Goal: Task Accomplishment & Management: Manage account settings

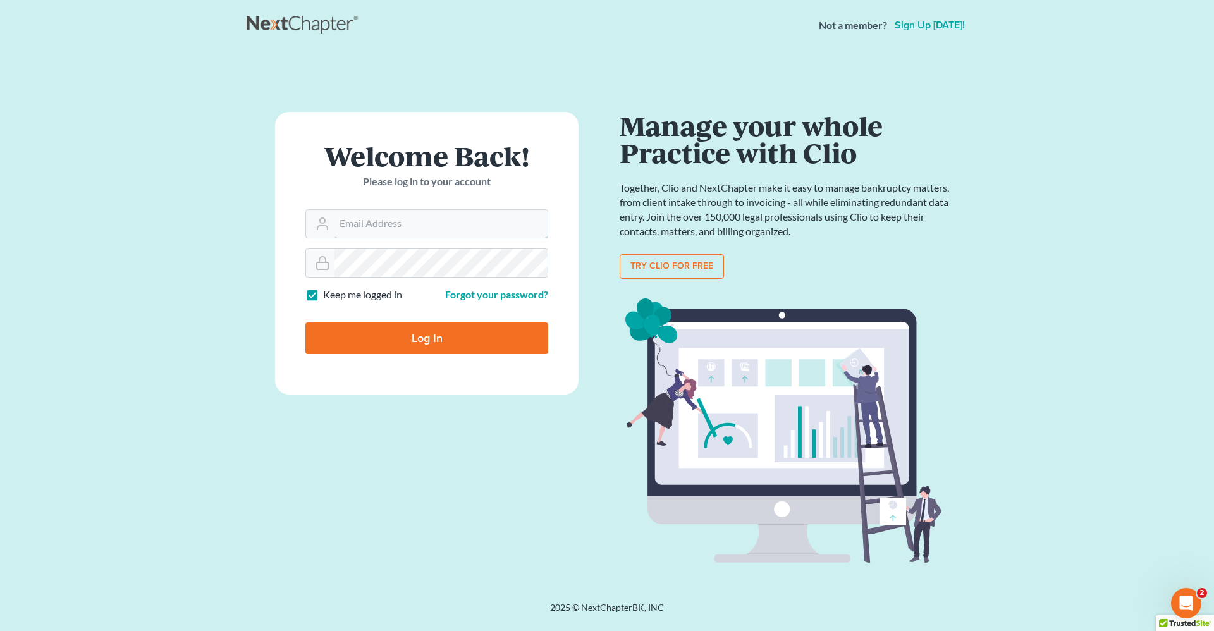
type input "[PERSON_NAME][EMAIL_ADDRESS][DOMAIN_NAME]"
click at [386, 338] on input "Log In" at bounding box center [426, 339] width 243 height 32
type input "Thinking..."
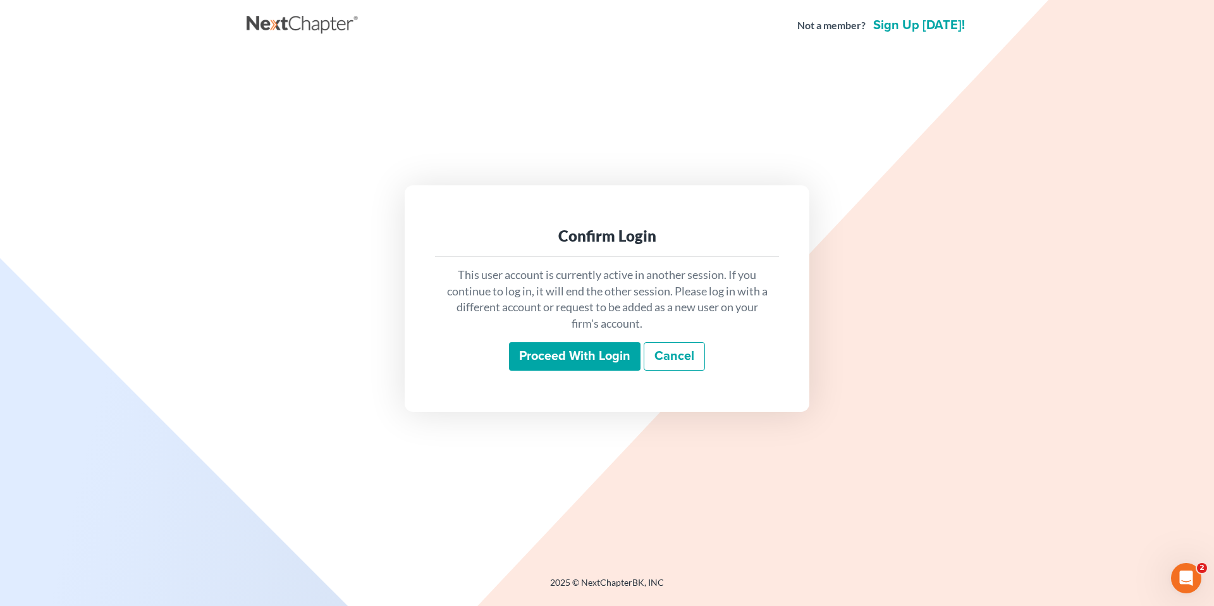
drag, startPoint x: 579, startPoint y: 357, endPoint x: 572, endPoint y: 354, distance: 7.6
click at [579, 357] on input "Proceed with login" at bounding box center [575, 356] width 132 height 29
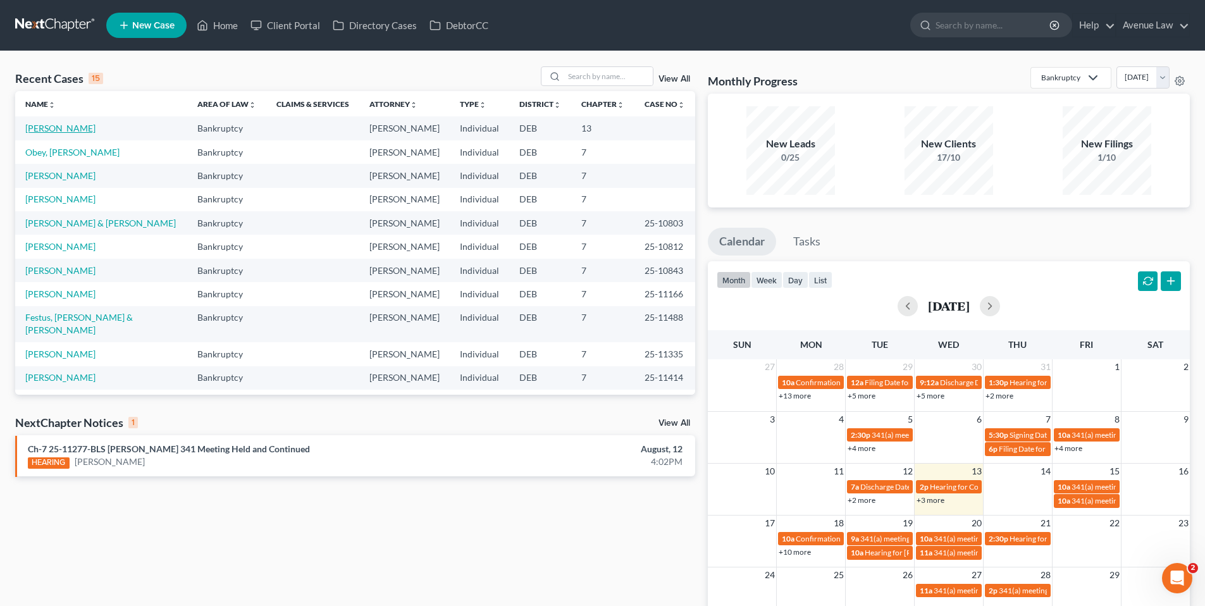
click at [71, 128] on link "[PERSON_NAME]" at bounding box center [60, 128] width 70 height 11
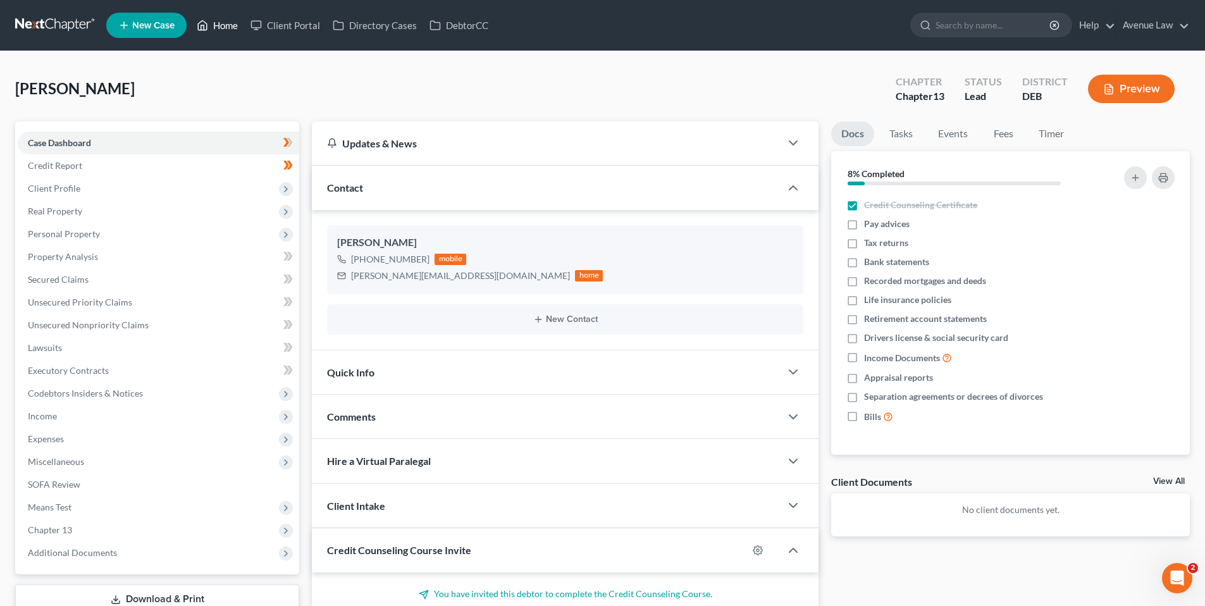
click at [228, 21] on link "Home" at bounding box center [217, 25] width 54 height 23
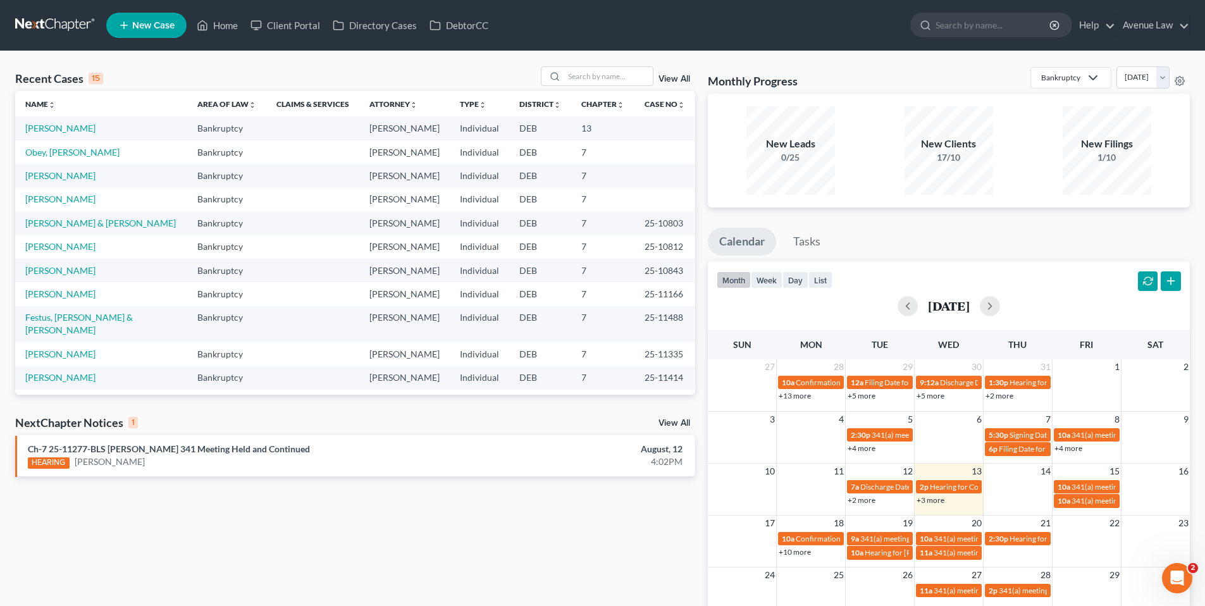
click at [674, 419] on link "View All" at bounding box center [674, 423] width 32 height 9
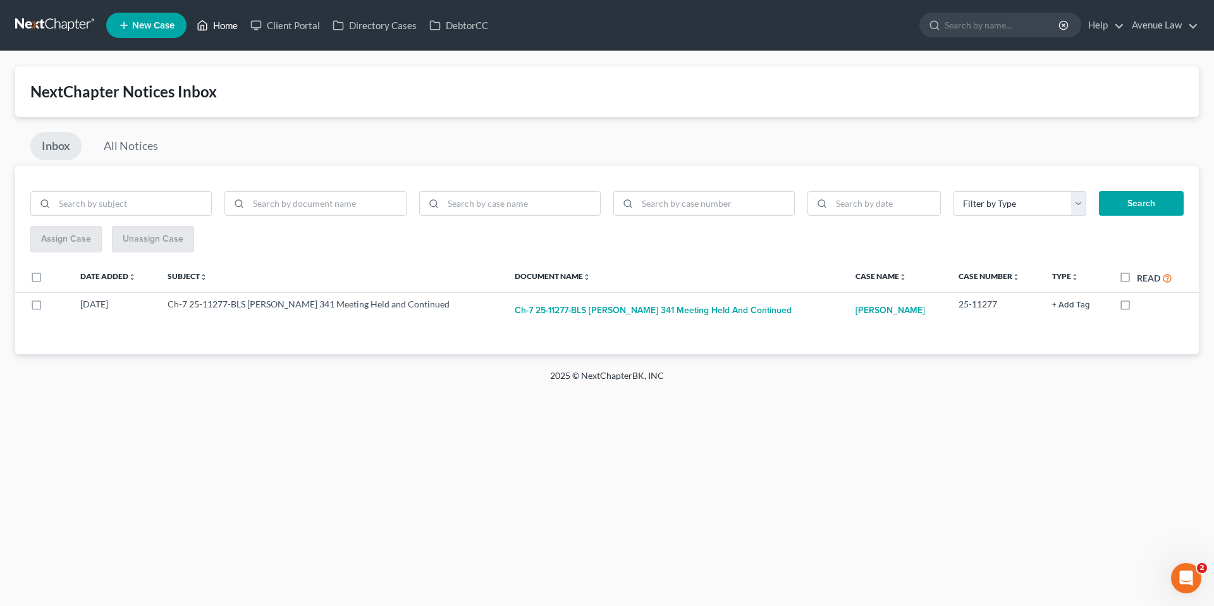
click at [224, 27] on link "Home" at bounding box center [217, 25] width 54 height 23
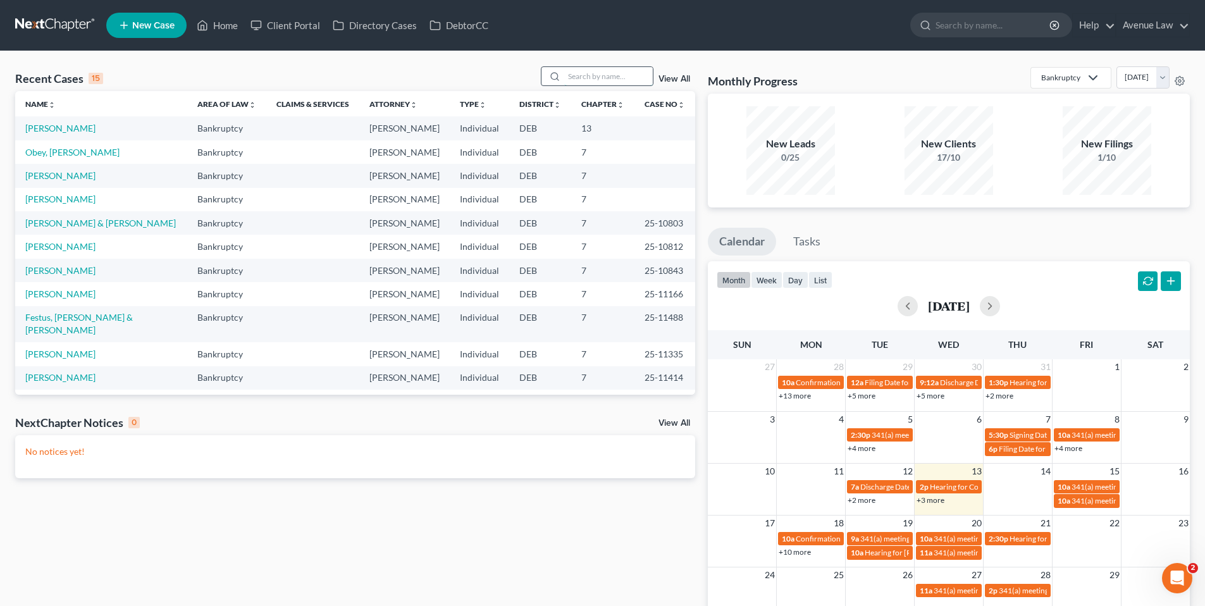
click at [590, 74] on input "search" at bounding box center [608, 76] width 89 height 18
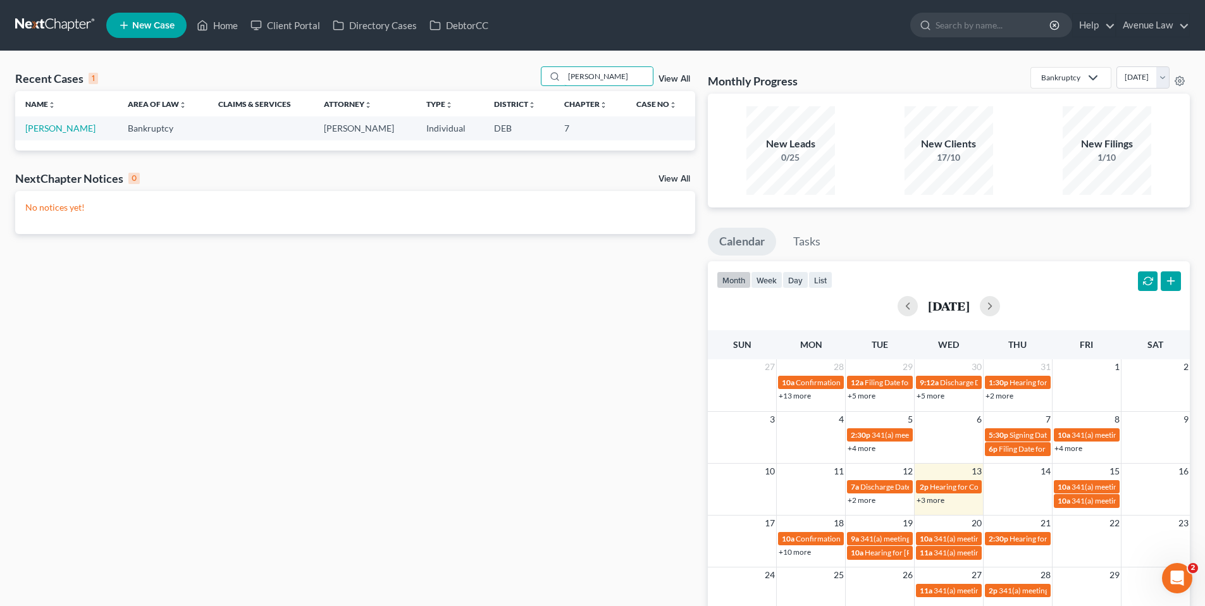
type input "newman"
click at [52, 128] on link "Newman, William" at bounding box center [60, 128] width 70 height 11
select select "0"
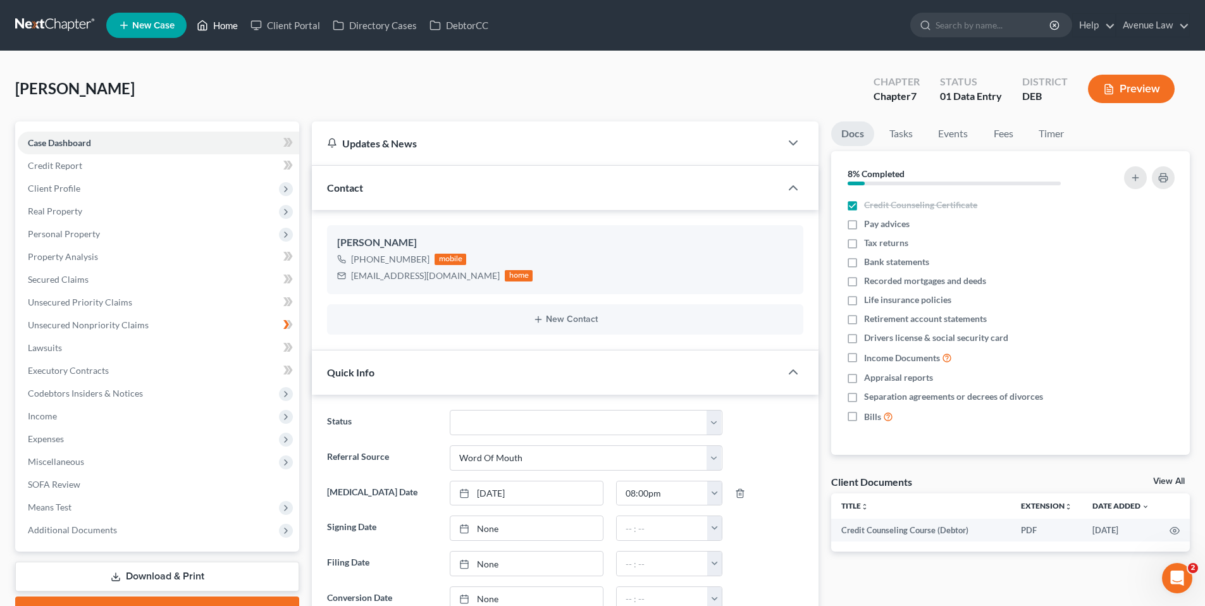
click at [226, 19] on link "Home" at bounding box center [217, 25] width 54 height 23
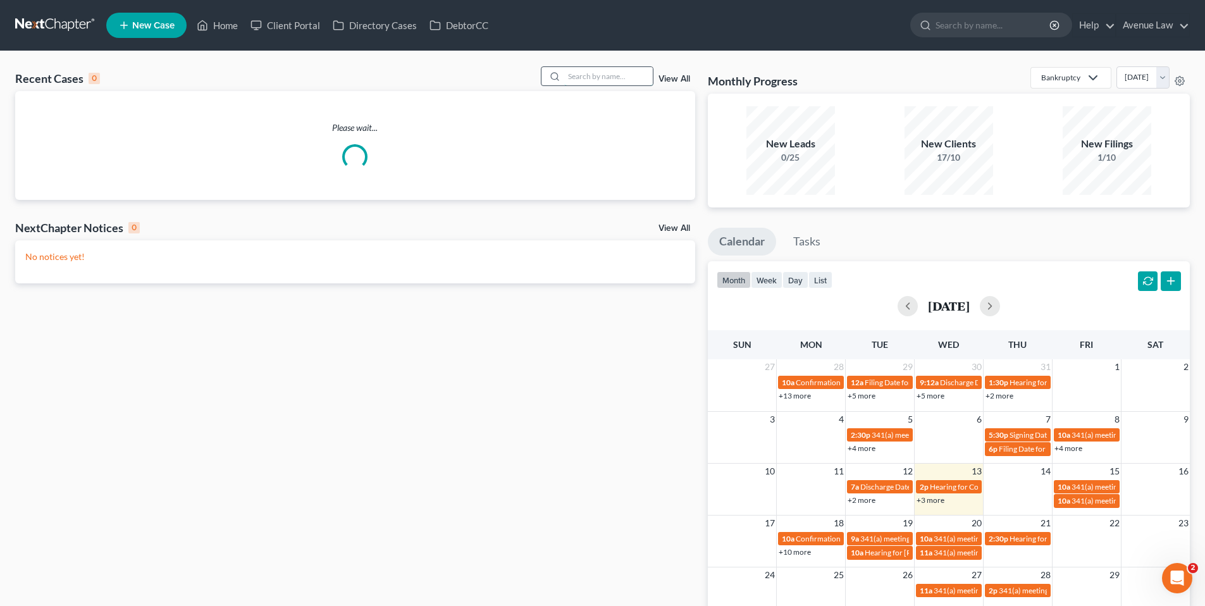
click at [594, 73] on input "search" at bounding box center [608, 76] width 89 height 18
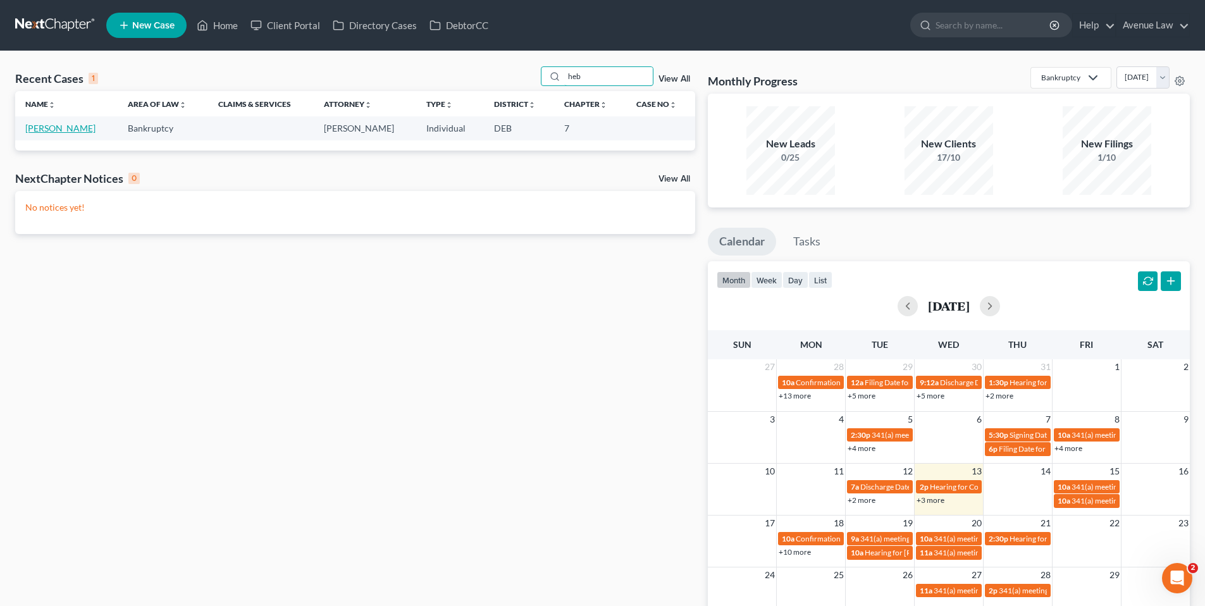
type input "heb"
click at [47, 129] on link "Hebert, Darren" at bounding box center [60, 128] width 70 height 11
select select "0"
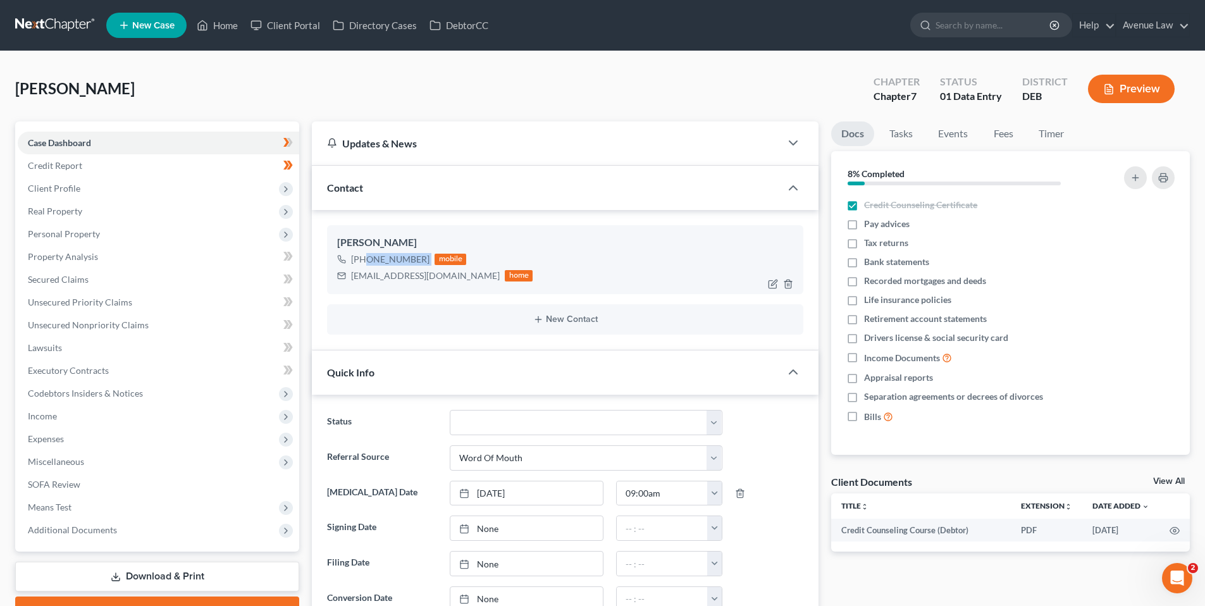
drag, startPoint x: 428, startPoint y: 259, endPoint x: 364, endPoint y: 261, distance: 63.9
click at [364, 261] on div "+1 (302) 241-8787 mobile" at bounding box center [434, 259] width 195 height 16
copy div "(302) 241-8787"
click at [75, 280] on span "Secured Claims" at bounding box center [58, 279] width 61 height 11
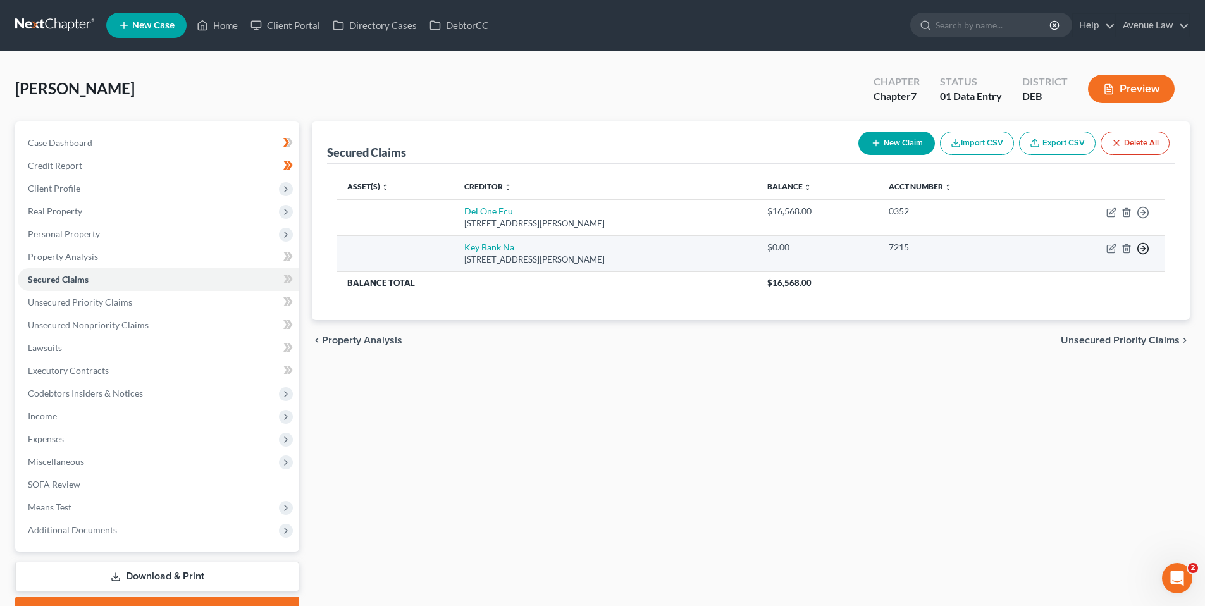
click at [1143, 215] on polyline "button" at bounding box center [1144, 213] width 2 height 4
click at [1078, 276] on link "Move to F" at bounding box center [1085, 279] width 106 height 22
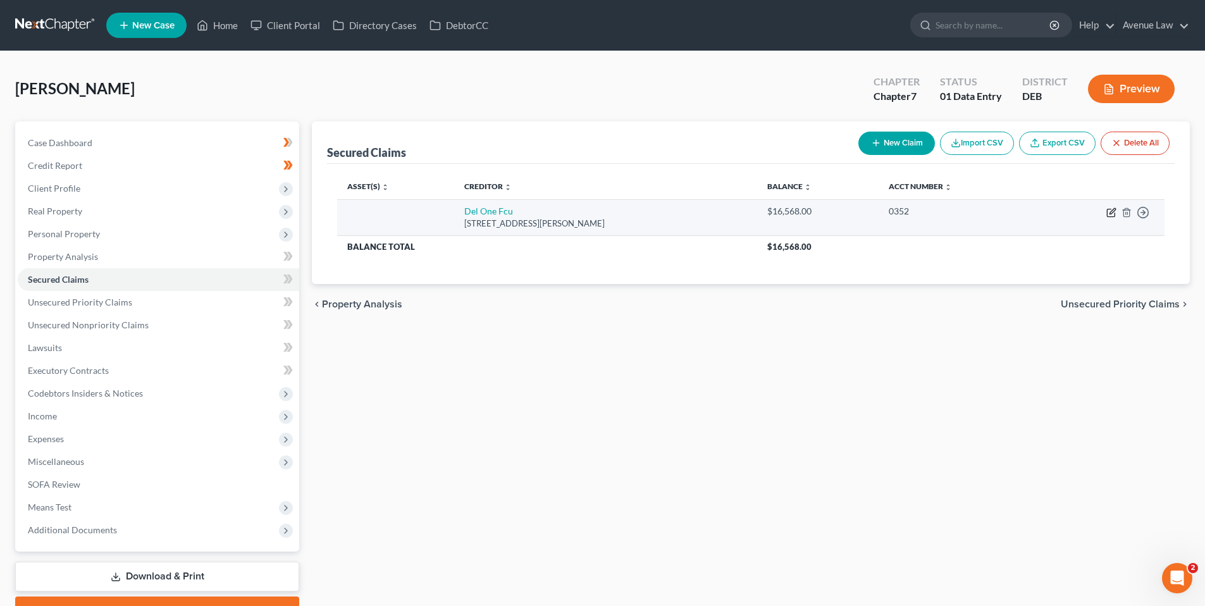
click at [1111, 212] on icon "button" at bounding box center [1111, 212] width 10 height 10
select select "7"
select select "0"
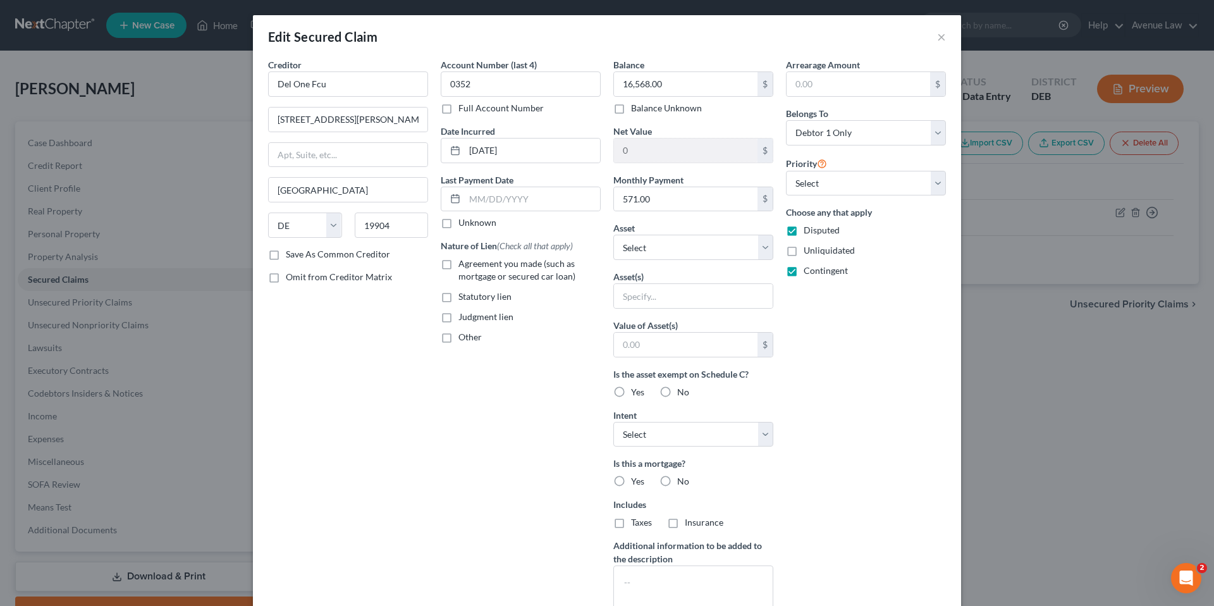
click at [459, 261] on label "Agreement you made (such as mortgage or secured car loan)" at bounding box center [530, 269] width 142 height 25
click at [464, 261] on input "Agreement you made (such as mortgage or secured car loan)" at bounding box center [468, 261] width 8 height 8
checkbox input "true"
click at [646, 433] on select "Select Surrender Redeem Reaffirm Avoid Other" at bounding box center [693, 434] width 160 height 25
select select "2"
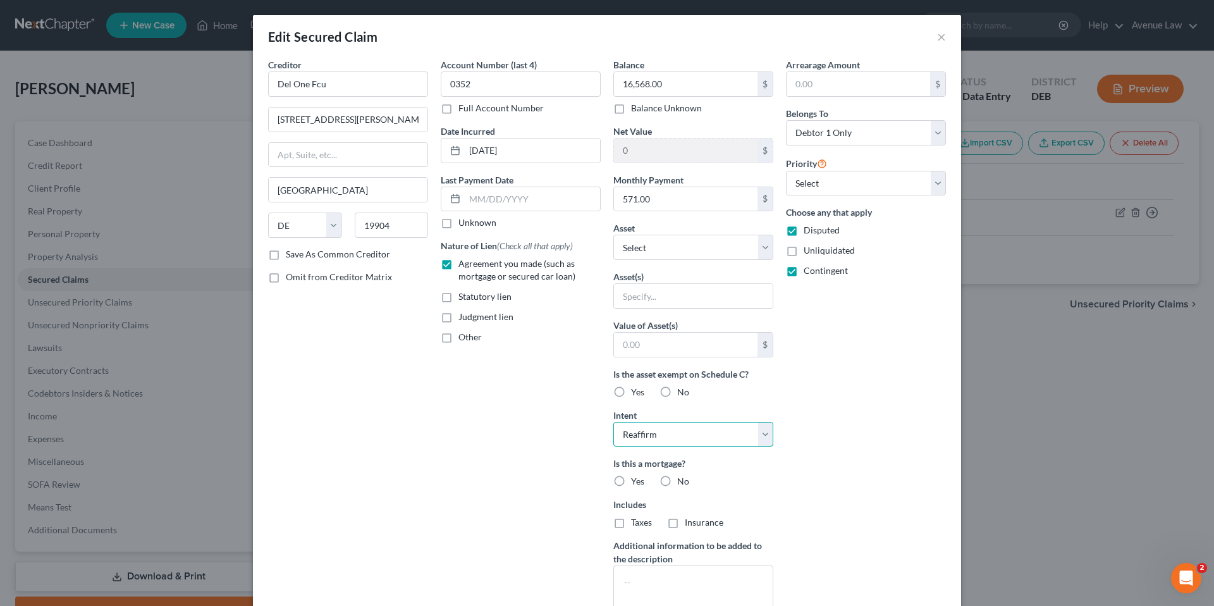
click at [613, 422] on select "Select Surrender Redeem Reaffirm Avoid Other" at bounding box center [693, 434] width 160 height 25
click at [677, 480] on label "No" at bounding box center [683, 481] width 12 height 13
click at [682, 480] on input "No" at bounding box center [686, 479] width 8 height 8
radio input "true"
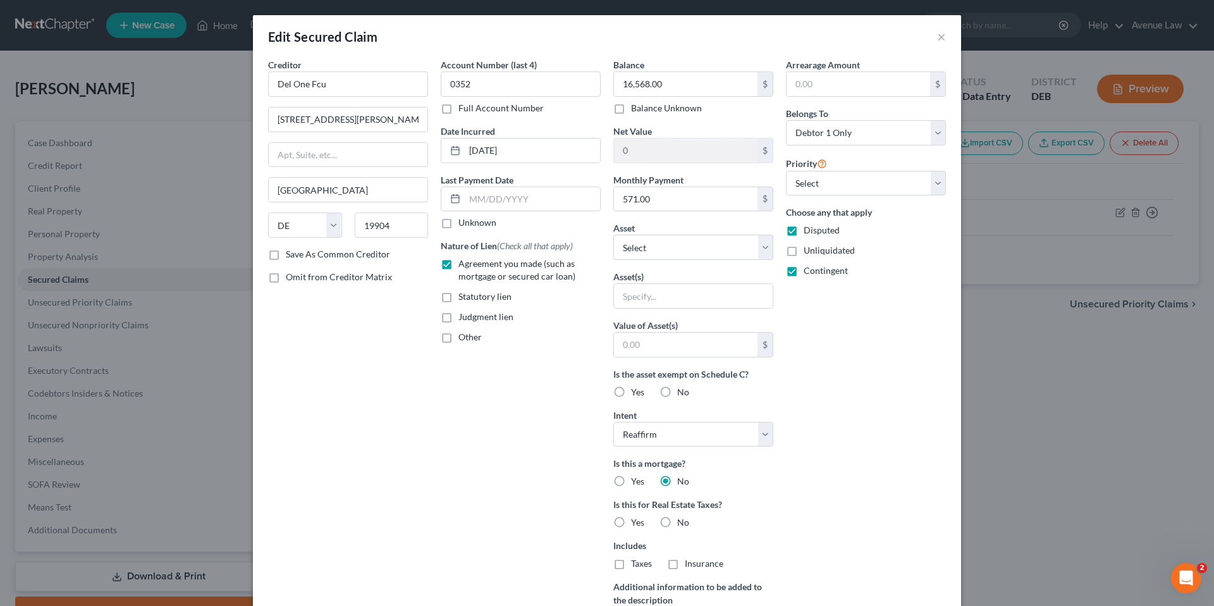
click at [677, 520] on label "No" at bounding box center [683, 522] width 12 height 13
click at [682, 520] on input "No" at bounding box center [686, 520] width 8 height 8
radio input "true"
click at [855, 183] on select "Select 1st 2nd 3rd 4th 5th 6th 7th 8th 9th 10th 11th 12th 13th 14th 15th 16th 1…" at bounding box center [866, 183] width 160 height 25
select select "0"
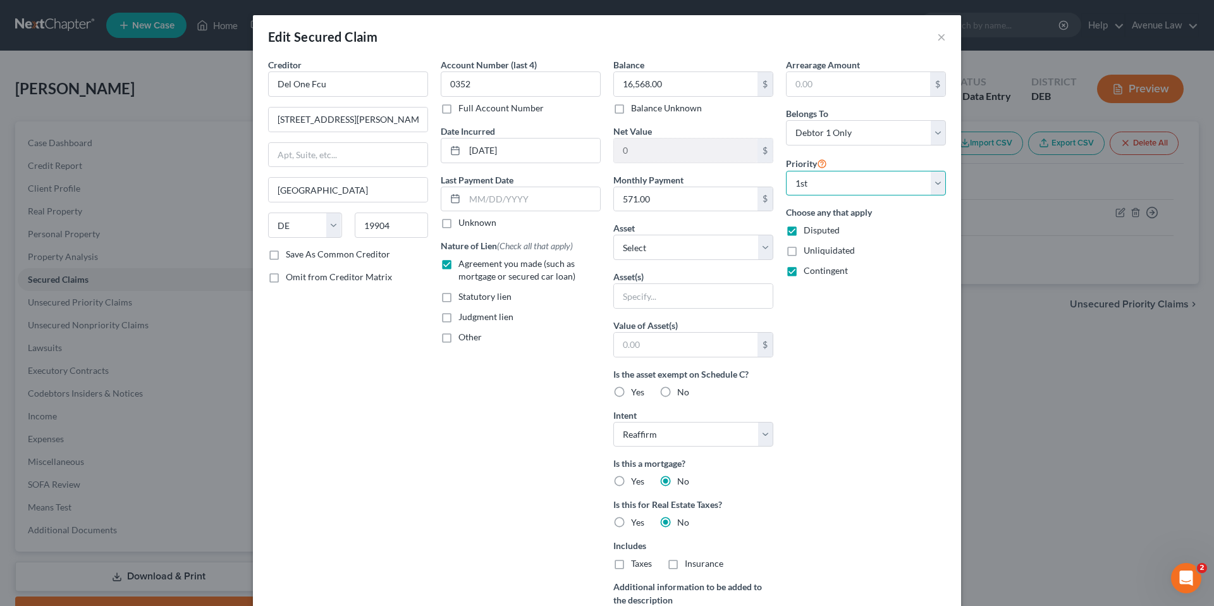
click at [786, 171] on select "Select 1st 2nd 3rd 4th 5th 6th 7th 8th 9th 10th 11th 12th 13th 14th 15th 16th 1…" at bounding box center [866, 183] width 160 height 25
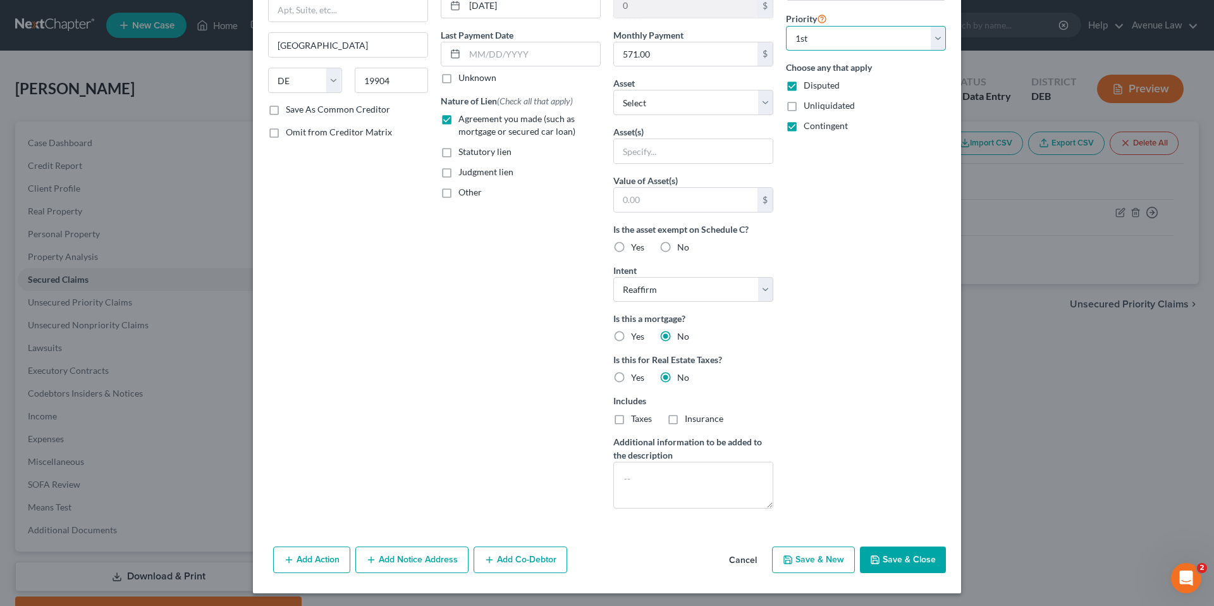
scroll to position [147, 0]
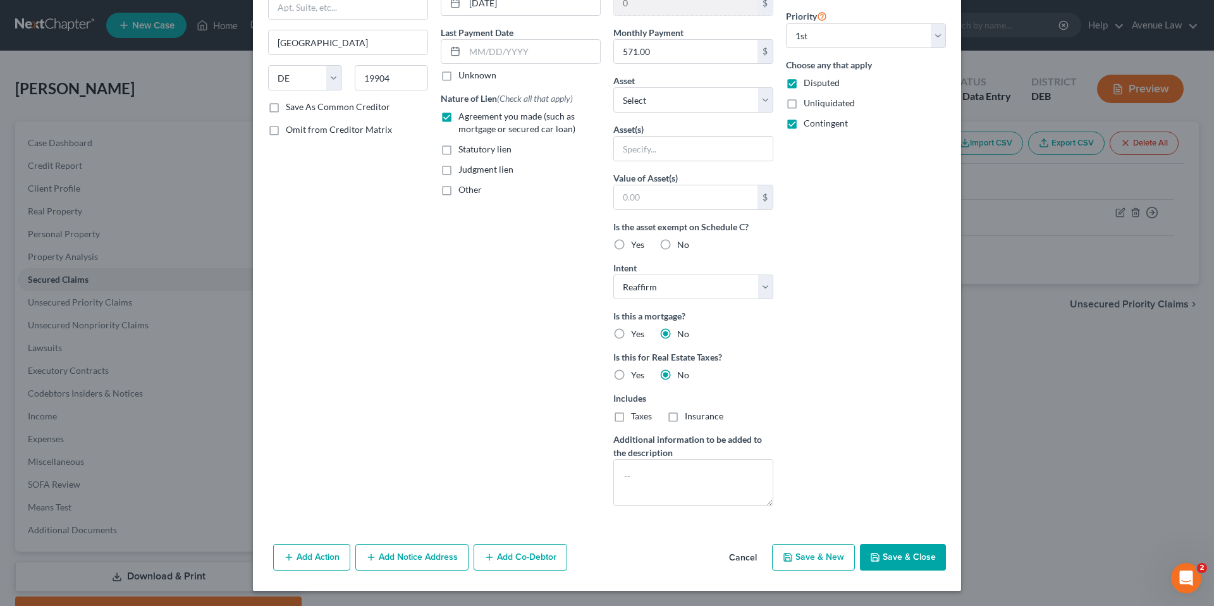
click at [899, 553] on button "Save & Close" at bounding box center [903, 557] width 86 height 27
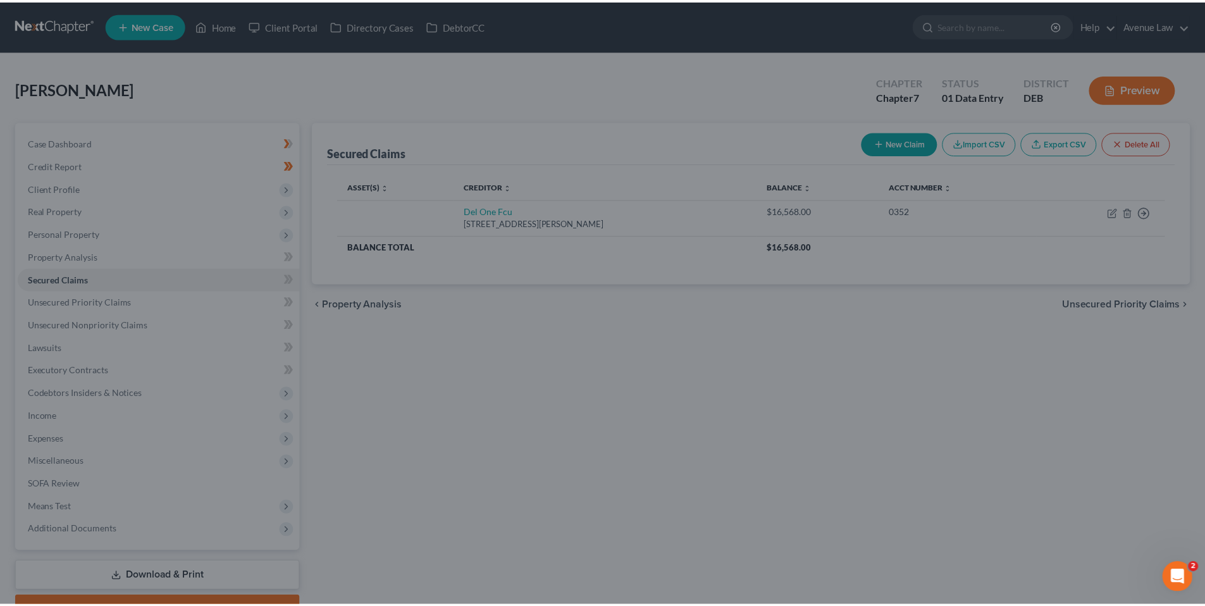
scroll to position [9, 0]
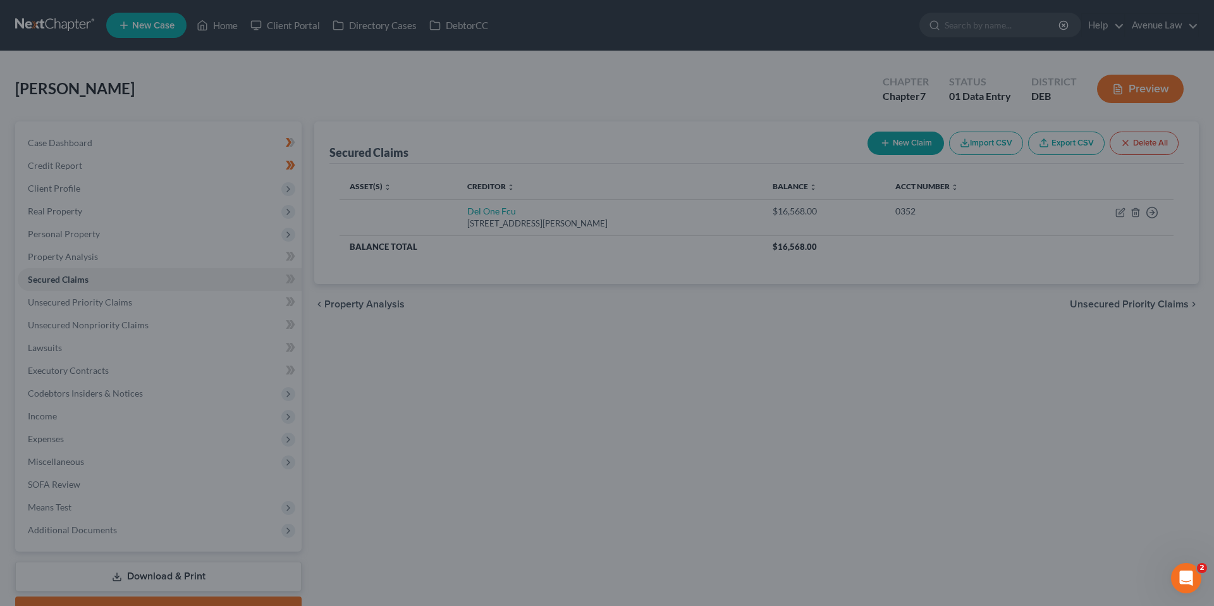
type input "0"
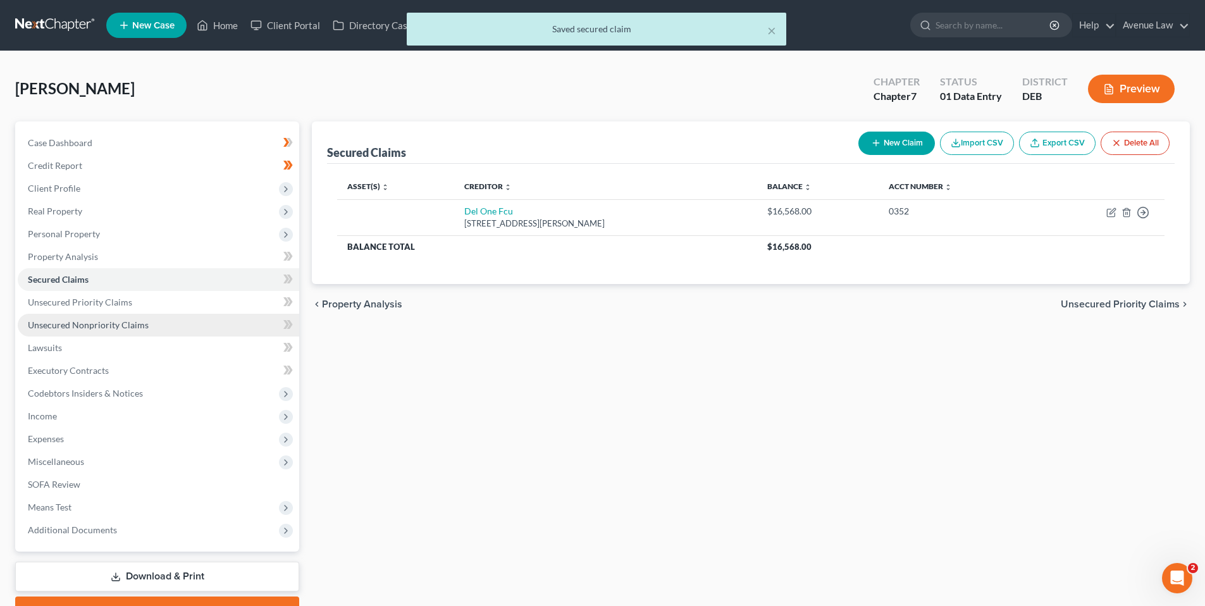
click at [92, 321] on span "Unsecured Nonpriority Claims" at bounding box center [88, 324] width 121 height 11
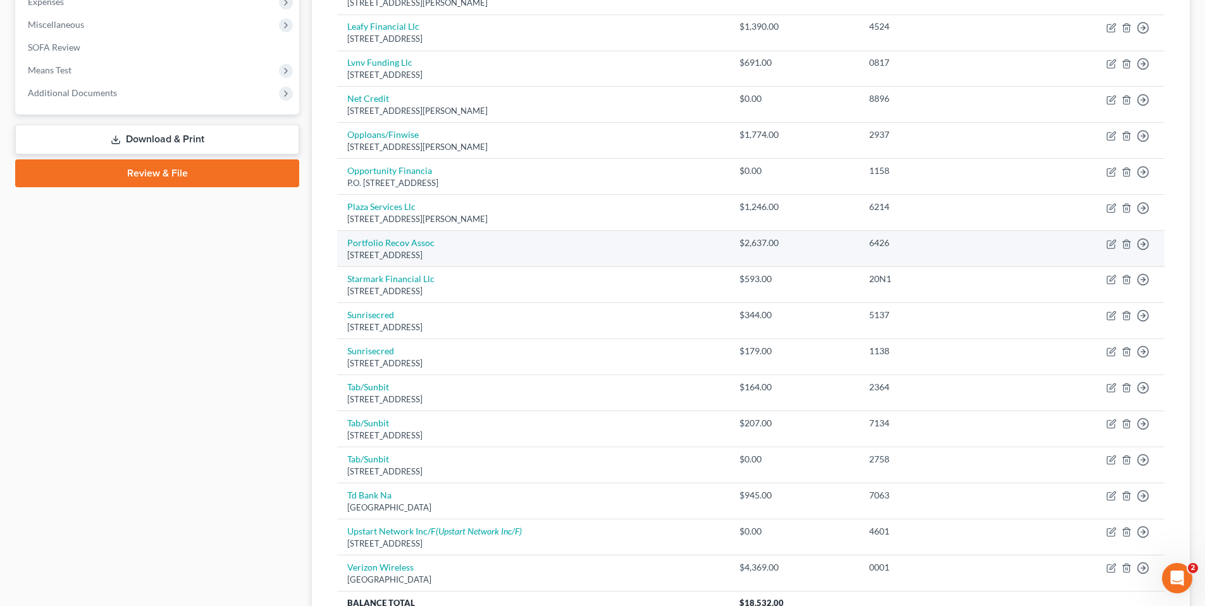
scroll to position [559, 0]
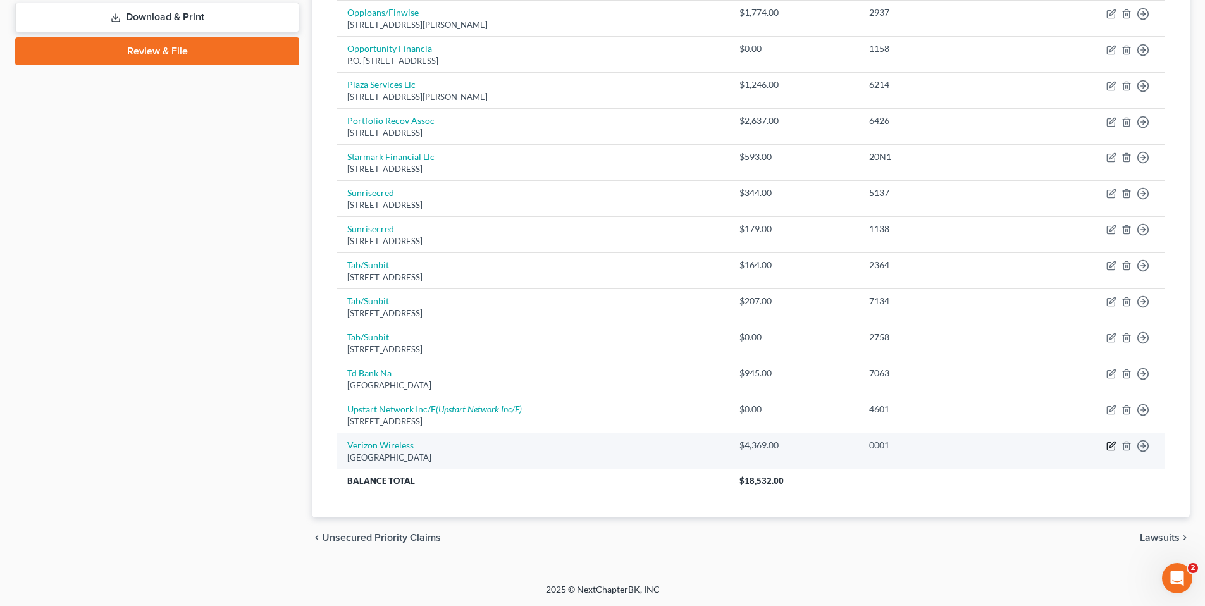
click at [1114, 443] on icon "button" at bounding box center [1112, 444] width 6 height 6
select select "45"
select select "0"
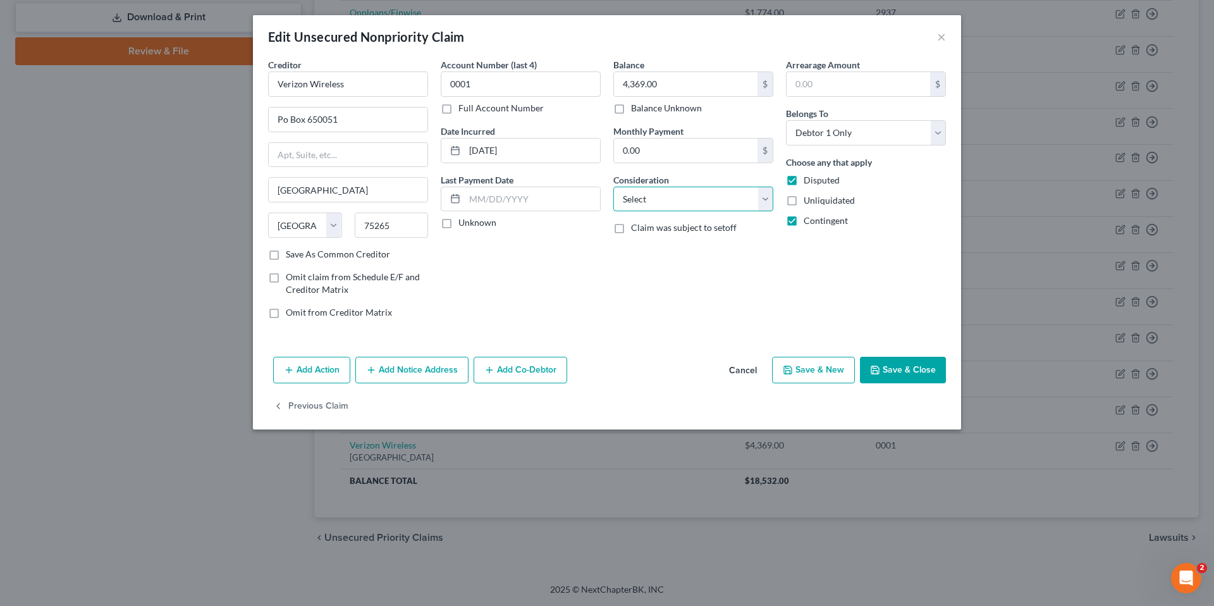
click at [720, 202] on select "Select Cable / Satellite Services Collection Agency Credit Card Debt Debt Couns…" at bounding box center [693, 199] width 160 height 25
select select "4"
click at [613, 187] on select "Select Cable / Satellite Services Collection Agency Credit Card Debt Debt Couns…" at bounding box center [693, 199] width 160 height 25
click at [768, 194] on select "Select Cable / Satellite Services Collection Agency Credit Card Debt Debt Couns…" at bounding box center [693, 199] width 160 height 25
click at [541, 277] on div "Account Number (last 4) 0001 Full Account Number Date Incurred 10-07-2021 Last …" at bounding box center [520, 193] width 173 height 271
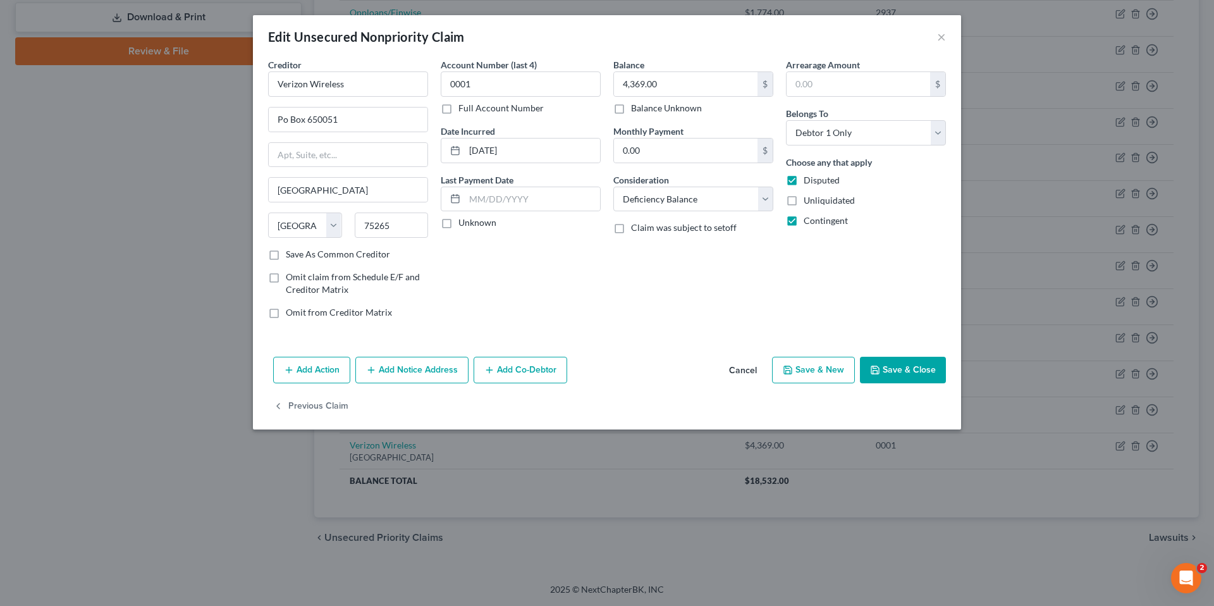
click at [901, 363] on button "Save & Close" at bounding box center [903, 370] width 86 height 27
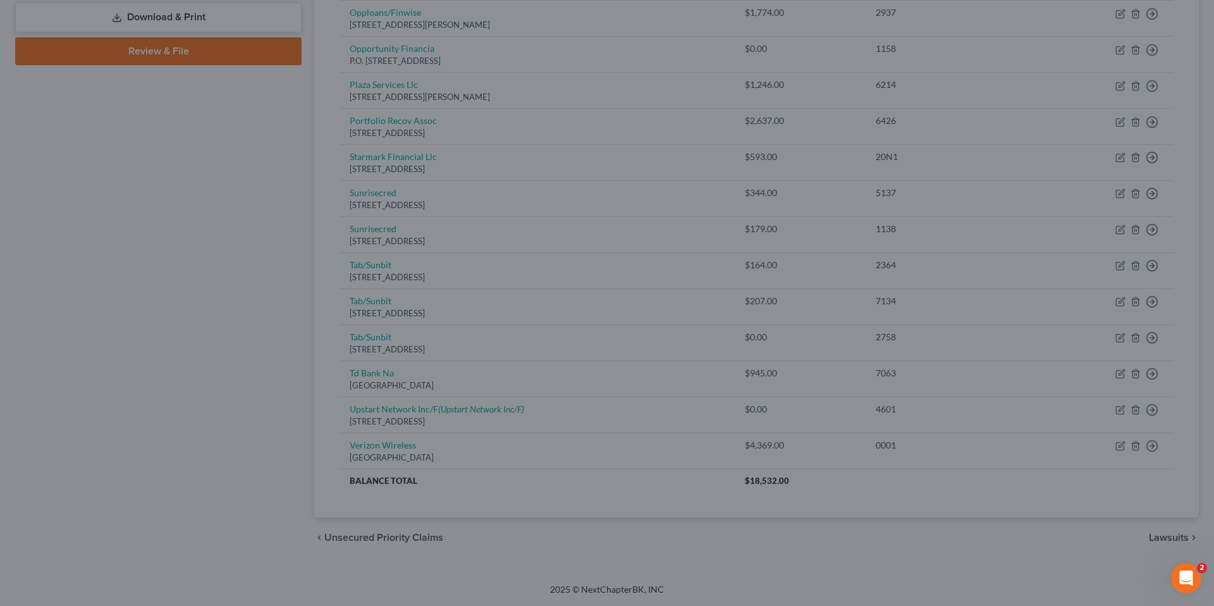
type input "0"
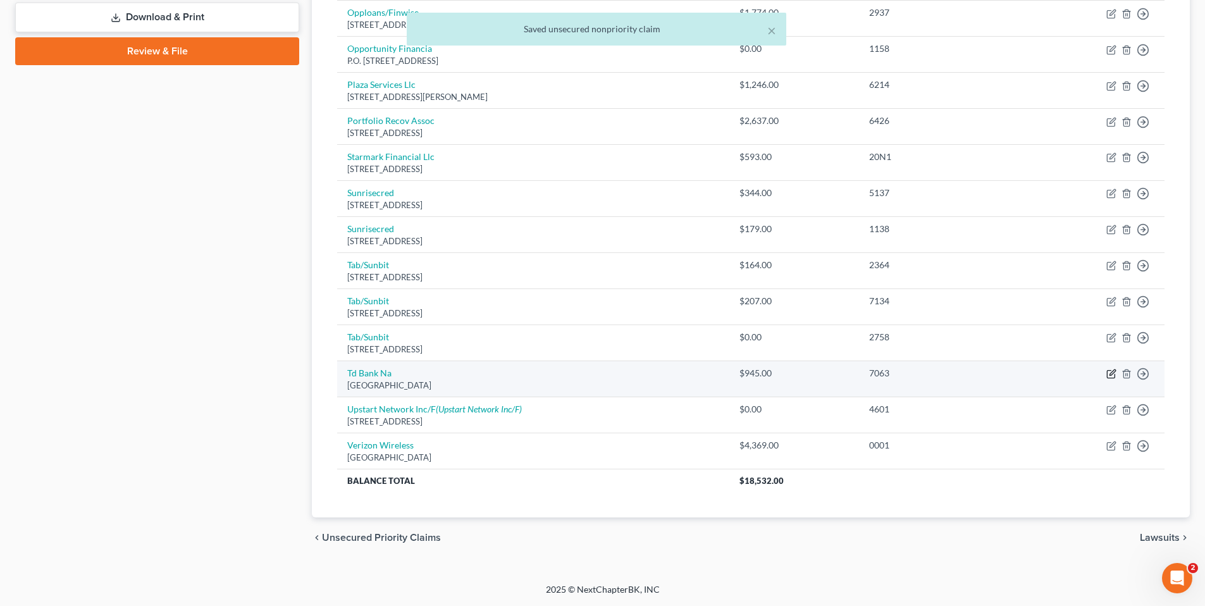
click at [1112, 372] on icon "button" at bounding box center [1112, 373] width 6 height 6
select select "39"
select select "2"
select select "0"
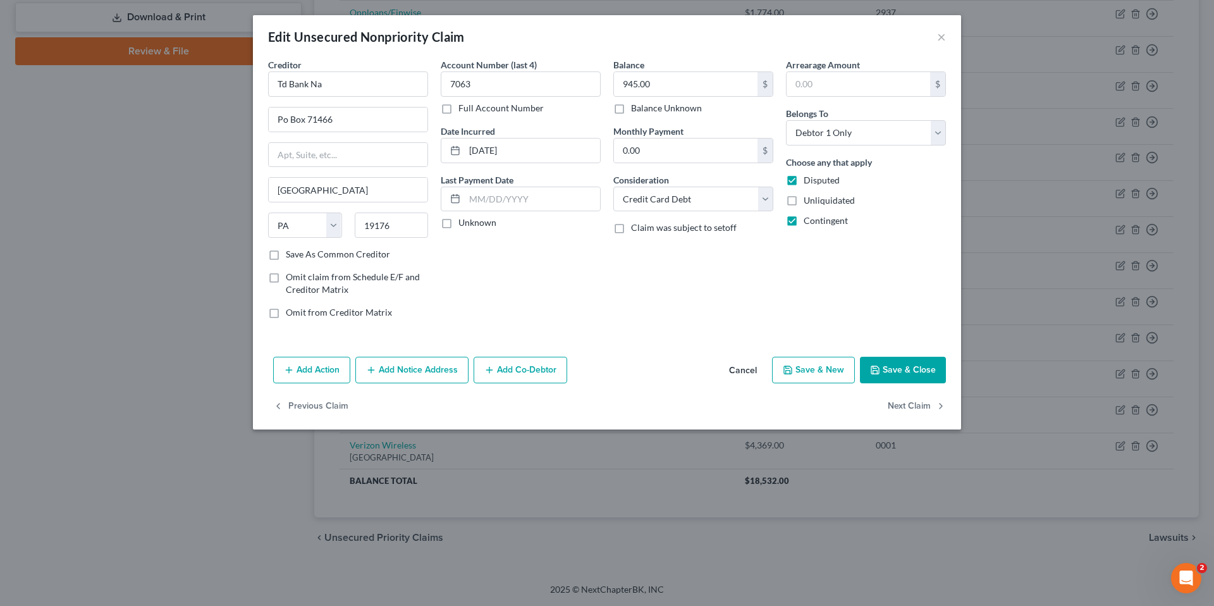
click at [459, 223] on label "Unknown" at bounding box center [478, 222] width 38 height 13
click at [464, 223] on input "Unknown" at bounding box center [468, 220] width 8 height 8
checkbox input "true"
drag, startPoint x: 907, startPoint y: 364, endPoint x: 867, endPoint y: 359, distance: 40.2
click at [906, 364] on button "Save & Close" at bounding box center [903, 370] width 86 height 27
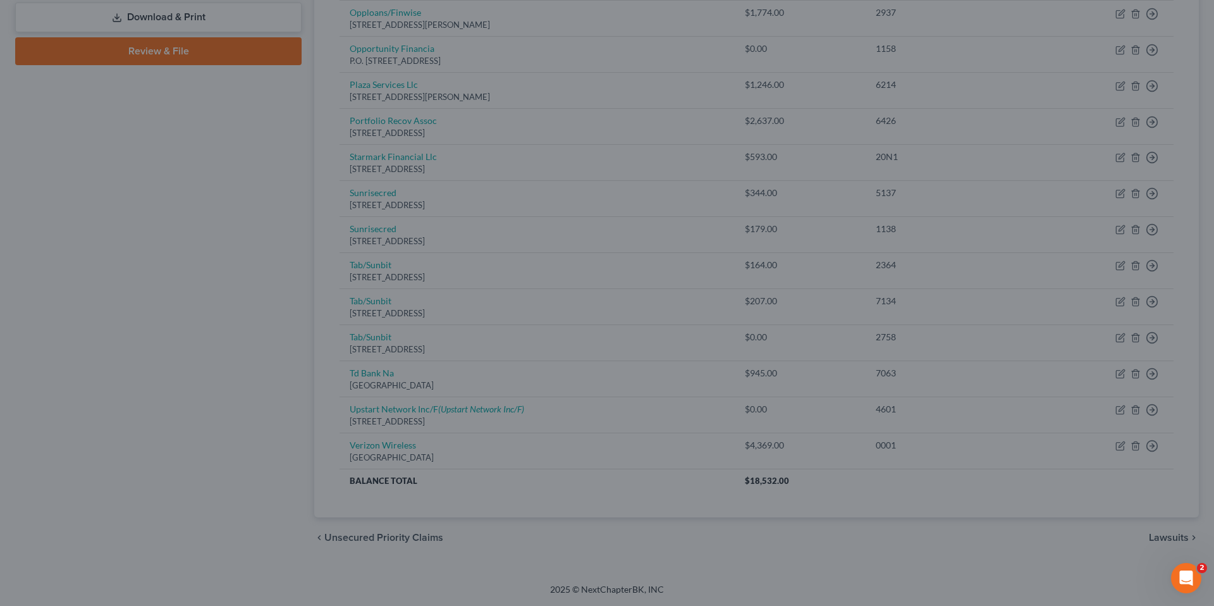
type input "0"
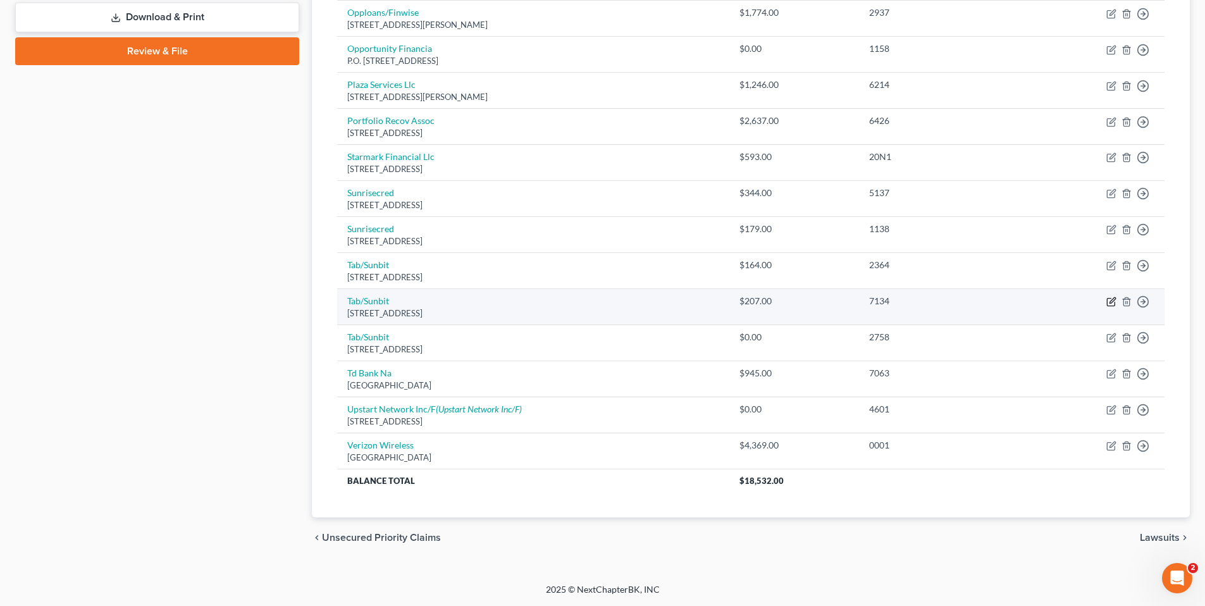
click at [1111, 299] on icon "button" at bounding box center [1111, 303] width 8 height 8
select select "4"
select select "0"
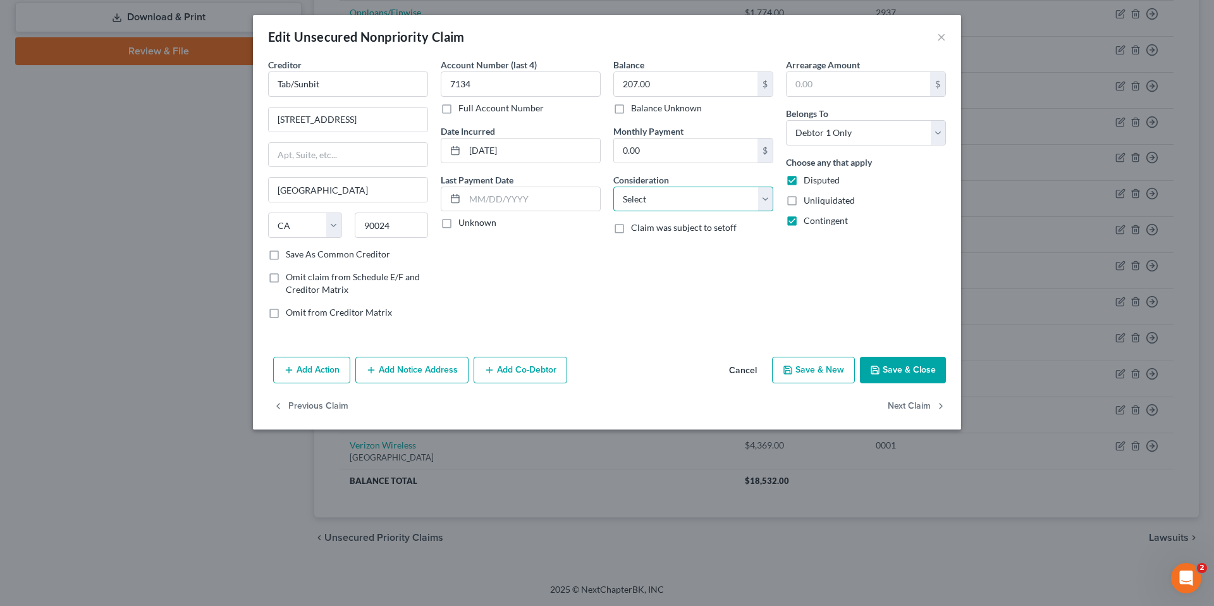
click at [679, 200] on select "Select Cable / Satellite Services Collection Agency Credit Card Debt Debt Couns…" at bounding box center [693, 199] width 160 height 25
select select "4"
click at [613, 187] on select "Select Cable / Satellite Services Collection Agency Credit Card Debt Debt Couns…" at bounding box center [693, 199] width 160 height 25
click at [908, 371] on button "Save & Close" at bounding box center [903, 370] width 86 height 27
type input "0"
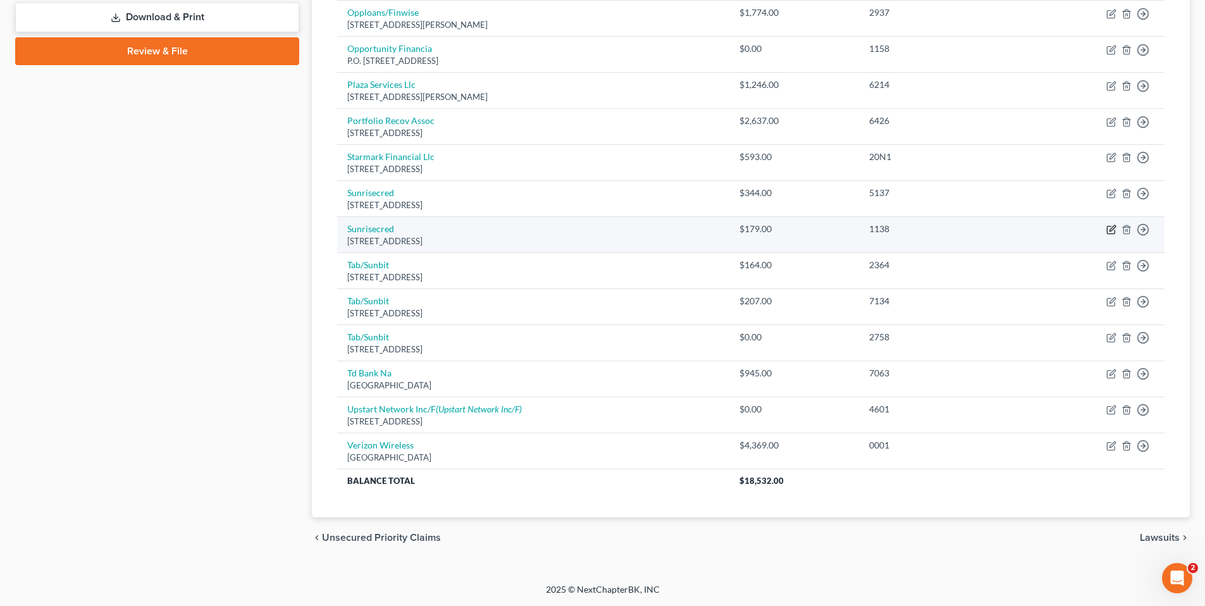
click at [1108, 226] on icon "button" at bounding box center [1111, 230] width 8 height 8
select select "35"
select select "0"
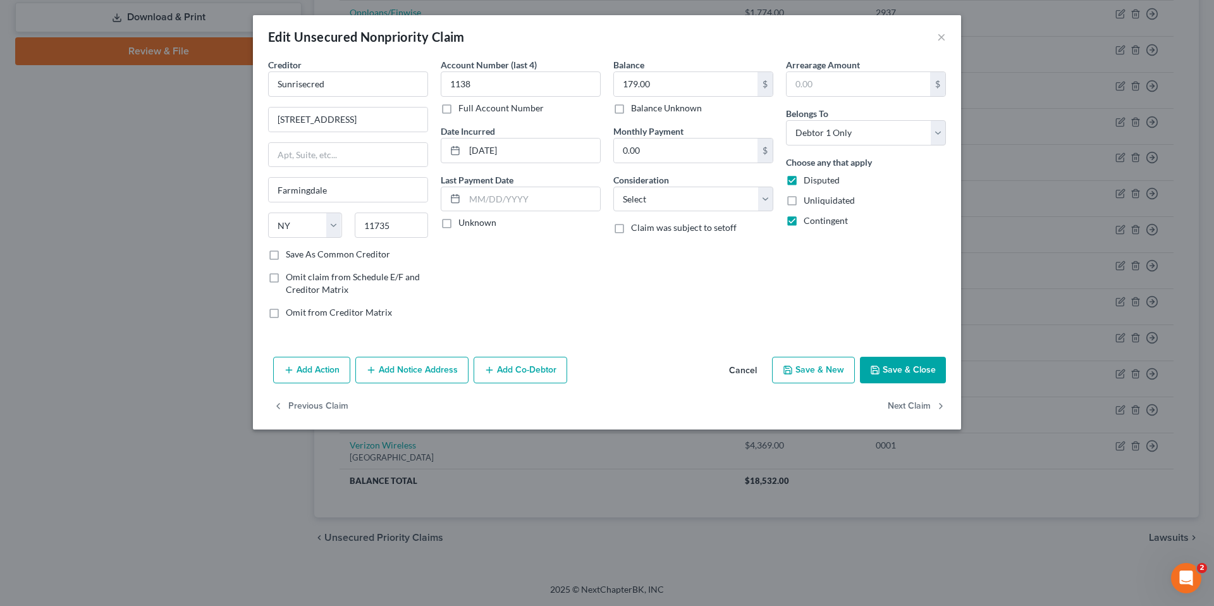
click at [459, 223] on label "Unknown" at bounding box center [478, 222] width 38 height 13
click at [464, 223] on input "Unknown" at bounding box center [468, 220] width 8 height 8
checkbox input "true"
click at [691, 206] on select "Select Cable / Satellite Services Collection Agency Credit Card Debt Debt Couns…" at bounding box center [693, 199] width 160 height 25
select select "4"
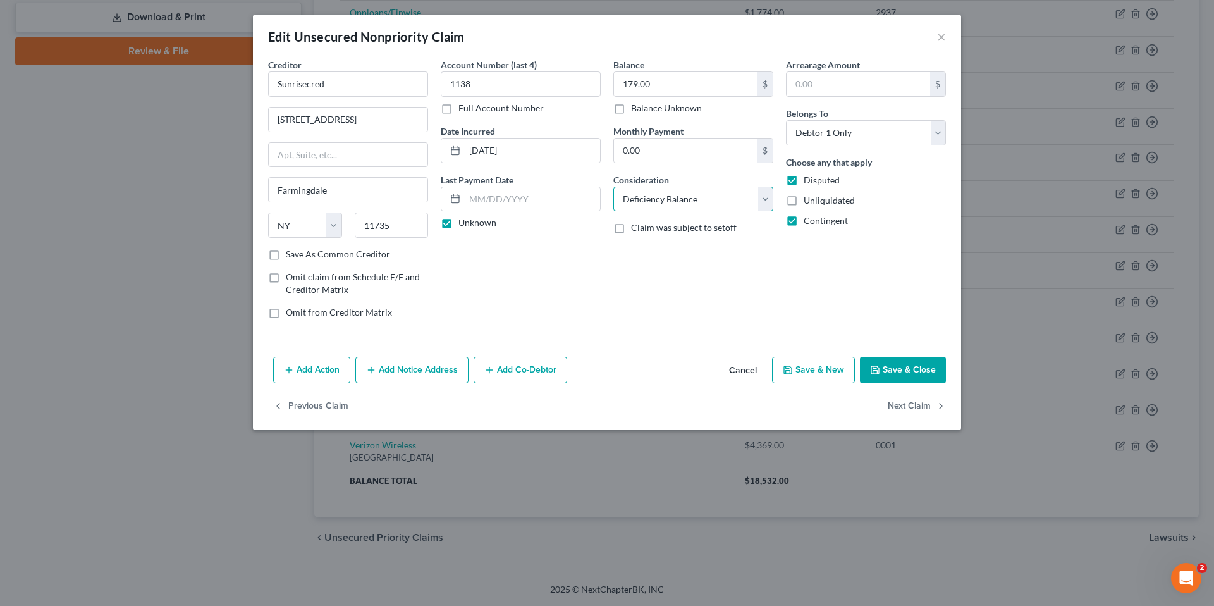
click at [613, 187] on select "Select Cable / Satellite Services Collection Agency Credit Card Debt Debt Couns…" at bounding box center [693, 199] width 160 height 25
drag, startPoint x: 884, startPoint y: 366, endPoint x: 858, endPoint y: 358, distance: 26.4
click at [884, 366] on button "Save & Close" at bounding box center [903, 370] width 86 height 27
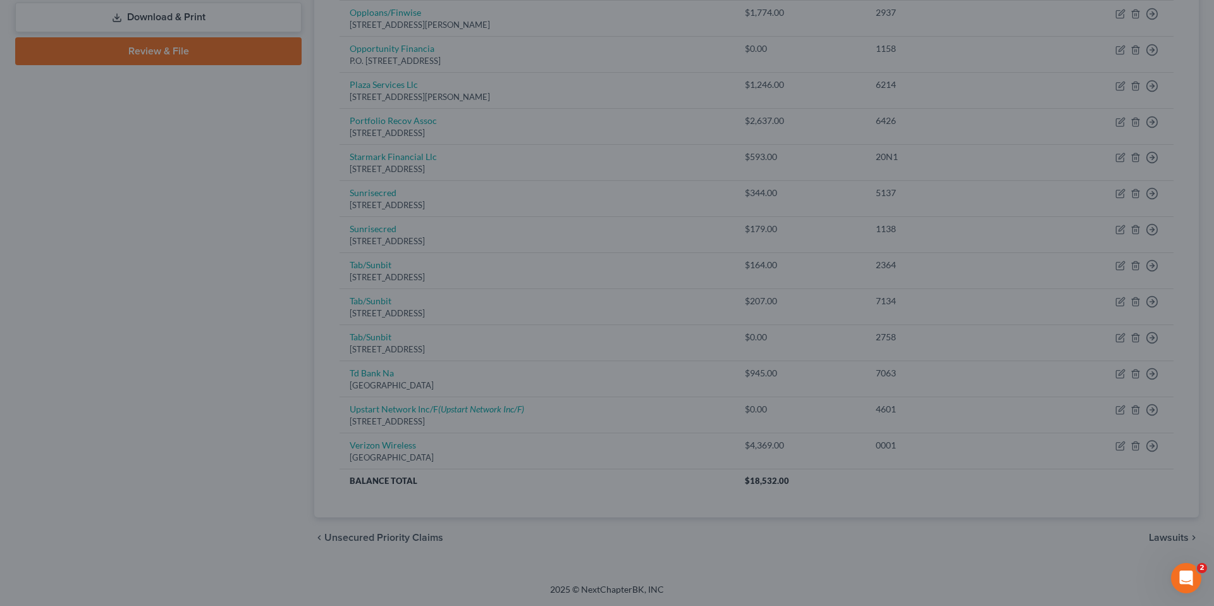
type input "0"
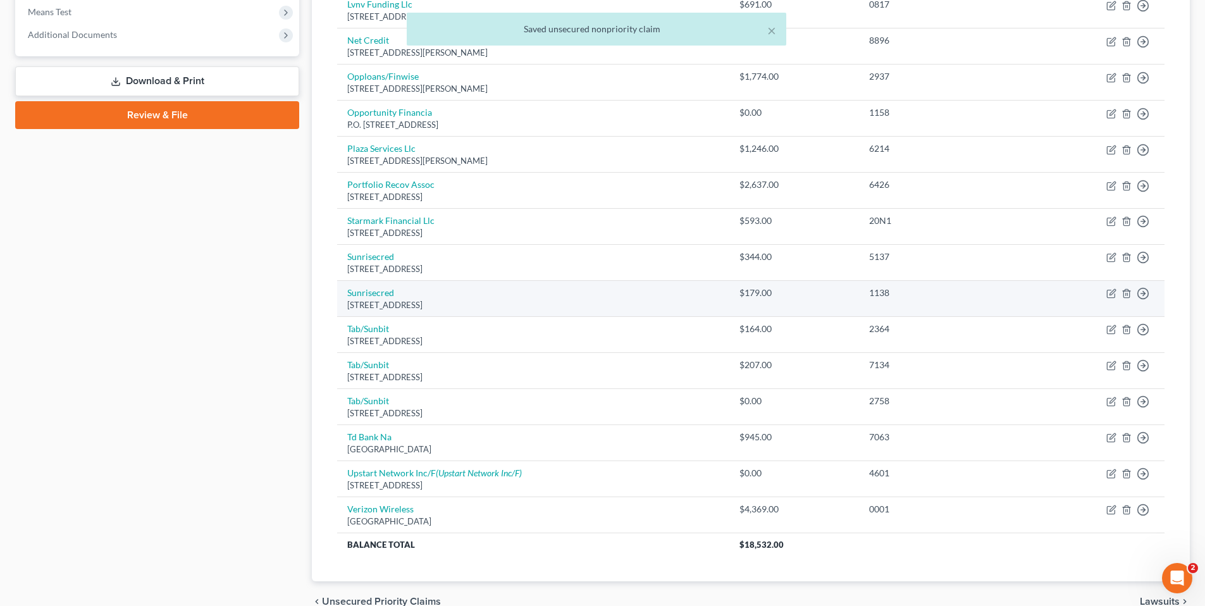
scroll to position [433, 0]
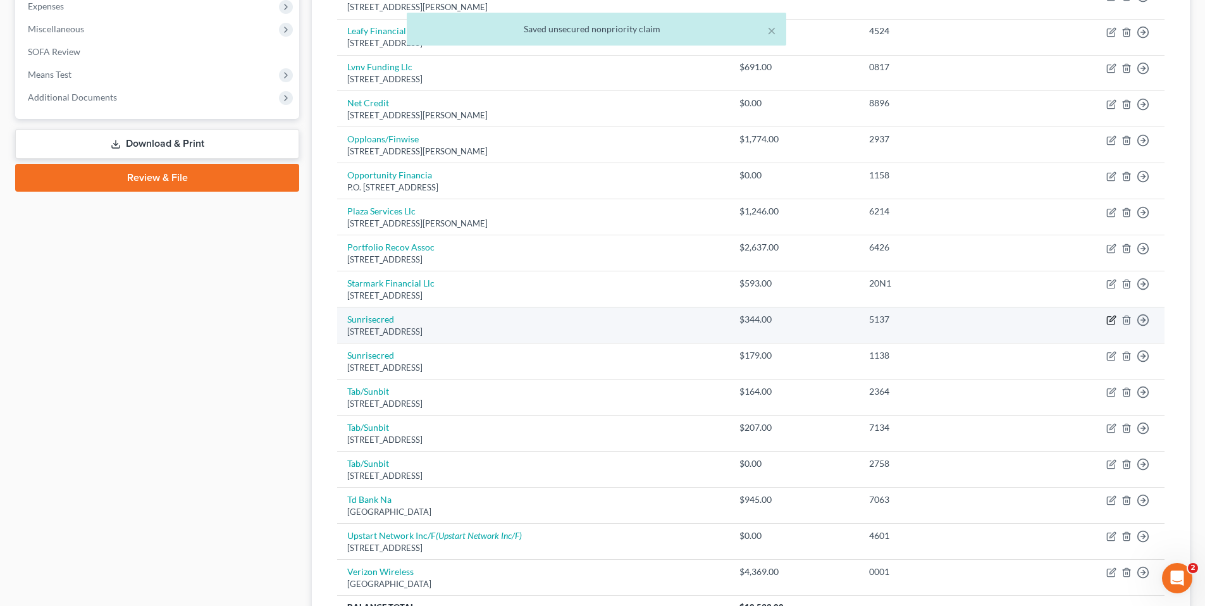
click at [1110, 318] on icon "button" at bounding box center [1111, 320] width 10 height 10
select select "35"
select select "0"
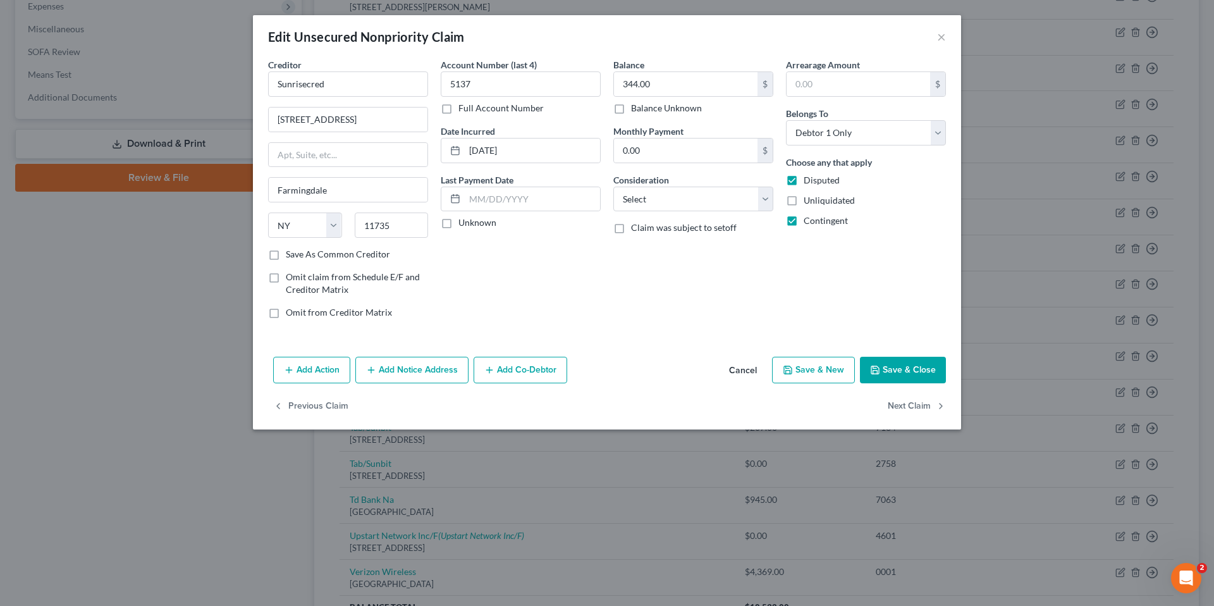
click at [459, 222] on label "Unknown" at bounding box center [478, 222] width 38 height 13
click at [464, 222] on input "Unknown" at bounding box center [468, 220] width 8 height 8
checkbox input "true"
click at [768, 201] on select "Select Cable / Satellite Services Collection Agency Credit Card Debt Debt Couns…" at bounding box center [693, 199] width 160 height 25
select select "4"
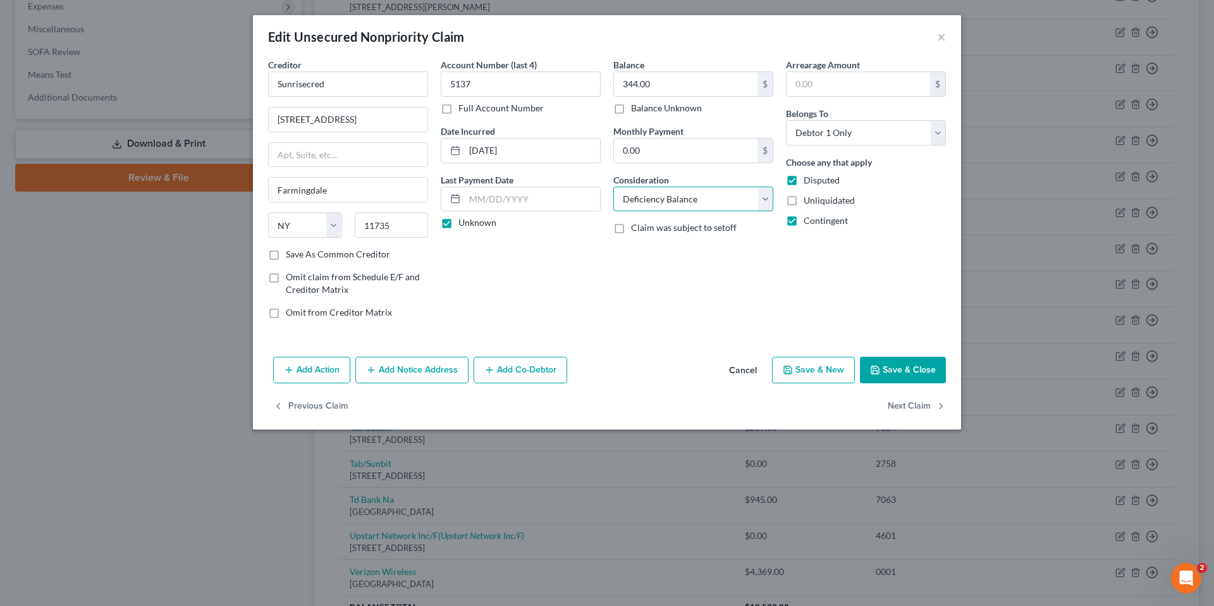
click at [613, 187] on select "Select Cable / Satellite Services Collection Agency Credit Card Debt Debt Couns…" at bounding box center [693, 199] width 160 height 25
click at [922, 364] on button "Save & Close" at bounding box center [903, 370] width 86 height 27
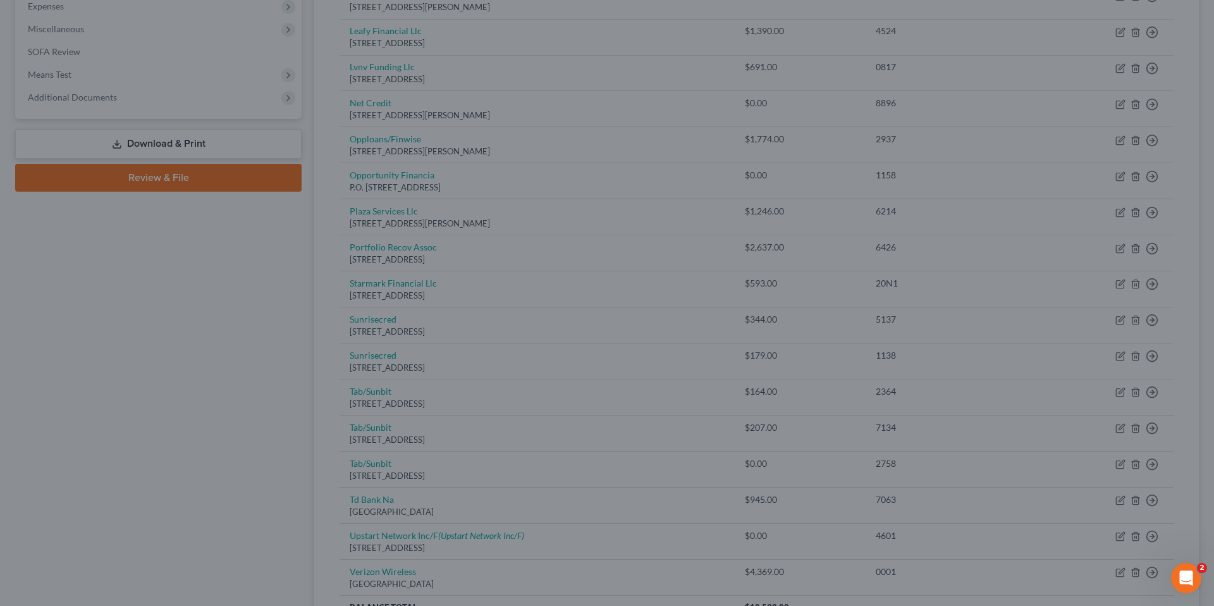
type input "0"
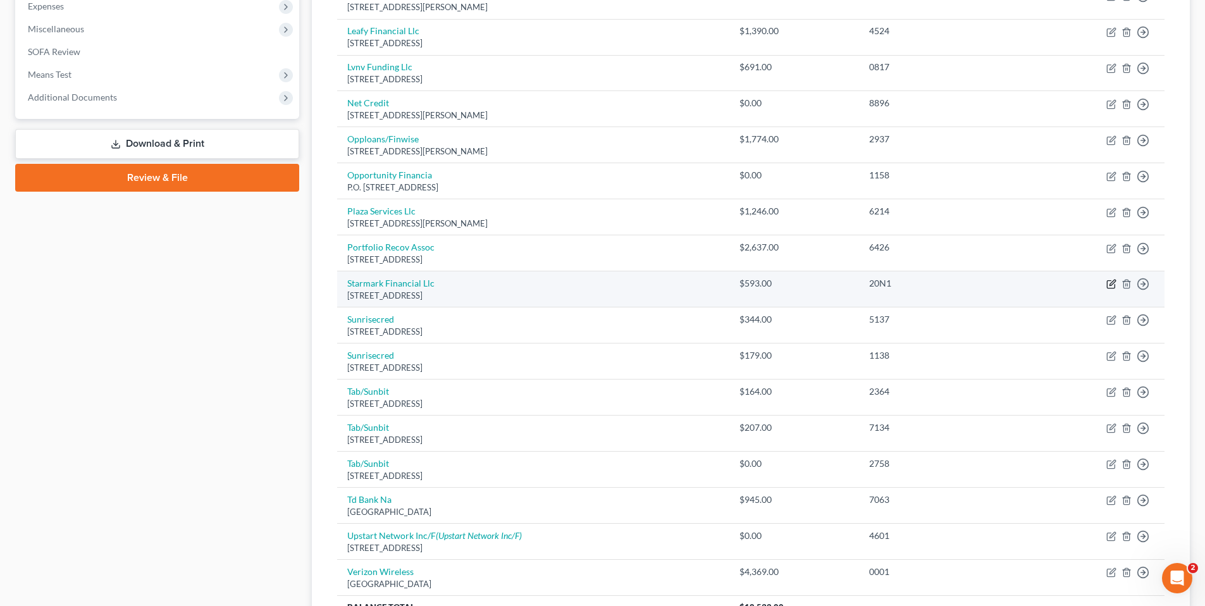
click at [1109, 283] on icon "button" at bounding box center [1111, 284] width 10 height 10
select select "9"
select select "0"
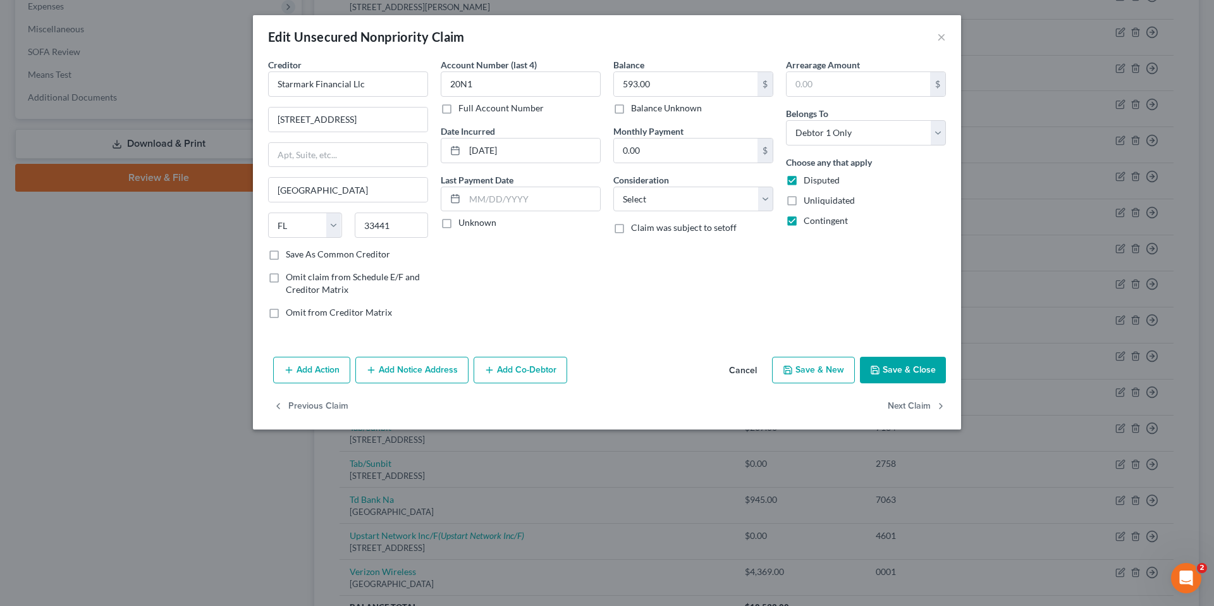
click at [459, 225] on label "Unknown" at bounding box center [478, 222] width 38 height 13
click at [464, 225] on input "Unknown" at bounding box center [468, 220] width 8 height 8
checkbox input "true"
click at [651, 200] on select "Select Cable / Satellite Services Collection Agency Credit Card Debt Debt Couns…" at bounding box center [693, 199] width 160 height 25
click at [613, 187] on select "Select Cable / Satellite Services Collection Agency Credit Card Debt Debt Couns…" at bounding box center [693, 199] width 160 height 25
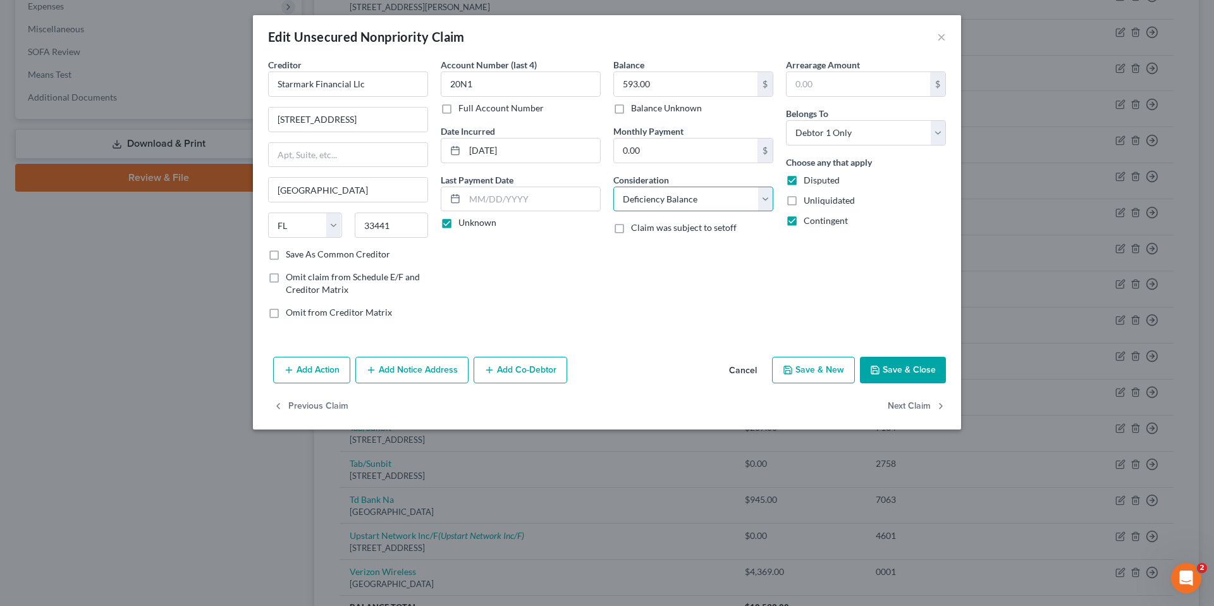
click at [700, 195] on select "Select Cable / Satellite Services Collection Agency Credit Card Debt Debt Couns…" at bounding box center [693, 199] width 160 height 25
select select "10"
click at [613, 187] on select "Select Cable / Satellite Services Collection Agency Credit Card Debt Debt Couns…" at bounding box center [693, 199] width 160 height 25
click at [926, 366] on button "Save & Close" at bounding box center [903, 370] width 86 height 27
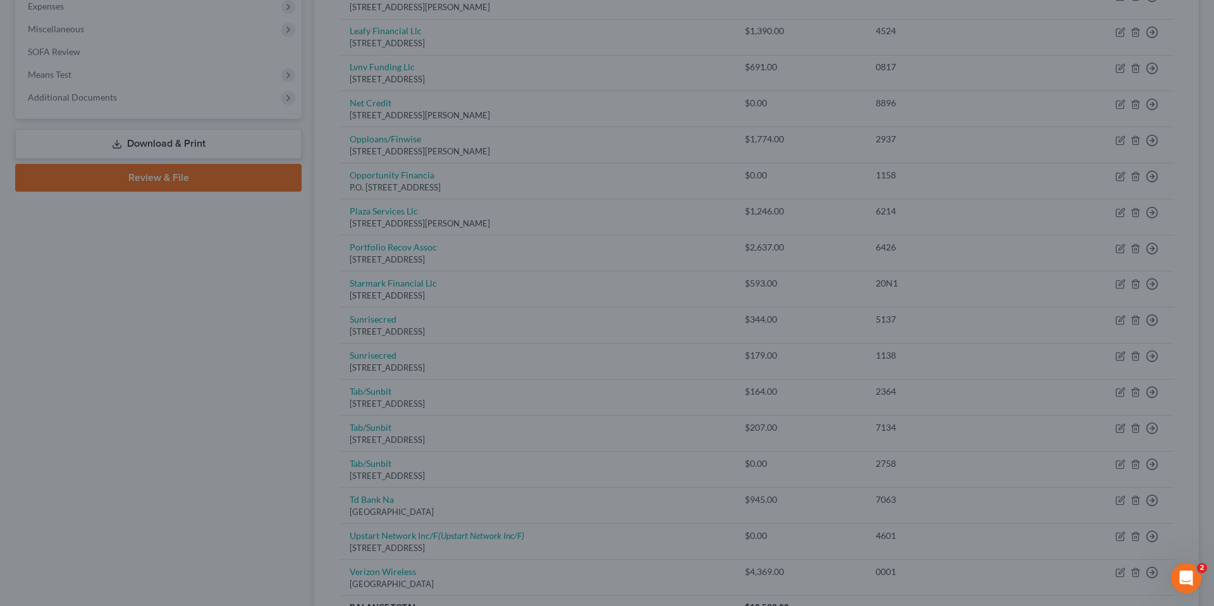
type input "0"
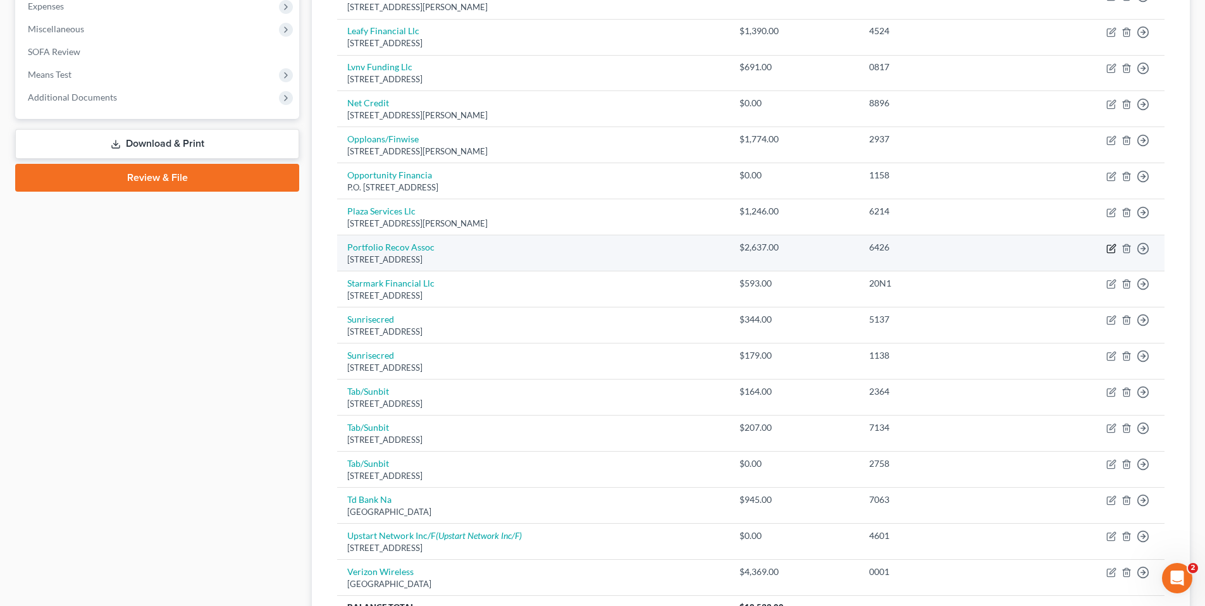
click at [1112, 246] on icon "button" at bounding box center [1112, 247] width 6 height 6
select select "48"
select select "0"
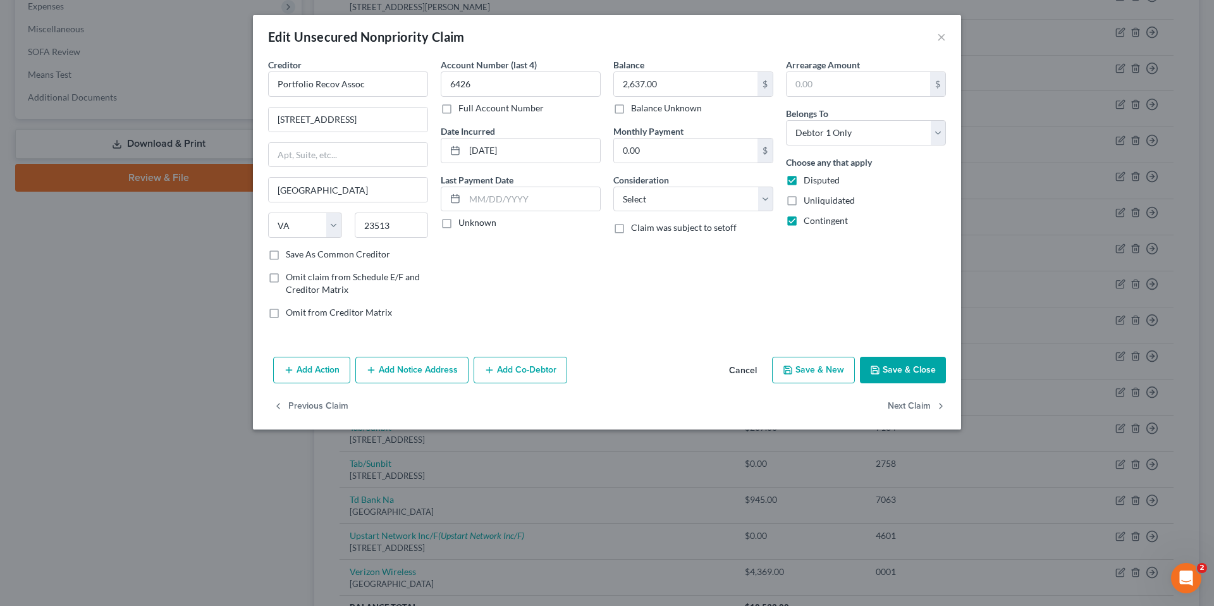
drag, startPoint x: 447, startPoint y: 222, endPoint x: 495, endPoint y: 210, distance: 48.9
click at [459, 221] on label "Unknown" at bounding box center [478, 222] width 38 height 13
click at [464, 221] on input "Unknown" at bounding box center [468, 220] width 8 height 8
checkbox input "true"
click at [650, 203] on select "Select Cable / Satellite Services Collection Agency Credit Card Debt Debt Couns…" at bounding box center [693, 199] width 160 height 25
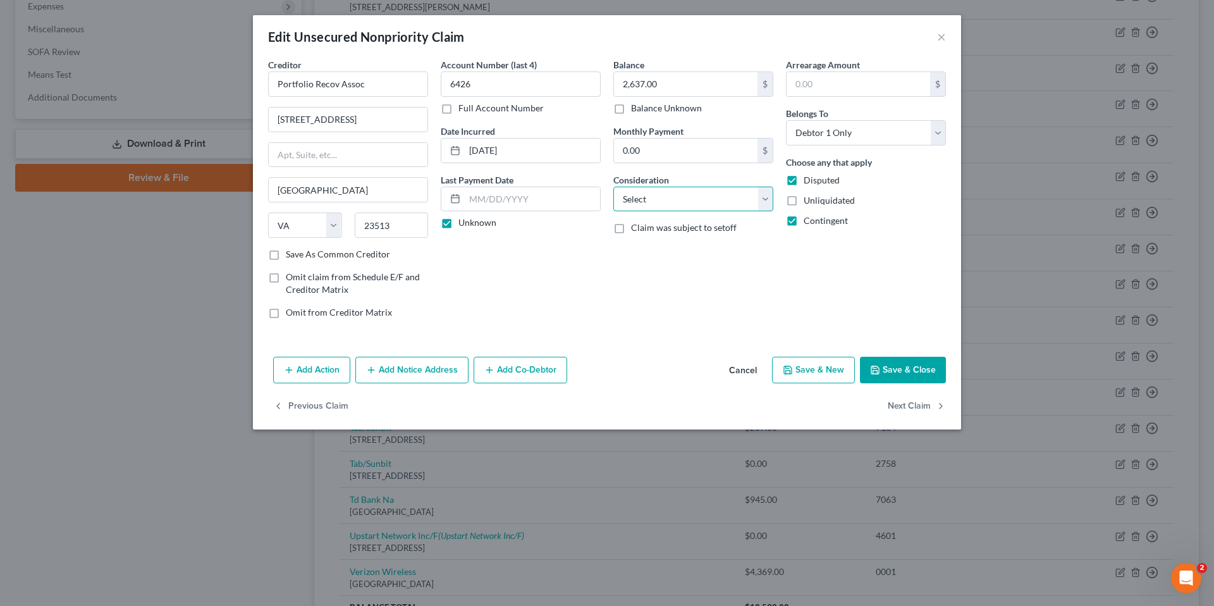
select select "1"
click at [613, 187] on select "Select Cable / Satellite Services Collection Agency Credit Card Debt Debt Couns…" at bounding box center [693, 199] width 160 height 25
click at [928, 371] on button "Save & Close" at bounding box center [903, 370] width 86 height 27
type input "0"
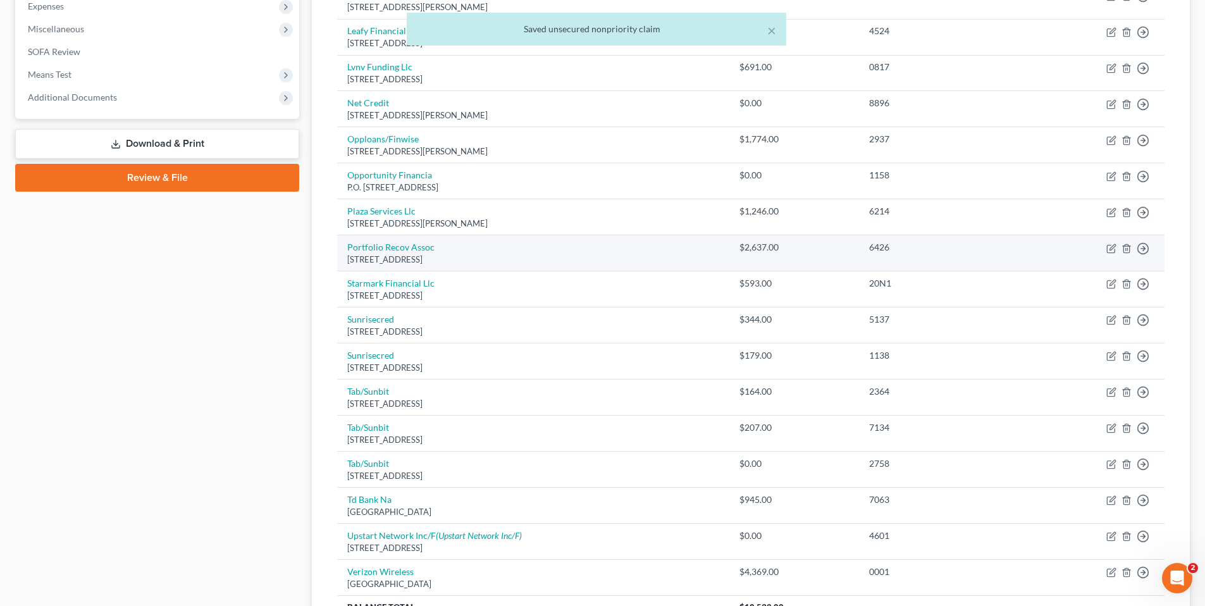
scroll to position [369, 0]
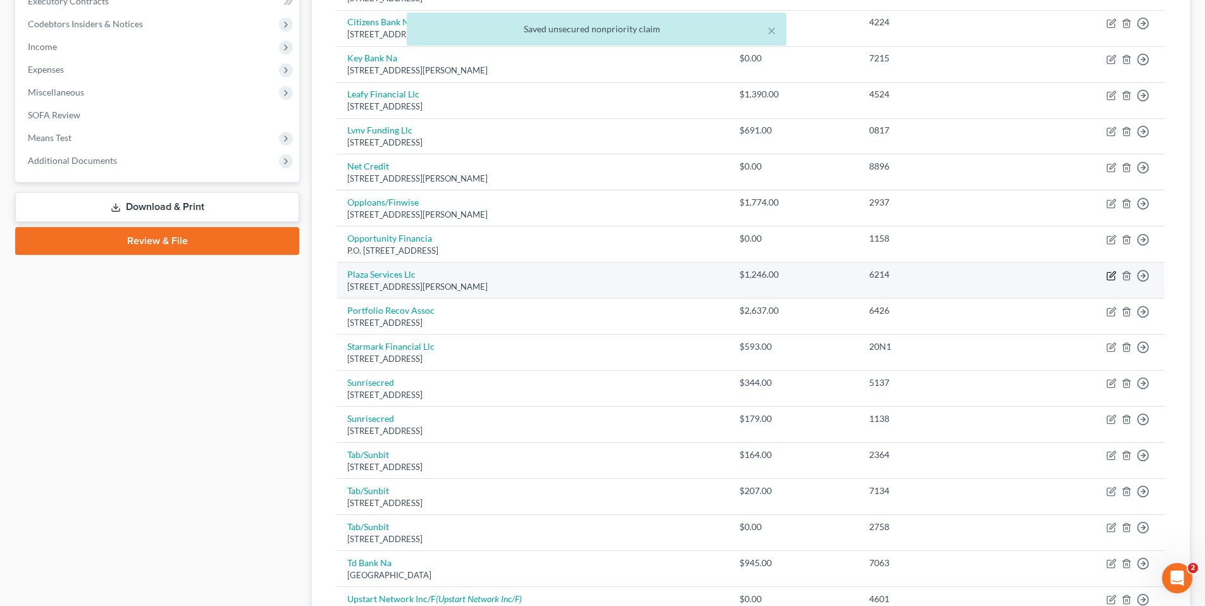
click at [1113, 273] on icon "button" at bounding box center [1112, 274] width 6 height 6
select select "10"
select select "1"
select select "0"
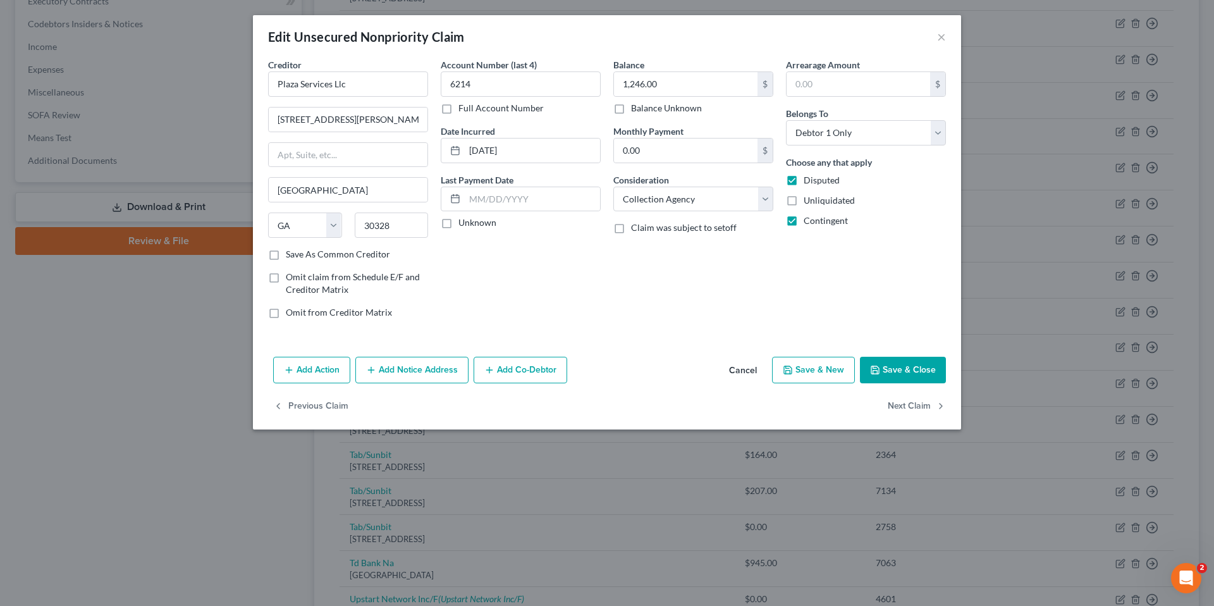
click at [459, 221] on label "Unknown" at bounding box center [478, 222] width 38 height 13
click at [464, 221] on input "Unknown" at bounding box center [468, 220] width 8 height 8
checkbox input "true"
click at [921, 360] on button "Save & Close" at bounding box center [903, 370] width 86 height 27
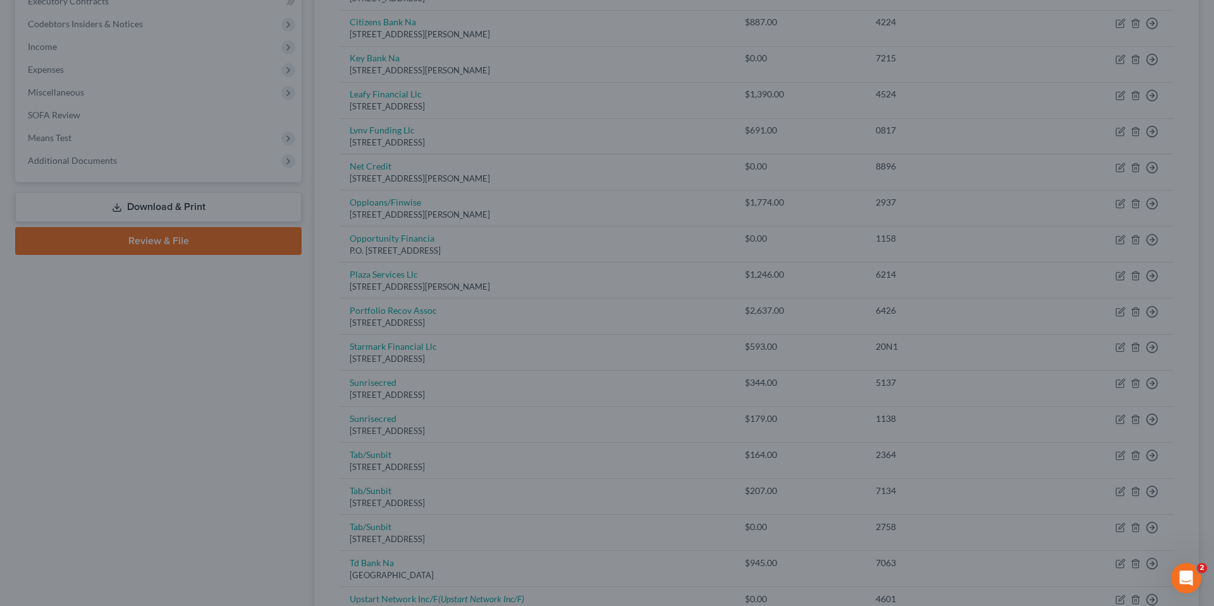
type input "0"
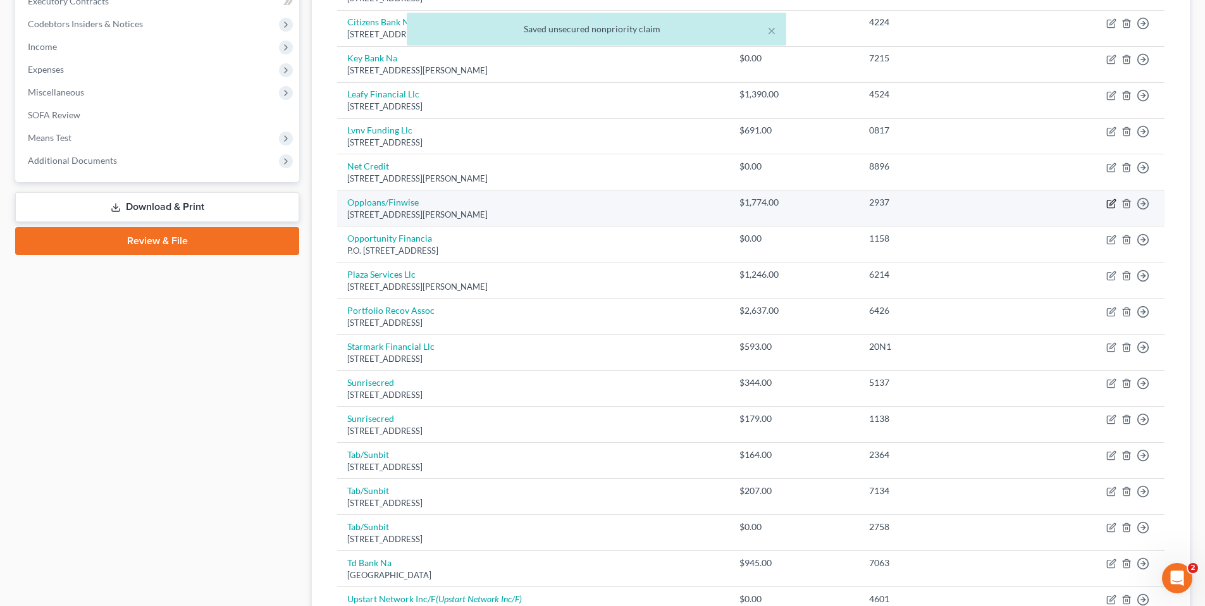
click at [1112, 202] on icon "button" at bounding box center [1111, 204] width 10 height 10
select select "14"
select select "0"
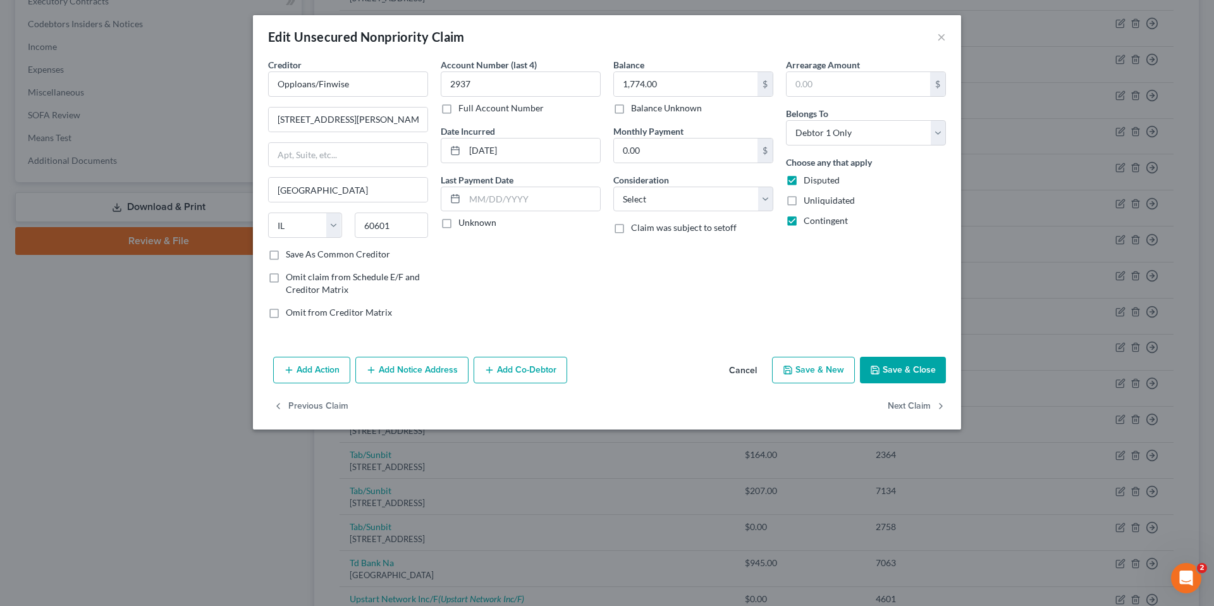
drag, startPoint x: 445, startPoint y: 222, endPoint x: 578, endPoint y: 216, distance: 133.6
click at [459, 223] on label "Unknown" at bounding box center [478, 222] width 38 height 13
click at [464, 223] on input "Unknown" at bounding box center [468, 220] width 8 height 8
checkbox input "true"
click at [662, 199] on select "Select Cable / Satellite Services Collection Agency Credit Card Debt Debt Couns…" at bounding box center [693, 199] width 160 height 25
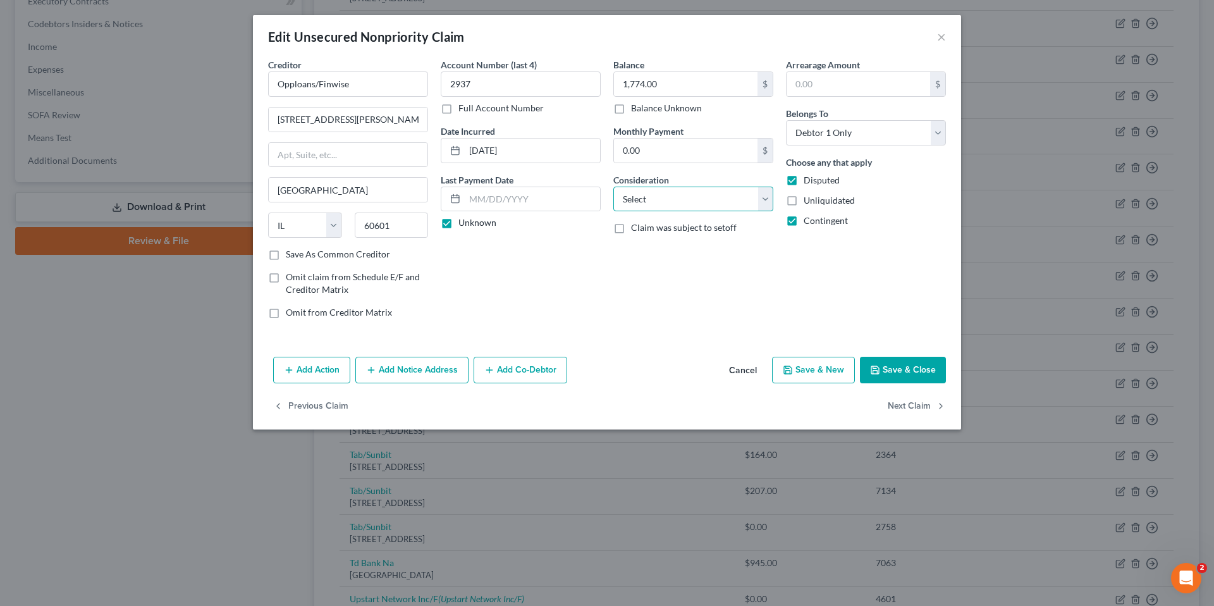
select select "10"
click at [613, 187] on select "Select Cable / Satellite Services Collection Agency Credit Card Debt Debt Couns…" at bounding box center [693, 199] width 160 height 25
click at [919, 367] on button "Save & Close" at bounding box center [903, 370] width 86 height 27
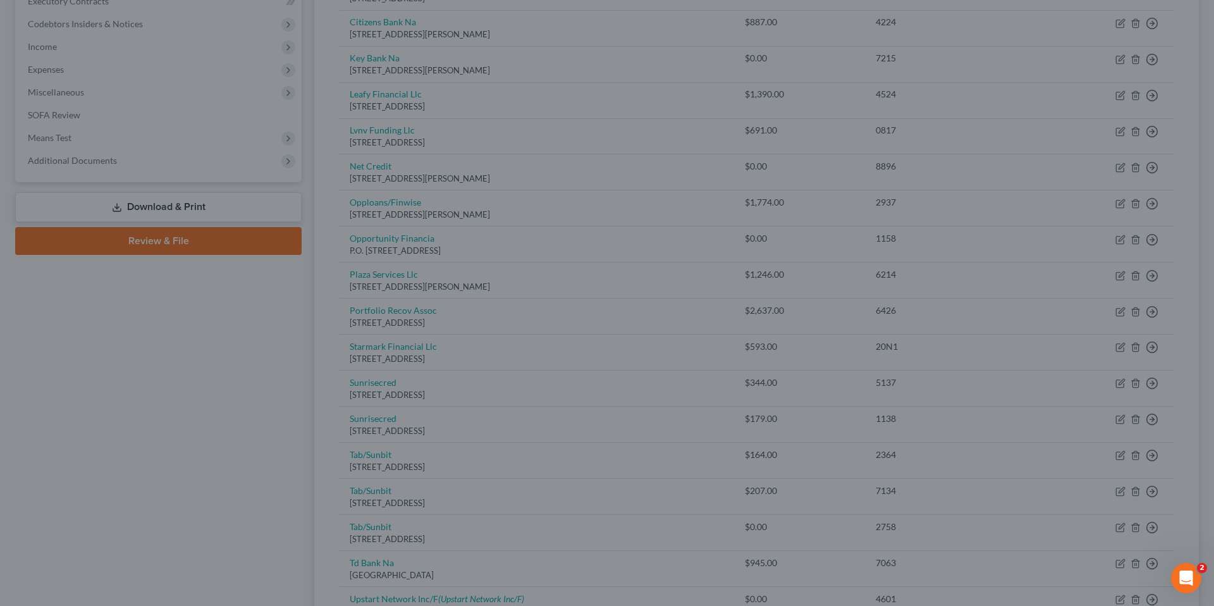
type input "0"
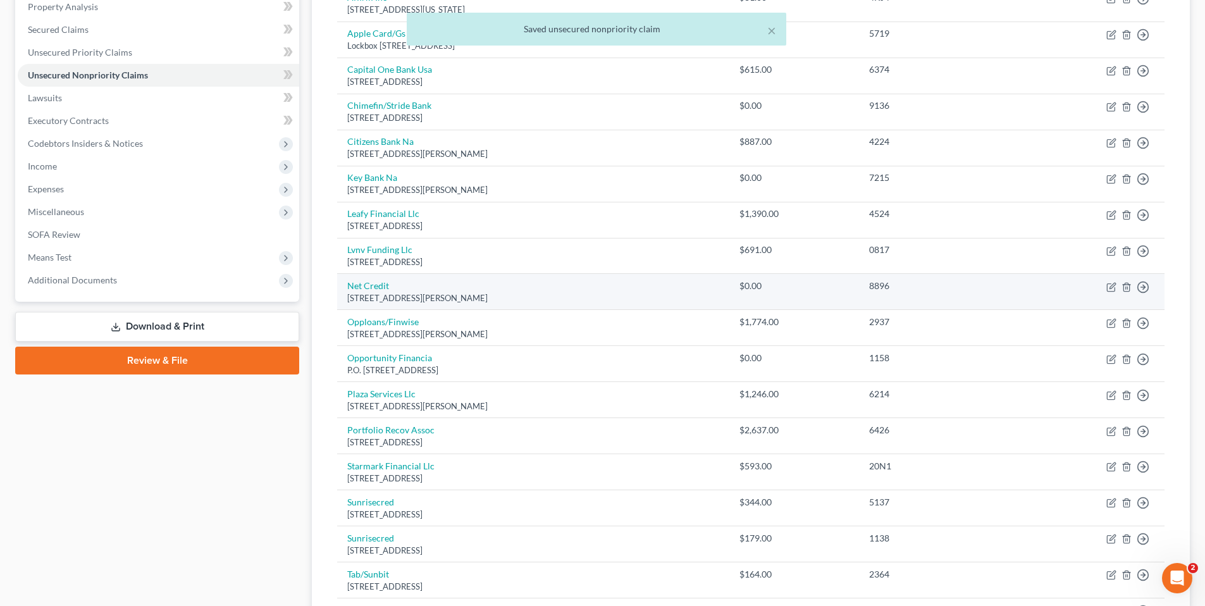
scroll to position [243, 0]
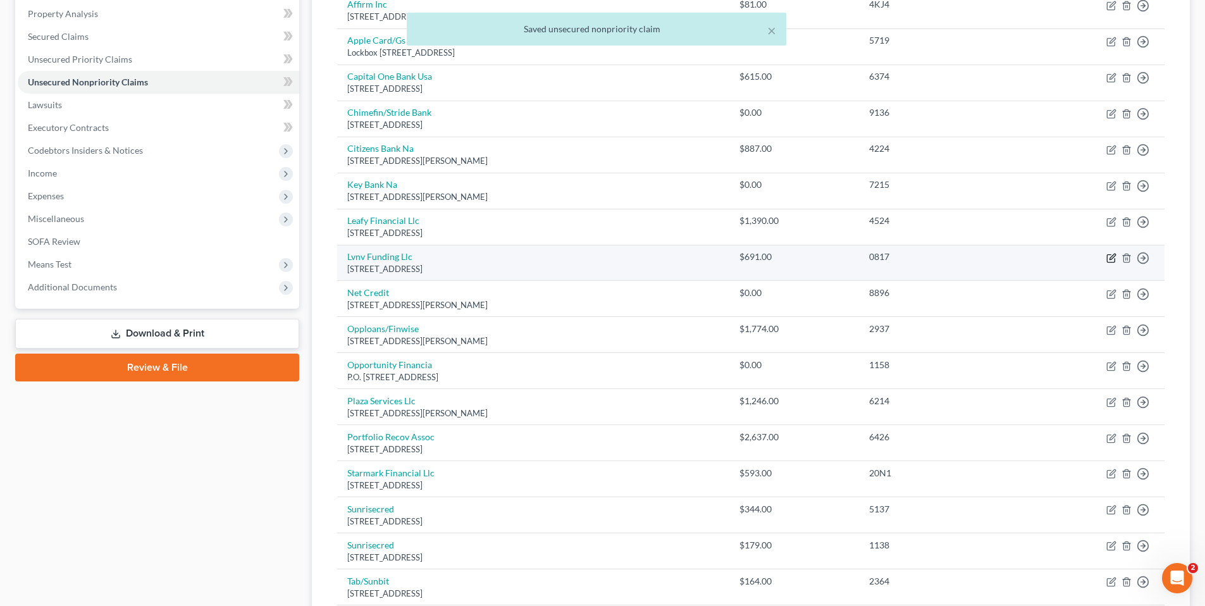
click at [1108, 256] on icon "button" at bounding box center [1111, 258] width 10 height 10
select select "42"
select select "0"
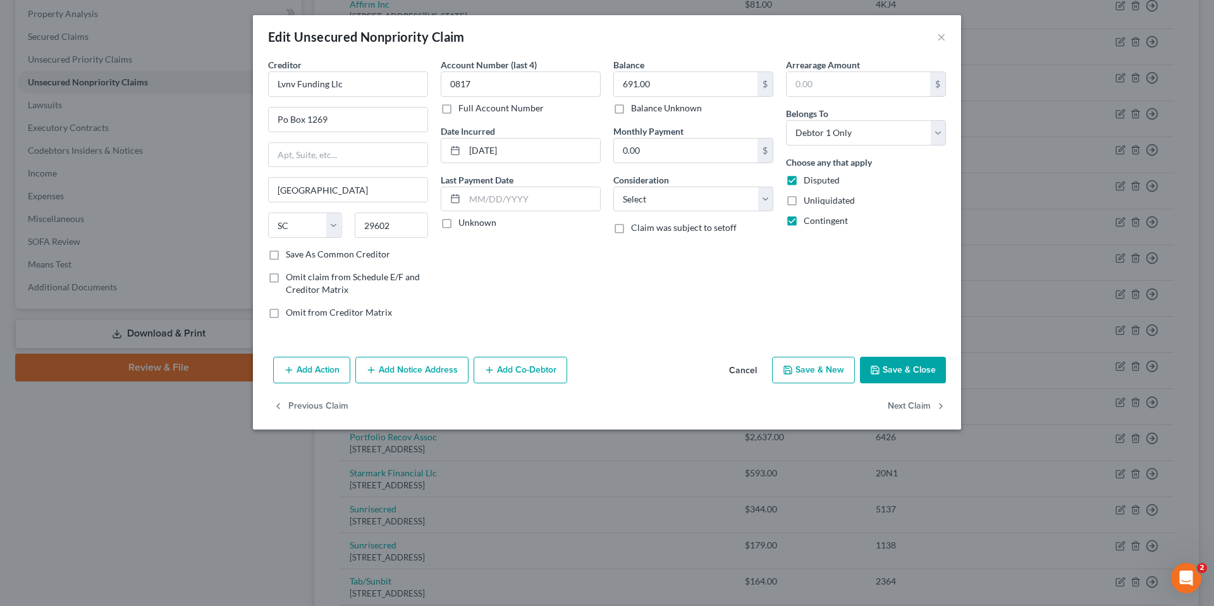
click at [459, 222] on label "Unknown" at bounding box center [478, 222] width 38 height 13
click at [464, 222] on input "Unknown" at bounding box center [468, 220] width 8 height 8
checkbox input "true"
click at [644, 195] on select "Select Cable / Satellite Services Collection Agency Credit Card Debt Debt Couns…" at bounding box center [693, 199] width 160 height 25
select select "1"
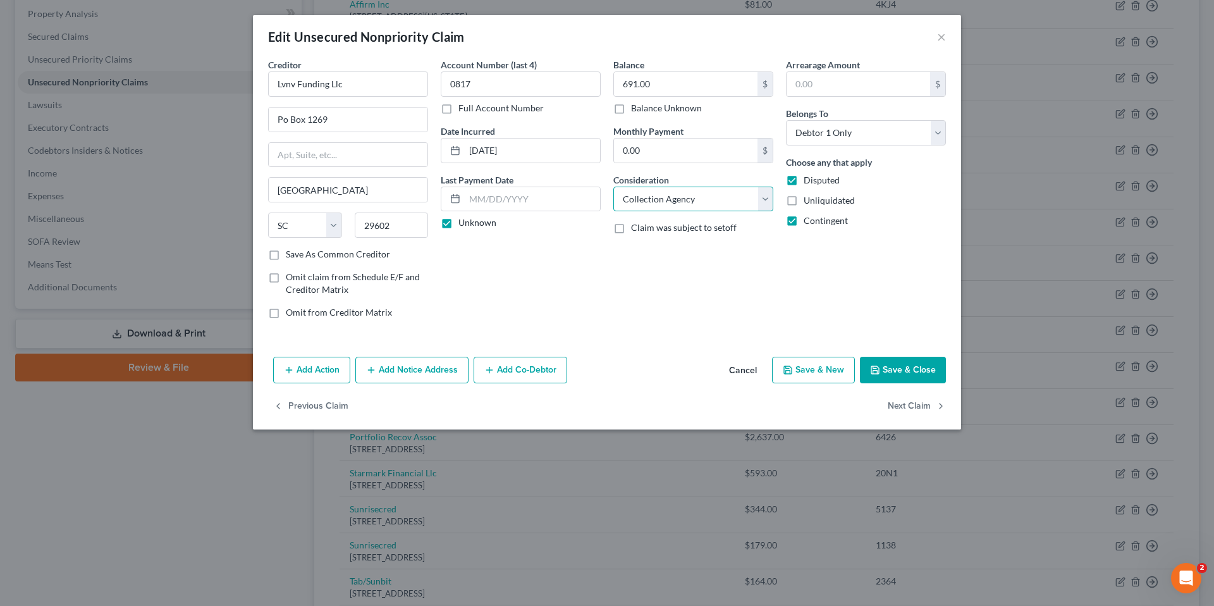
click at [613, 187] on select "Select Cable / Satellite Services Collection Agency Credit Card Debt Debt Couns…" at bounding box center [693, 199] width 160 height 25
click at [895, 369] on button "Save & Close" at bounding box center [903, 370] width 86 height 27
type input "0"
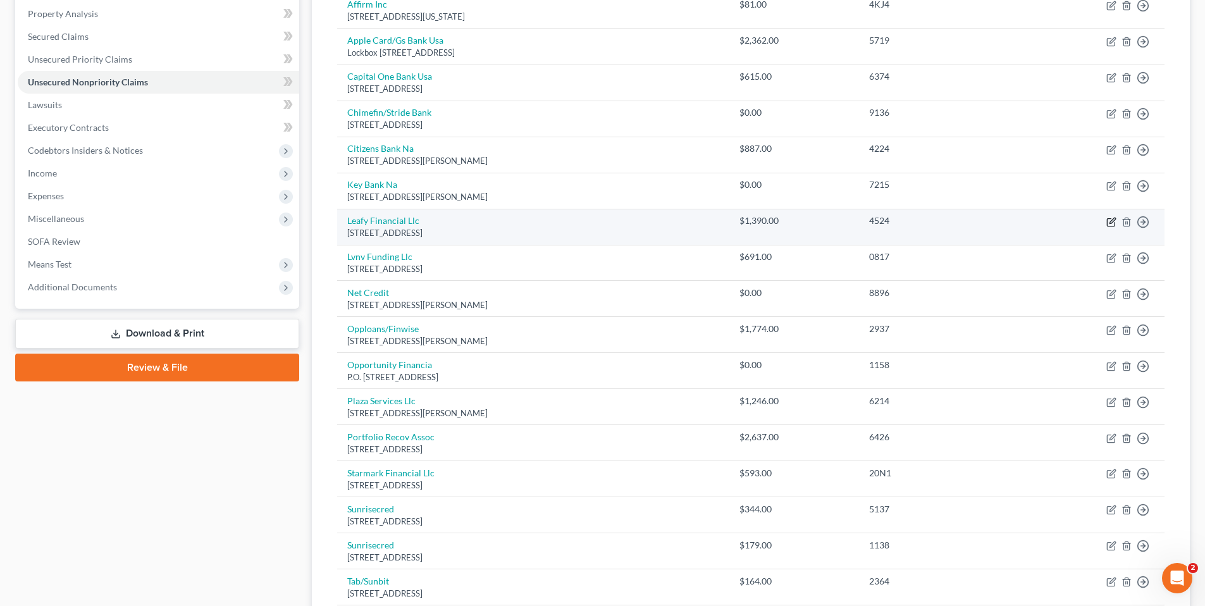
click at [1109, 219] on icon "button" at bounding box center [1111, 222] width 8 height 8
select select "45"
select select "0"
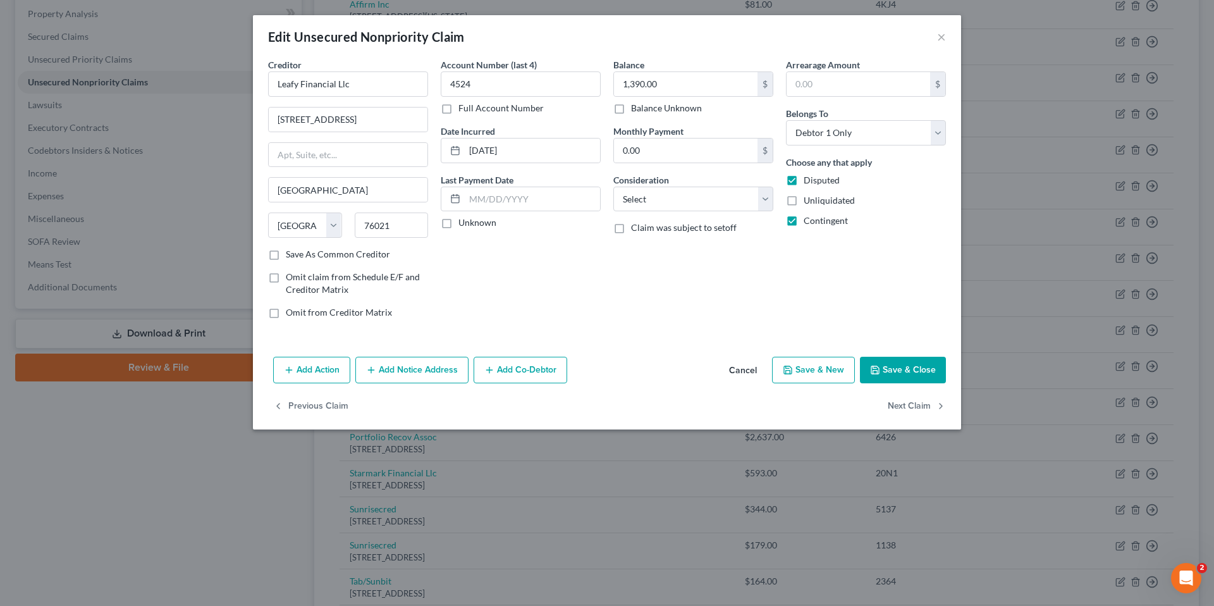
click at [459, 222] on label "Unknown" at bounding box center [478, 222] width 38 height 13
click at [464, 222] on input "Unknown" at bounding box center [468, 220] width 8 height 8
checkbox input "true"
click at [665, 201] on select "Select Cable / Satellite Services Collection Agency Credit Card Debt Debt Couns…" at bounding box center [693, 199] width 160 height 25
select select "10"
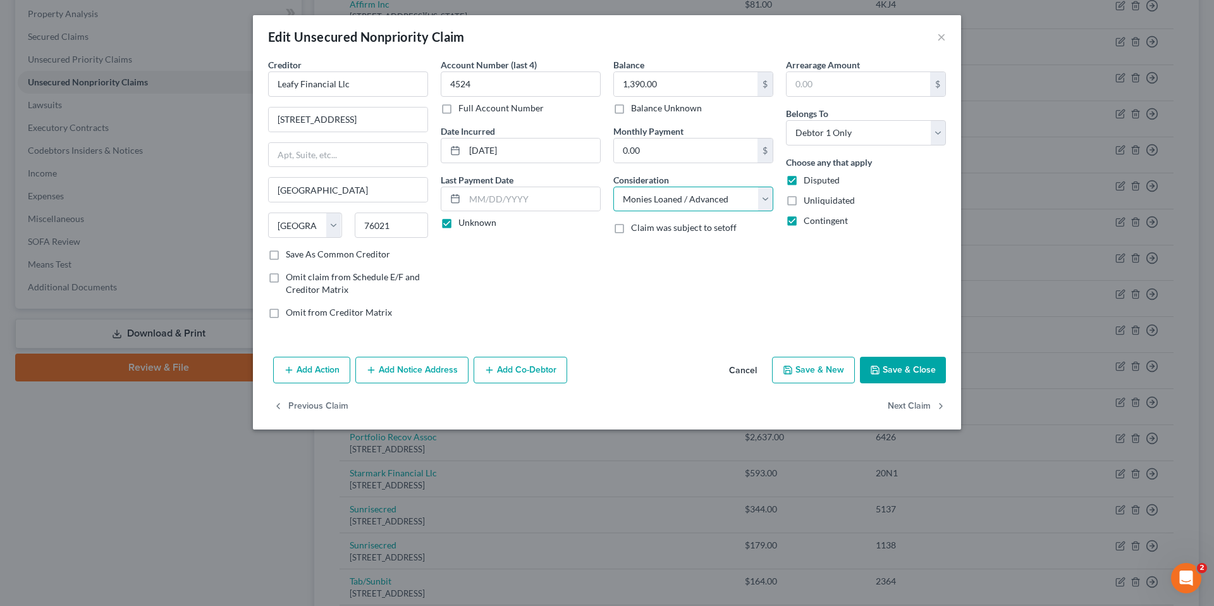
click at [613, 187] on select "Select Cable / Satellite Services Collection Agency Credit Card Debt Debt Couns…" at bounding box center [693, 199] width 160 height 25
drag, startPoint x: 890, startPoint y: 370, endPoint x: 831, endPoint y: 353, distance: 61.2
click at [889, 369] on button "Save & Close" at bounding box center [903, 370] width 86 height 27
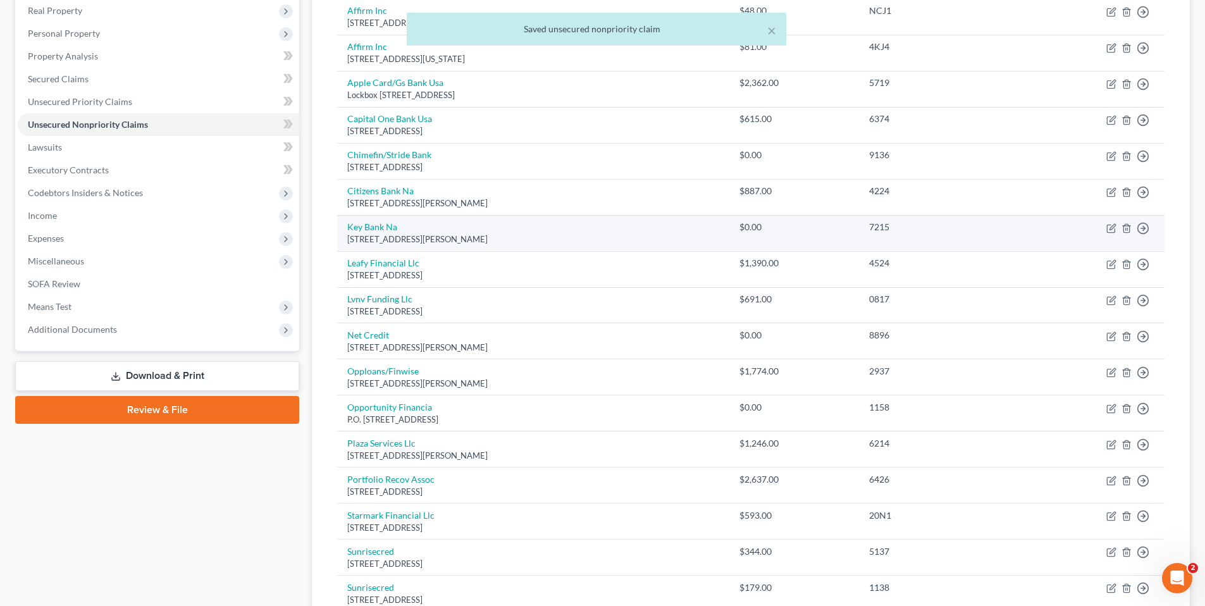
scroll to position [180, 0]
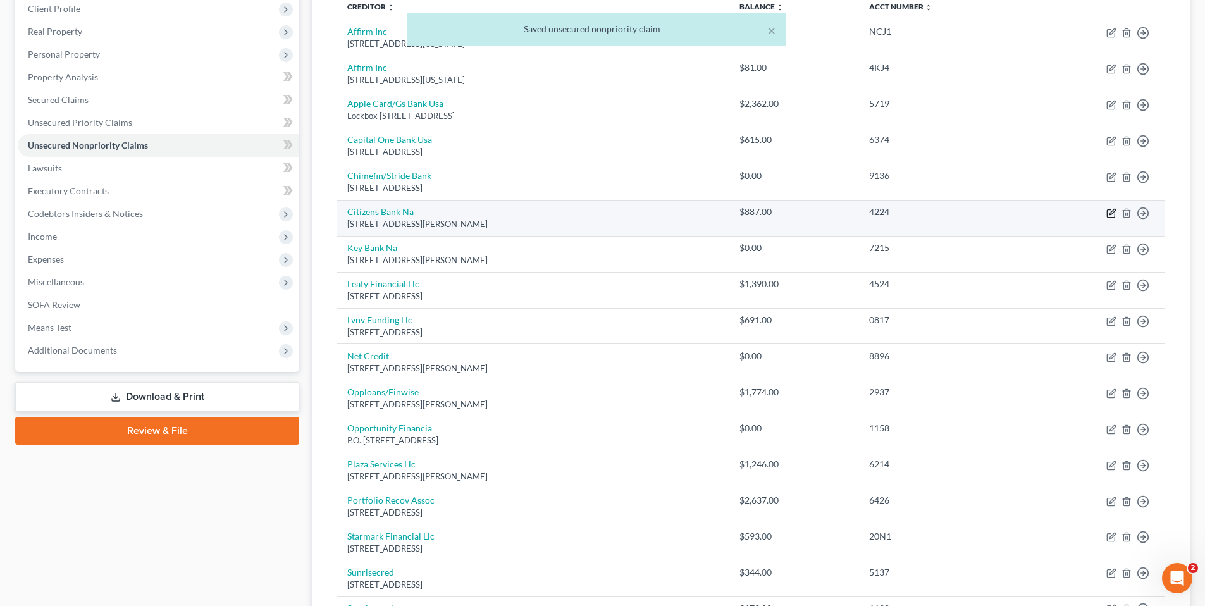
click at [1111, 208] on icon "button" at bounding box center [1111, 213] width 10 height 10
select select "41"
select select "2"
select select "0"
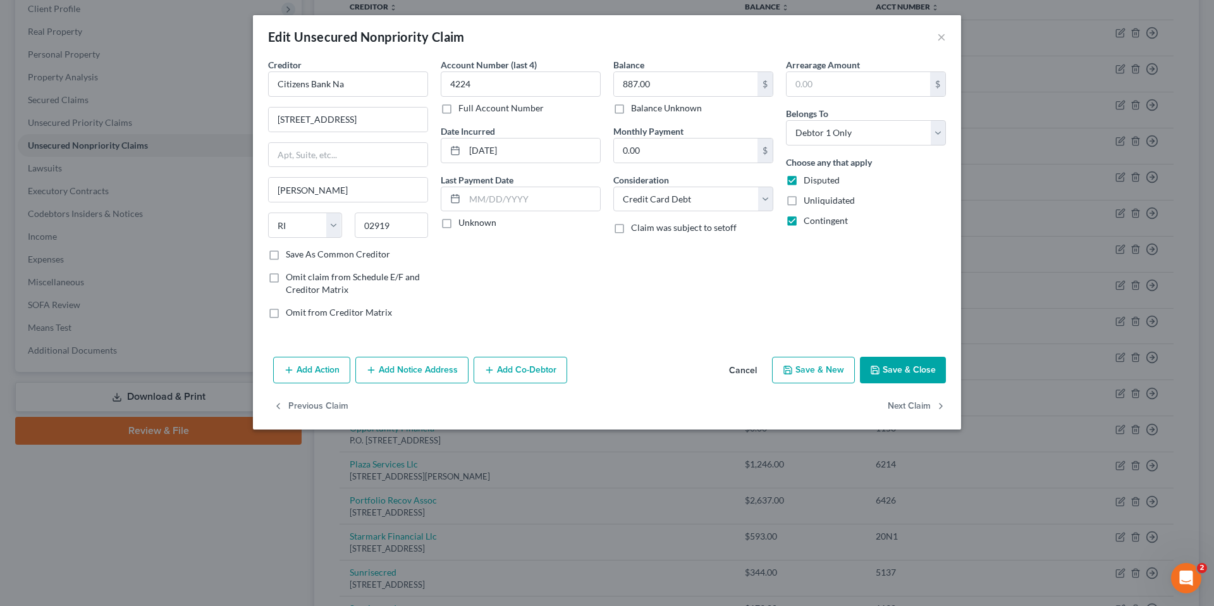
click at [459, 223] on label "Unknown" at bounding box center [478, 222] width 38 height 13
click at [464, 223] on input "Unknown" at bounding box center [468, 220] width 8 height 8
checkbox input "true"
click at [738, 199] on select "Select Cable / Satellite Services Collection Agency Credit Card Debt Debt Couns…" at bounding box center [693, 199] width 160 height 25
select select "10"
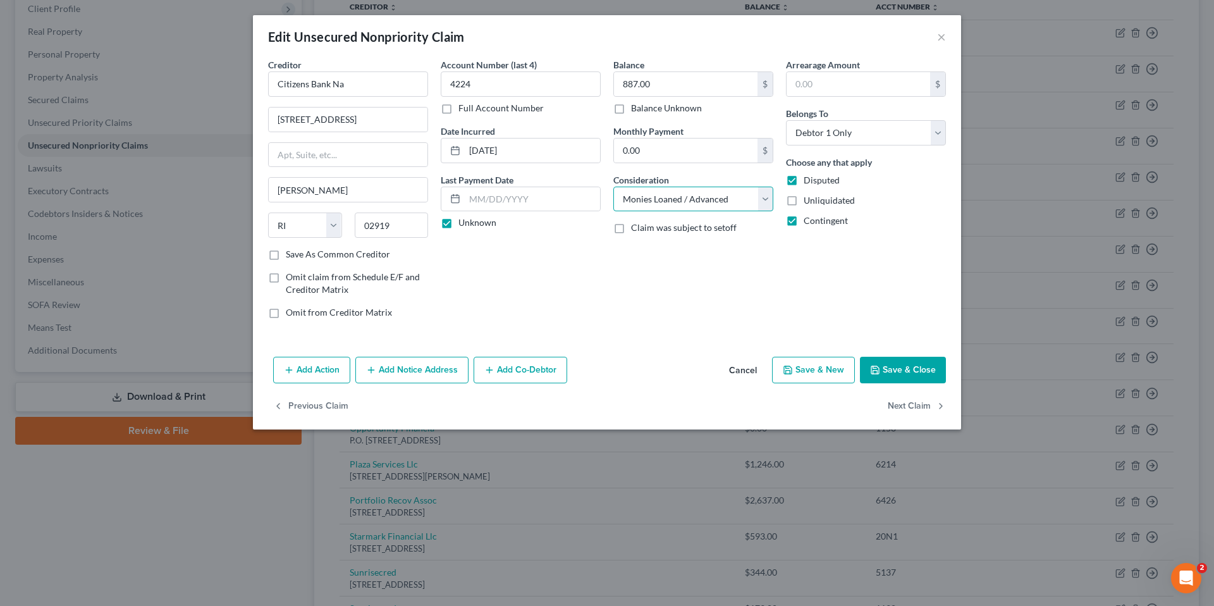
click at [613, 187] on select "Select Cable / Satellite Services Collection Agency Credit Card Debt Debt Couns…" at bounding box center [693, 199] width 160 height 25
click at [914, 366] on button "Save & Close" at bounding box center [903, 370] width 86 height 27
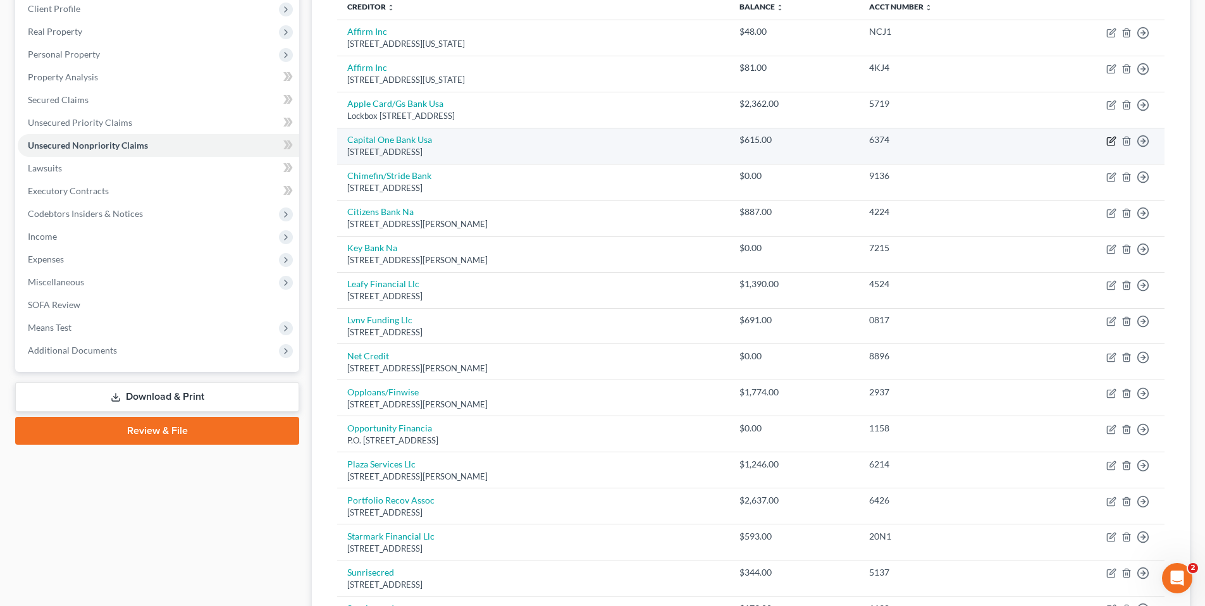
click at [1111, 139] on icon "button" at bounding box center [1111, 141] width 10 height 10
select select "46"
select select "1"
select select "0"
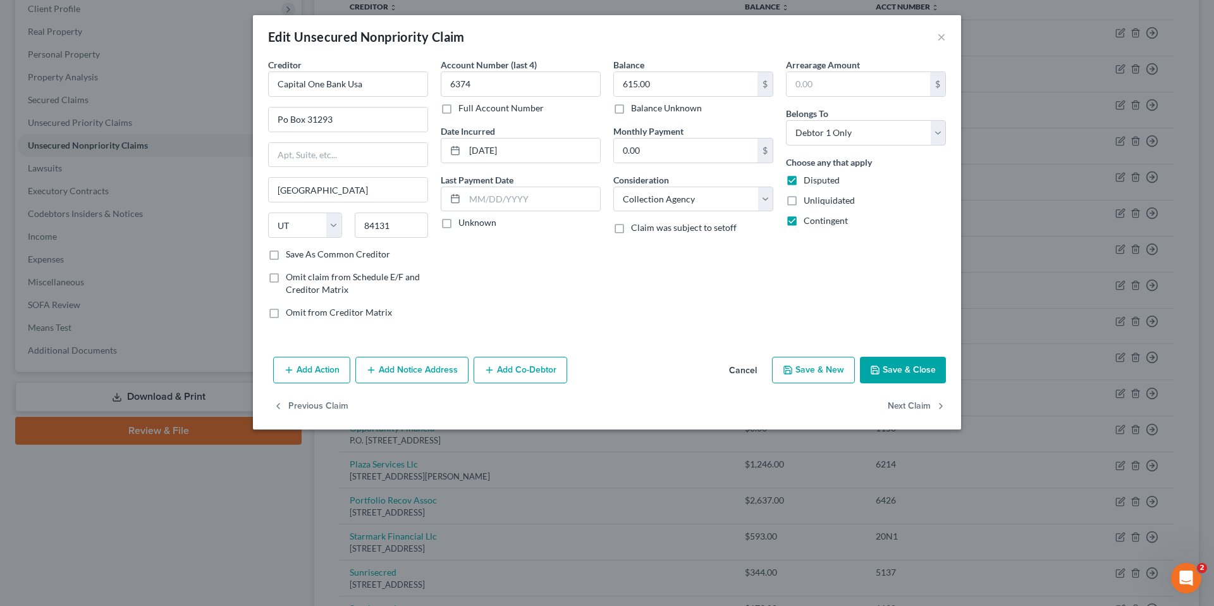
drag, startPoint x: 445, startPoint y: 222, endPoint x: 509, endPoint y: 221, distance: 64.5
click at [459, 223] on label "Unknown" at bounding box center [478, 222] width 38 height 13
click at [464, 223] on input "Unknown" at bounding box center [468, 220] width 8 height 8
checkbox input "true"
click at [665, 204] on select "Select Cable / Satellite Services Collection Agency Credit Card Debt Debt Couns…" at bounding box center [693, 199] width 160 height 25
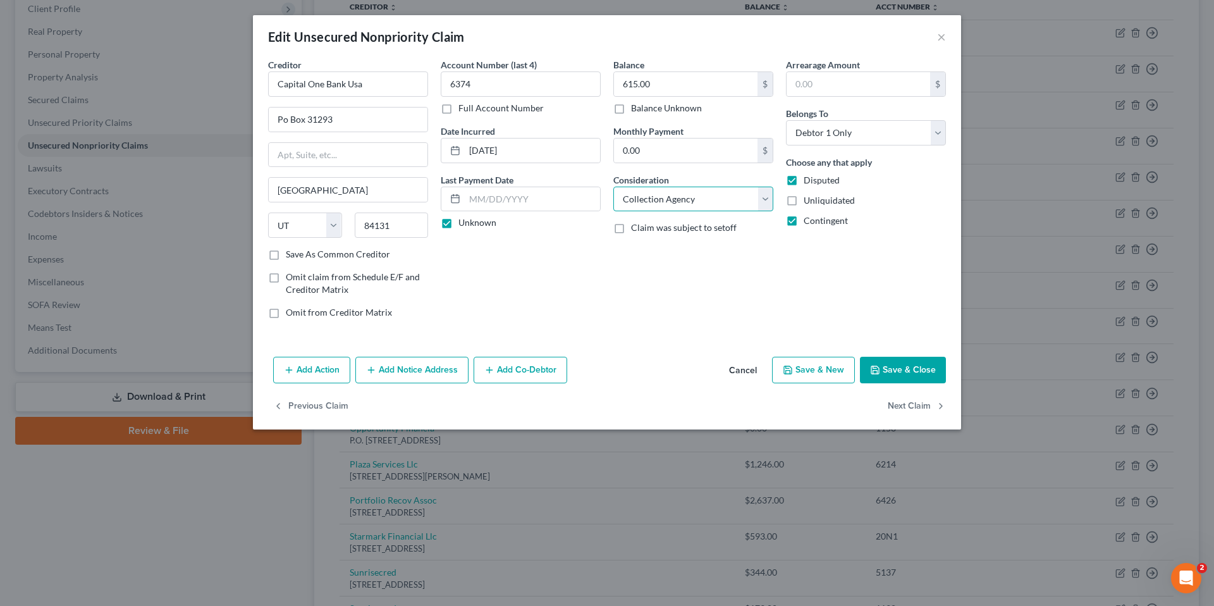
select select "2"
click at [613, 187] on select "Select Cable / Satellite Services Collection Agency Credit Card Debt Debt Couns…" at bounding box center [693, 199] width 160 height 25
click at [923, 364] on button "Save & Close" at bounding box center [903, 370] width 86 height 27
type input "0"
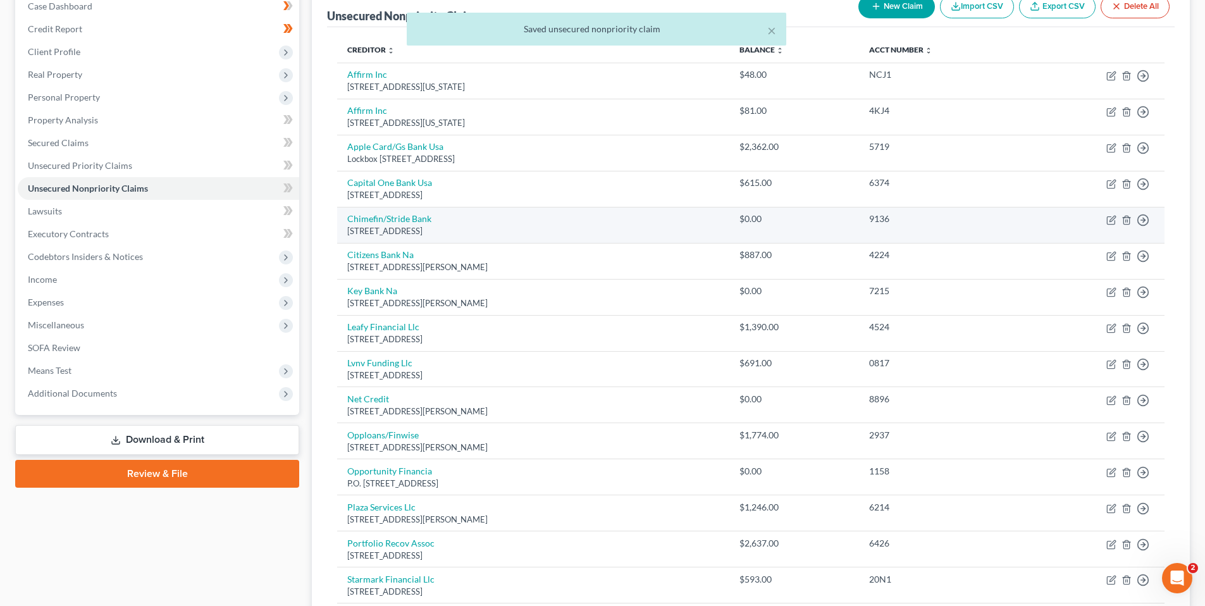
scroll to position [116, 0]
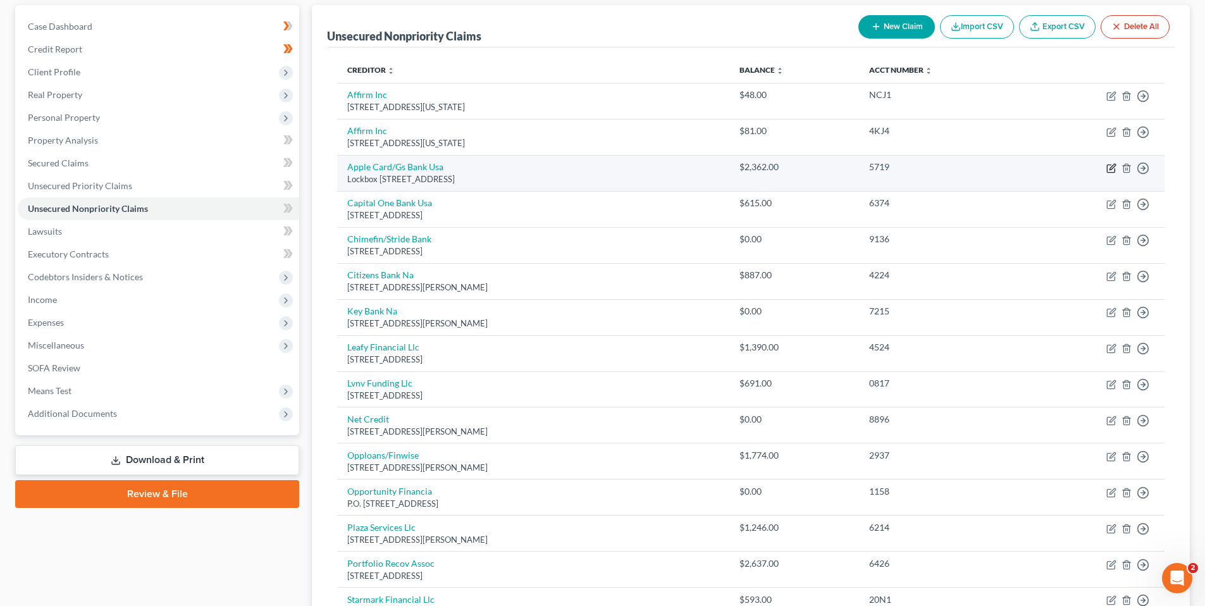
click at [1110, 168] on icon "button" at bounding box center [1112, 167] width 6 height 6
select select "39"
select select "2"
select select "0"
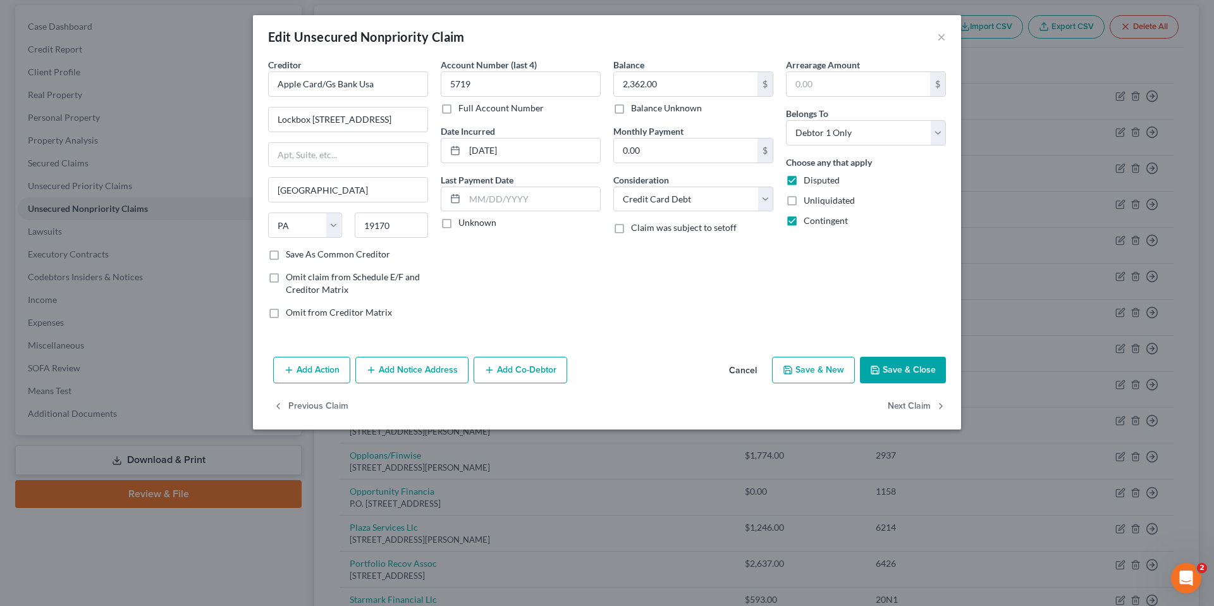
drag, startPoint x: 449, startPoint y: 226, endPoint x: 498, endPoint y: 218, distance: 50.0
click at [459, 226] on label "Unknown" at bounding box center [478, 222] width 38 height 13
click at [464, 225] on input "Unknown" at bounding box center [468, 220] width 8 height 8
checkbox input "true"
click at [912, 367] on button "Save & Close" at bounding box center [903, 370] width 86 height 27
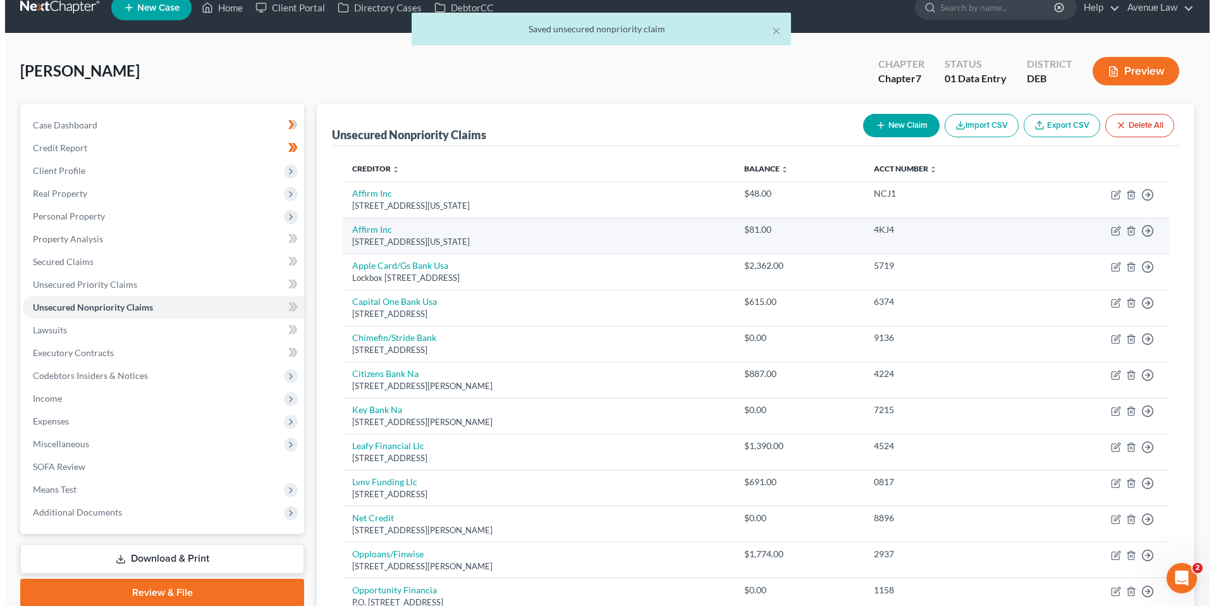
scroll to position [0, 0]
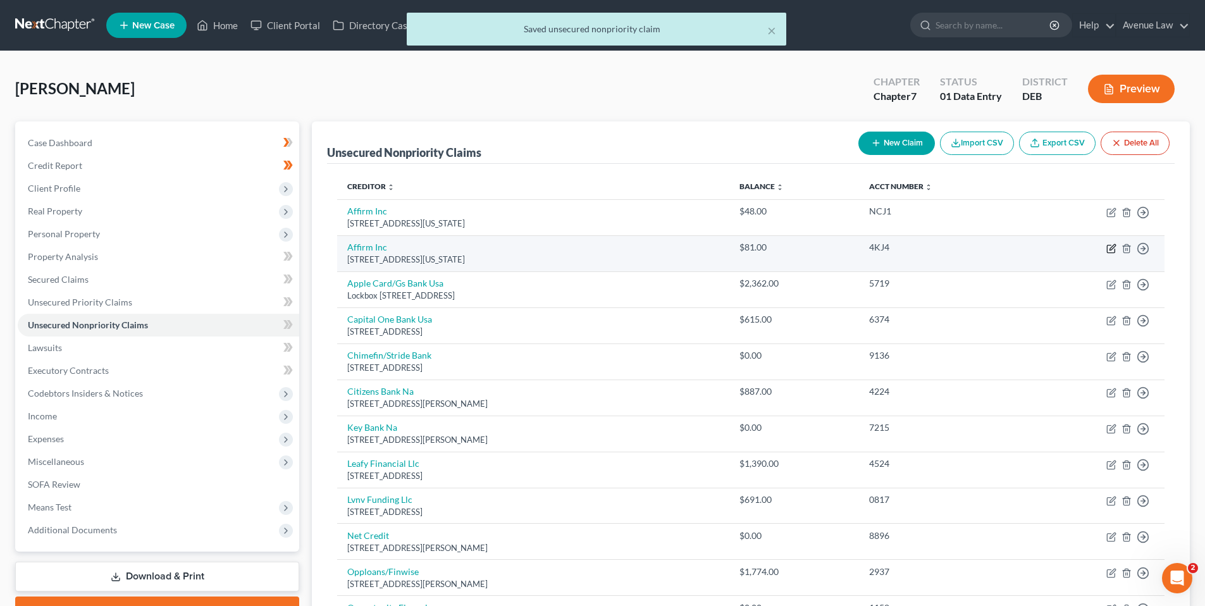
click at [1112, 248] on icon "button" at bounding box center [1112, 247] width 6 height 6
select select "4"
select select "0"
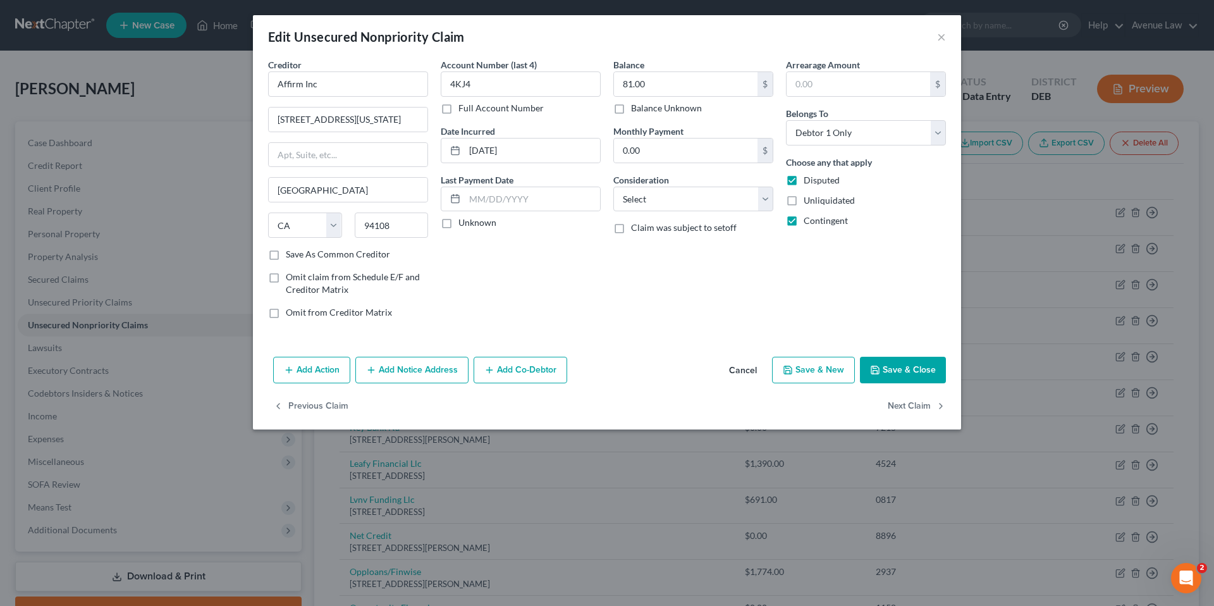
click at [459, 221] on label "Unknown" at bounding box center [478, 222] width 38 height 13
click at [464, 221] on input "Unknown" at bounding box center [468, 220] width 8 height 8
checkbox input "true"
click at [647, 194] on select "Select Cable / Satellite Services Collection Agency Credit Card Debt Debt Couns…" at bounding box center [693, 199] width 160 height 25
select select "2"
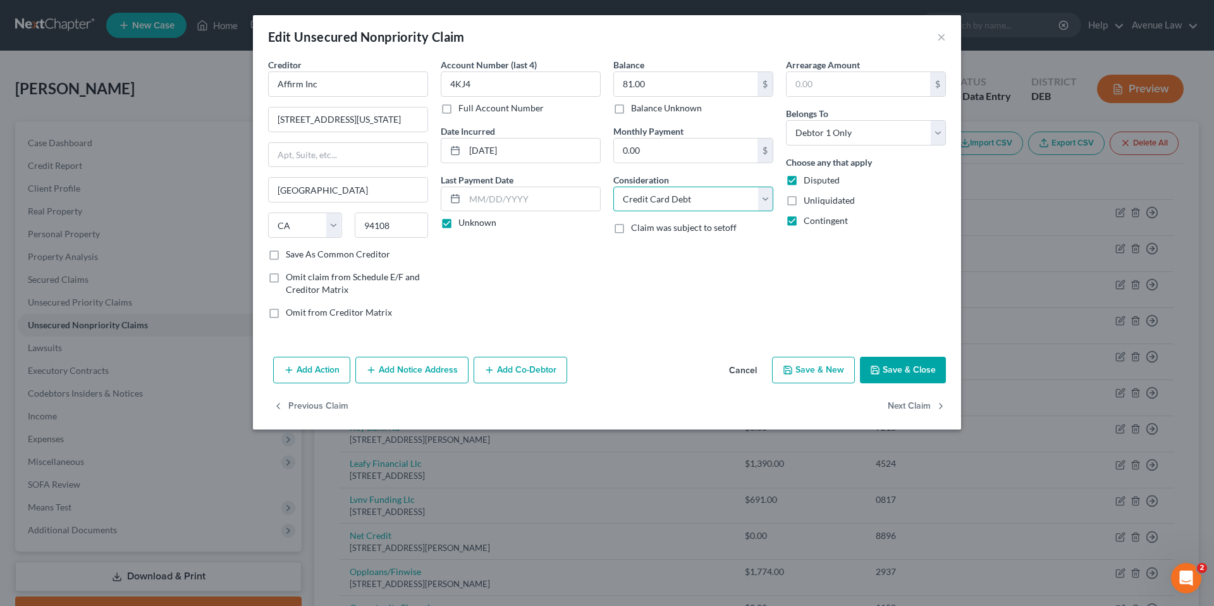
click at [613, 187] on select "Select Cable / Satellite Services Collection Agency Credit Card Debt Debt Couns…" at bounding box center [693, 199] width 160 height 25
drag, startPoint x: 911, startPoint y: 367, endPoint x: 820, endPoint y: 303, distance: 111.1
click at [910, 368] on button "Save & Close" at bounding box center [903, 370] width 86 height 27
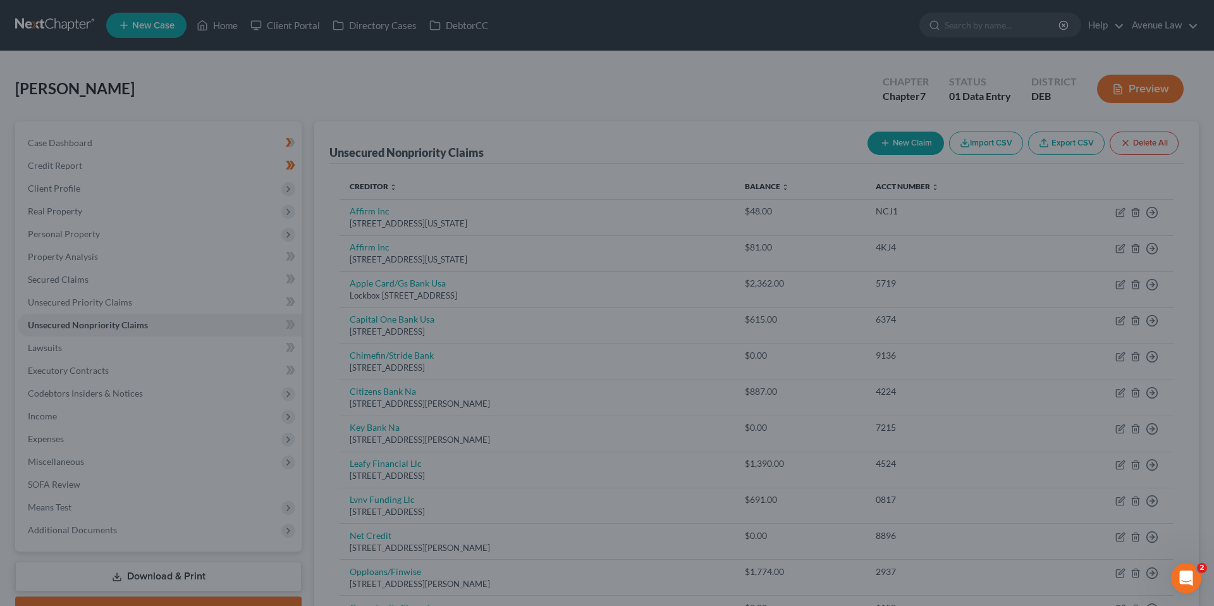
type input "0"
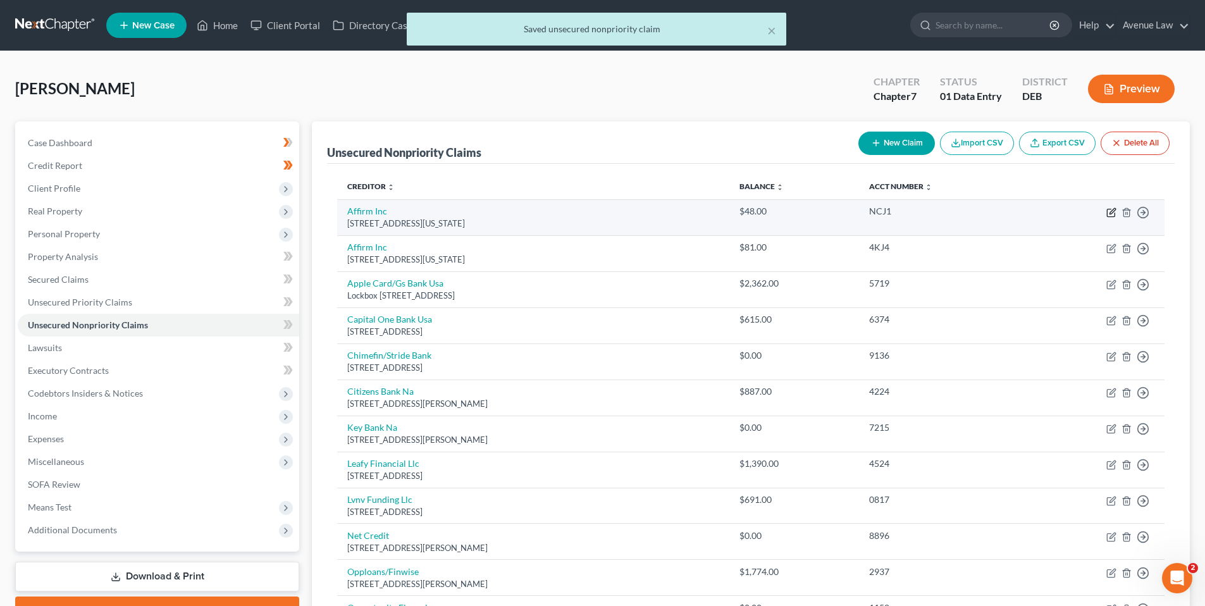
click at [1112, 213] on icon "button" at bounding box center [1112, 211] width 6 height 6
select select "4"
select select "0"
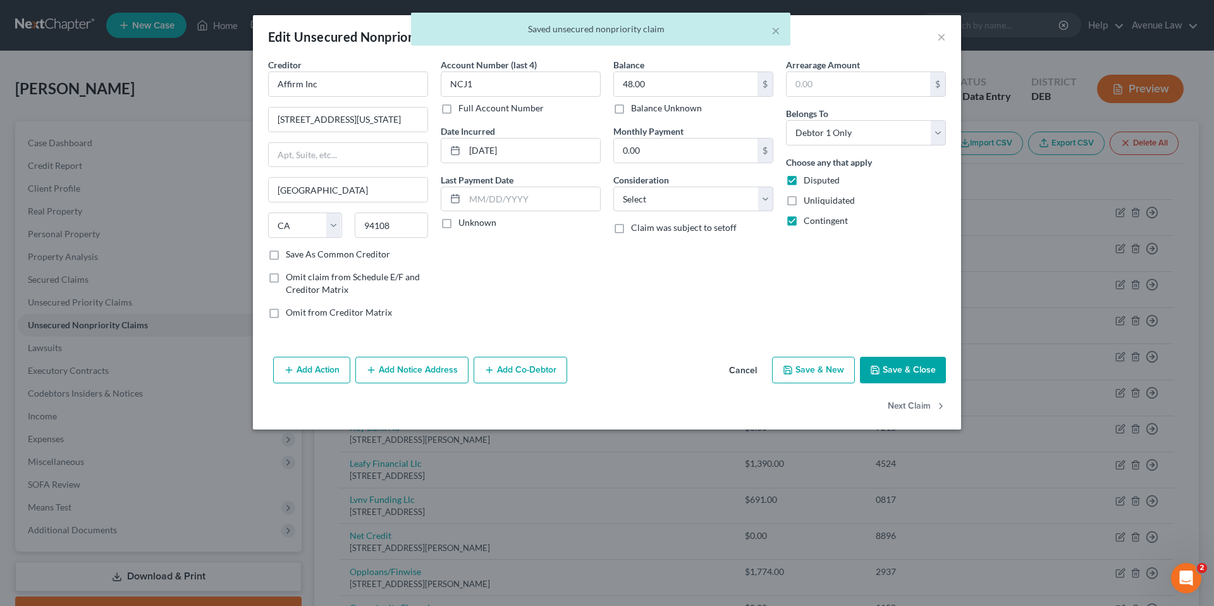
click at [459, 224] on label "Unknown" at bounding box center [478, 222] width 38 height 13
click at [464, 224] on input "Unknown" at bounding box center [468, 220] width 8 height 8
checkbox input "true"
click at [629, 198] on select "Select Cable / Satellite Services Collection Agency Credit Card Debt Debt Couns…" at bounding box center [693, 199] width 160 height 25
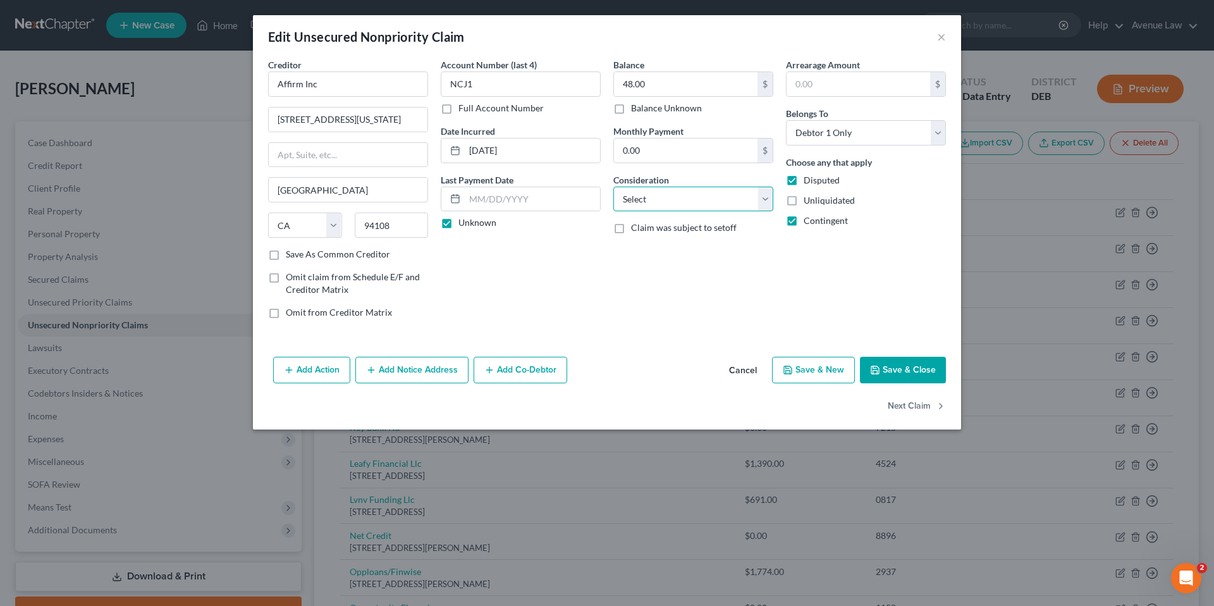
select select "2"
click at [613, 187] on select "Select Cable / Satellite Services Collection Agency Credit Card Debt Debt Couns…" at bounding box center [693, 199] width 160 height 25
click at [938, 366] on button "Save & Close" at bounding box center [903, 370] width 86 height 27
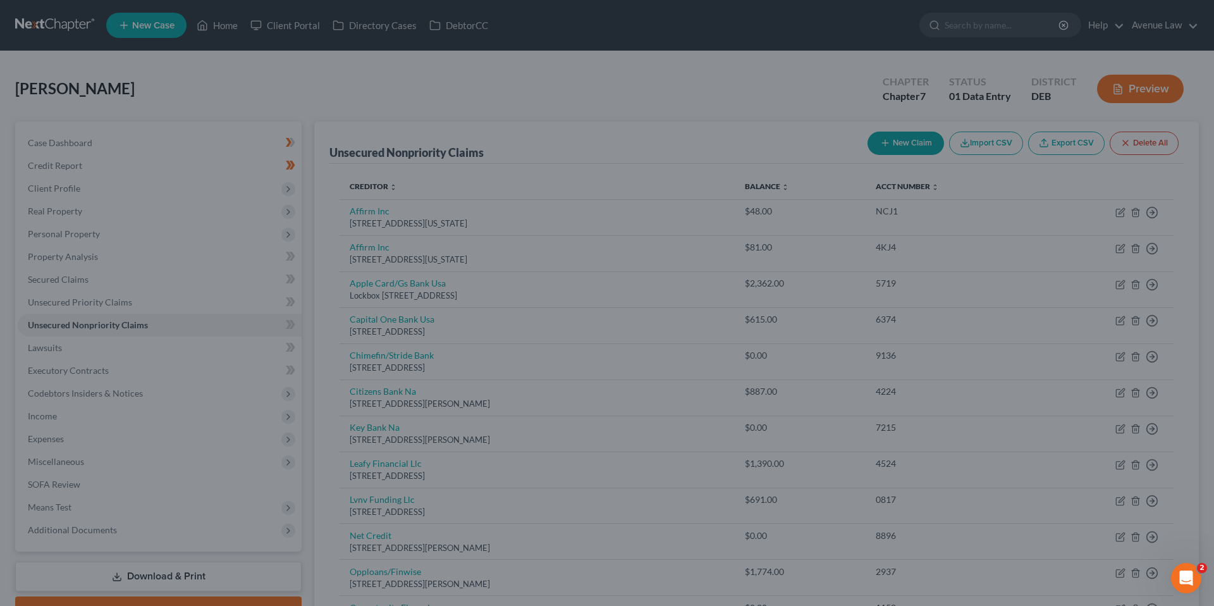
type input "0"
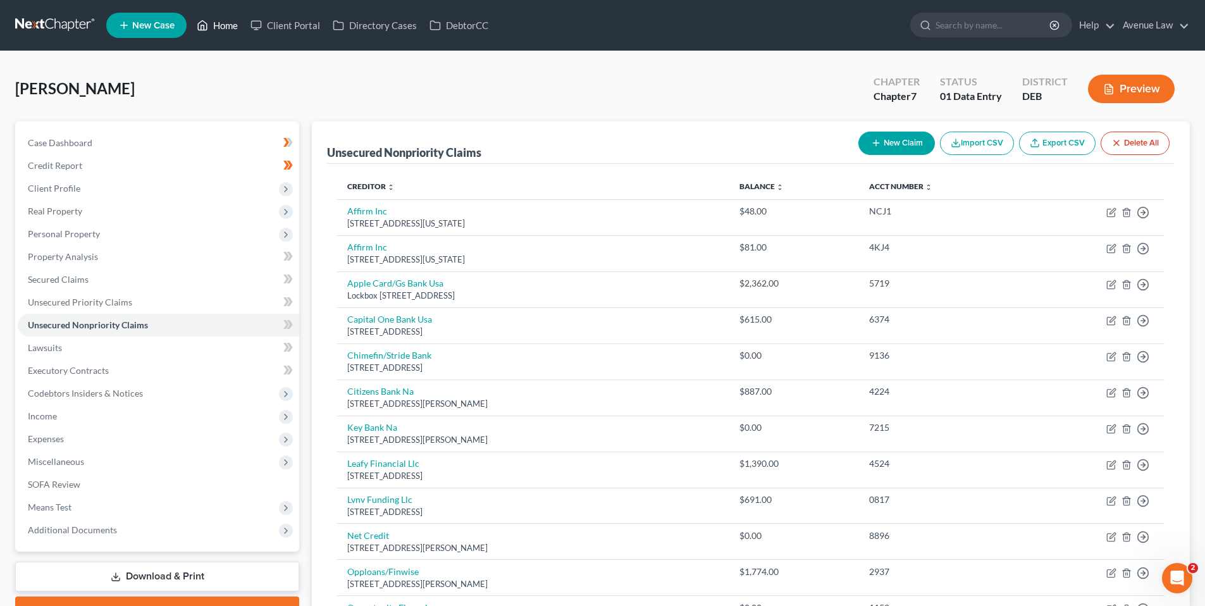
click at [226, 27] on link "Home" at bounding box center [217, 25] width 54 height 23
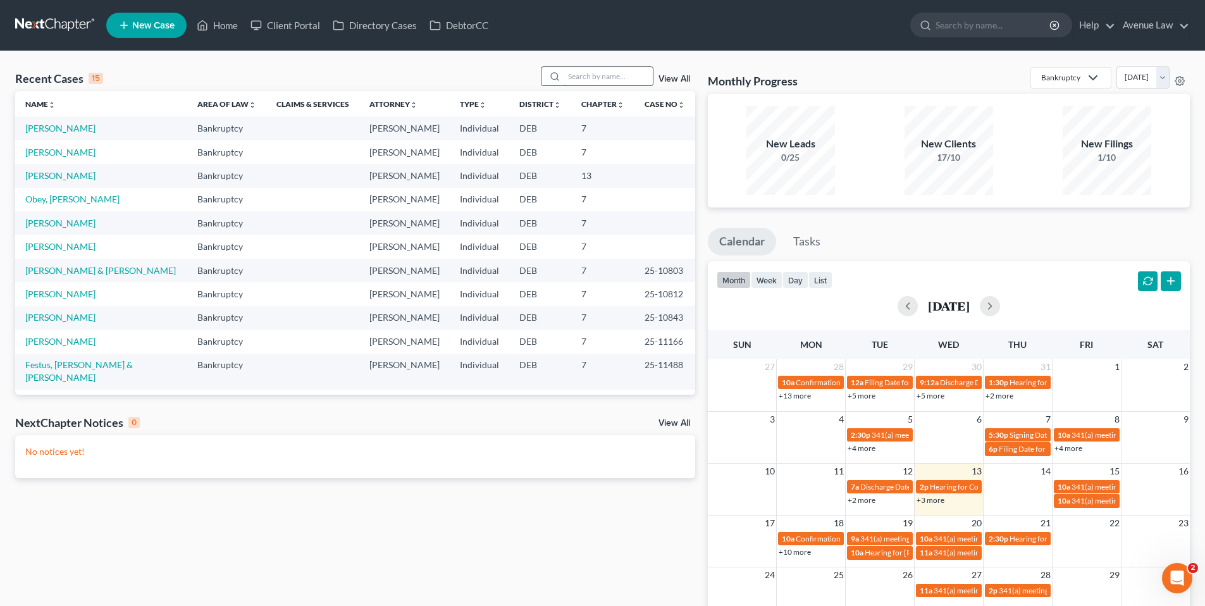
click at [613, 80] on input "search" at bounding box center [608, 76] width 89 height 18
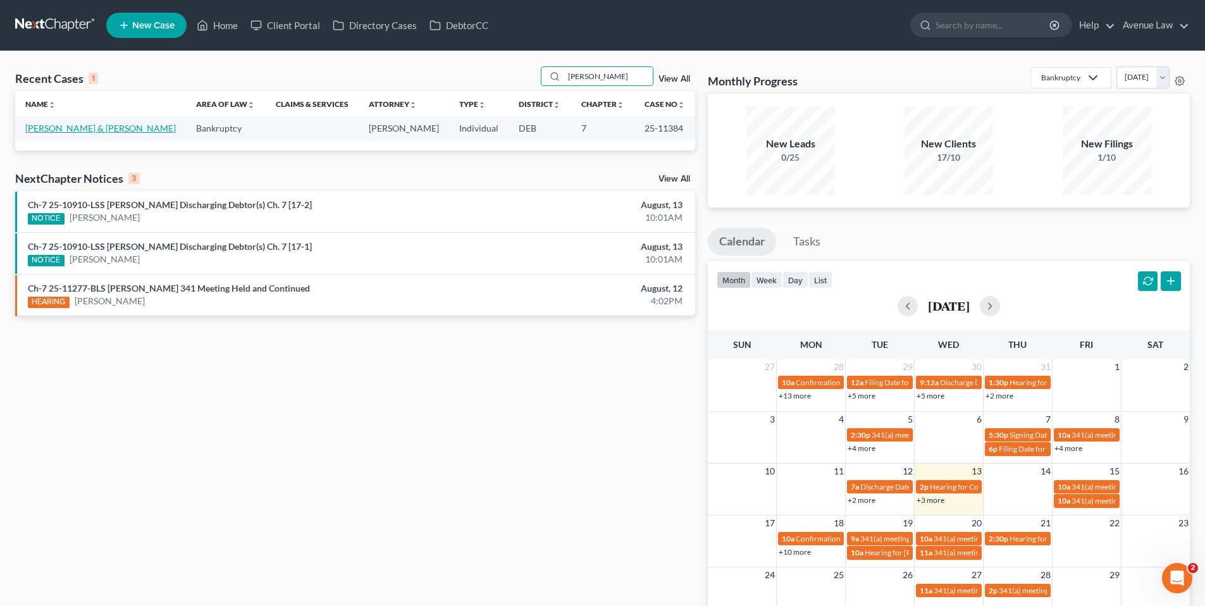
type input "oliveras"
click at [89, 127] on link "Oliveras, Lizmary & Oliveras-Crespo, Omar" at bounding box center [100, 128] width 151 height 11
select select "0"
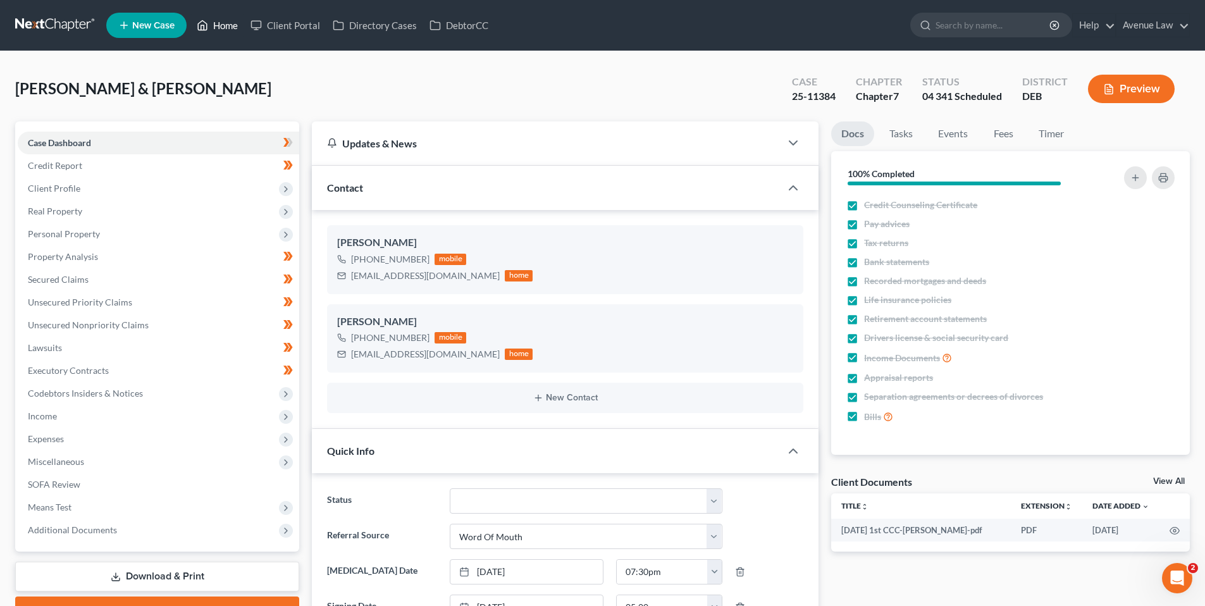
drag, startPoint x: 222, startPoint y: 23, endPoint x: 230, endPoint y: 36, distance: 14.8
click at [222, 23] on link "Home" at bounding box center [217, 25] width 54 height 23
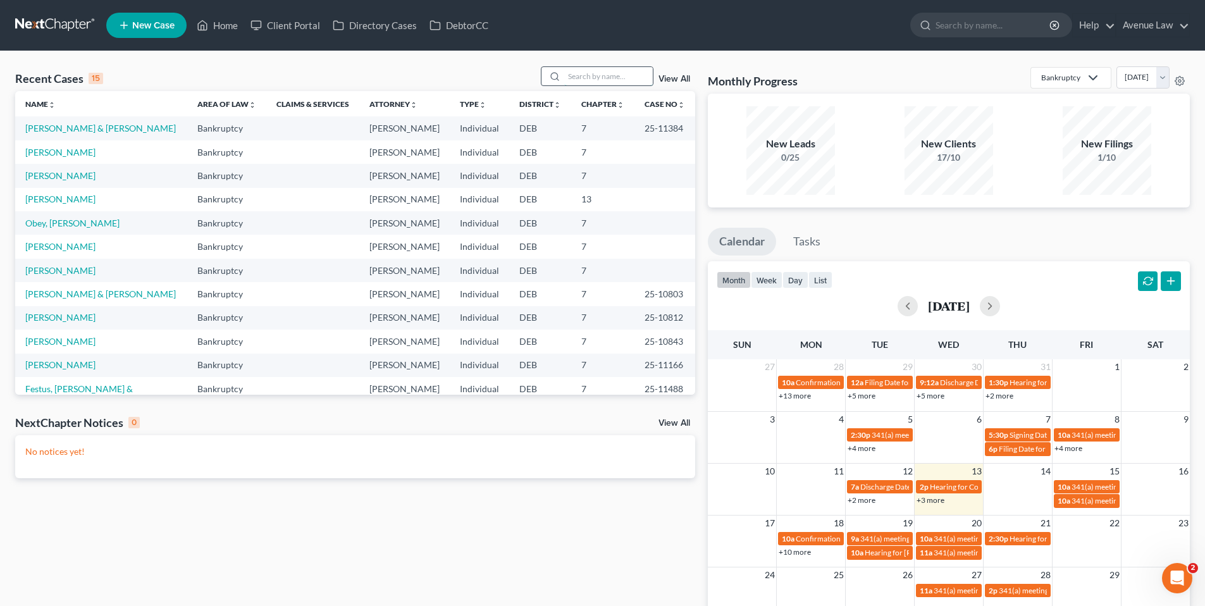
click at [589, 78] on input "search" at bounding box center [608, 76] width 89 height 18
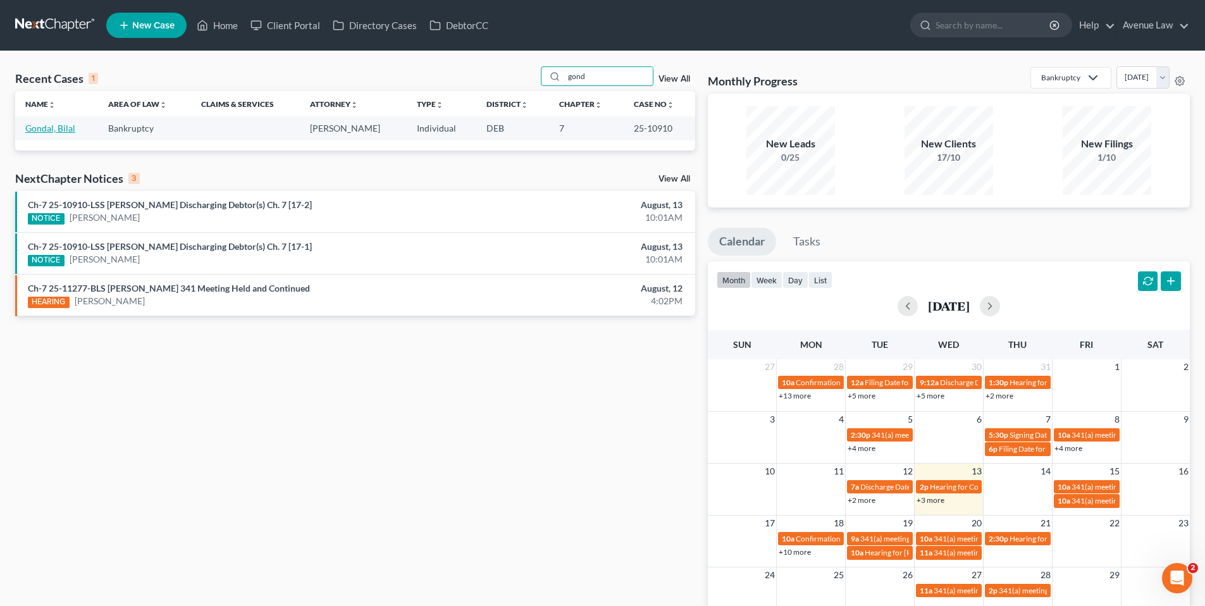
type input "gond"
click at [46, 127] on link "Gondal, Bilal" at bounding box center [50, 128] width 50 height 11
select select "0"
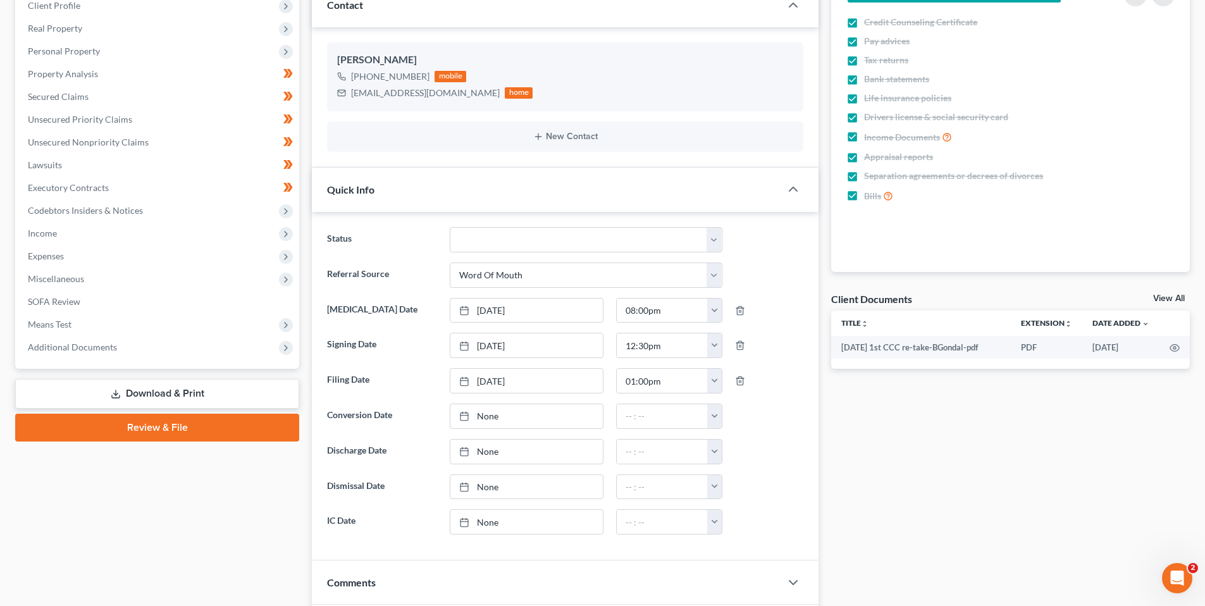
scroll to position [190, 0]
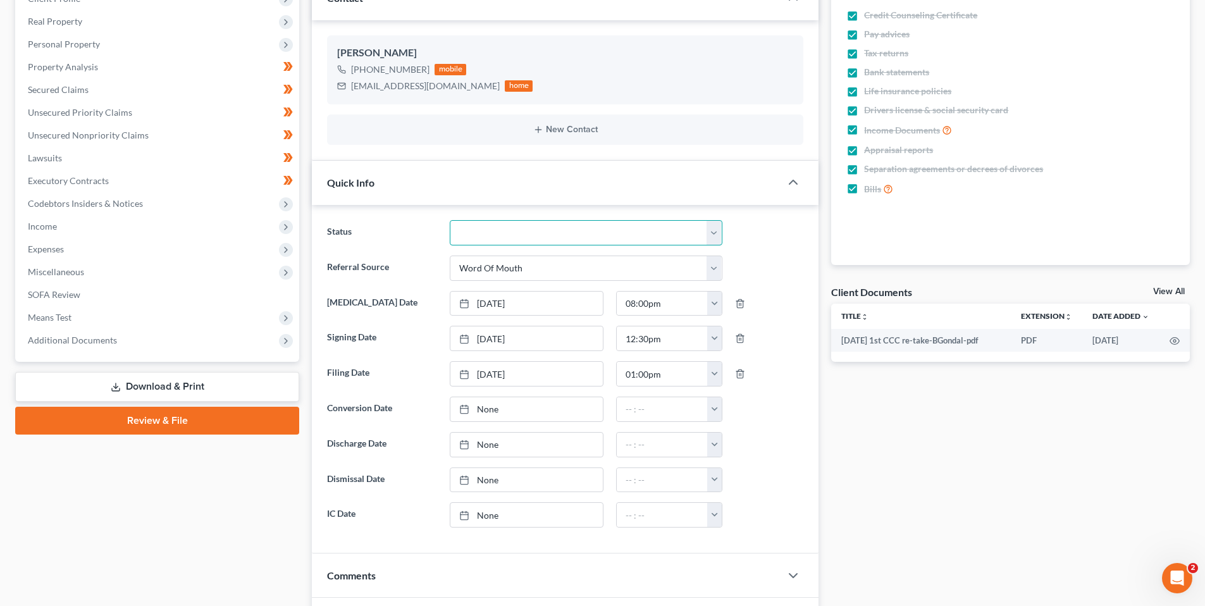
click at [577, 234] on select "01 Data Entry 02 Ready for Review and File 03 Filed 04 341 Scheduled 05 341 Con…" at bounding box center [586, 232] width 273 height 25
select select "9"
click at [450, 220] on select "01 Data Entry 02 Ready for Review and File 03 Filed 04 341 Scheduled 05 341 Con…" at bounding box center [586, 232] width 273 height 25
click at [488, 442] on link "None" at bounding box center [526, 445] width 152 height 24
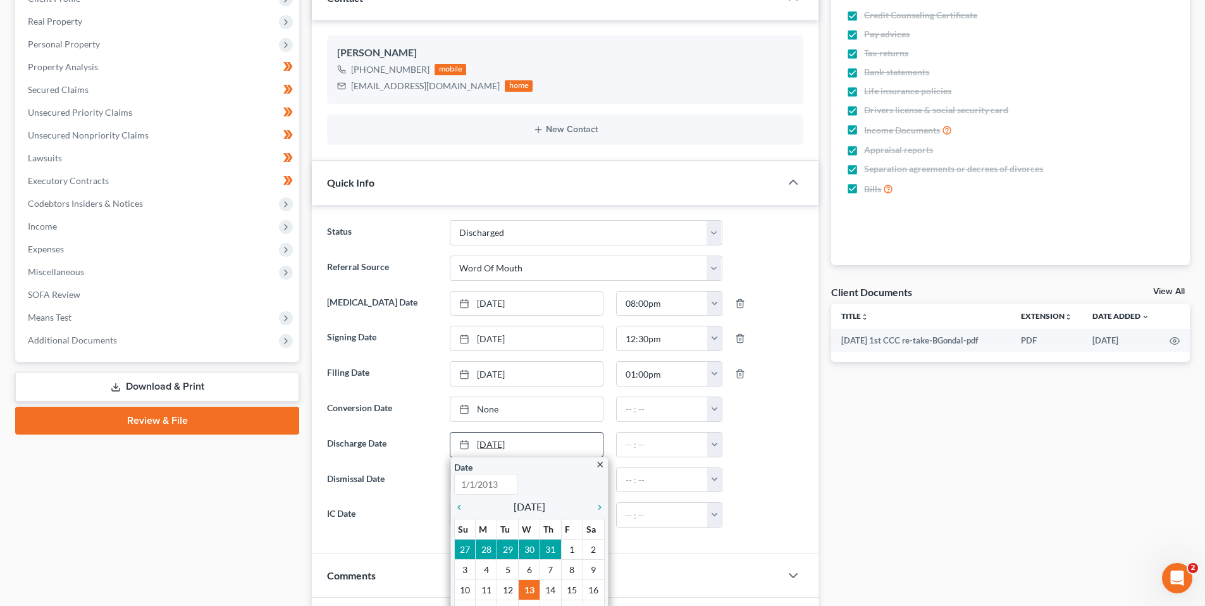
type input "8/13/2025"
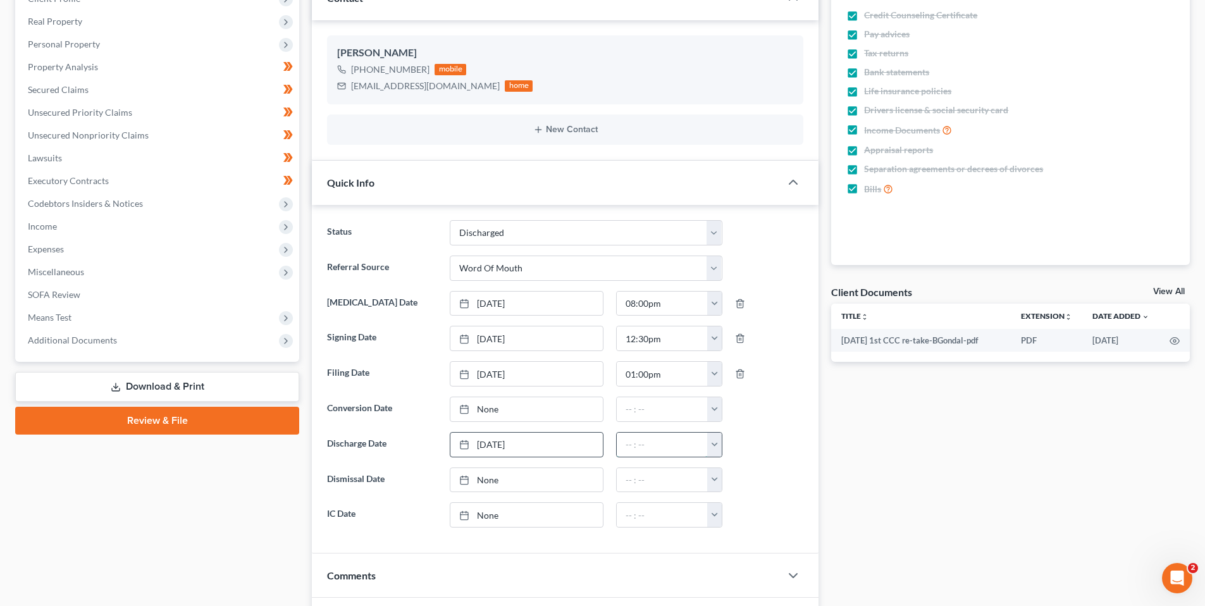
click at [635, 443] on input "text" at bounding box center [662, 445] width 91 height 24
type input "09:25am"
drag, startPoint x: 93, startPoint y: 502, endPoint x: 80, endPoint y: 494, distance: 14.8
click at [92, 502] on div "Case Dashboard Payments Invoices Payments Payments Credit Report Client Profile" at bounding box center [157, 381] width 297 height 898
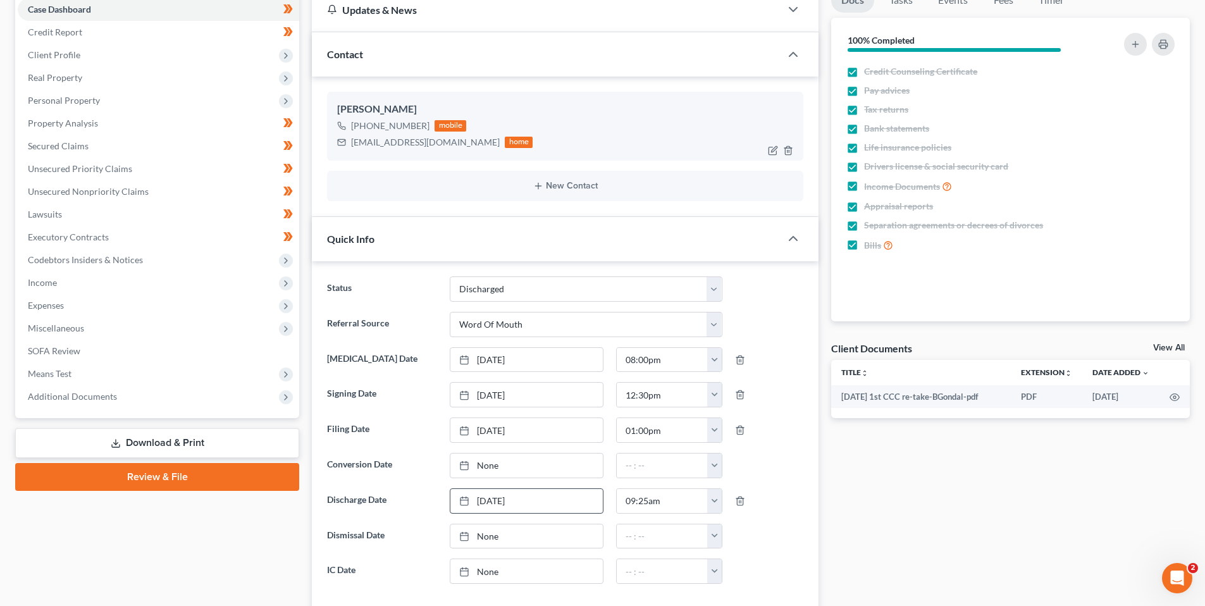
scroll to position [0, 0]
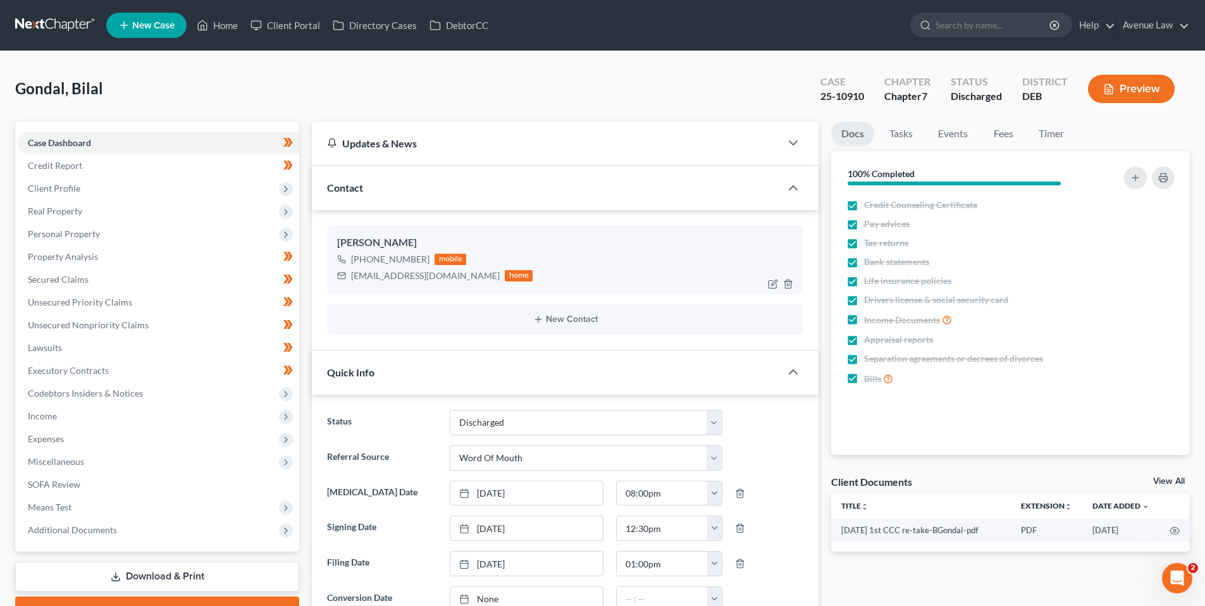
drag, startPoint x: 425, startPoint y: 259, endPoint x: 357, endPoint y: 264, distance: 67.9
click at [357, 264] on div "+1 (267) 221-6494 mobile" at bounding box center [434, 259] width 195 height 16
copy div "1 (267) 221-6494"
click at [234, 20] on link "Home" at bounding box center [217, 25] width 54 height 23
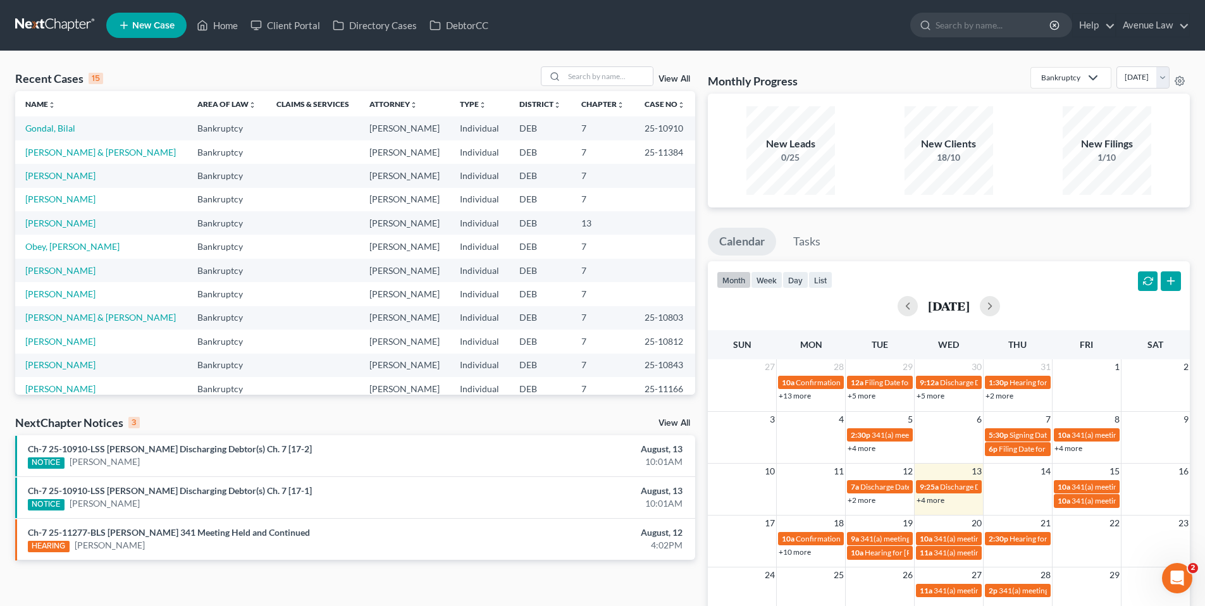
click at [679, 422] on link "View All" at bounding box center [674, 423] width 32 height 9
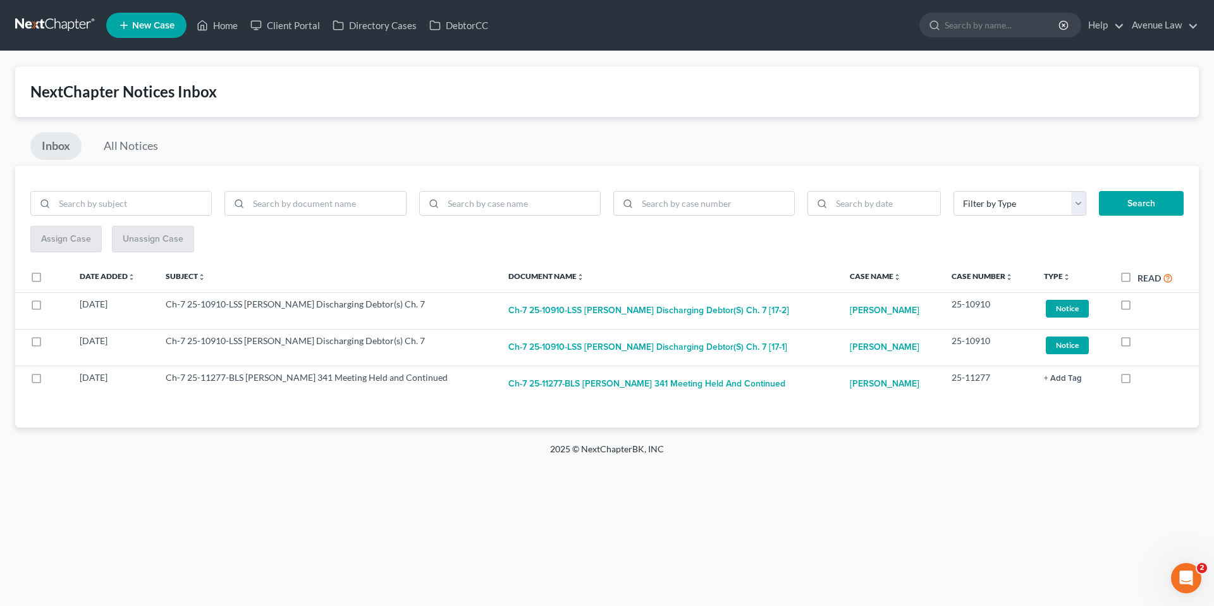
click at [1138, 277] on label "Read" at bounding box center [1155, 278] width 35 height 15
click at [1143, 277] on input "Read" at bounding box center [1147, 275] width 8 height 8
checkbox input "true"
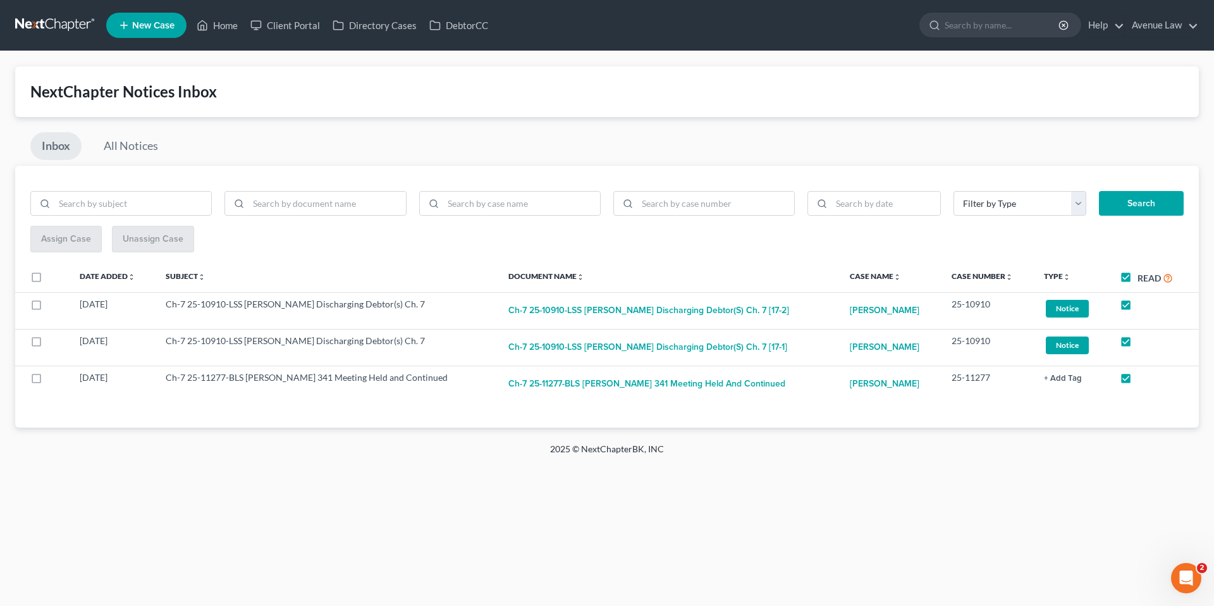
checkbox input "true"
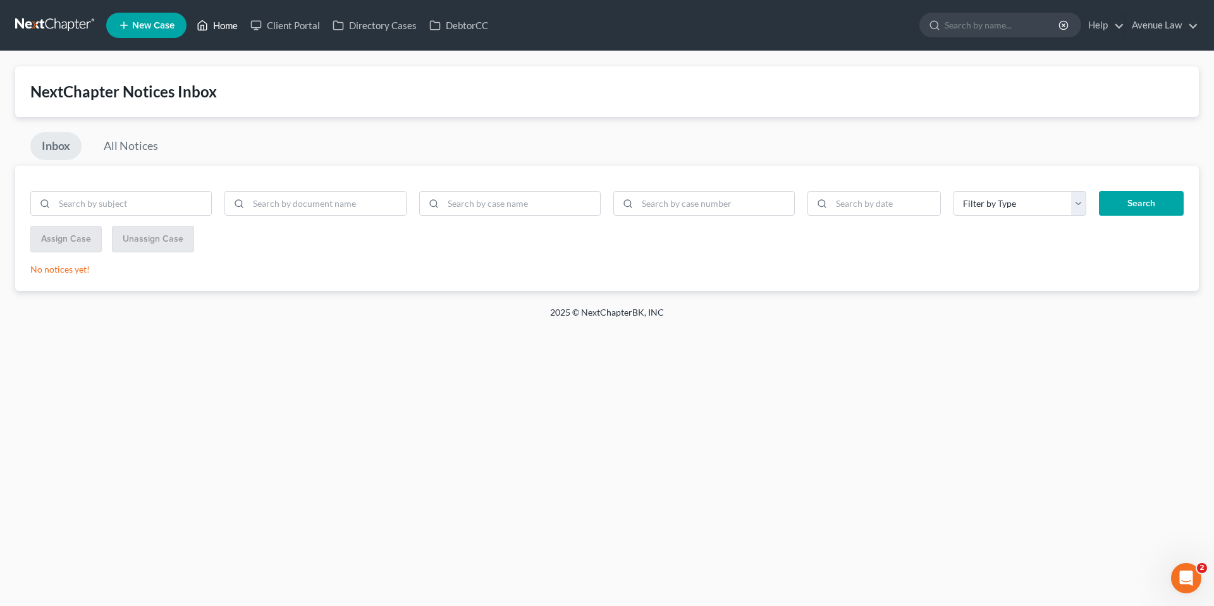
click at [232, 19] on link "Home" at bounding box center [217, 25] width 54 height 23
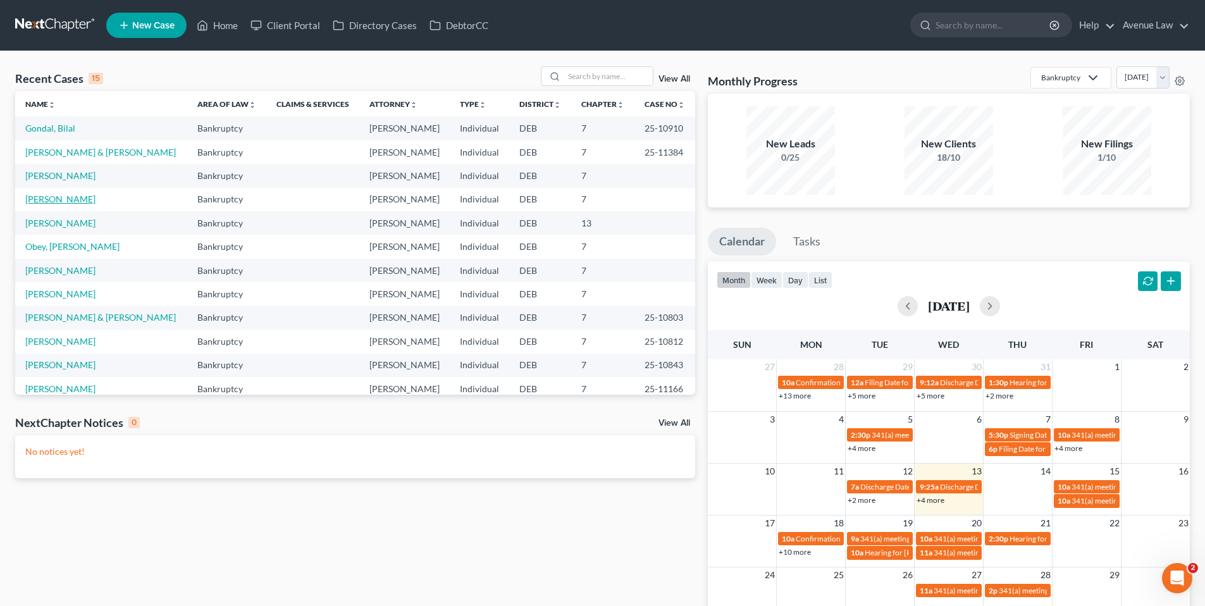
click at [71, 204] on link "Newman, William" at bounding box center [60, 199] width 70 height 11
select select "0"
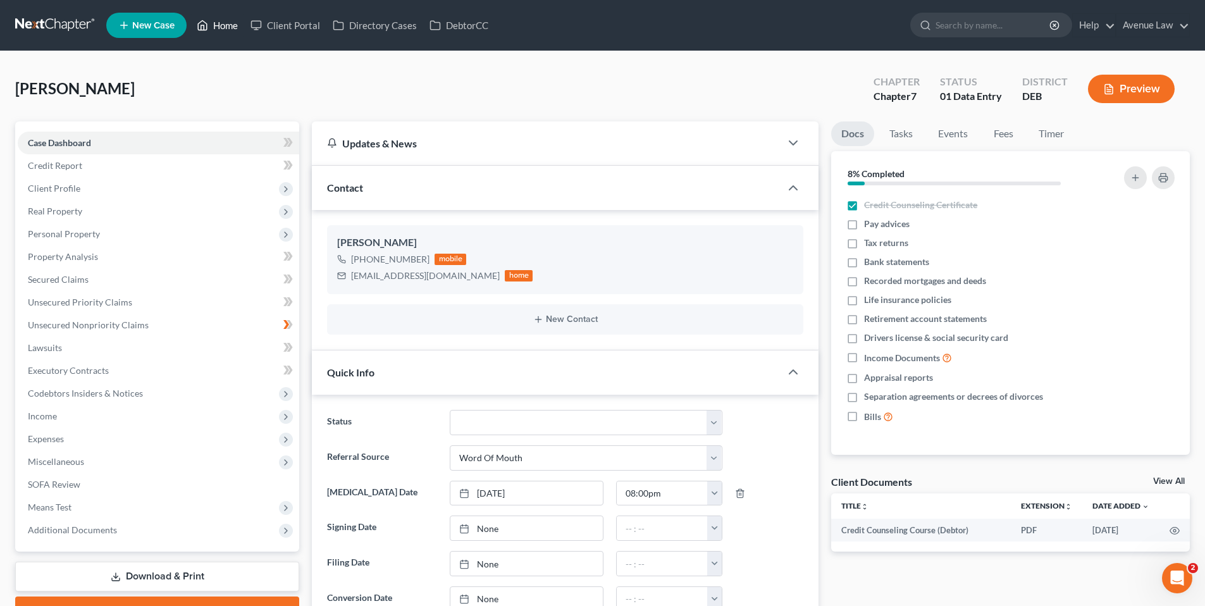
drag, startPoint x: 222, startPoint y: 21, endPoint x: 216, endPoint y: 36, distance: 16.4
click at [222, 21] on link "Home" at bounding box center [217, 25] width 54 height 23
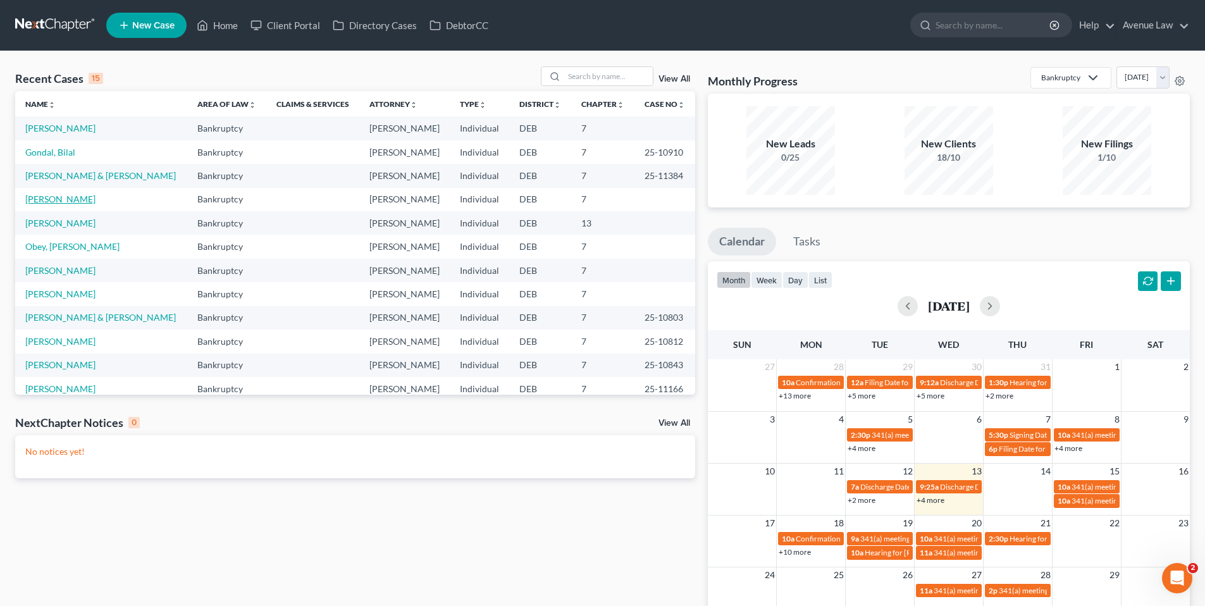
click at [72, 204] on link "Hebert, Darren" at bounding box center [60, 199] width 70 height 11
select select "0"
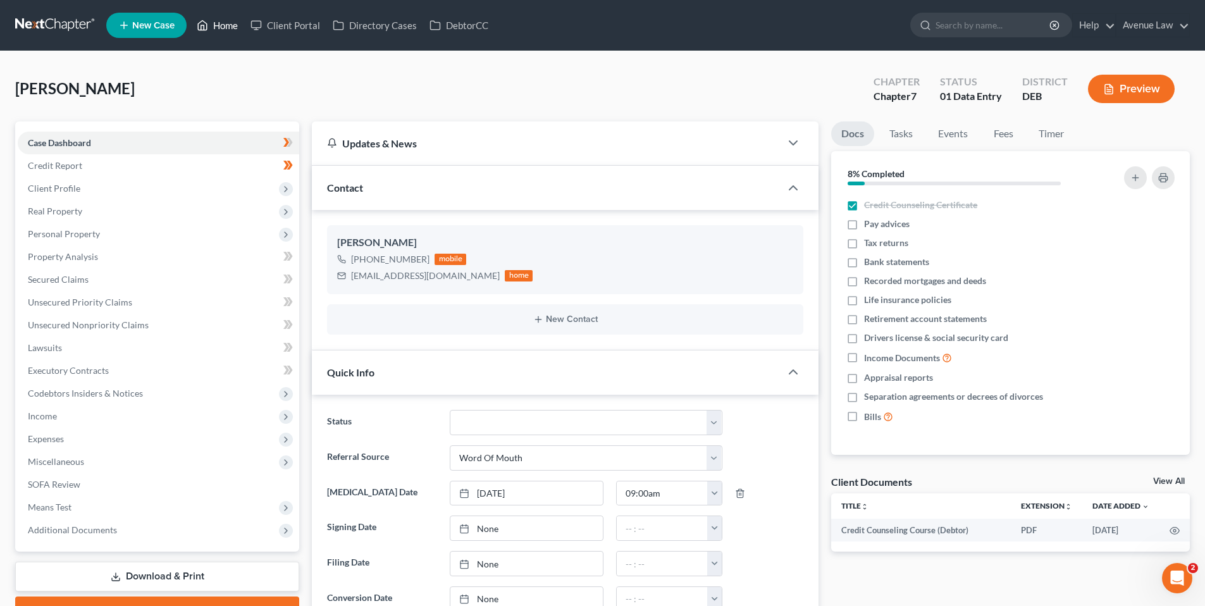
drag, startPoint x: 229, startPoint y: 23, endPoint x: 565, endPoint y: 110, distance: 347.4
click at [229, 23] on link "Home" at bounding box center [217, 25] width 54 height 23
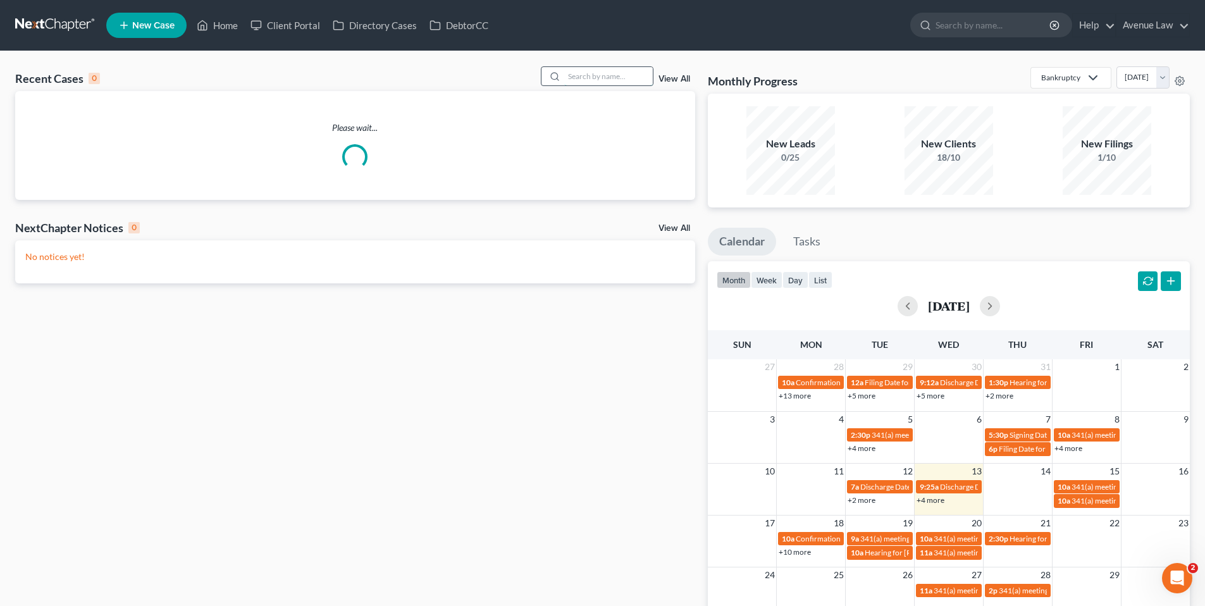
click at [629, 74] on input "search" at bounding box center [608, 76] width 89 height 18
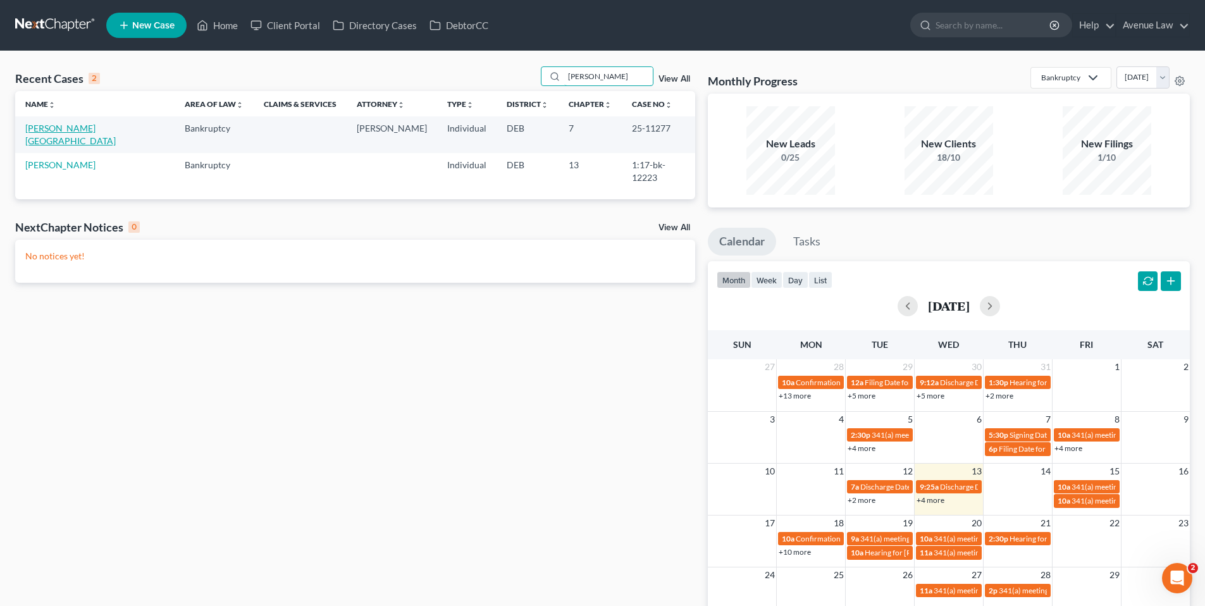
type input "hicks"
click at [78, 126] on link "Hicks, Orlanda" at bounding box center [70, 134] width 90 height 23
select select "0"
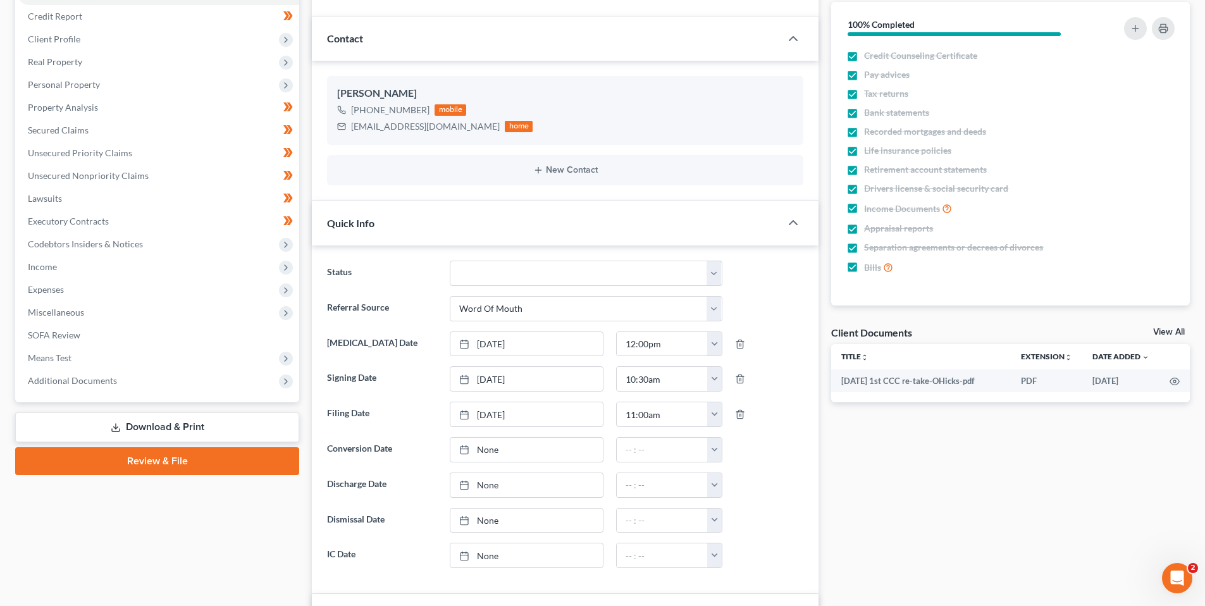
scroll to position [190, 0]
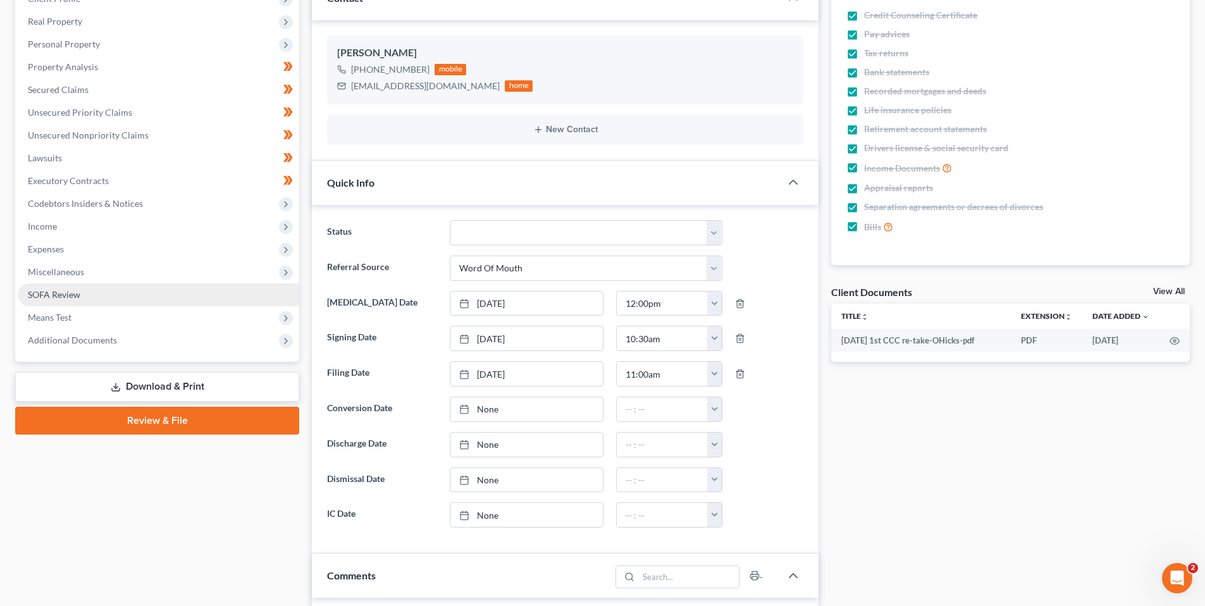
click at [61, 293] on span "SOFA Review" at bounding box center [54, 294] width 52 height 11
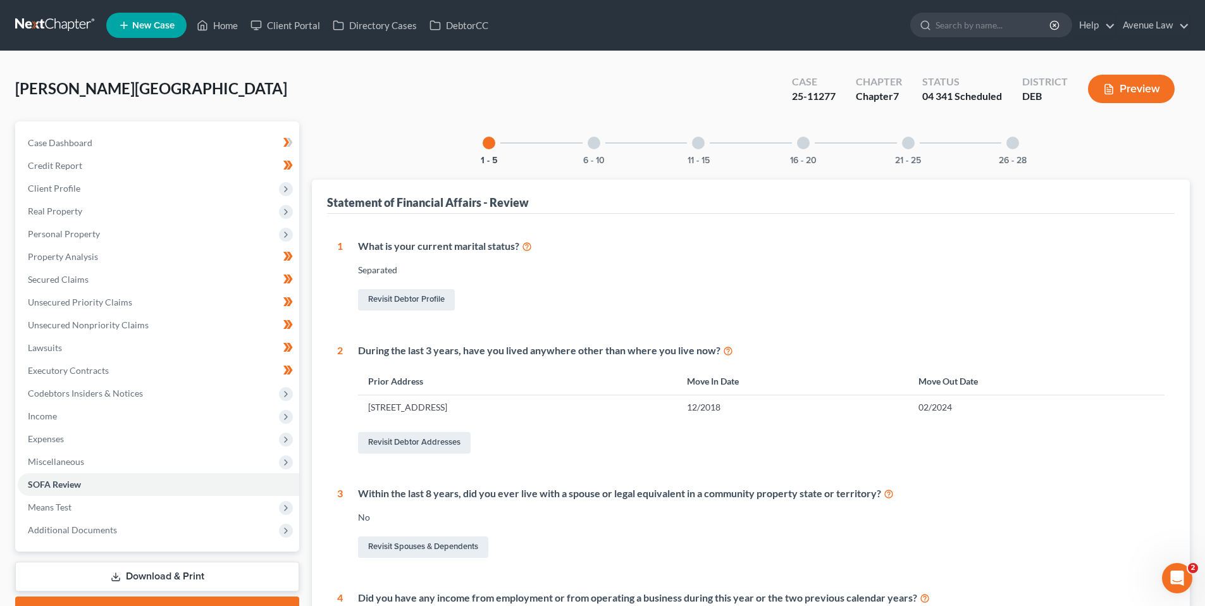
click at [596, 143] on div at bounding box center [594, 143] width 13 height 13
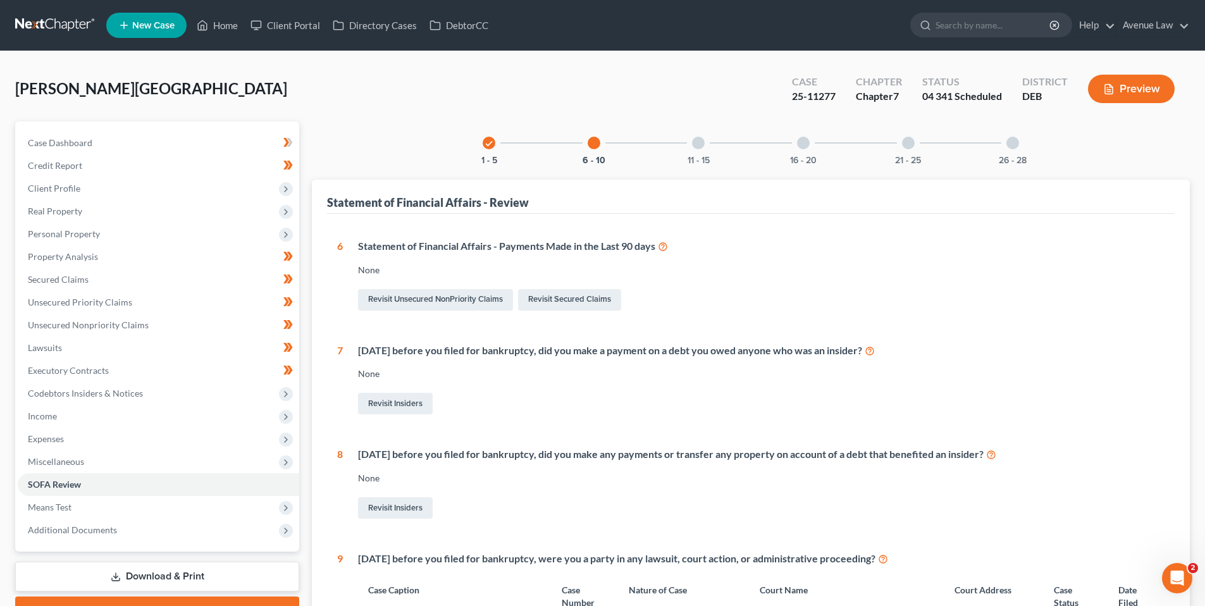
click at [696, 138] on div at bounding box center [698, 143] width 13 height 13
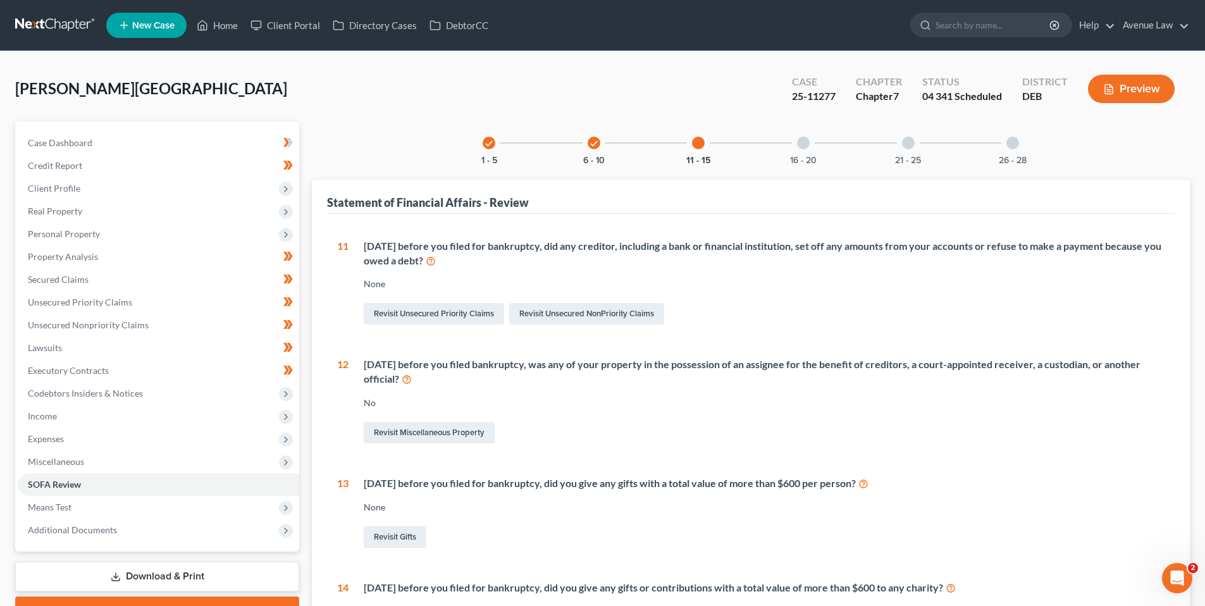
click at [804, 139] on div at bounding box center [803, 143] width 13 height 13
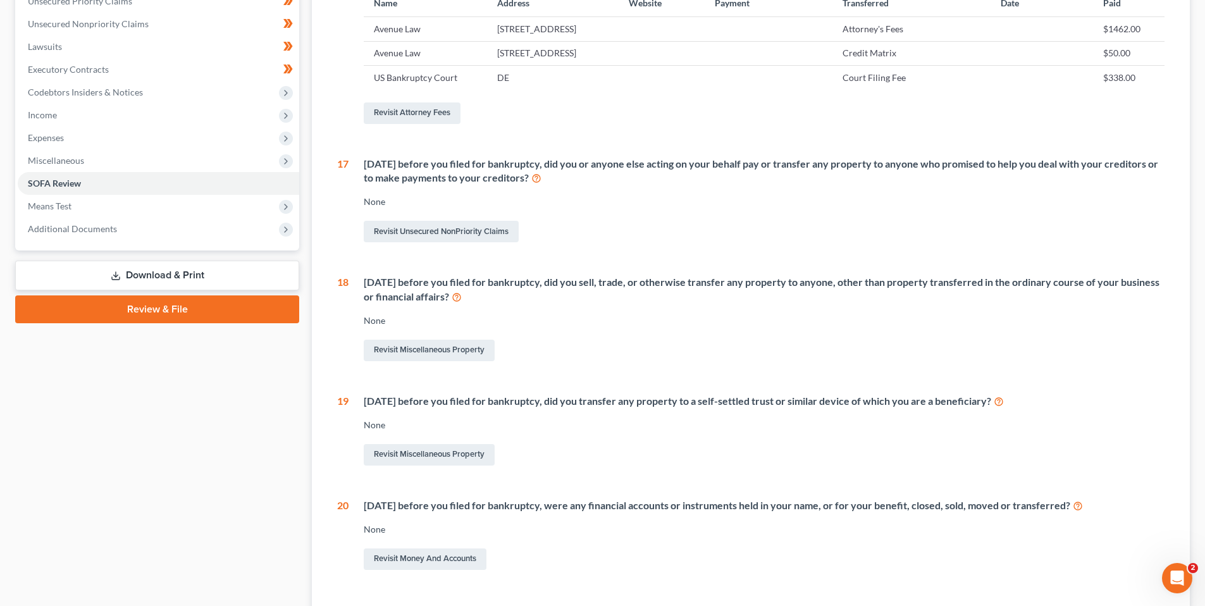
scroll to position [300, 0]
click at [462, 303] on icon at bounding box center [457, 297] width 10 height 12
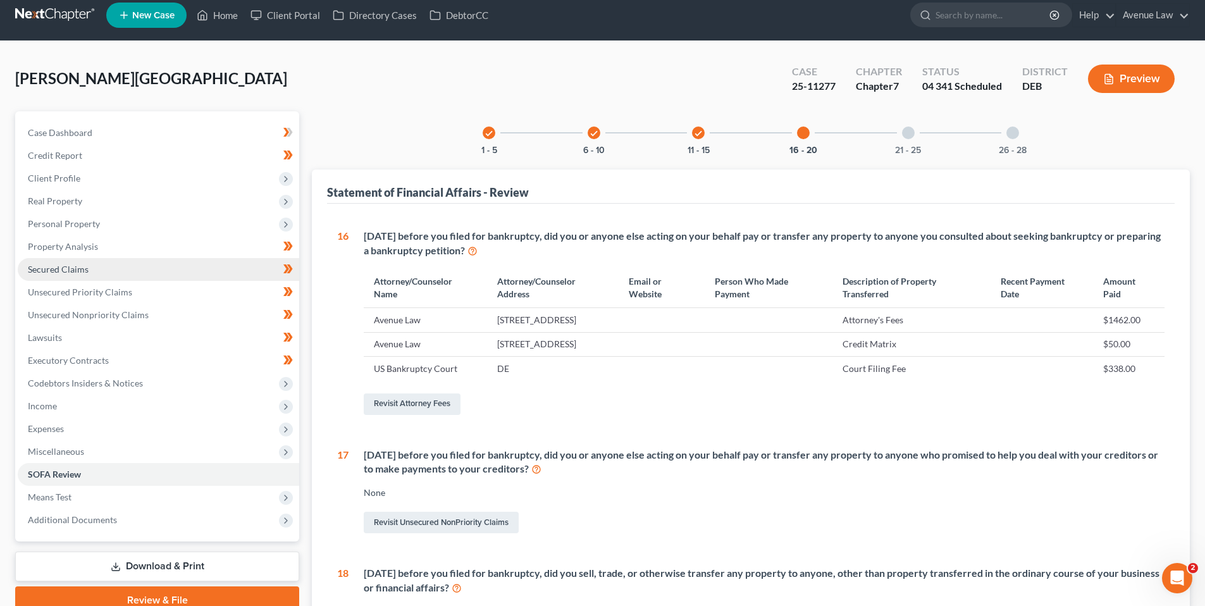
scroll to position [0, 0]
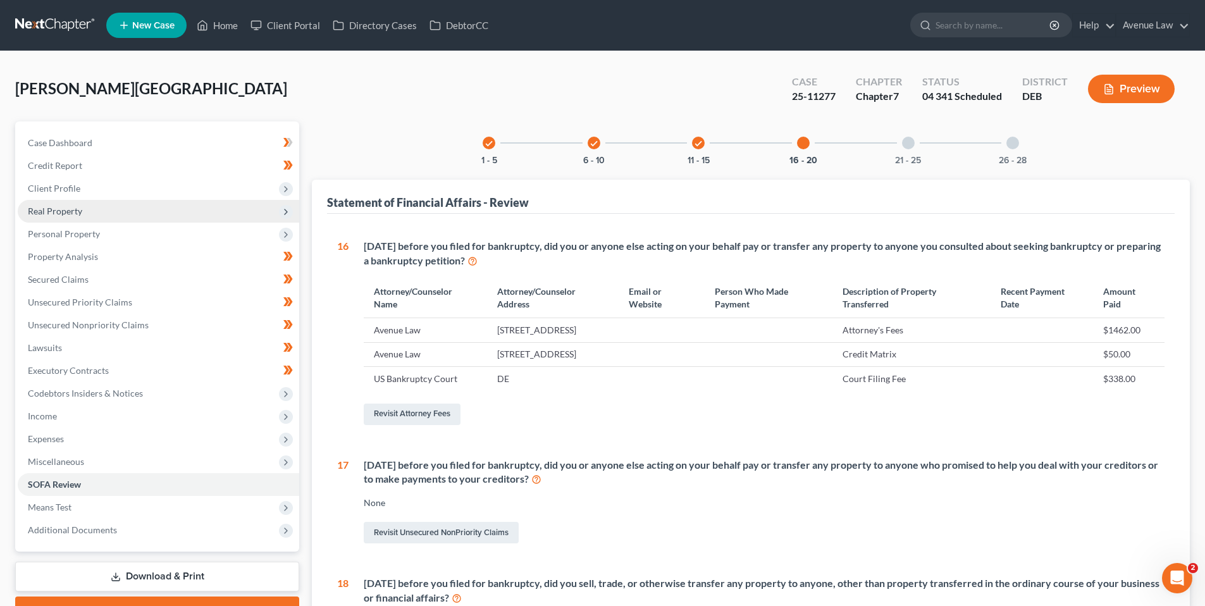
click at [58, 207] on span "Real Property" at bounding box center [55, 211] width 54 height 11
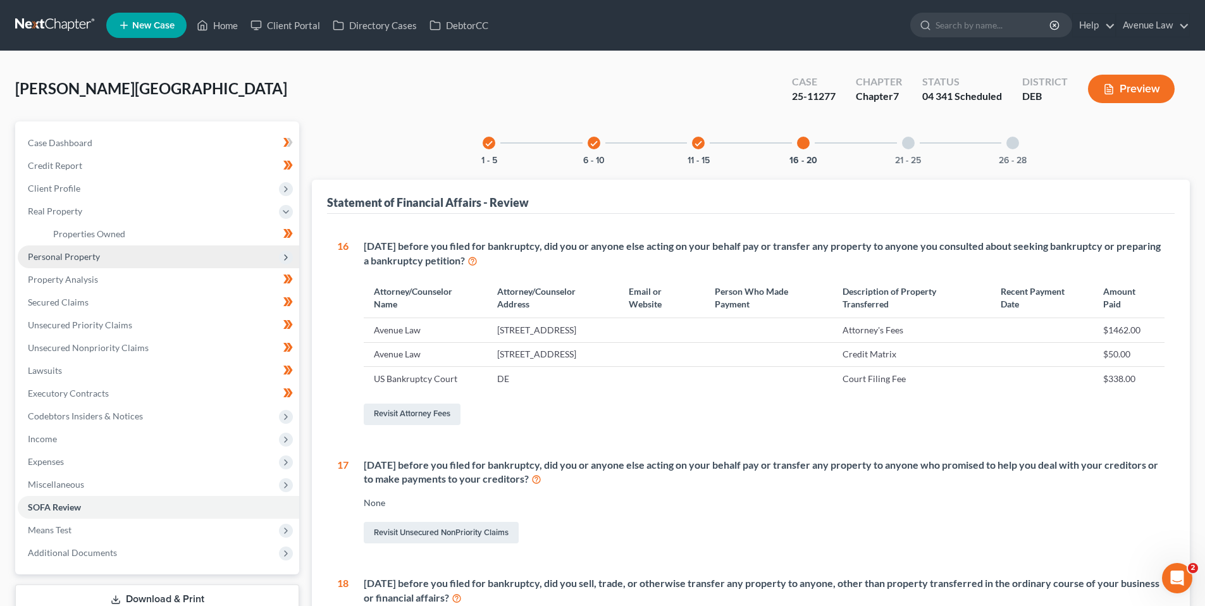
click at [66, 255] on span "Personal Property" at bounding box center [64, 256] width 72 height 11
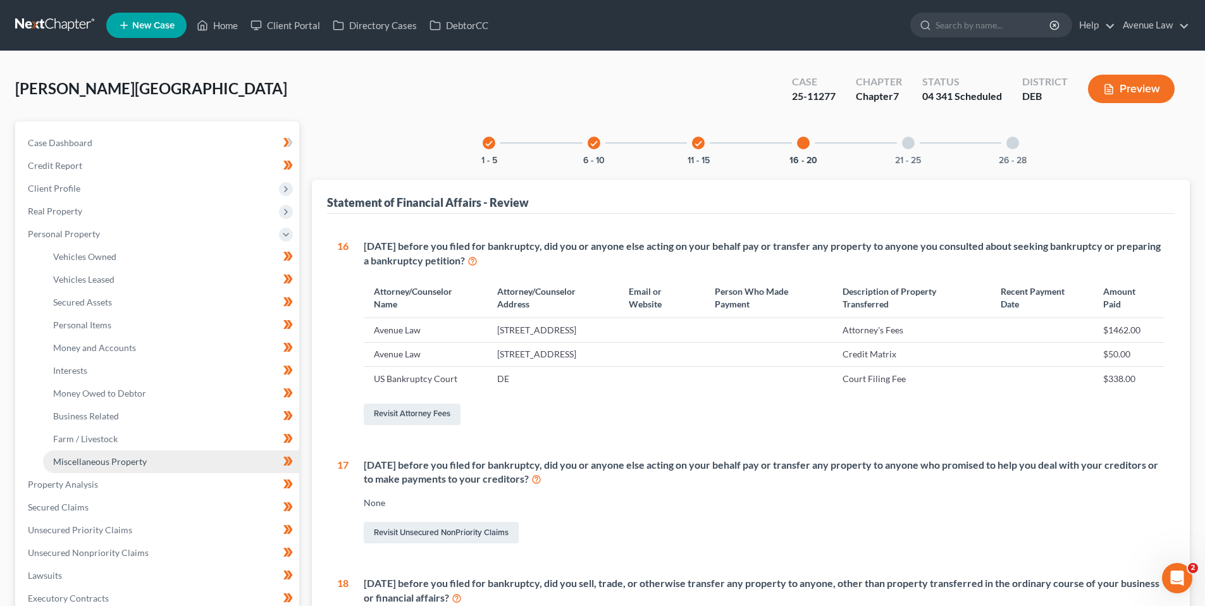
click at [100, 459] on span "Miscellaneous Property" at bounding box center [100, 461] width 94 height 11
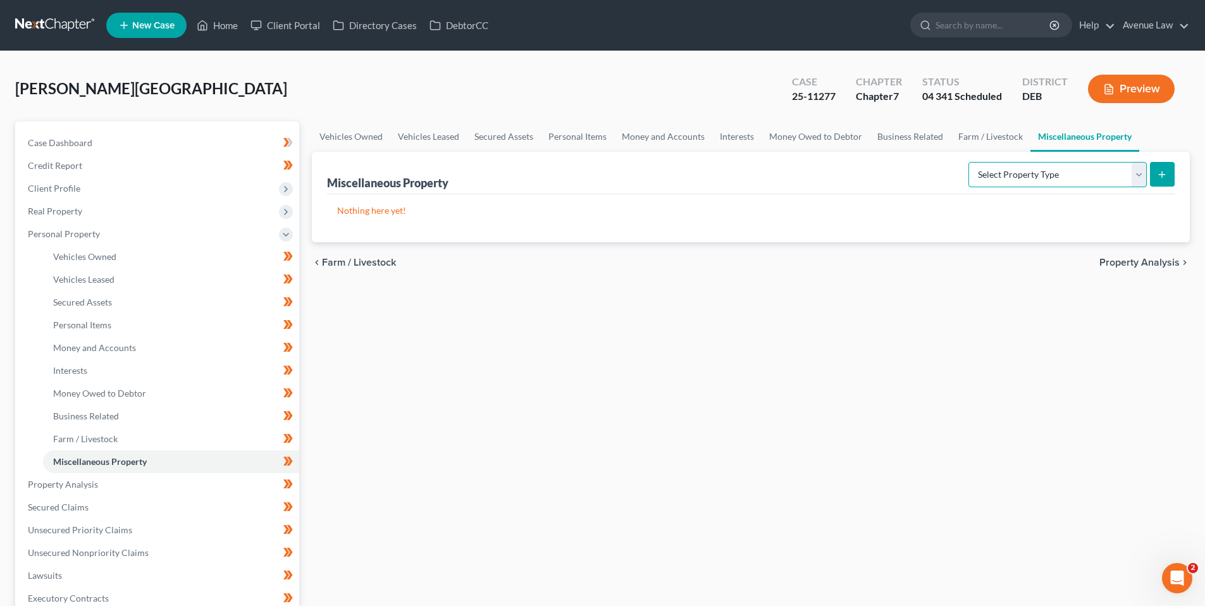
click at [1143, 175] on select "Select Property Type Assigned for Creditor Benefit Within 1 Year Holding for An…" at bounding box center [1057, 174] width 178 height 25
select select "transferred"
click at [968, 162] on select "Select Property Type Assigned for Creditor Benefit Within 1 Year Holding for An…" at bounding box center [1057, 174] width 178 height 25
click at [1158, 173] on icon "submit" at bounding box center [1162, 174] width 10 height 10
select select "Ordinary (within 2 years)"
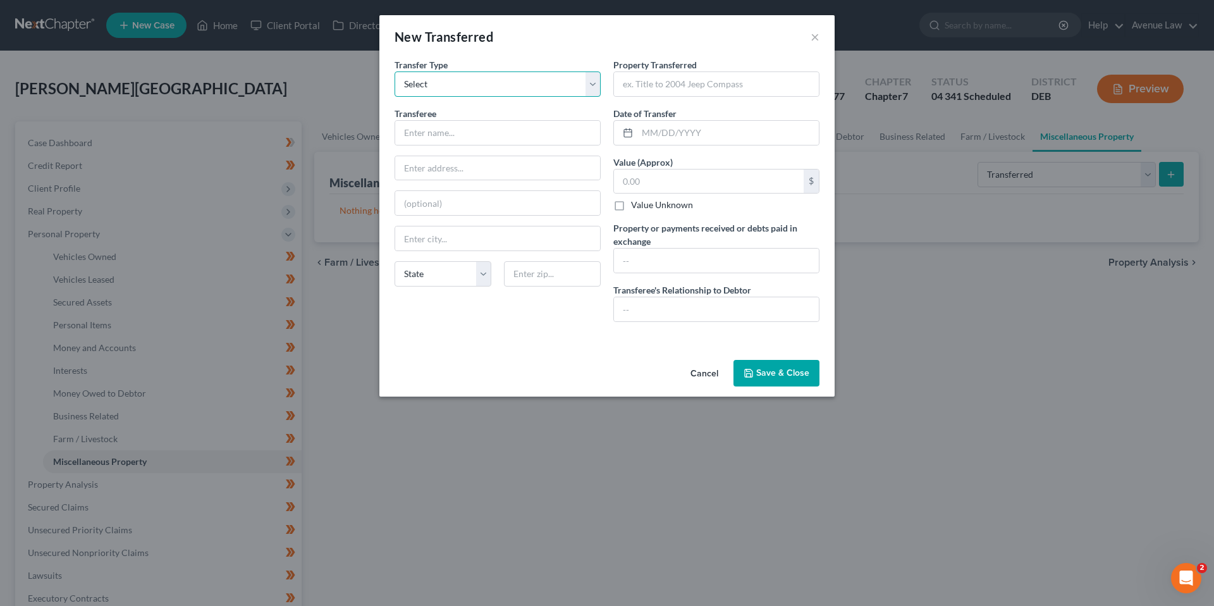
click at [508, 83] on select "Select Ordinary (within 2 years) Within 10 Years" at bounding box center [498, 83] width 206 height 25
drag, startPoint x: 717, startPoint y: 367, endPoint x: 674, endPoint y: 366, distance: 43.0
click at [716, 367] on button "Cancel" at bounding box center [704, 373] width 48 height 25
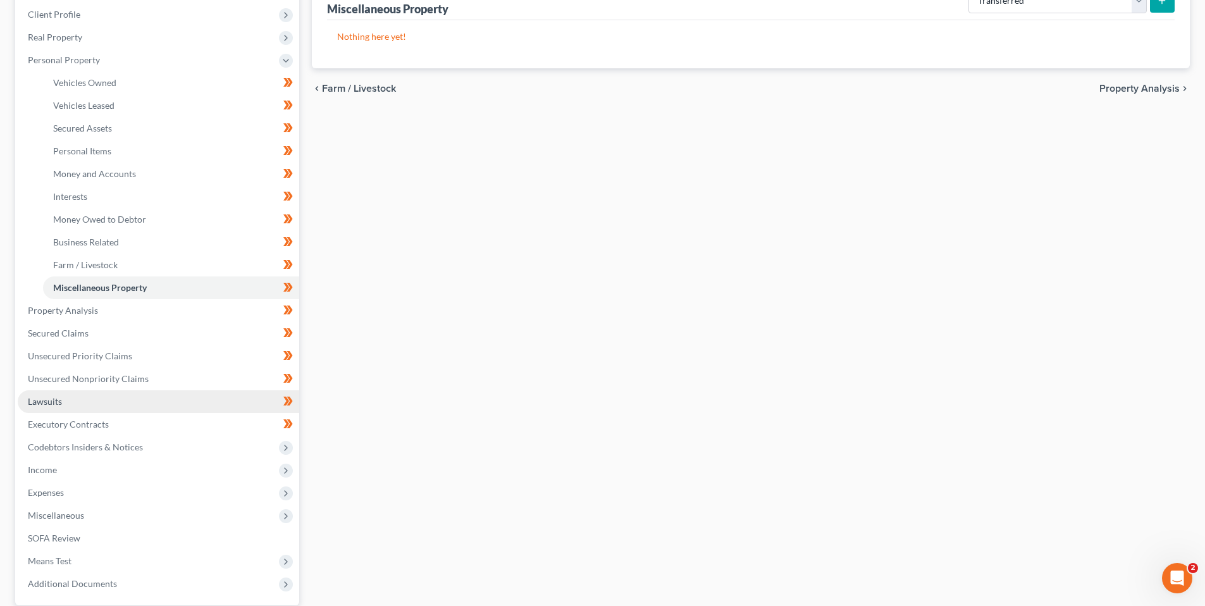
scroll to position [190, 0]
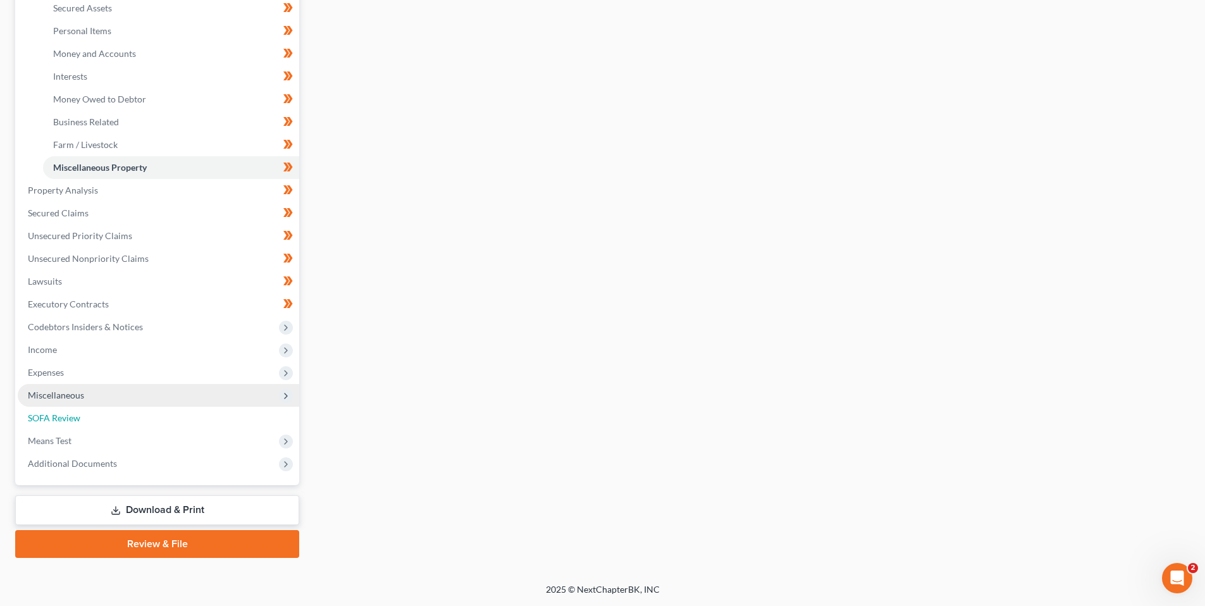
drag, startPoint x: 66, startPoint y: 418, endPoint x: 106, endPoint y: 404, distance: 42.2
click at [66, 418] on span "SOFA Review" at bounding box center [54, 417] width 52 height 11
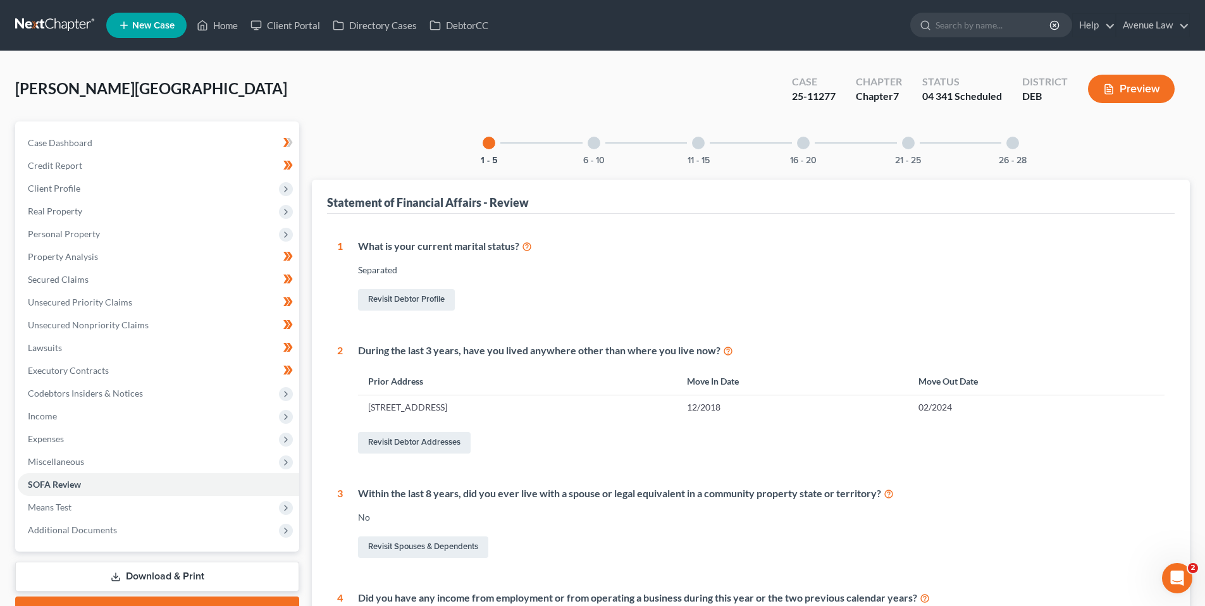
click at [702, 139] on div at bounding box center [698, 143] width 13 height 13
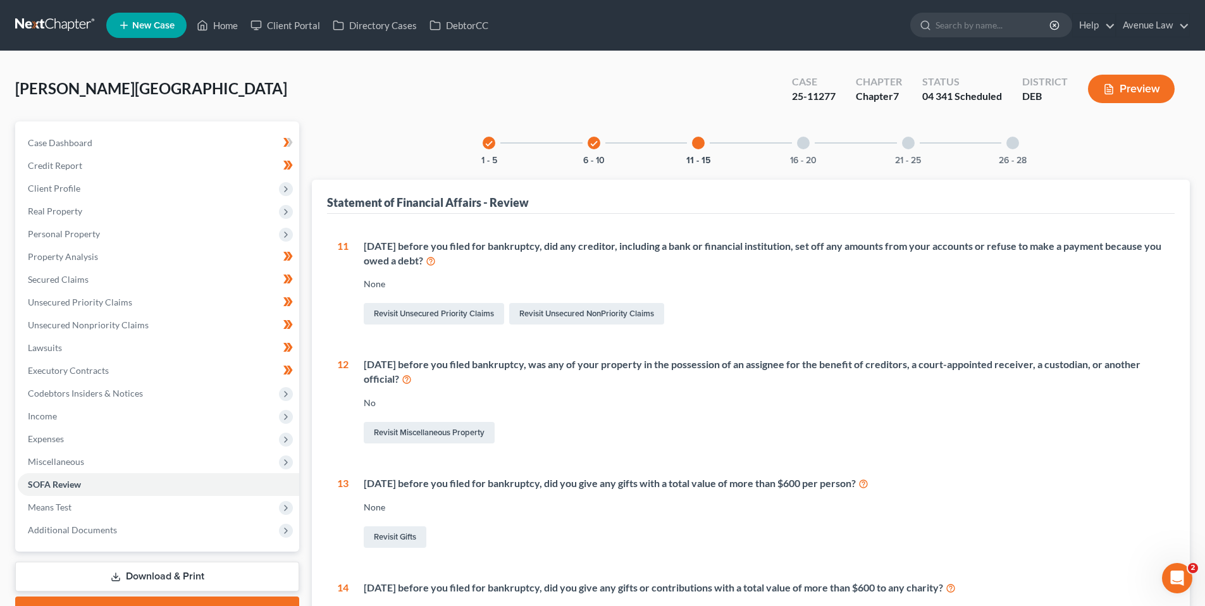
click at [799, 144] on div at bounding box center [803, 143] width 13 height 13
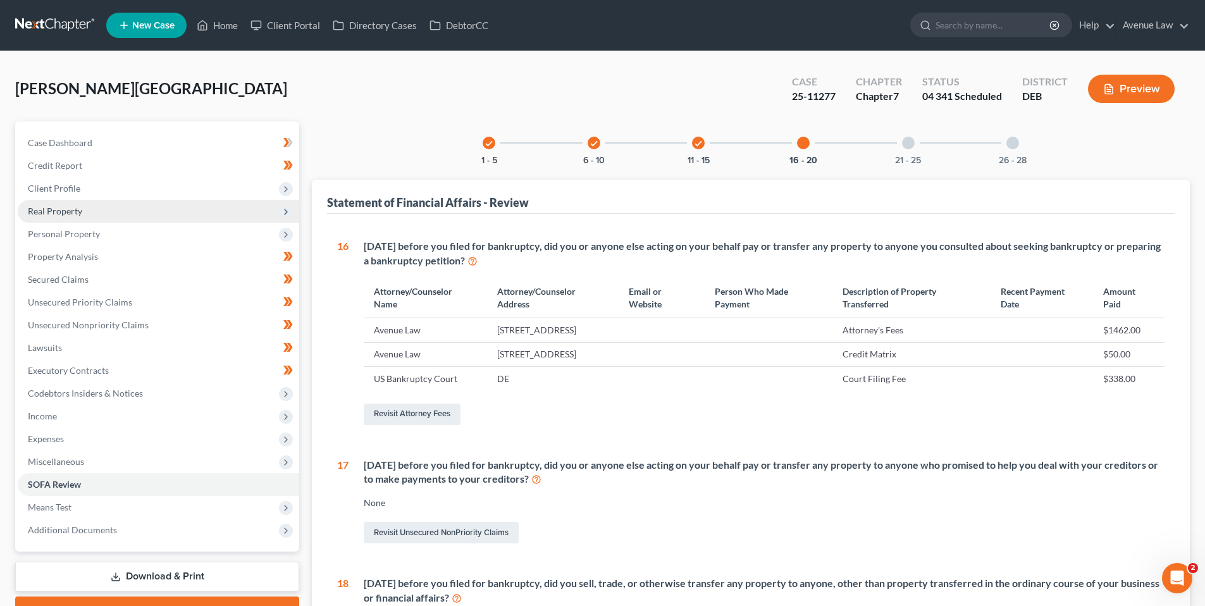
click at [56, 207] on span "Real Property" at bounding box center [55, 211] width 54 height 11
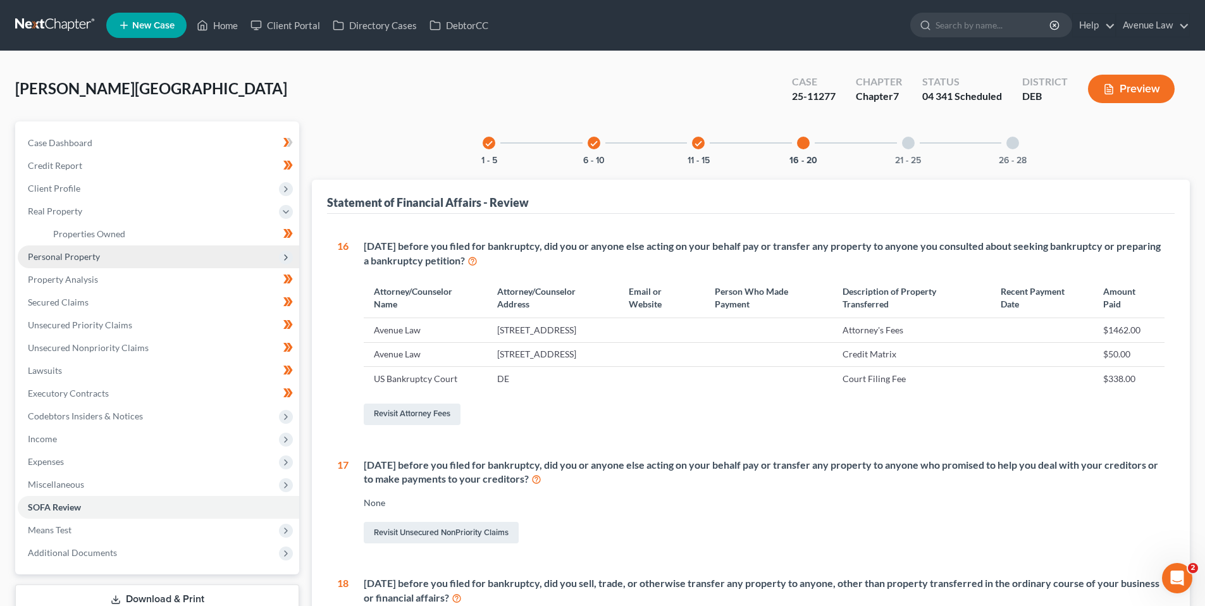
click at [72, 252] on span "Personal Property" at bounding box center [64, 256] width 72 height 11
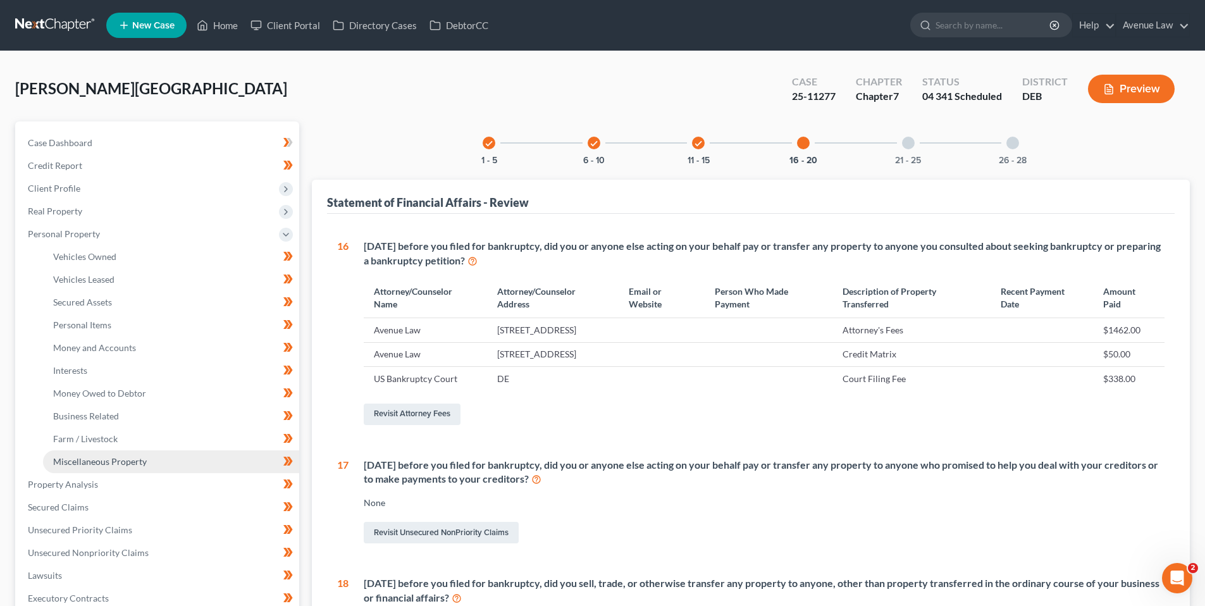
drag, startPoint x: 93, startPoint y: 460, endPoint x: 116, endPoint y: 455, distance: 23.9
click at [93, 460] on span "Miscellaneous Property" at bounding box center [100, 461] width 94 height 11
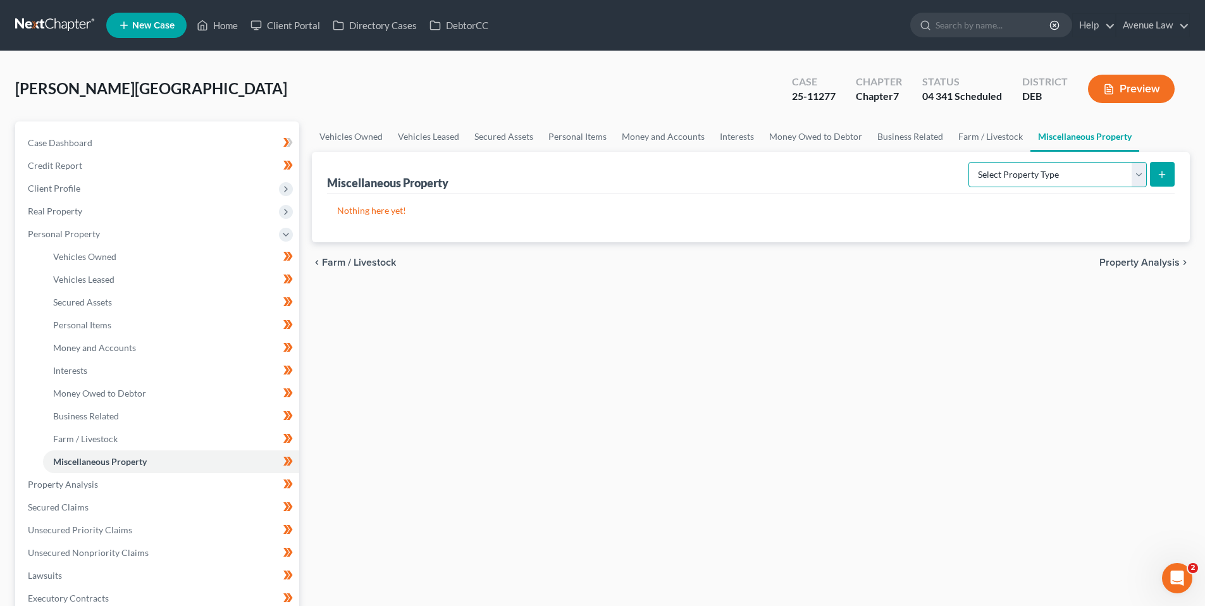
click at [1142, 176] on select "Select Property Type Assigned for Creditor Benefit Within 1 Year Holding for An…" at bounding box center [1057, 174] width 178 height 25
select select "transferred"
click at [968, 162] on select "Select Property Type Assigned for Creditor Benefit Within 1 Year Holding for An…" at bounding box center [1057, 174] width 178 height 25
click at [1163, 173] on icon "submit" at bounding box center [1162, 174] width 10 height 10
select select "Ordinary (within 2 years)"
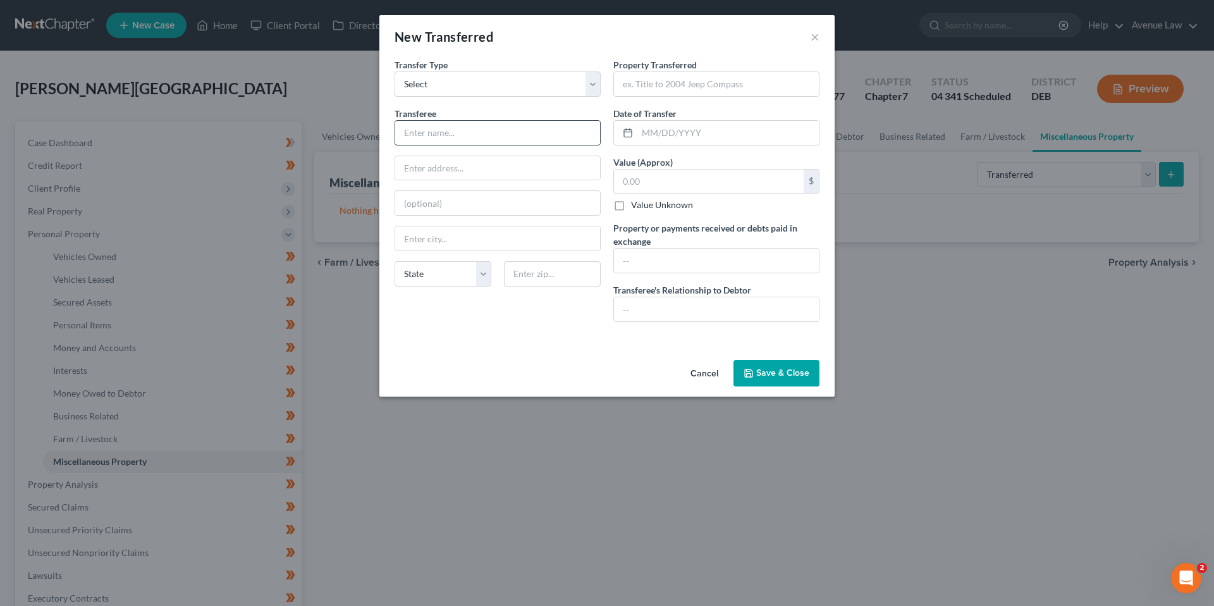
click at [438, 128] on input "text" at bounding box center [497, 133] width 205 height 24
type input "Orlanda Lynette Backus and A'Nasjah Hammond"
drag, startPoint x: 644, startPoint y: 81, endPoint x: 632, endPoint y: 71, distance: 16.2
click at [644, 81] on input "text" at bounding box center [716, 84] width 205 height 24
click at [676, 83] on input "786" at bounding box center [716, 84] width 205 height 24
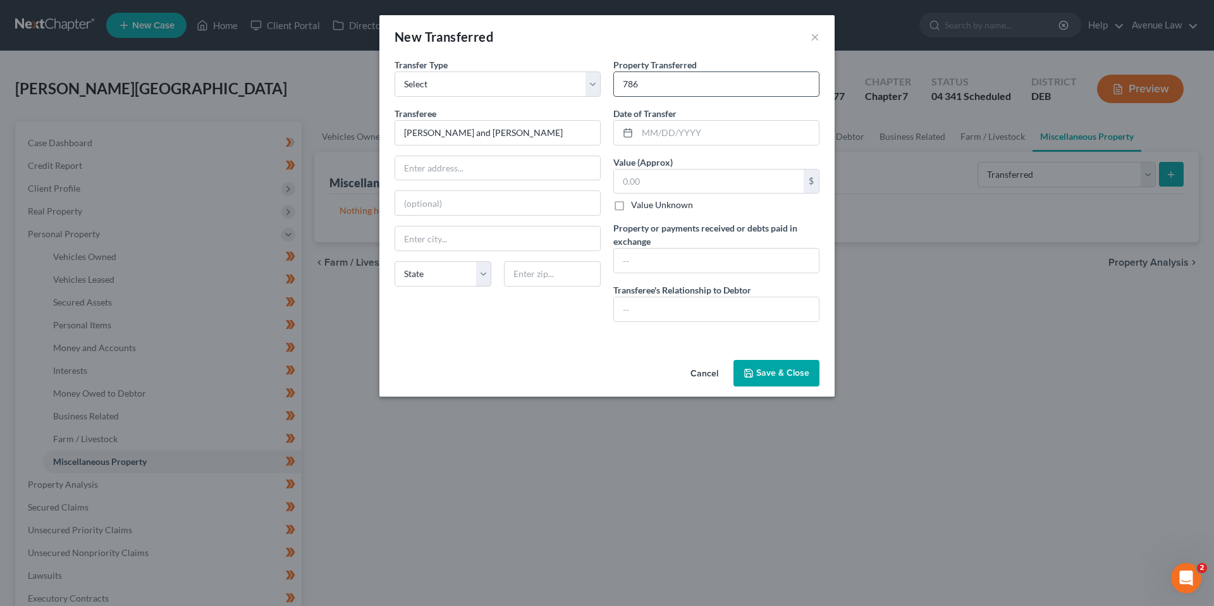
type input "786 Fox Pointe Dr"
type input "02/29/2024"
click at [644, 182] on input "text" at bounding box center [709, 181] width 190 height 24
type input "95,000.00"
click at [634, 304] on input "text" at bounding box center [716, 309] width 205 height 24
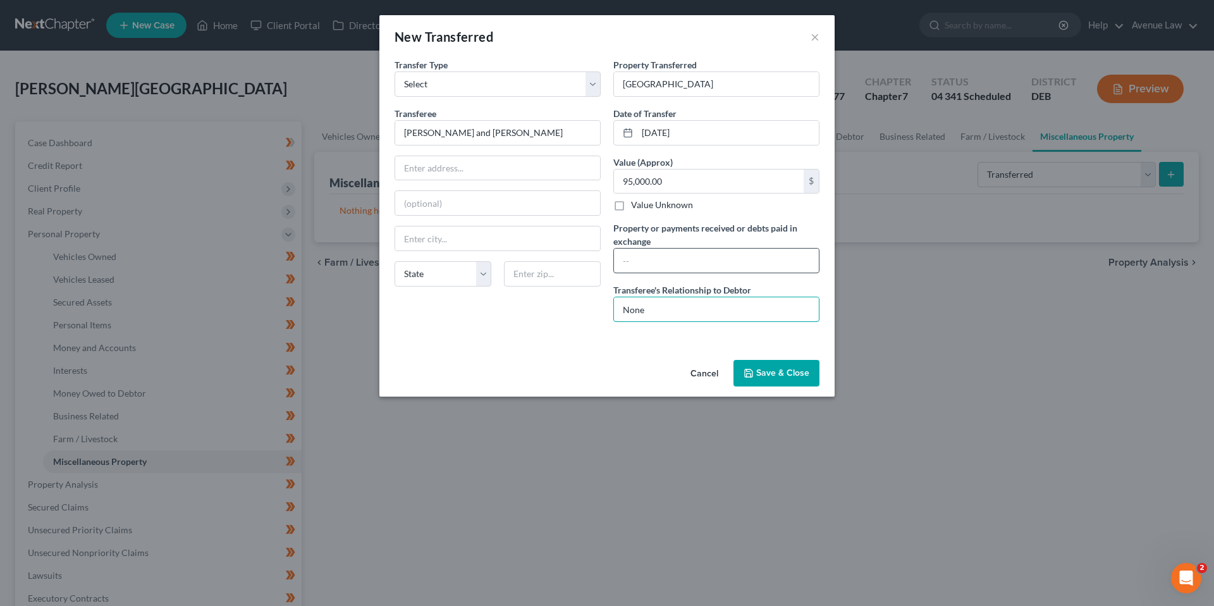
type input "None"
click at [629, 261] on input "text" at bounding box center [716, 261] width 205 height 24
type input "4"
type input "2"
type input "$22,126.28 each"
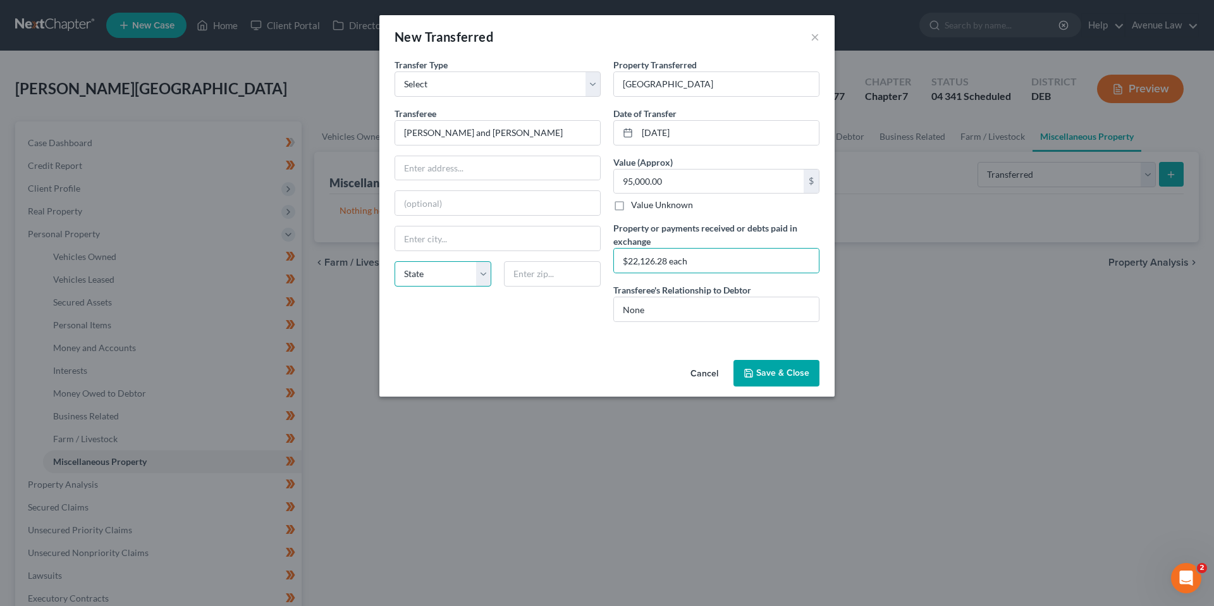
click at [486, 273] on select "State AL AK AR AZ CA CO CT DE DC FL GA GU HI ID IL IN IA KS KY LA ME MD MA MI M…" at bounding box center [443, 273] width 97 height 25
select select "7"
click at [395, 261] on select "State AL AK AR AZ CA CO CT DE DC FL GA GU HI ID IL IN IA KS KY LA ME MD MA MI M…" at bounding box center [443, 273] width 97 height 25
click at [533, 281] on input "text" at bounding box center [552, 273] width 97 height 25
type input "19904"
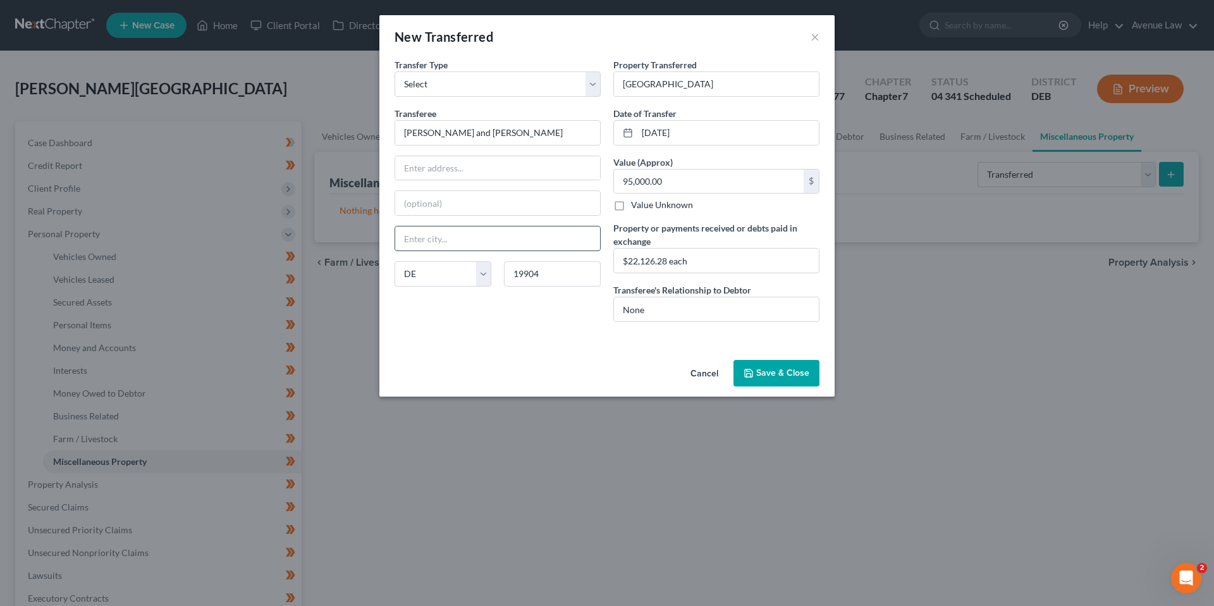
click at [455, 237] on input "text" at bounding box center [497, 238] width 205 height 24
type input "Dover"
click at [445, 240] on input "Dover" at bounding box center [497, 238] width 205 height 24
click at [443, 163] on input "text" at bounding box center [497, 168] width 205 height 24
type input "786 Fox Point Dr"
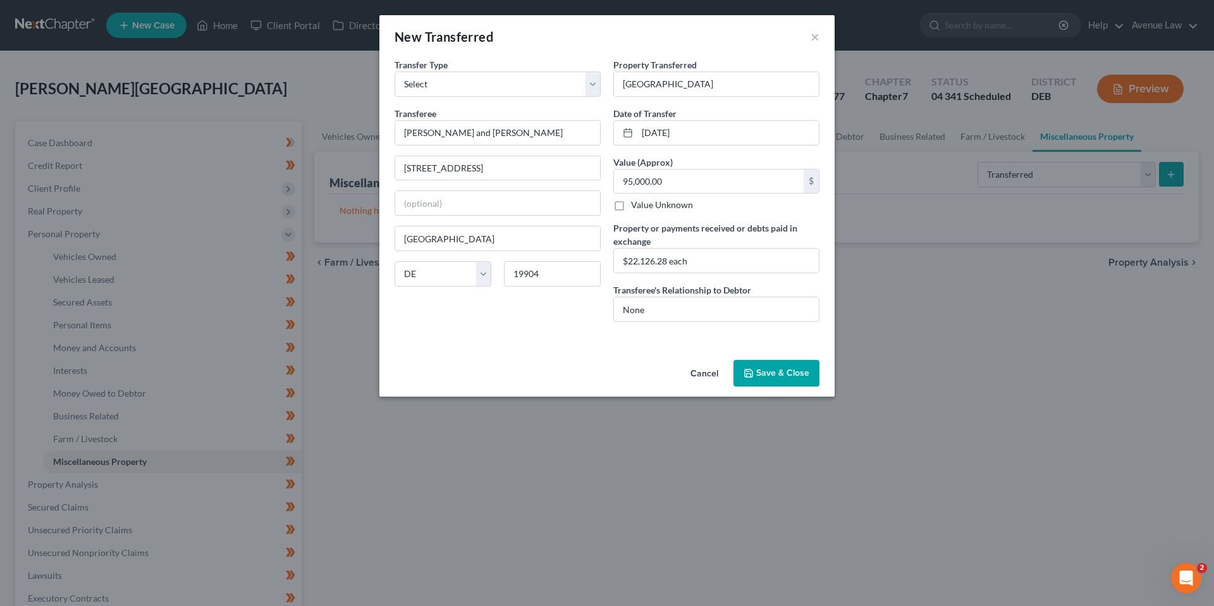
click at [775, 374] on button "Save & Close" at bounding box center [777, 373] width 86 height 27
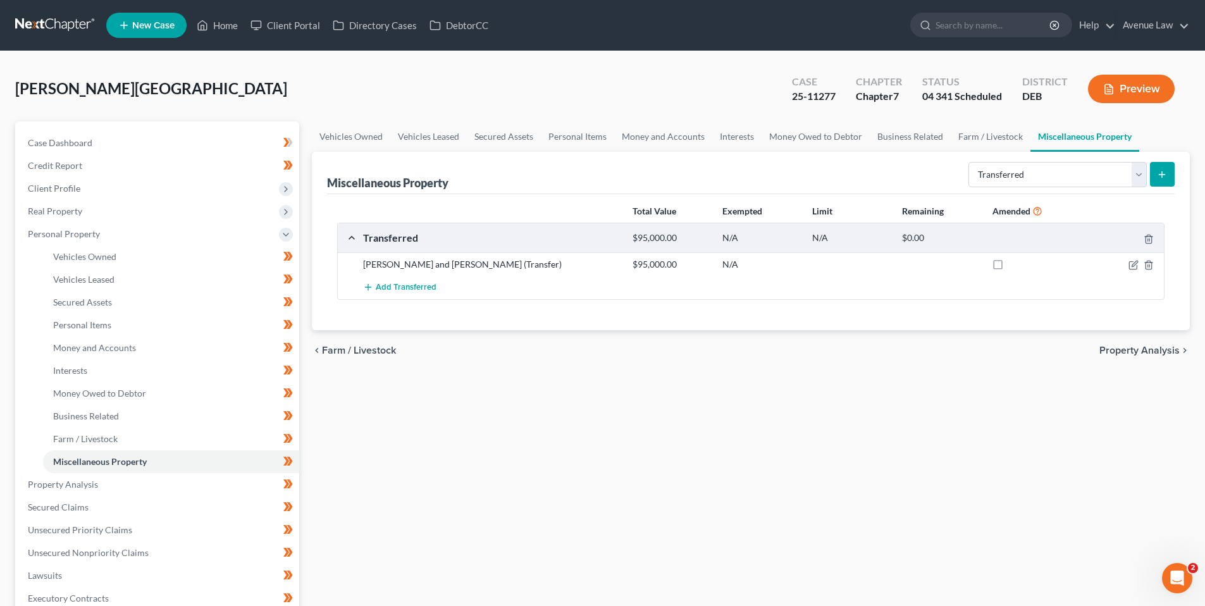
click at [1009, 268] on label at bounding box center [1009, 268] width 0 height 0
click at [1014, 265] on input "checkbox" at bounding box center [1018, 262] width 8 height 8
checkbox input "true"
click at [1142, 89] on button "Preview" at bounding box center [1131, 89] width 87 height 28
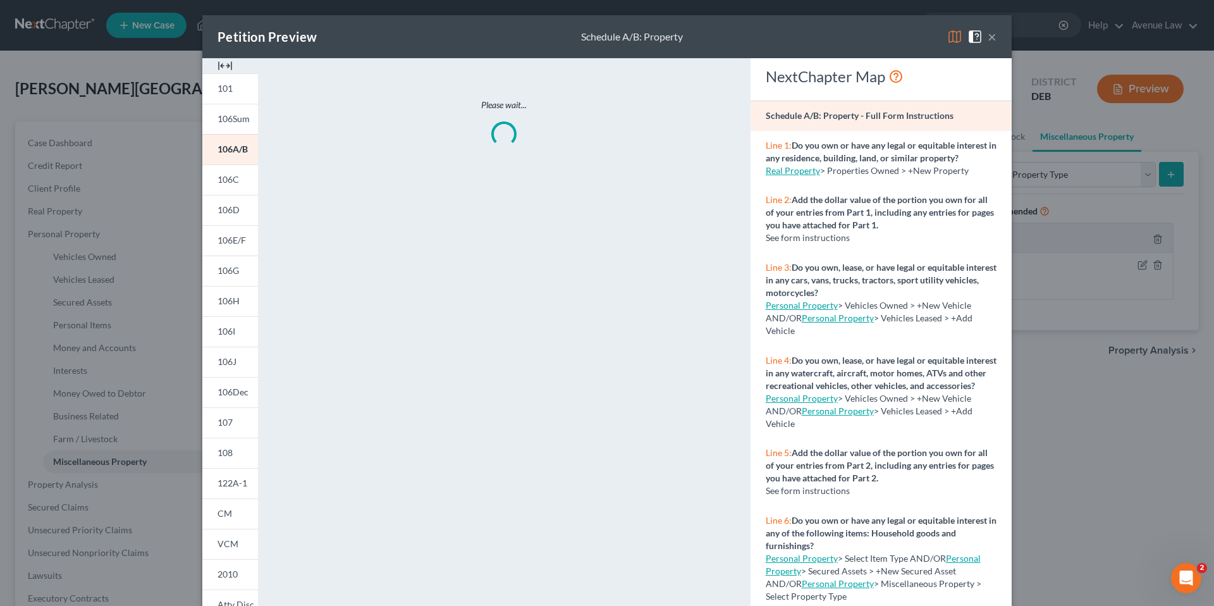
click at [991, 36] on button "×" at bounding box center [992, 36] width 9 height 15
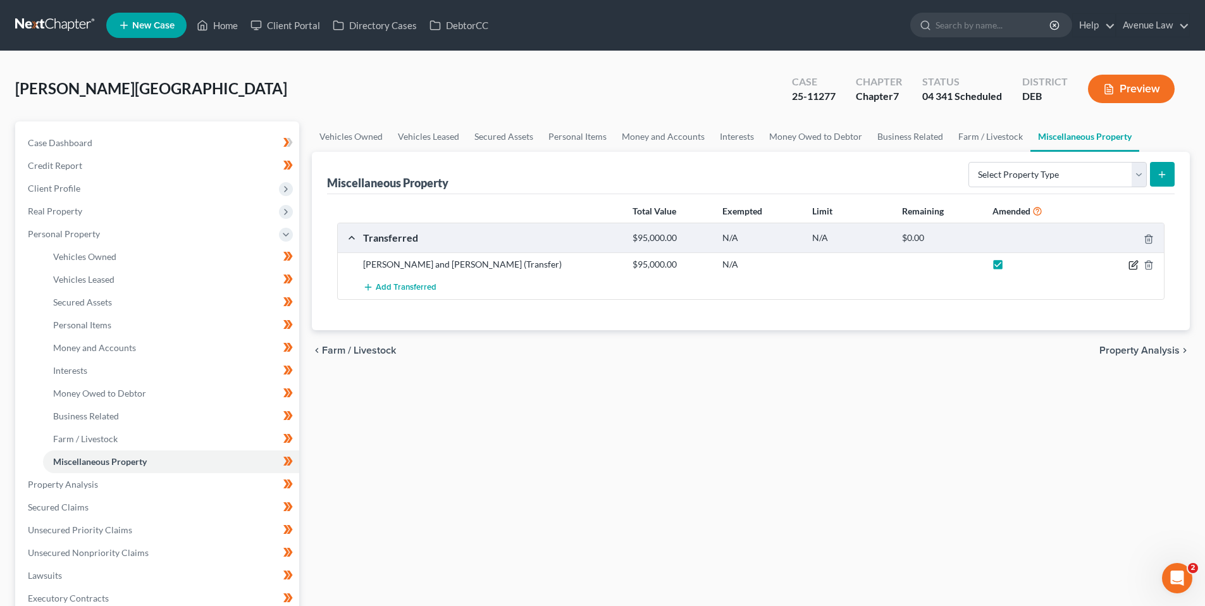
click at [1133, 264] on icon "button" at bounding box center [1133, 265] width 10 height 10
select select "Ordinary (within 2 years)"
select select "7"
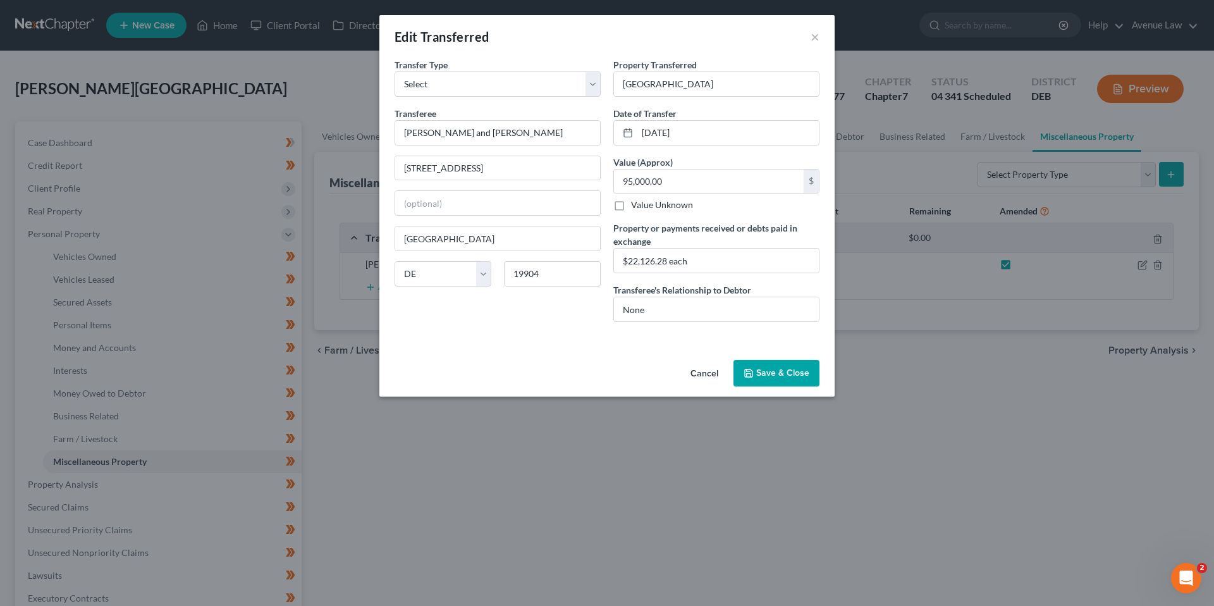
drag, startPoint x: 789, startPoint y: 371, endPoint x: 740, endPoint y: 363, distance: 50.0
click at [789, 371] on button "Save & Close" at bounding box center [777, 373] width 86 height 27
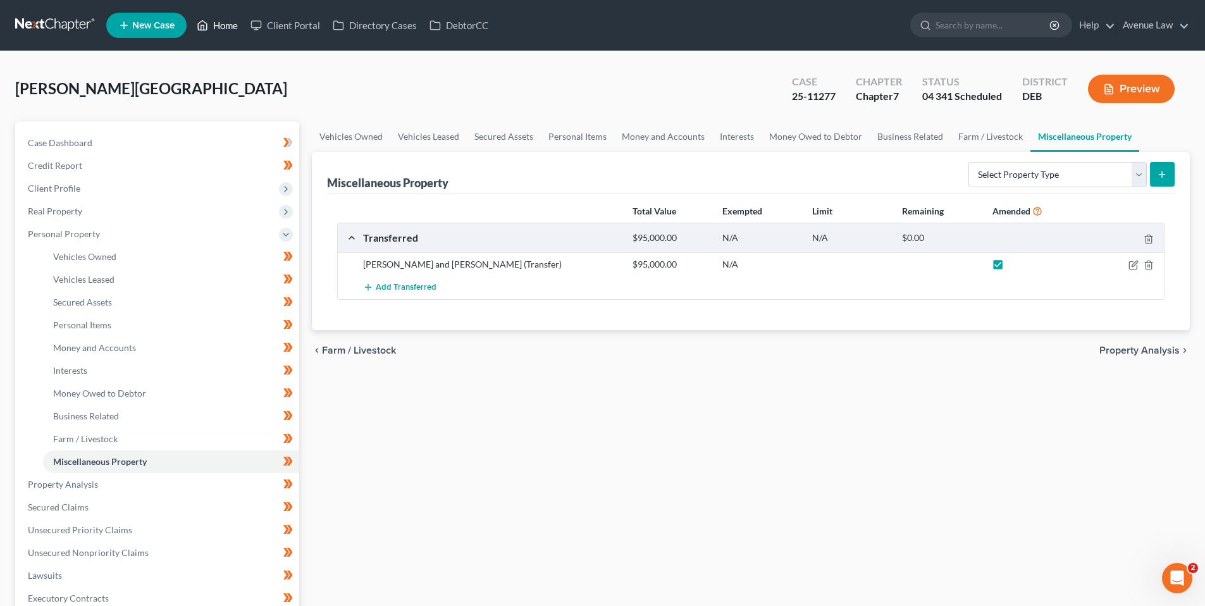
click at [224, 23] on link "Home" at bounding box center [217, 25] width 54 height 23
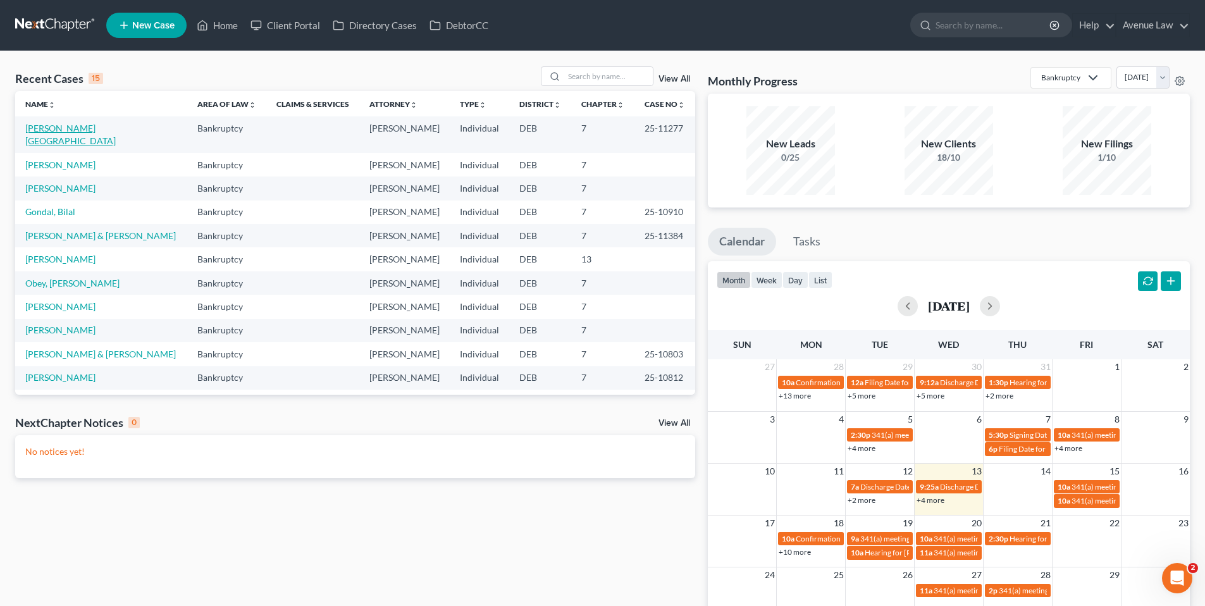
click at [66, 130] on link "Hicks, Orlanda" at bounding box center [70, 134] width 90 height 23
select select "0"
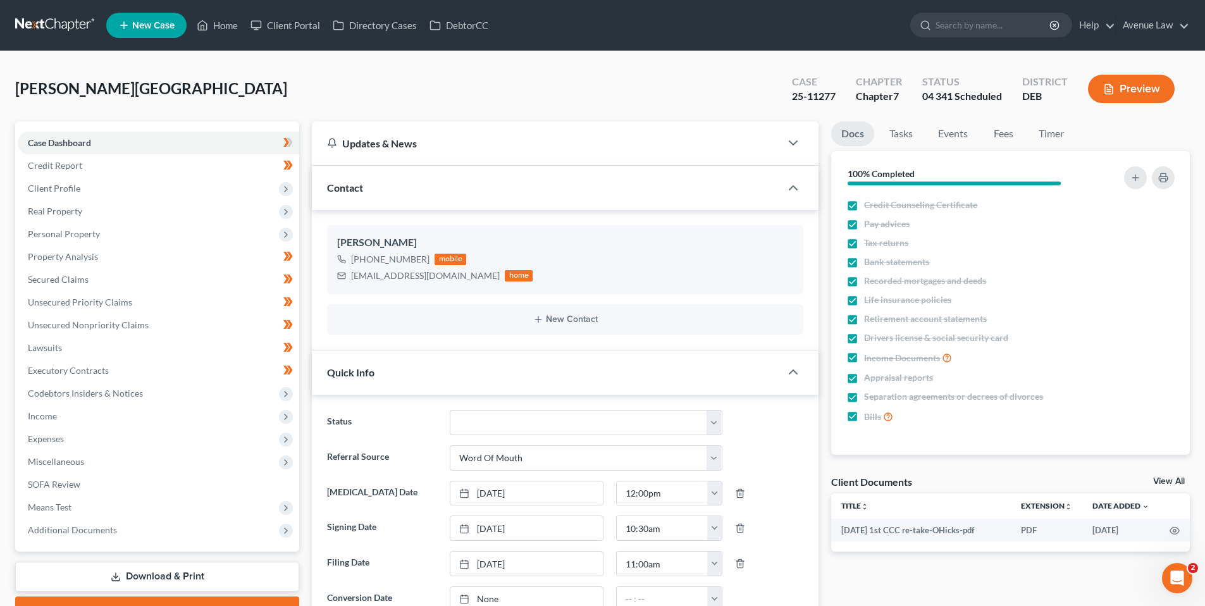
click at [1119, 90] on button "Preview" at bounding box center [1131, 89] width 87 height 28
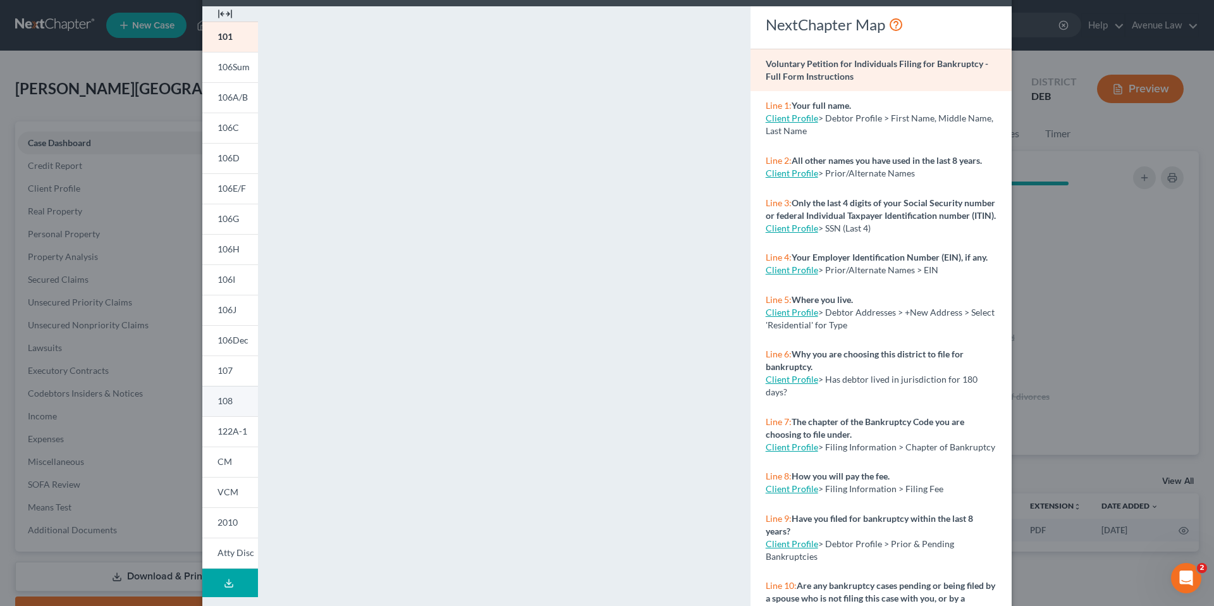
scroll to position [44, 0]
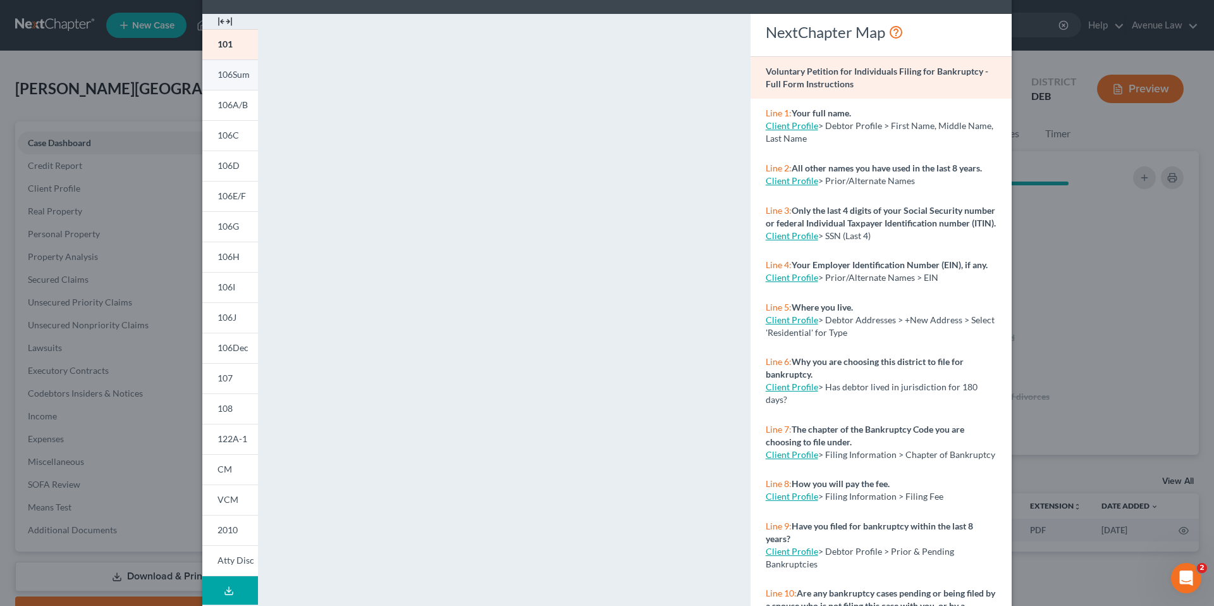
click at [237, 74] on span "106Sum" at bounding box center [234, 74] width 32 height 11
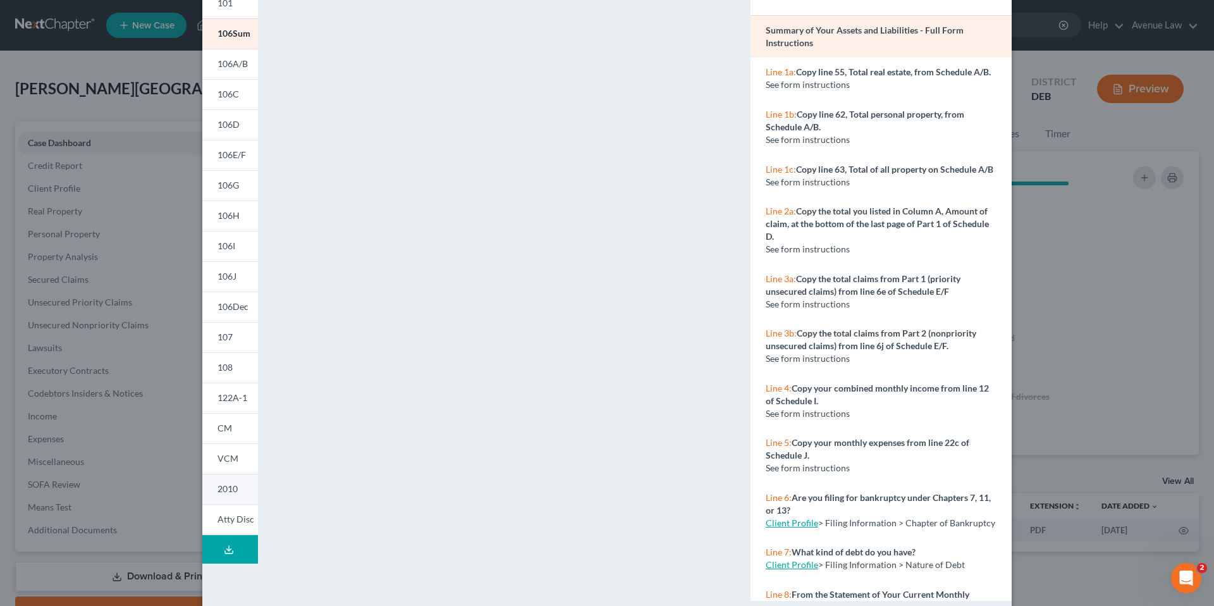
scroll to position [108, 0]
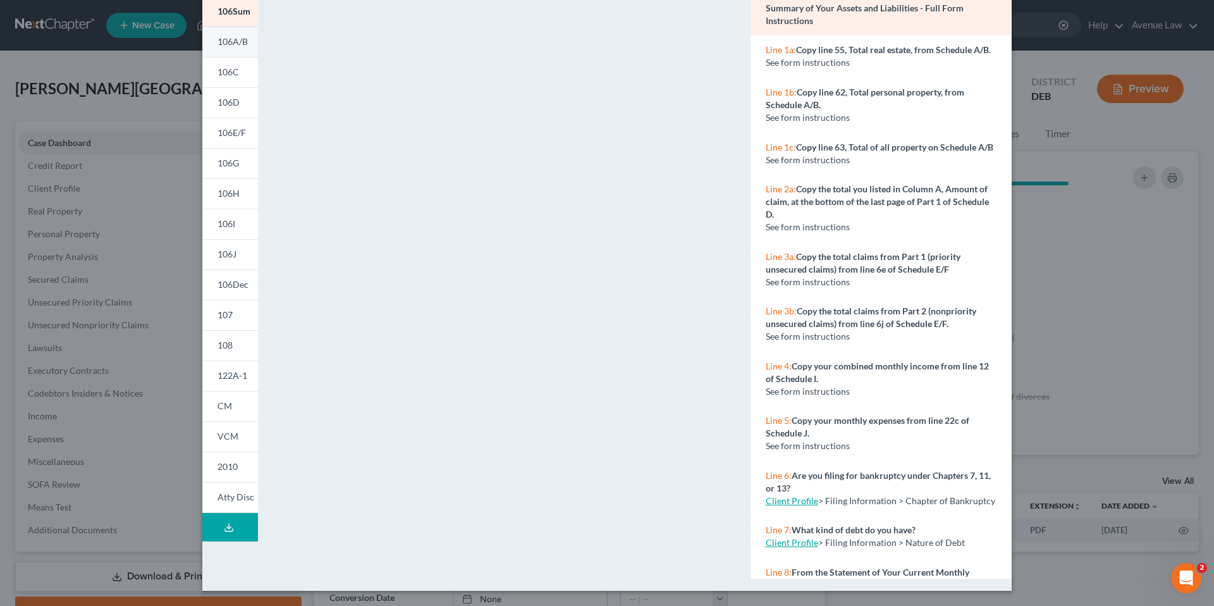
click at [237, 39] on span "106A/B" at bounding box center [233, 41] width 30 height 11
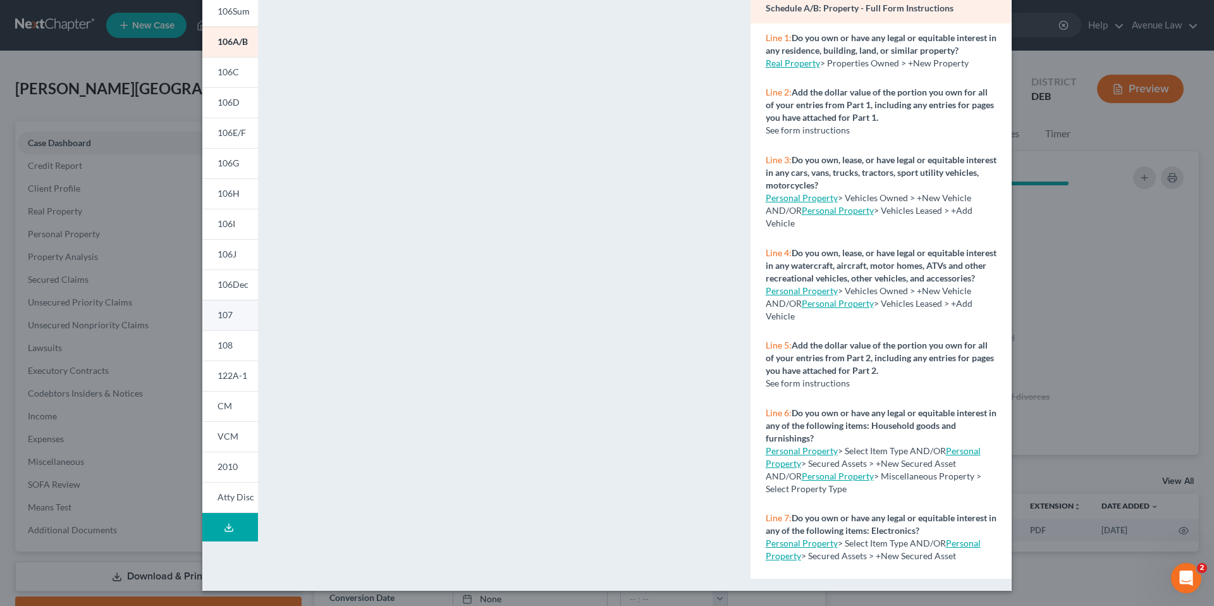
click at [218, 314] on span "107" at bounding box center [225, 314] width 15 height 11
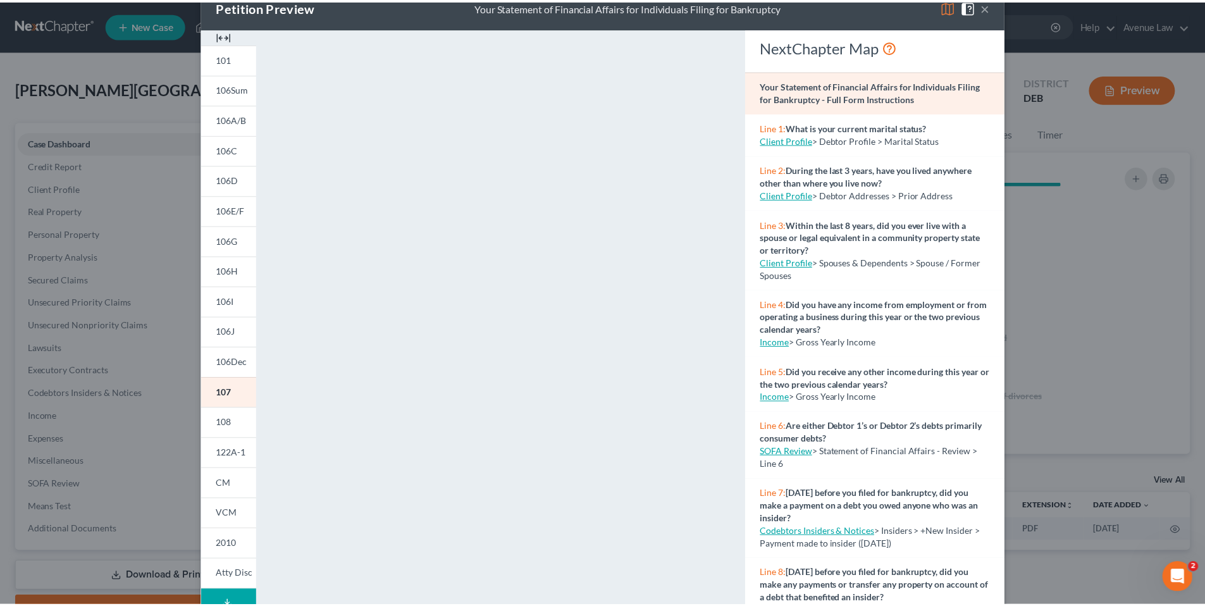
scroll to position [0, 0]
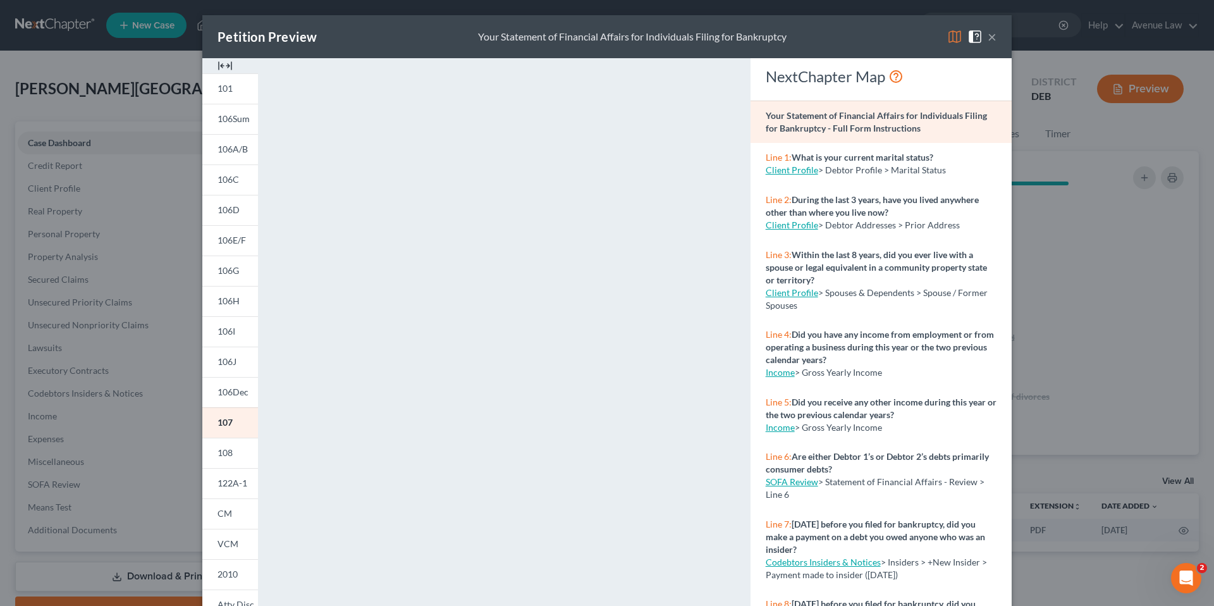
click at [992, 35] on button "×" at bounding box center [992, 36] width 9 height 15
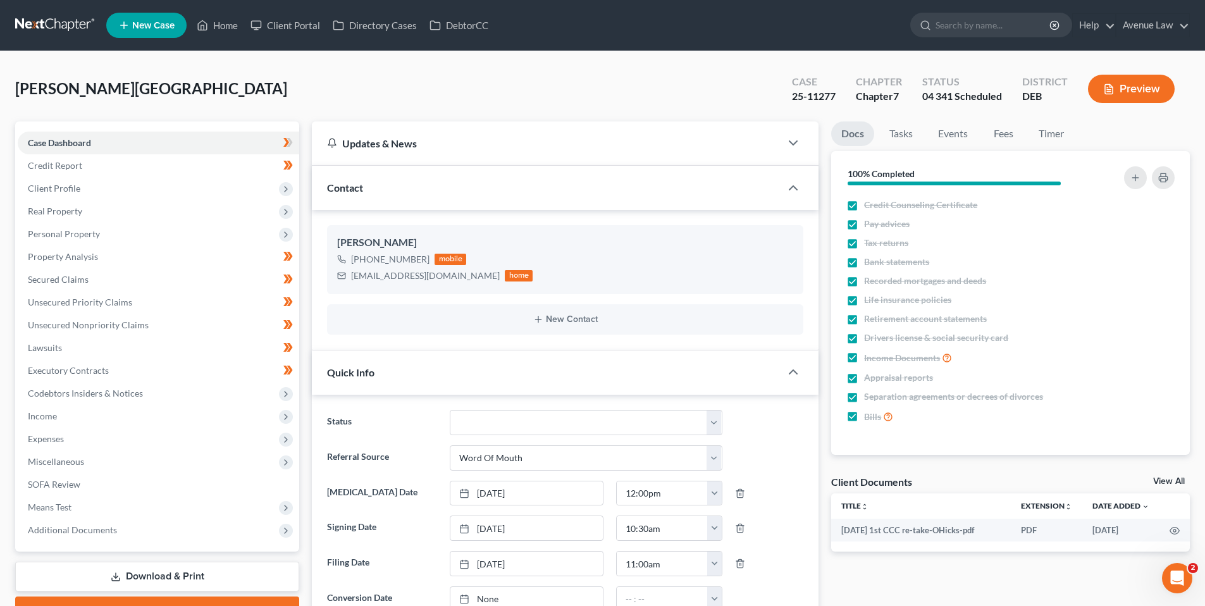
click at [1115, 91] on button "Preview" at bounding box center [1131, 89] width 87 height 28
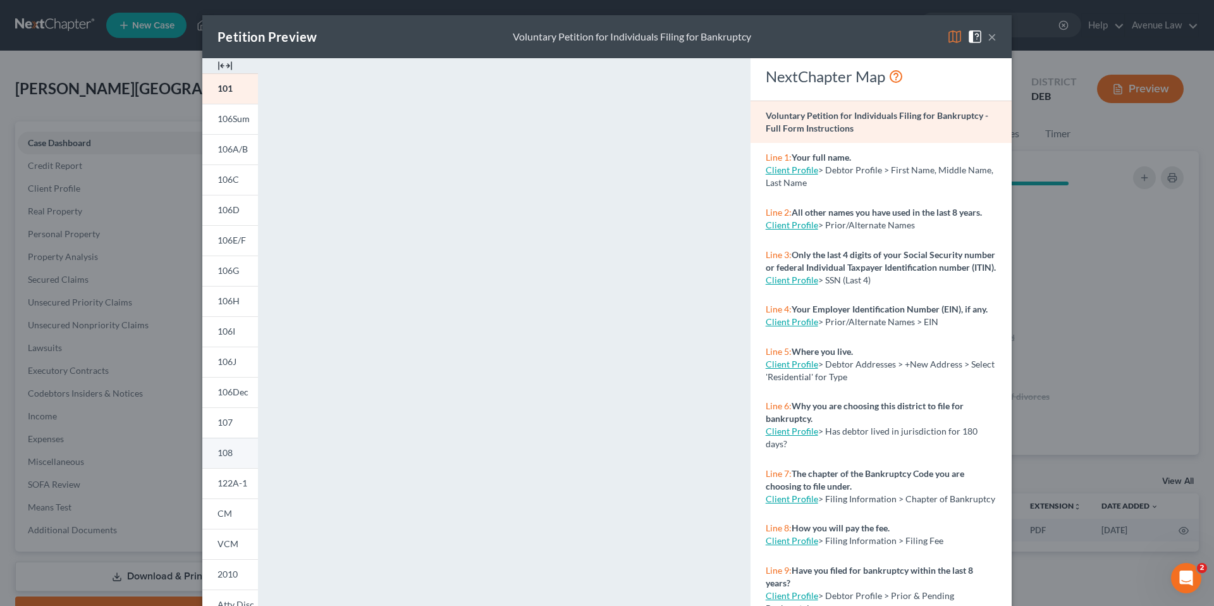
click at [224, 451] on span "108" at bounding box center [225, 452] width 15 height 11
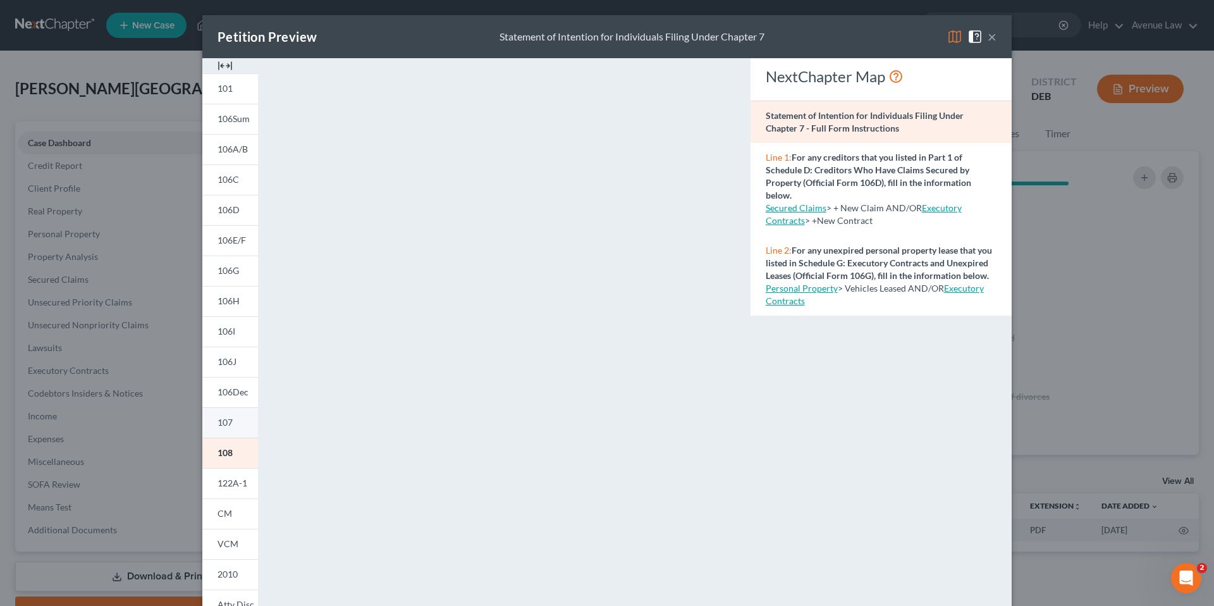
click at [222, 421] on span "107" at bounding box center [225, 422] width 15 height 11
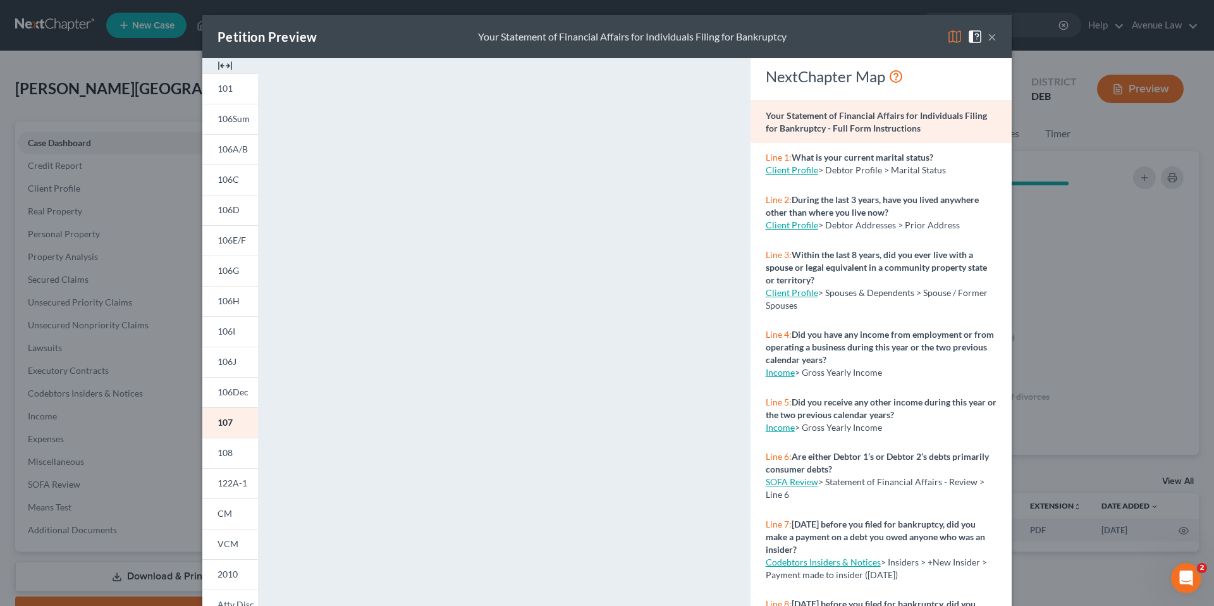
click at [798, 42] on div "Petition Preview Your Statement of Financial Affairs for Individuals Filing for…" at bounding box center [607, 36] width 810 height 43
drag, startPoint x: 990, startPoint y: 30, endPoint x: 963, endPoint y: 30, distance: 26.6
click at [989, 30] on button "×" at bounding box center [992, 36] width 9 height 15
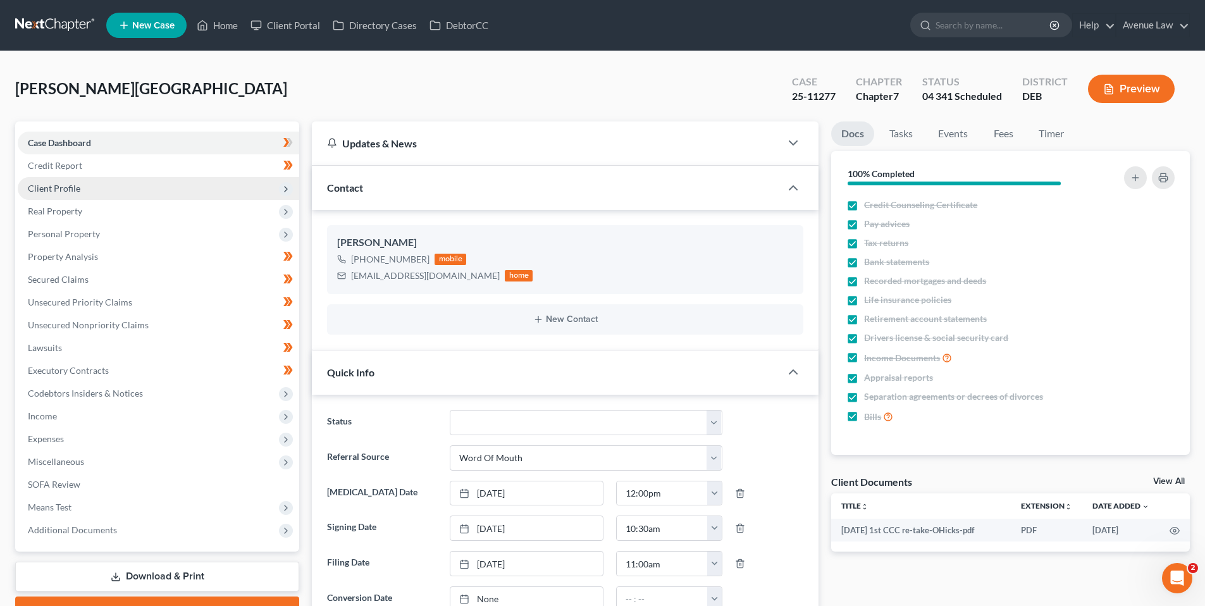
click at [65, 190] on span "Client Profile" at bounding box center [54, 188] width 52 height 11
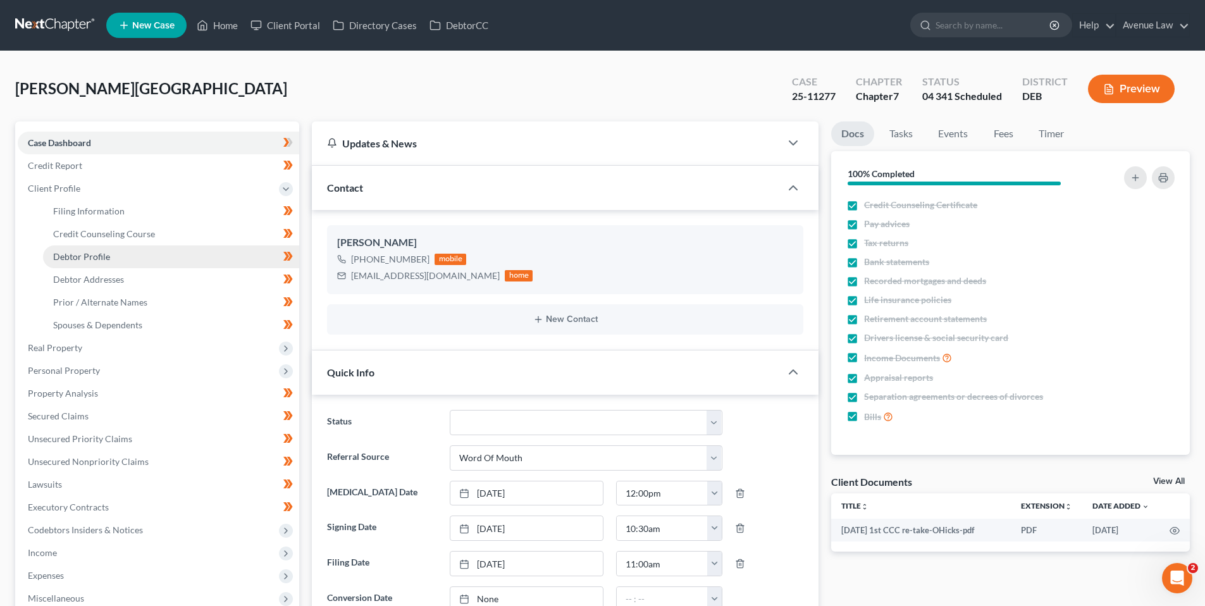
drag, startPoint x: 91, startPoint y: 256, endPoint x: 3, endPoint y: 249, distance: 88.2
click at [90, 256] on span "Debtor Profile" at bounding box center [81, 256] width 57 height 11
select select "2"
select select "0"
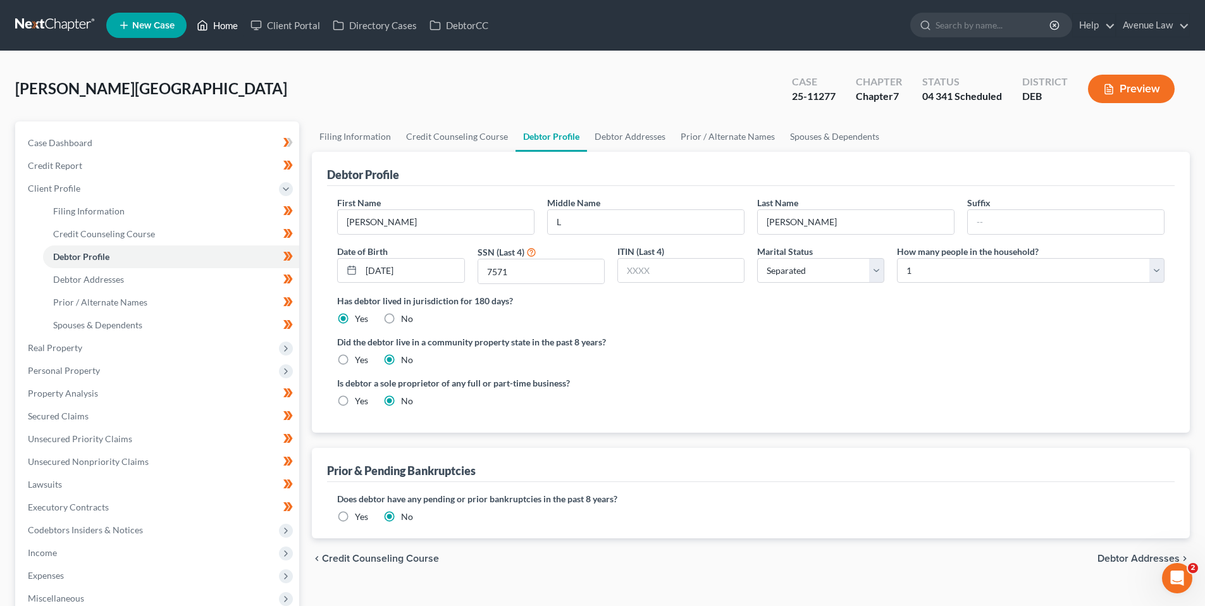
click at [223, 18] on link "Home" at bounding box center [217, 25] width 54 height 23
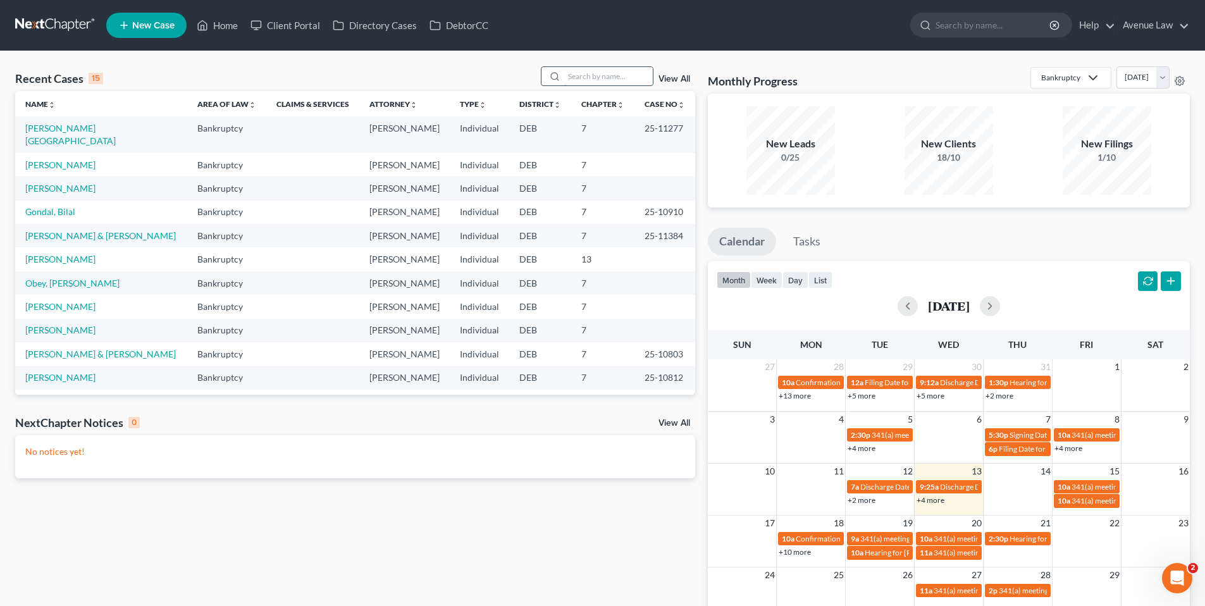
click at [599, 75] on input "search" at bounding box center [608, 76] width 89 height 18
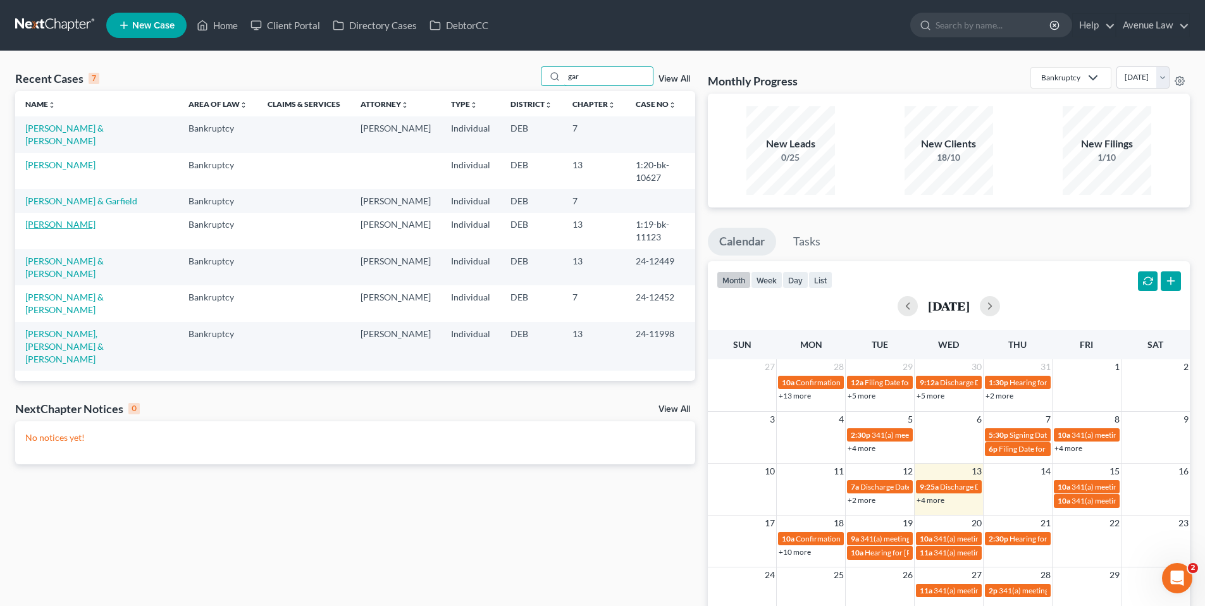
type input "gar"
click at [75, 219] on link "Garrett, Herschel" at bounding box center [60, 224] width 70 height 11
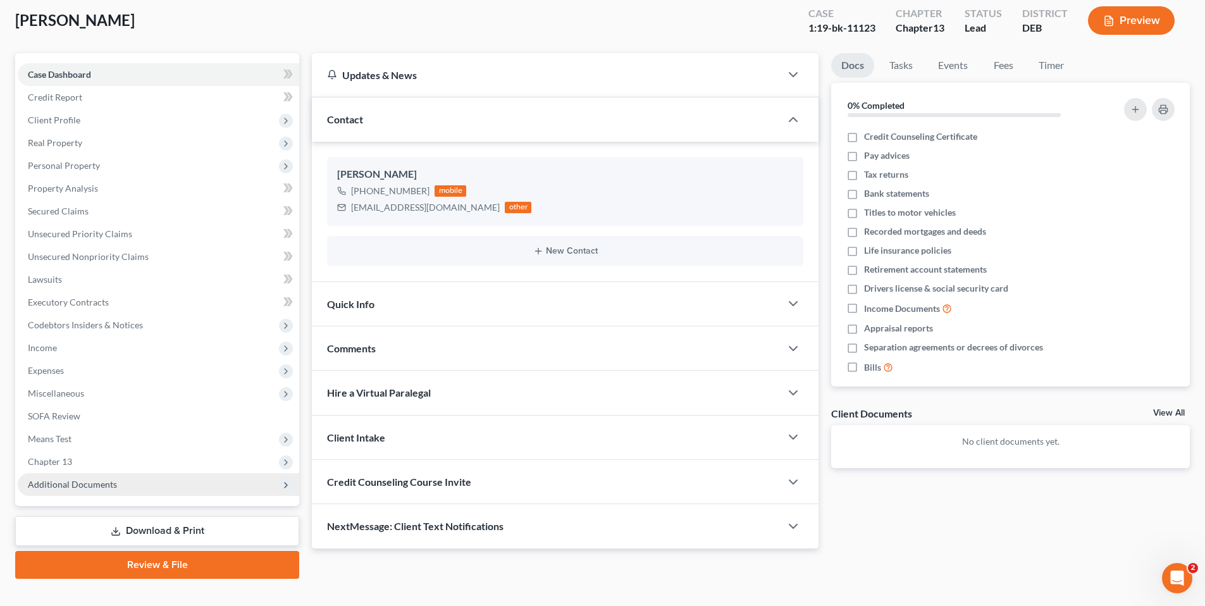
scroll to position [89, 0]
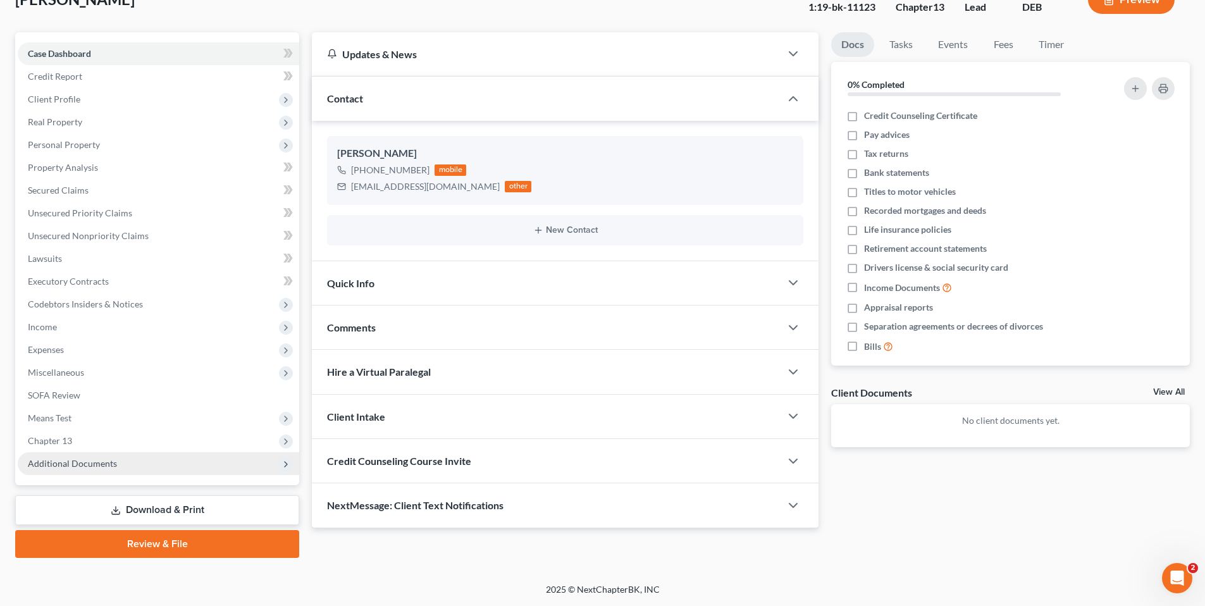
click at [83, 462] on span "Additional Documents" at bounding box center [72, 463] width 89 height 11
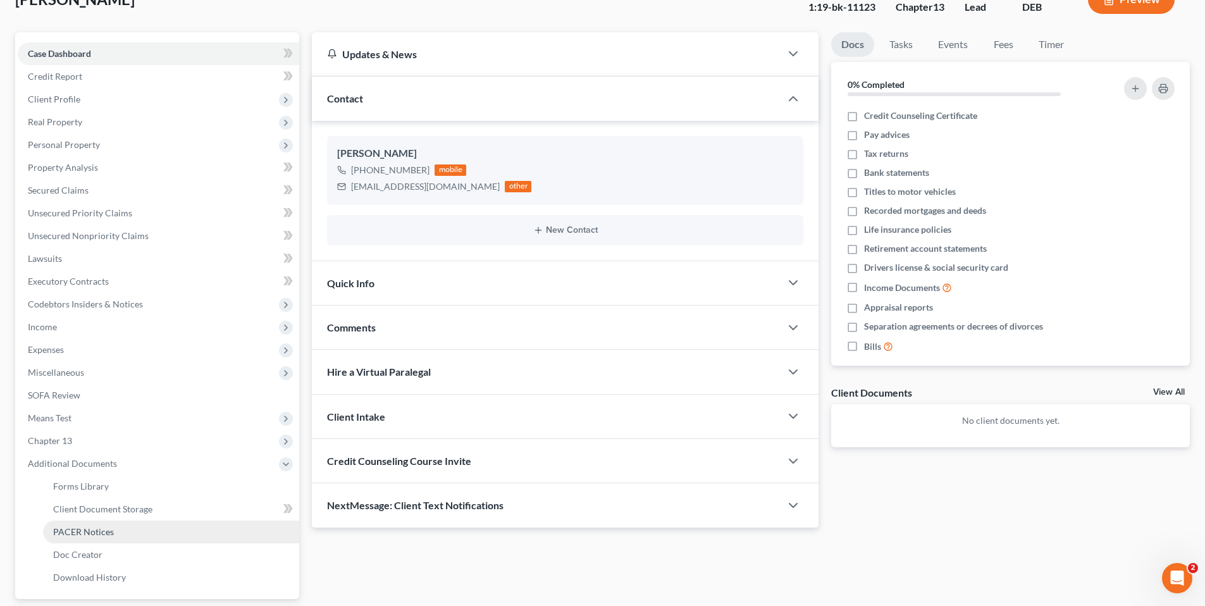
click at [82, 527] on span "PACER Notices" at bounding box center [83, 531] width 61 height 11
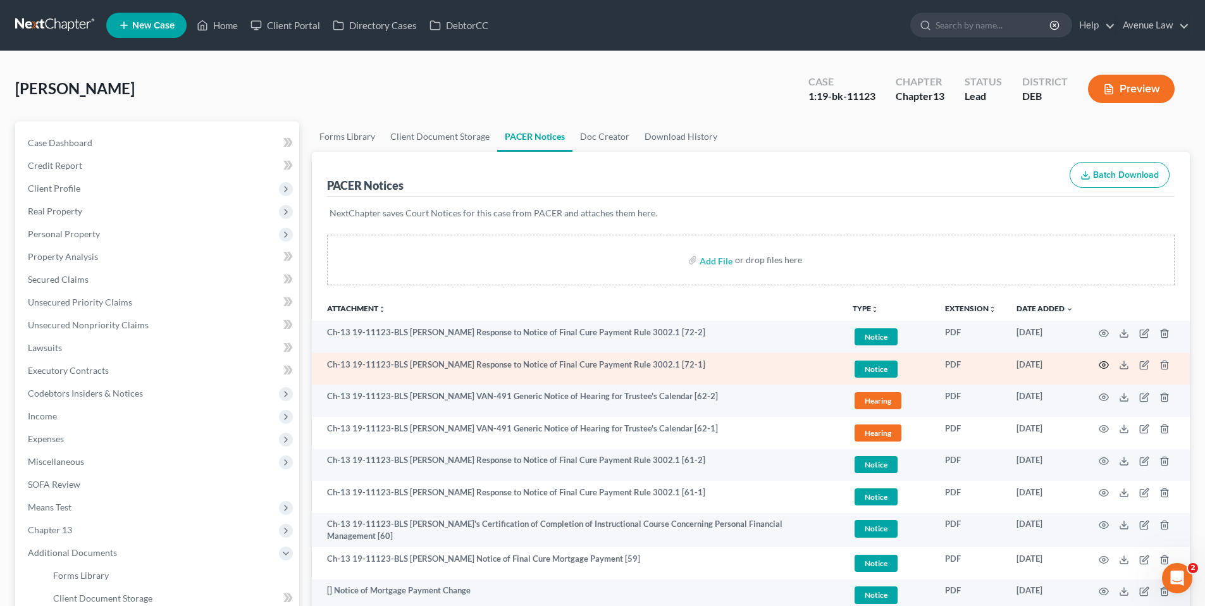
click at [1104, 363] on icon "button" at bounding box center [1104, 365] width 10 height 10
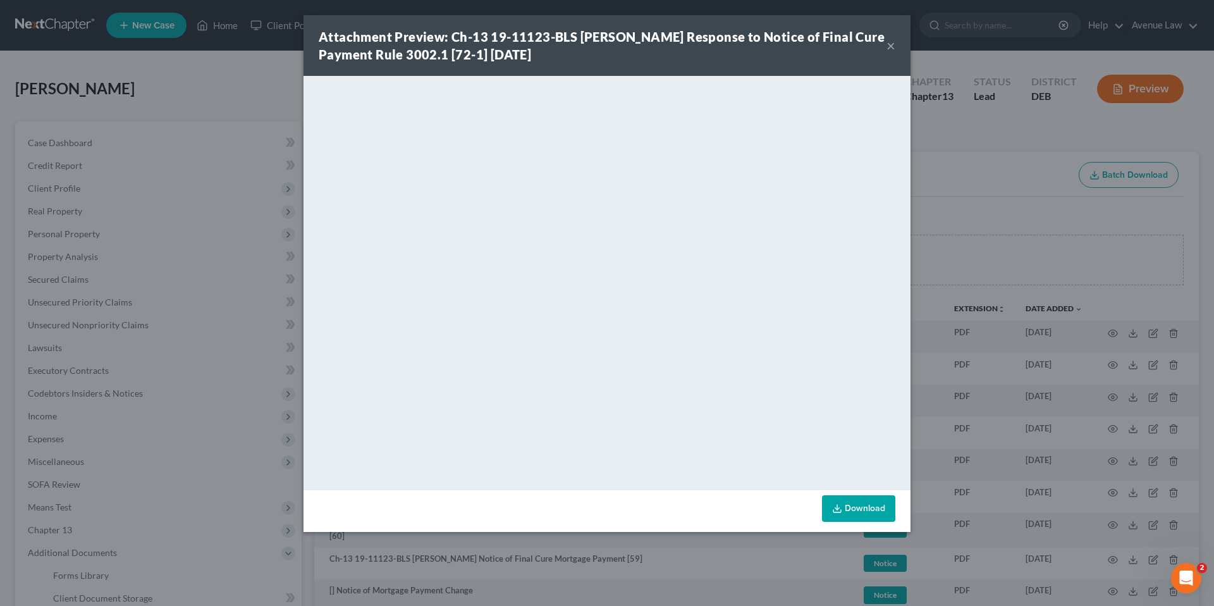
click at [894, 46] on button "×" at bounding box center [891, 45] width 9 height 15
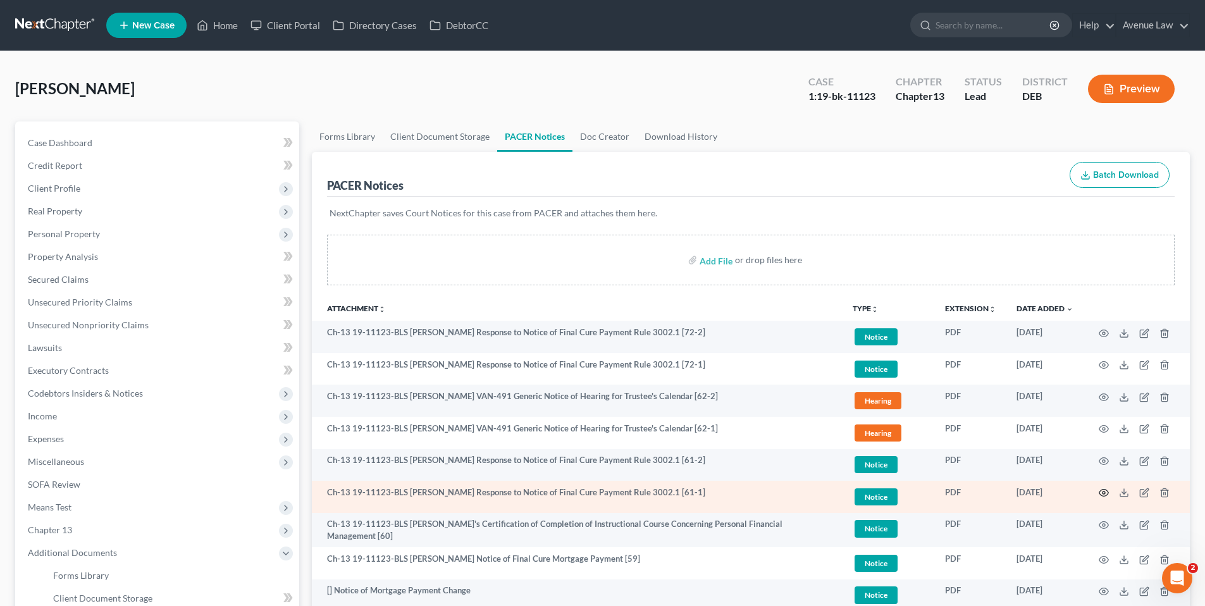
click at [1104, 490] on icon "button" at bounding box center [1104, 493] width 10 height 10
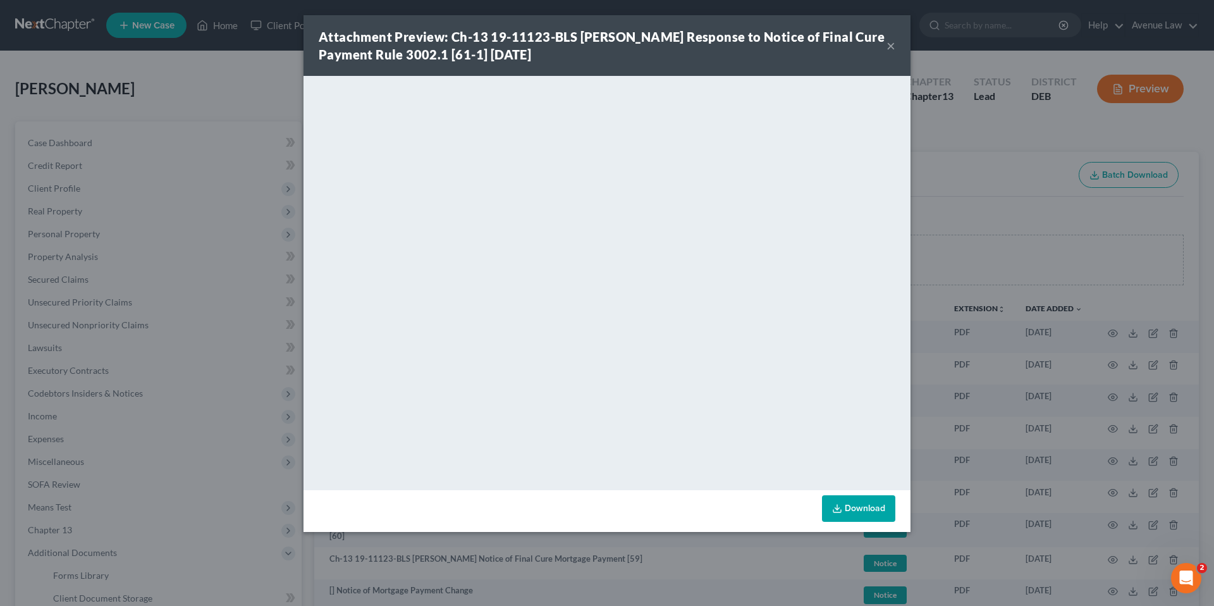
click at [893, 44] on button "×" at bounding box center [891, 45] width 9 height 15
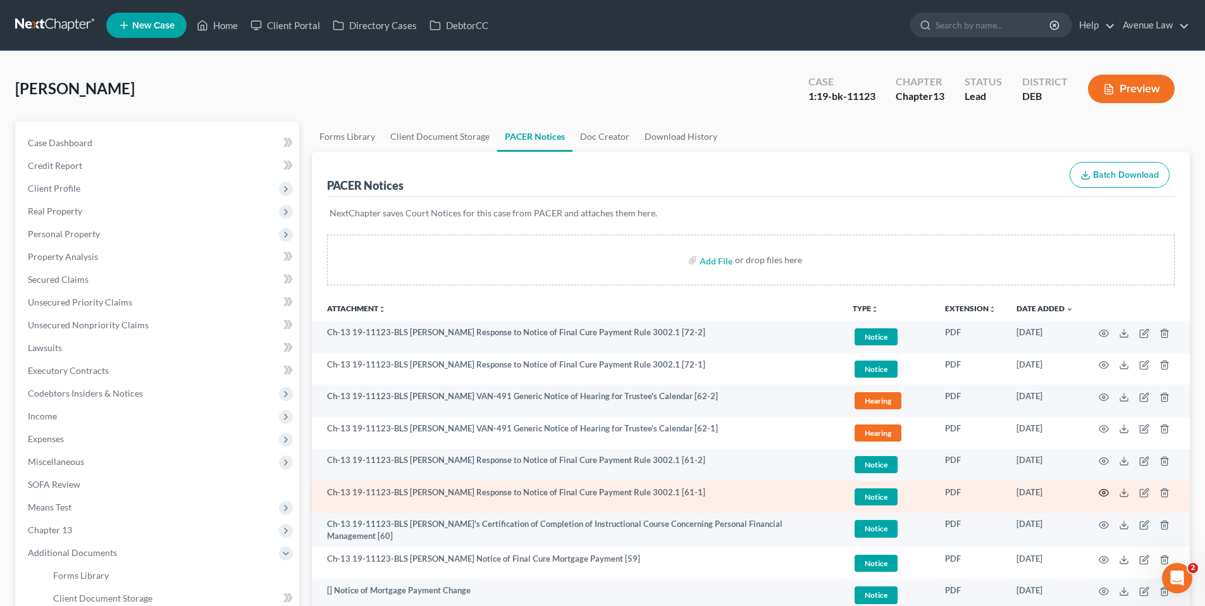
click at [1107, 491] on icon "button" at bounding box center [1103, 493] width 9 height 7
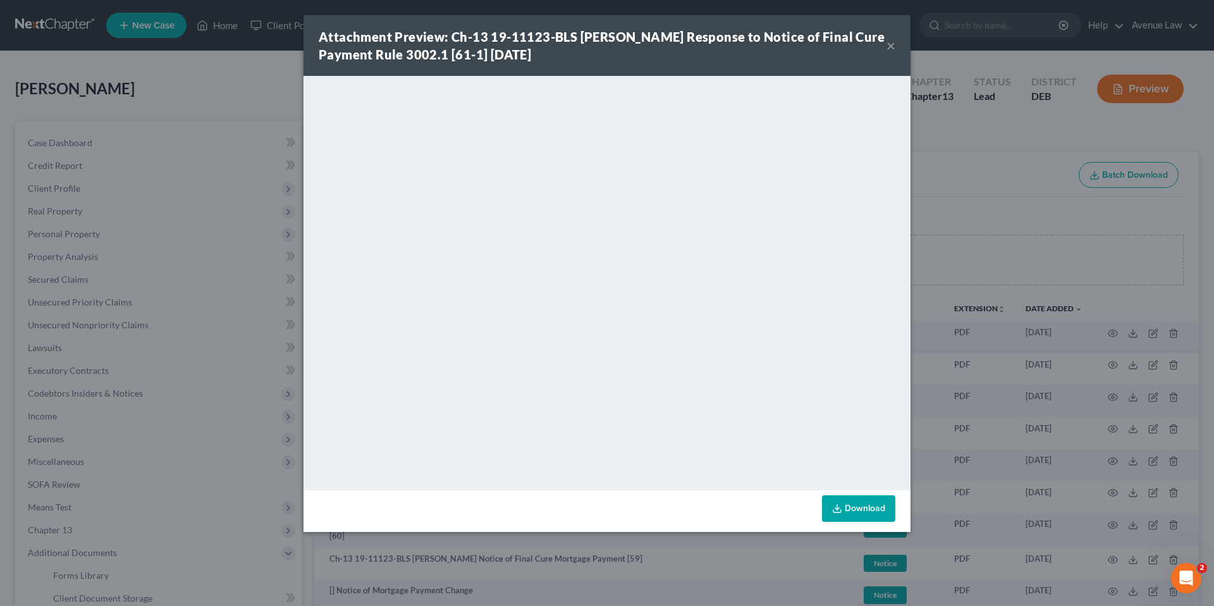
click at [893, 40] on button "×" at bounding box center [891, 45] width 9 height 15
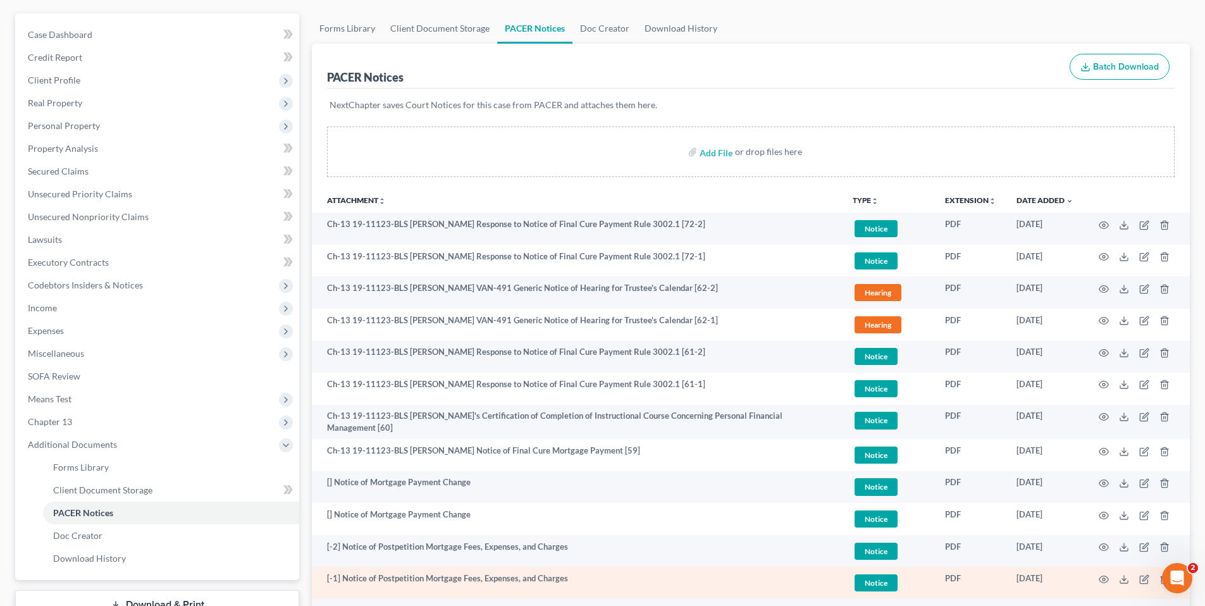
scroll to position [126, 0]
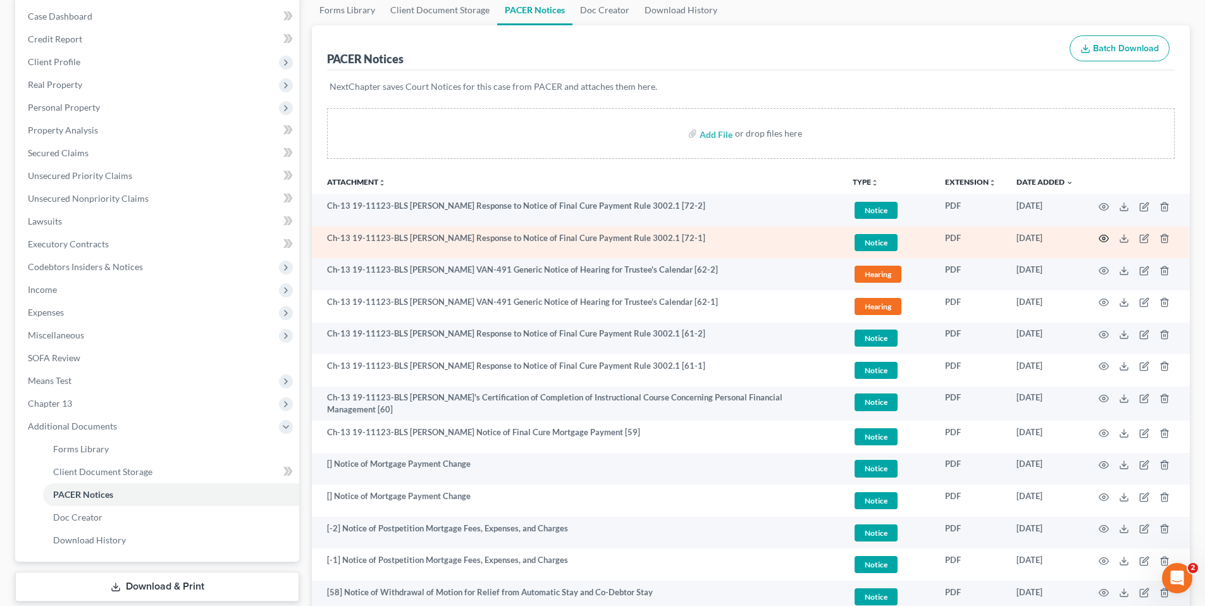
click at [1104, 237] on circle "button" at bounding box center [1103, 238] width 3 height 3
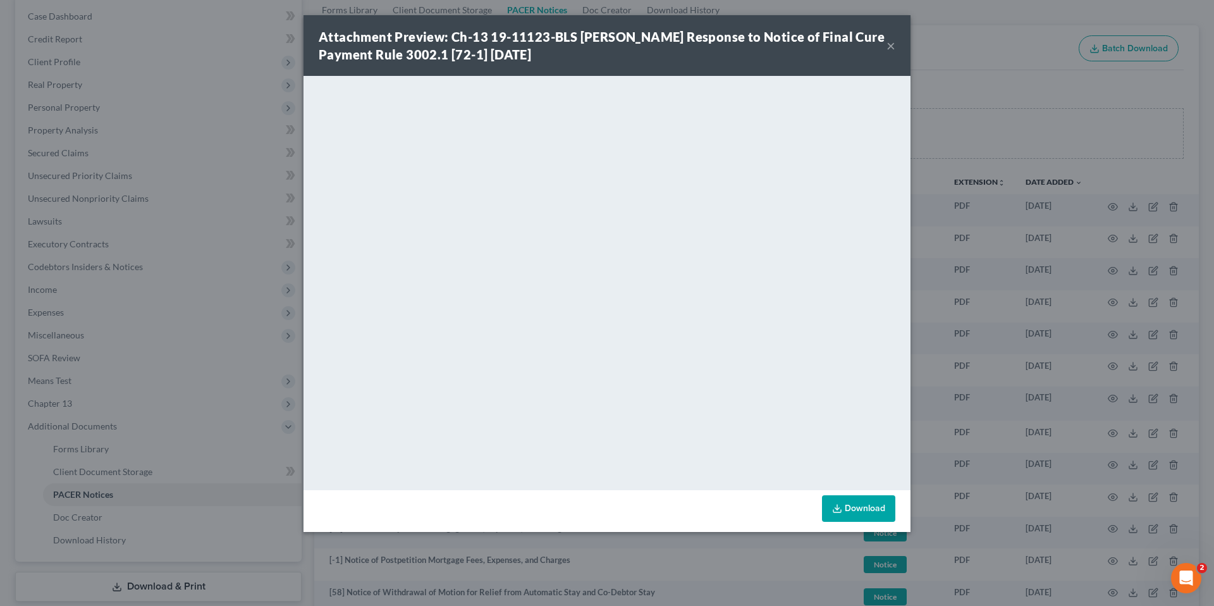
click at [895, 44] on button "×" at bounding box center [891, 45] width 9 height 15
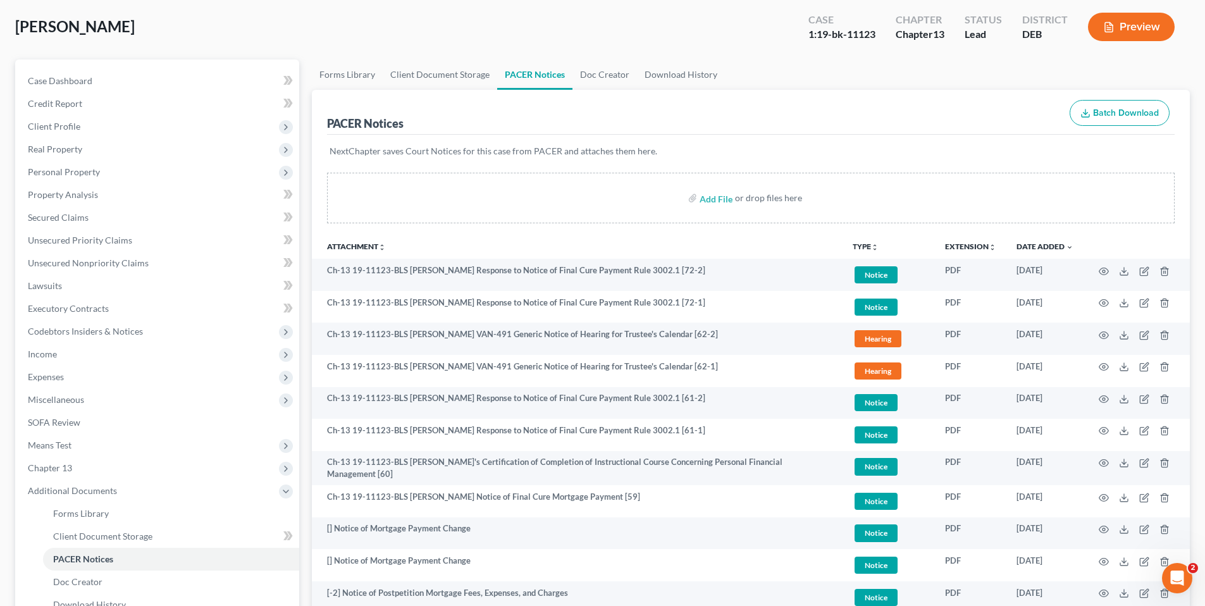
scroll to position [0, 0]
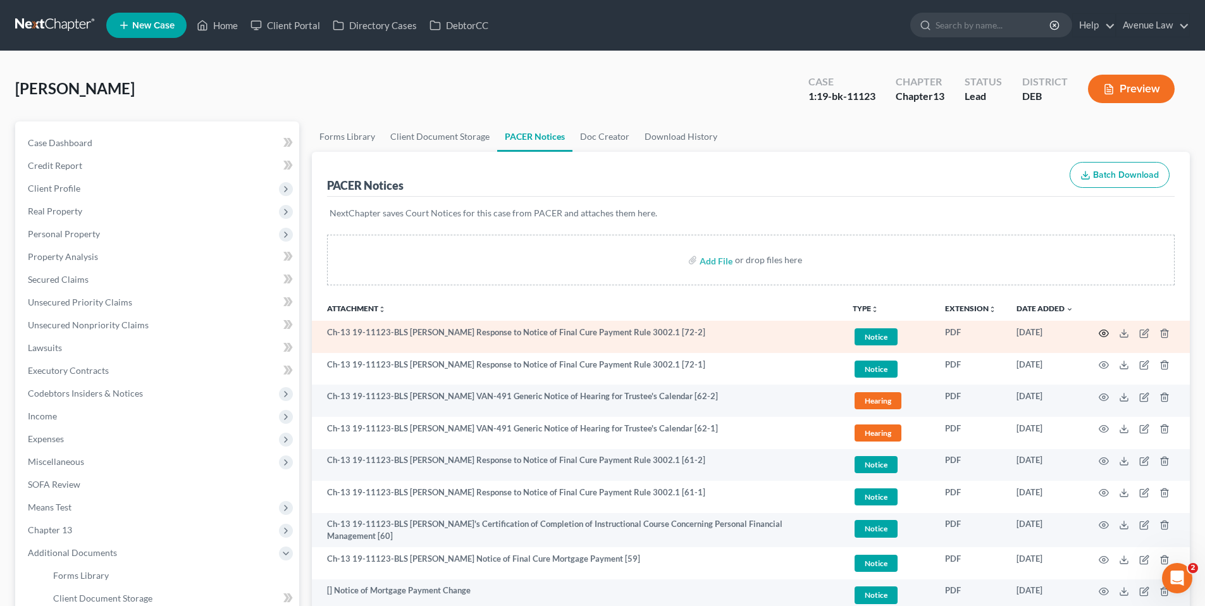
click at [1105, 329] on icon "button" at bounding box center [1103, 332] width 9 height 7
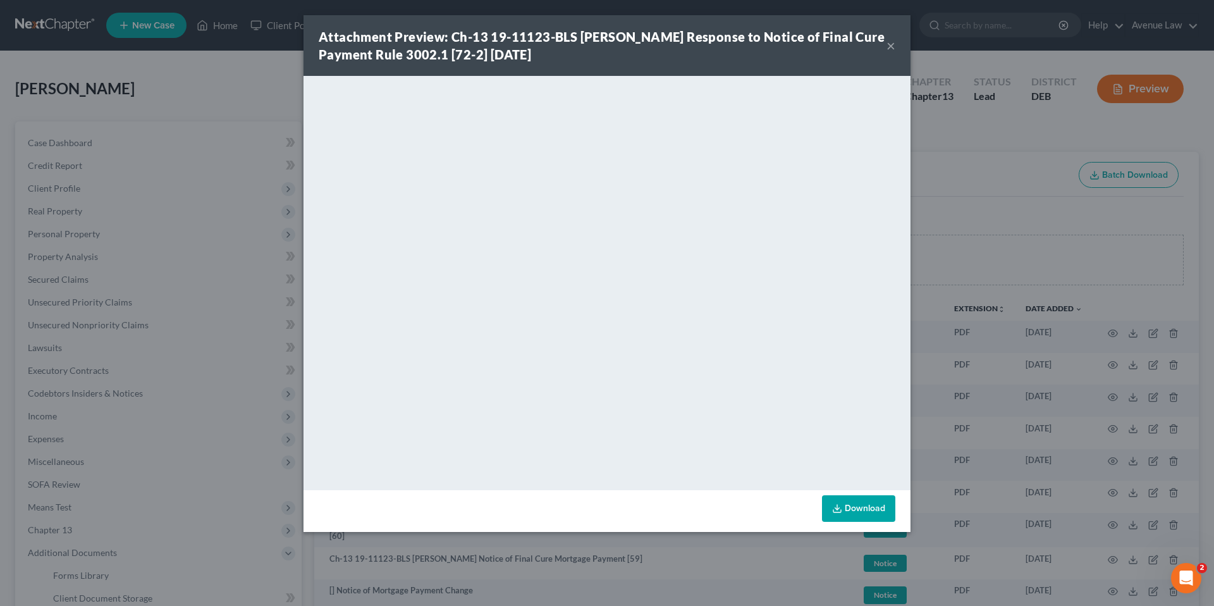
click at [892, 42] on button "×" at bounding box center [891, 45] width 9 height 15
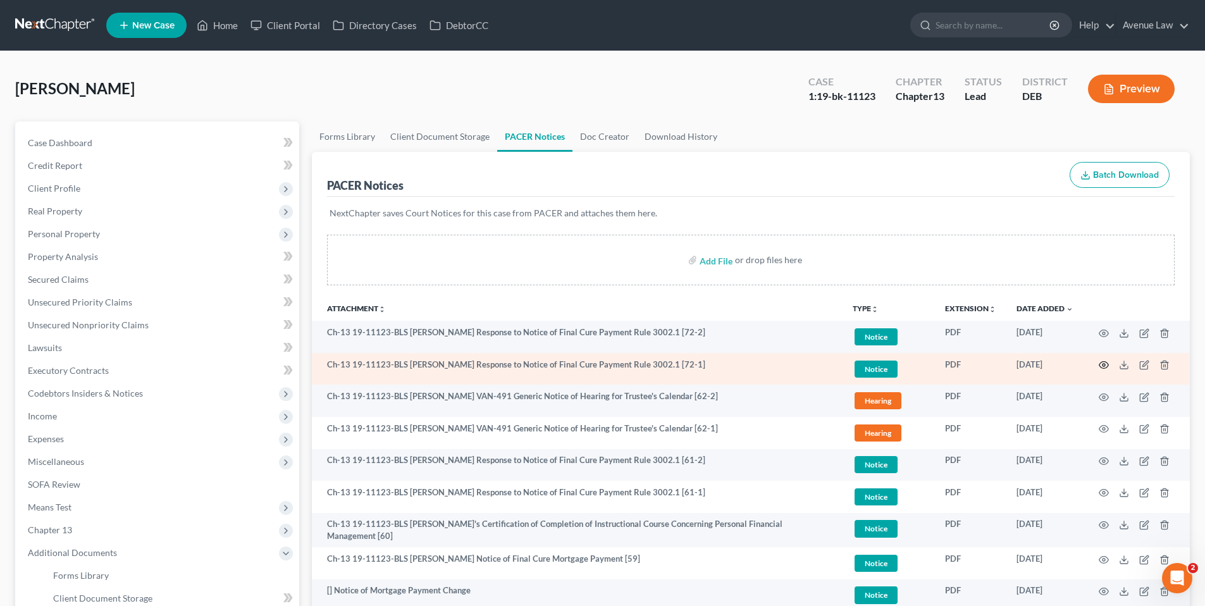
click at [1101, 364] on icon "button" at bounding box center [1104, 365] width 10 height 10
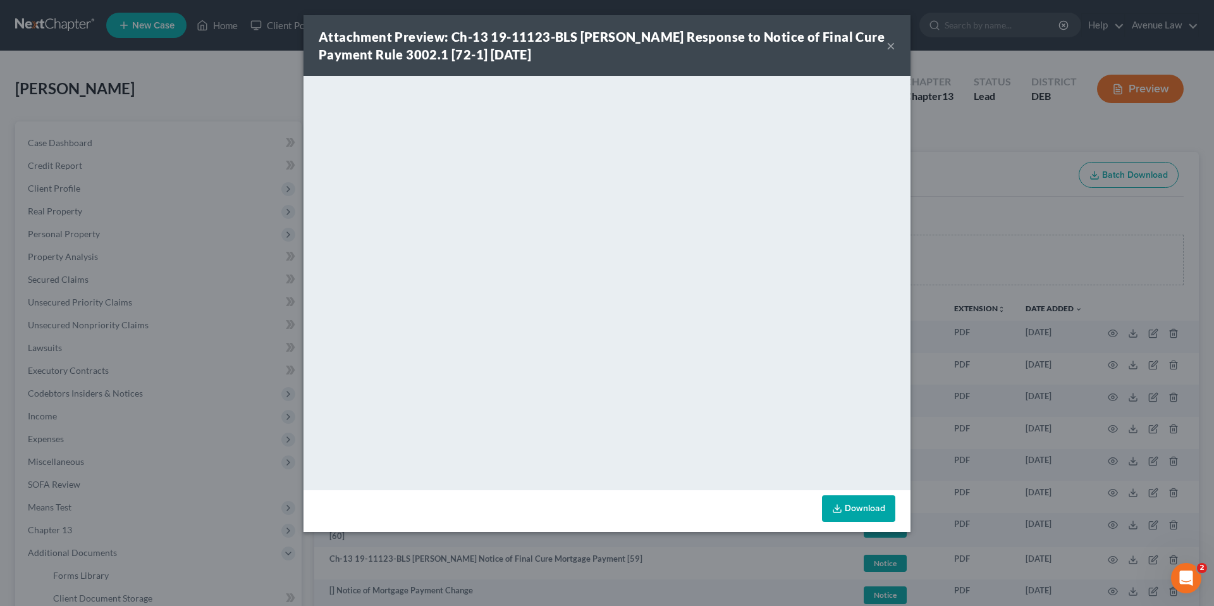
drag, startPoint x: 893, startPoint y: 44, endPoint x: 882, endPoint y: 47, distance: 11.8
click at [892, 44] on button "×" at bounding box center [891, 45] width 9 height 15
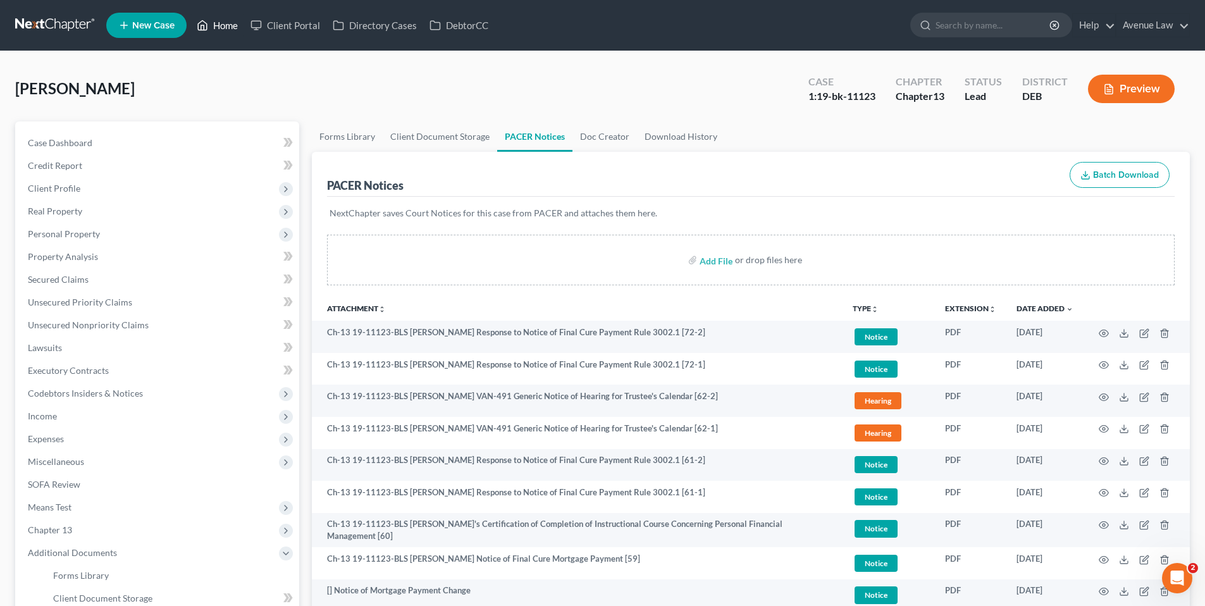
click at [224, 18] on link "Home" at bounding box center [217, 25] width 54 height 23
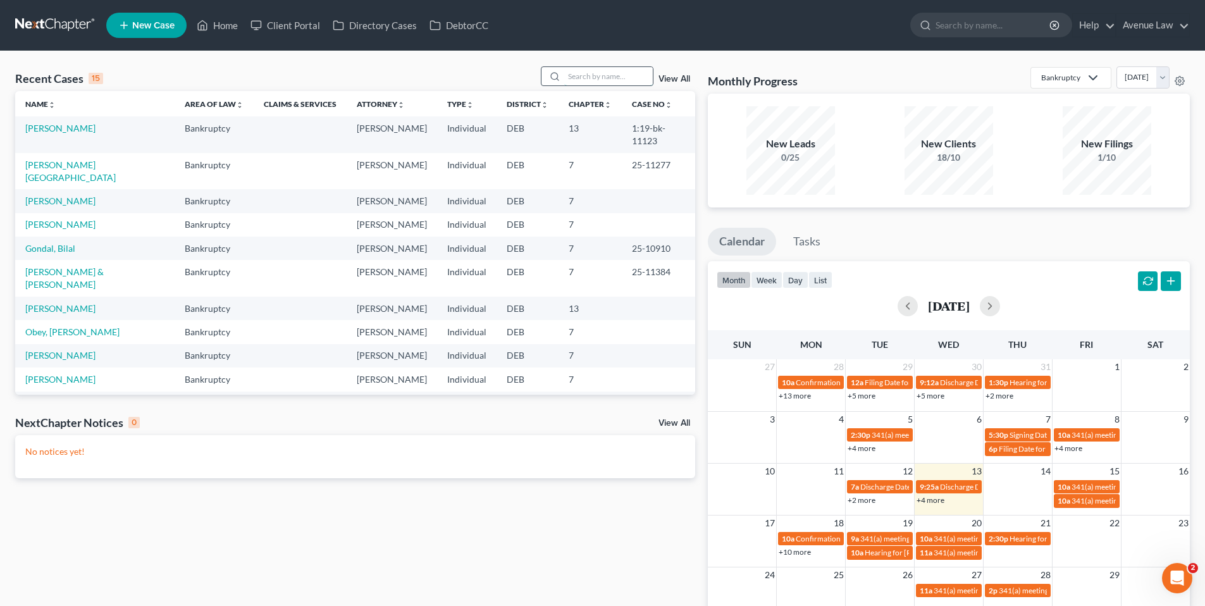
click at [586, 76] on input "search" at bounding box center [608, 76] width 89 height 18
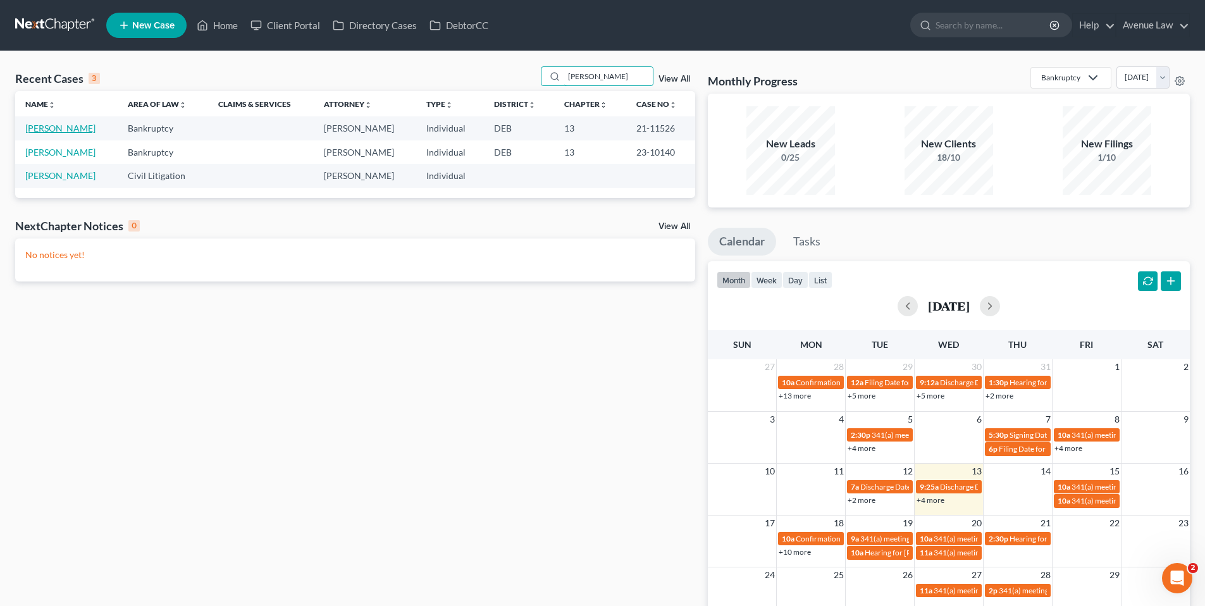
type input "kevin"
click at [91, 132] on link "McLaughlin, Kevin" at bounding box center [60, 128] width 70 height 11
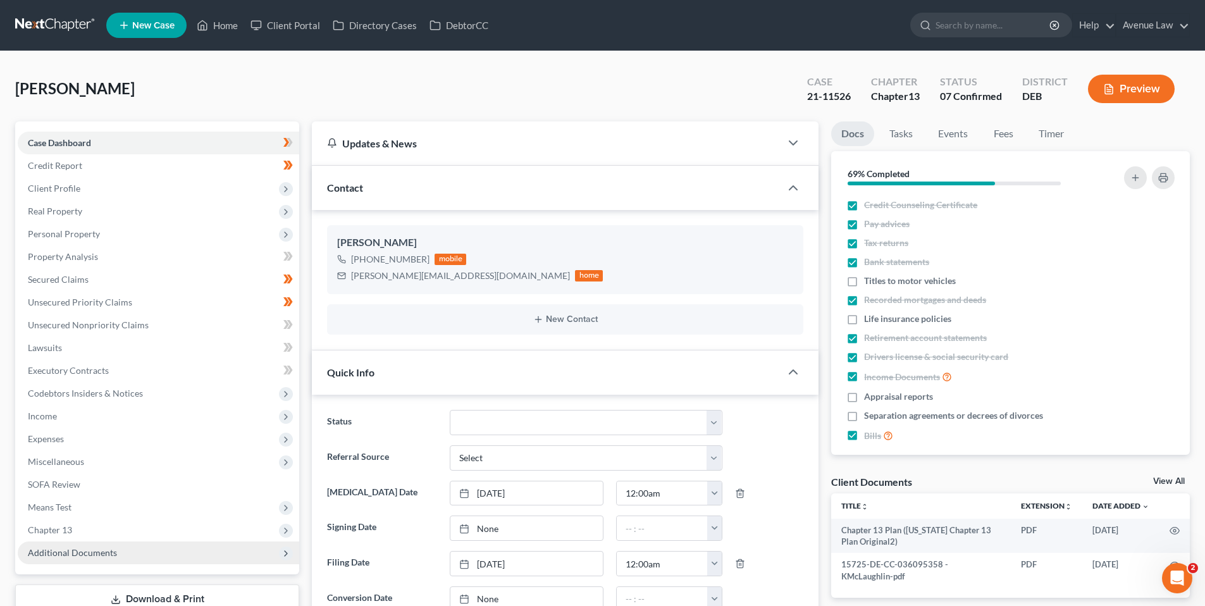
click at [99, 551] on span "Additional Documents" at bounding box center [72, 552] width 89 height 11
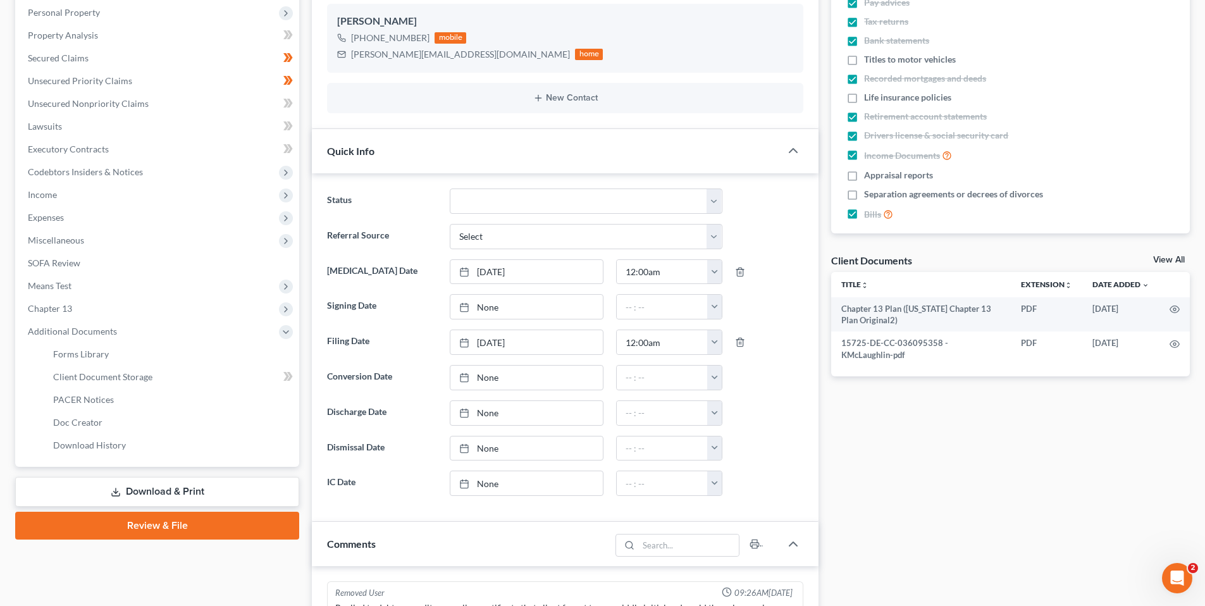
scroll to position [253, 0]
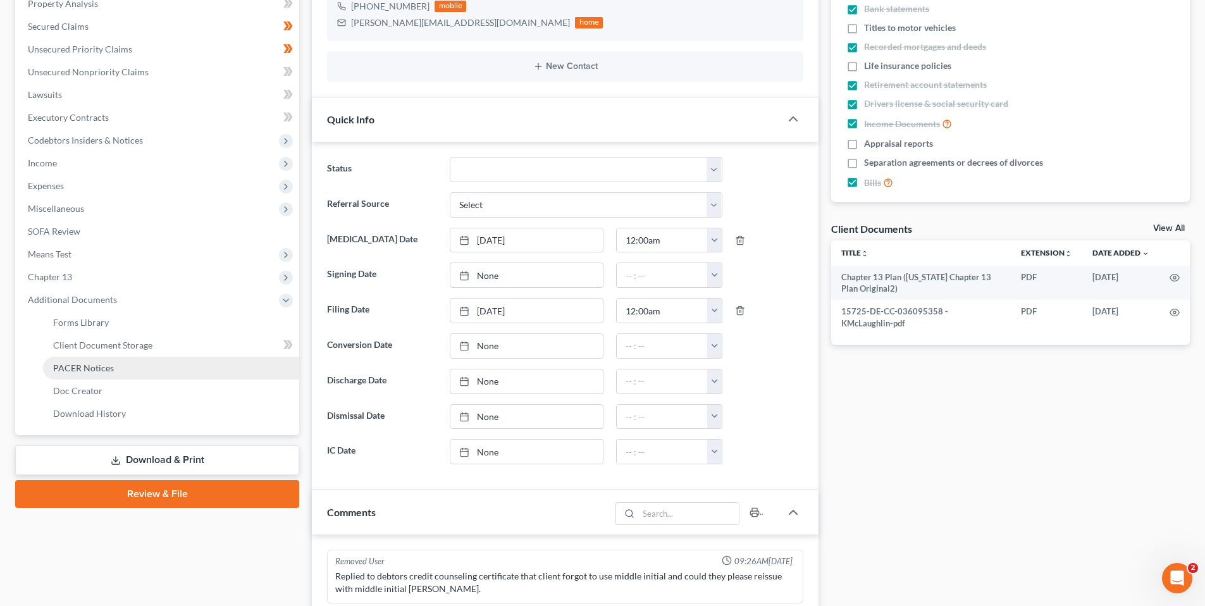
click at [94, 363] on span "PACER Notices" at bounding box center [83, 367] width 61 height 11
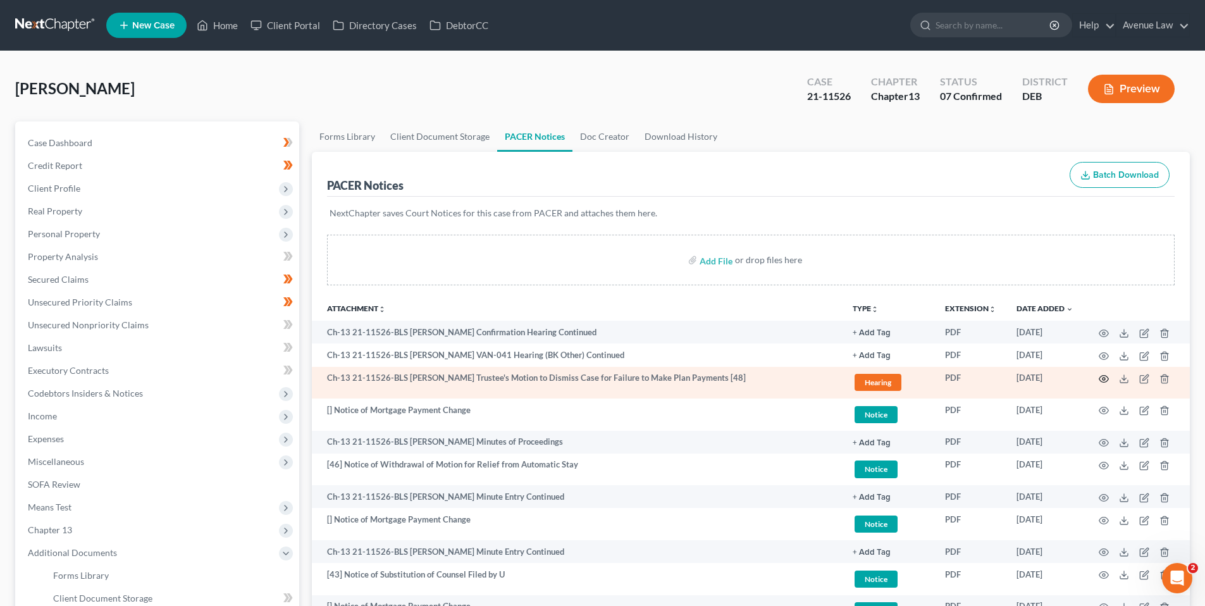
click at [1105, 378] on icon "button" at bounding box center [1104, 379] width 10 height 10
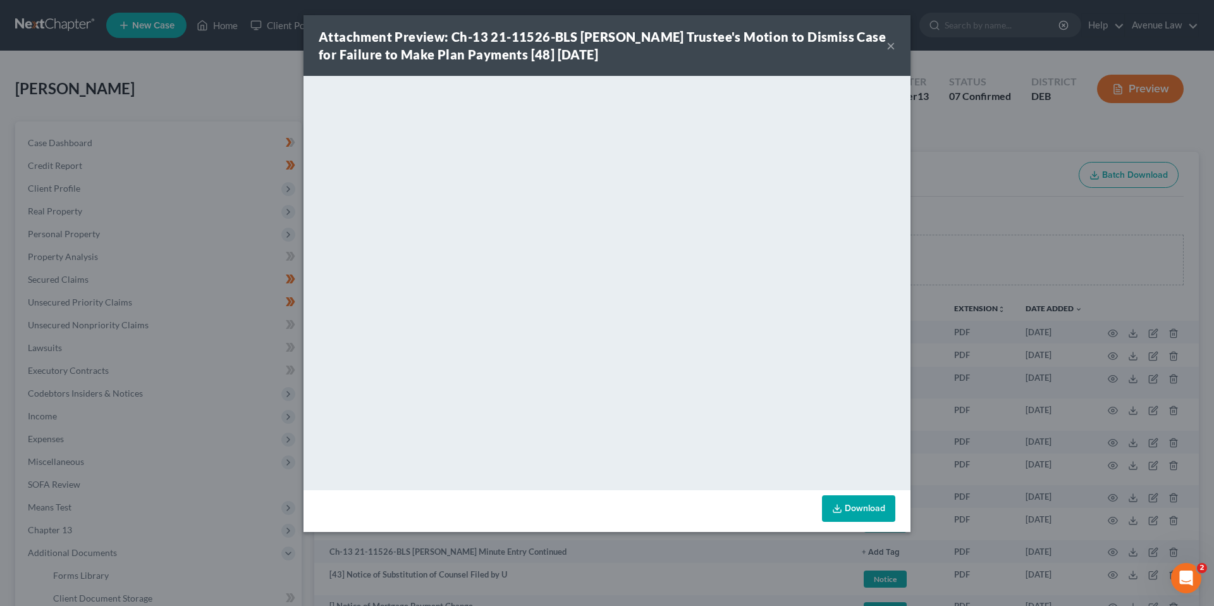
click at [892, 46] on button "×" at bounding box center [891, 45] width 9 height 15
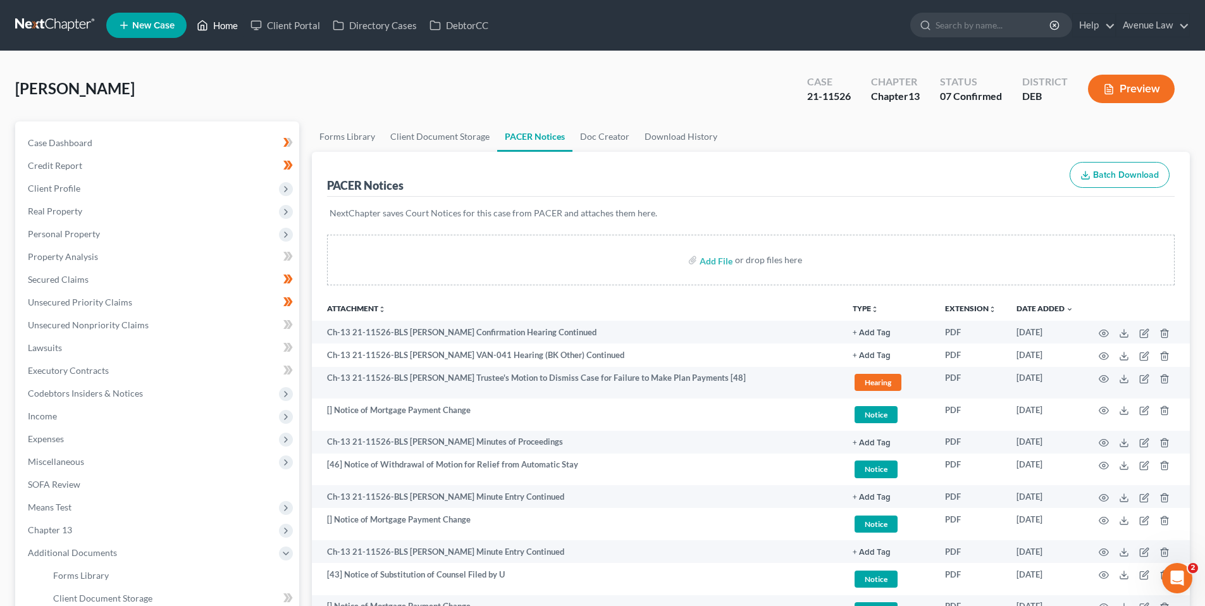
click at [231, 27] on link "Home" at bounding box center [217, 25] width 54 height 23
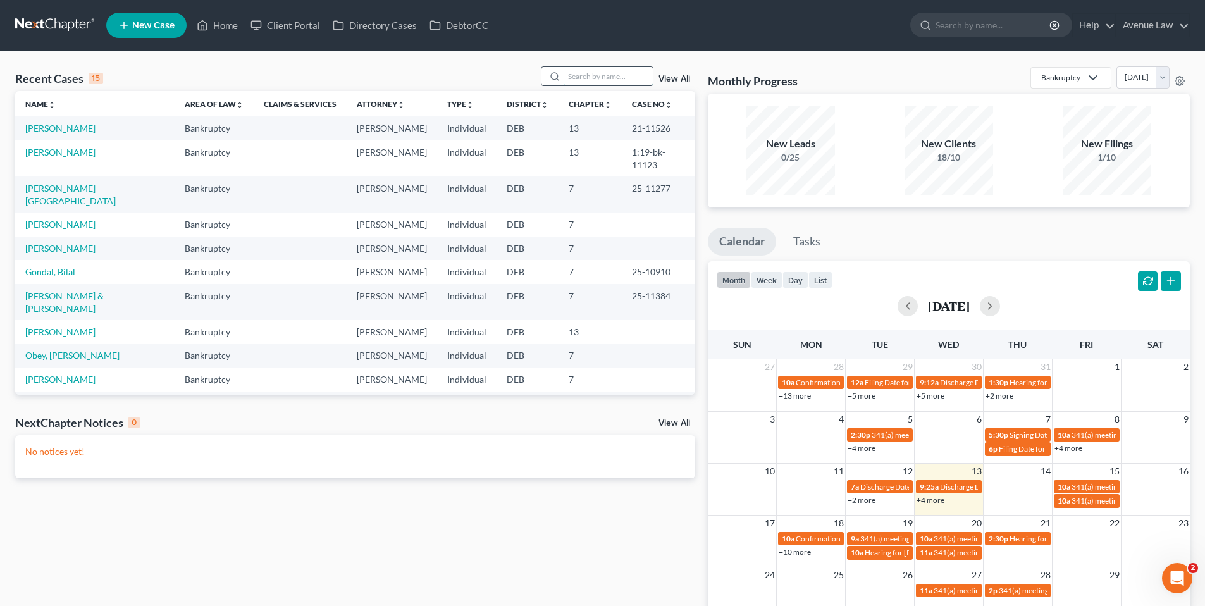
click at [574, 77] on input "search" at bounding box center [608, 76] width 89 height 18
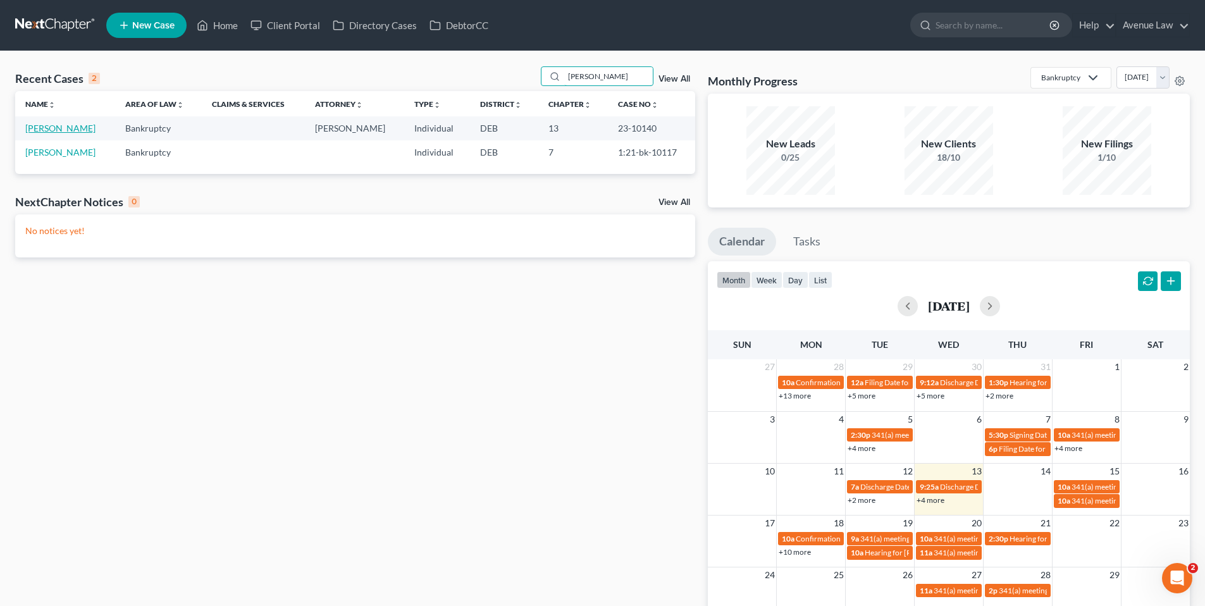
type input "carter"
click at [53, 130] on link "Carter, Kevin" at bounding box center [60, 128] width 70 height 11
select select "0"
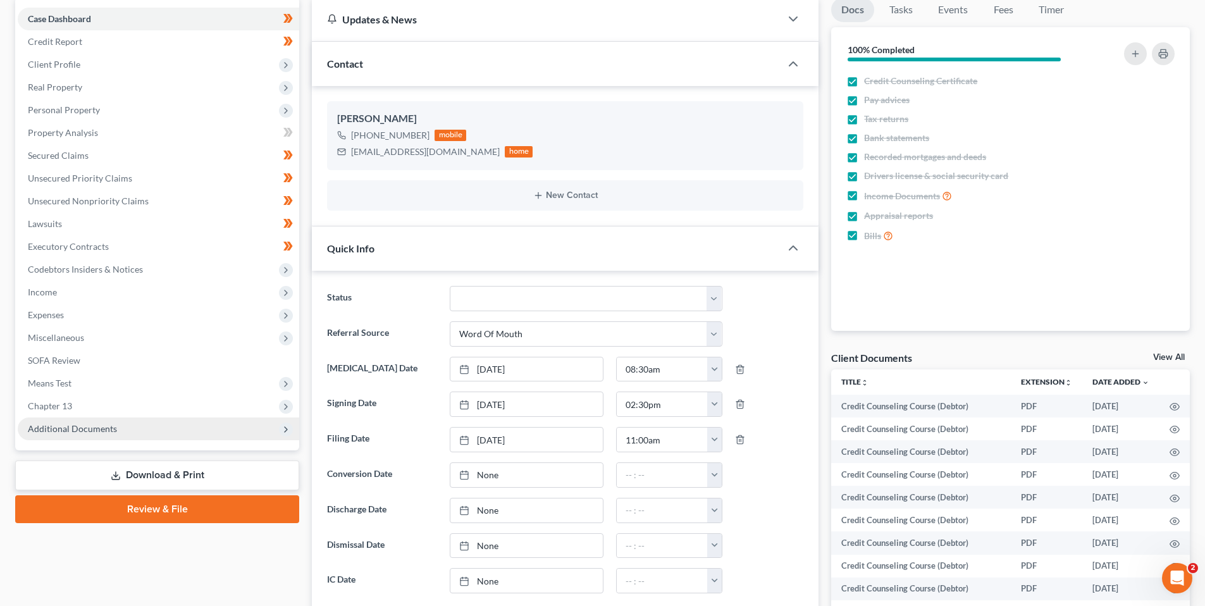
scroll to position [126, 0]
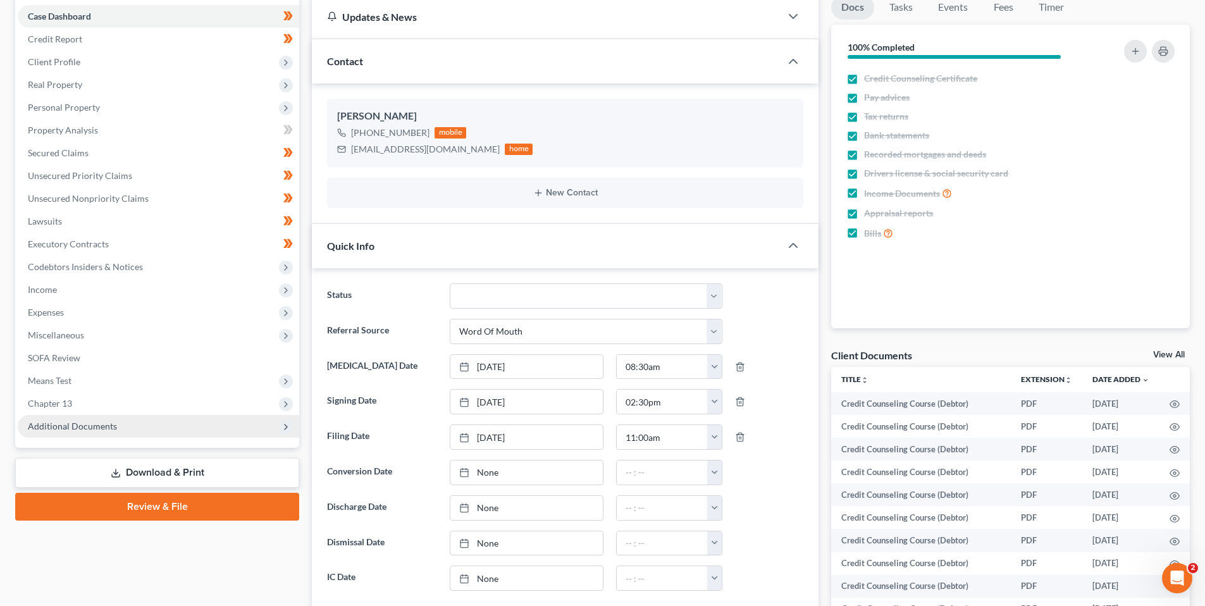
click at [59, 421] on span "Additional Documents" at bounding box center [72, 426] width 89 height 11
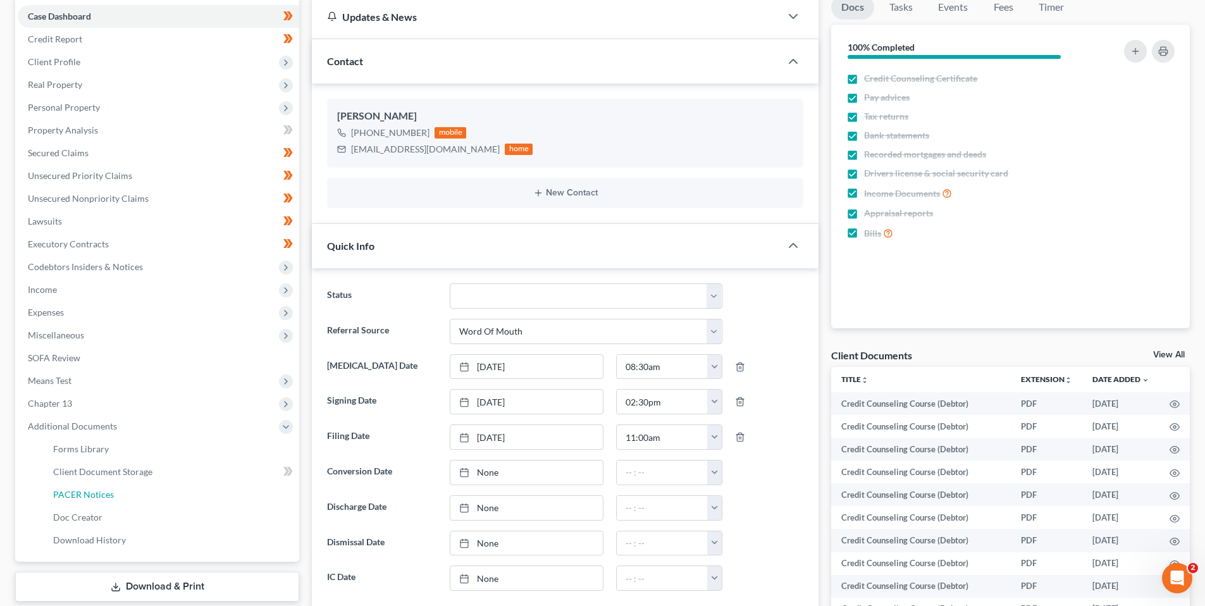
drag, startPoint x: 67, startPoint y: 491, endPoint x: 461, endPoint y: 272, distance: 450.7
click at [68, 491] on span "PACER Notices" at bounding box center [83, 494] width 61 height 11
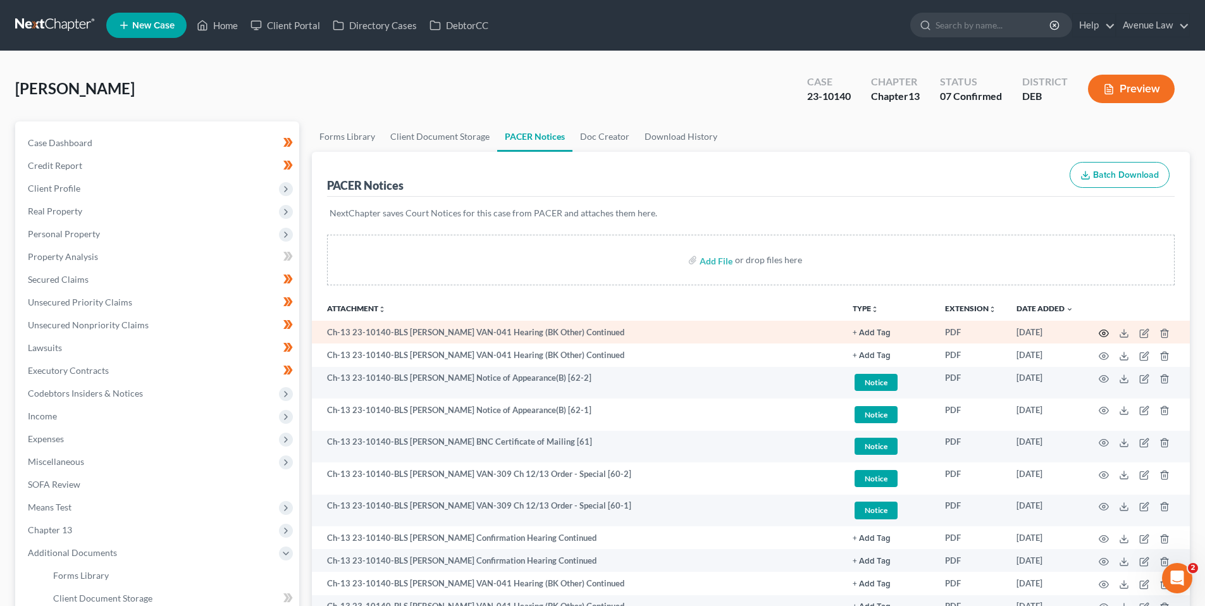
click at [1102, 333] on circle "button" at bounding box center [1103, 333] width 3 height 3
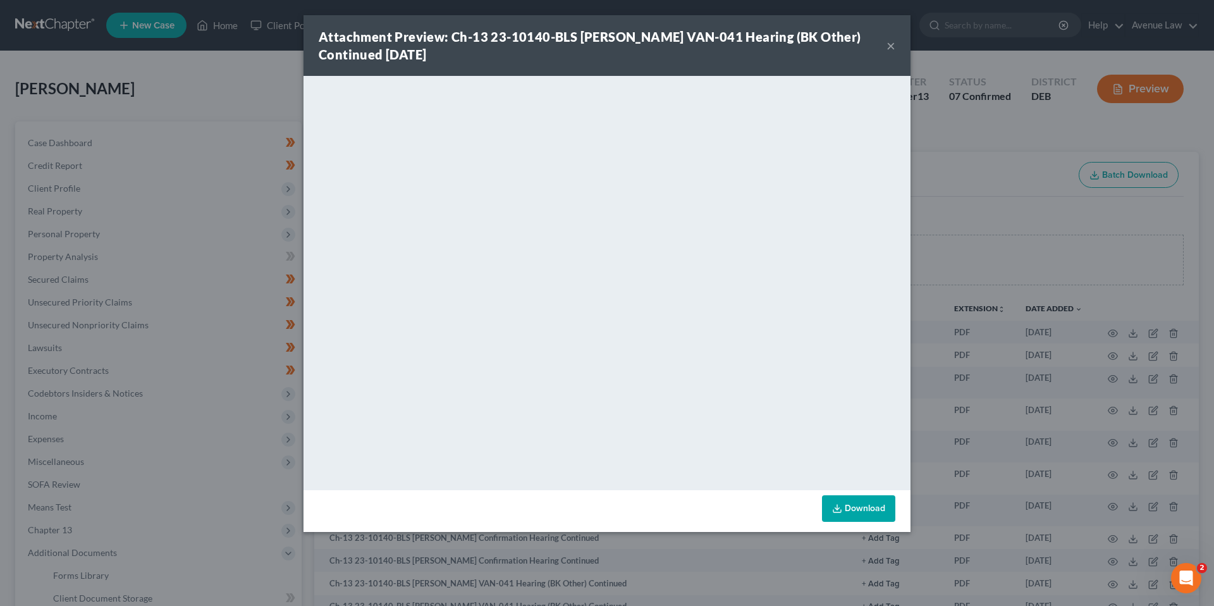
click at [892, 43] on button "×" at bounding box center [891, 45] width 9 height 15
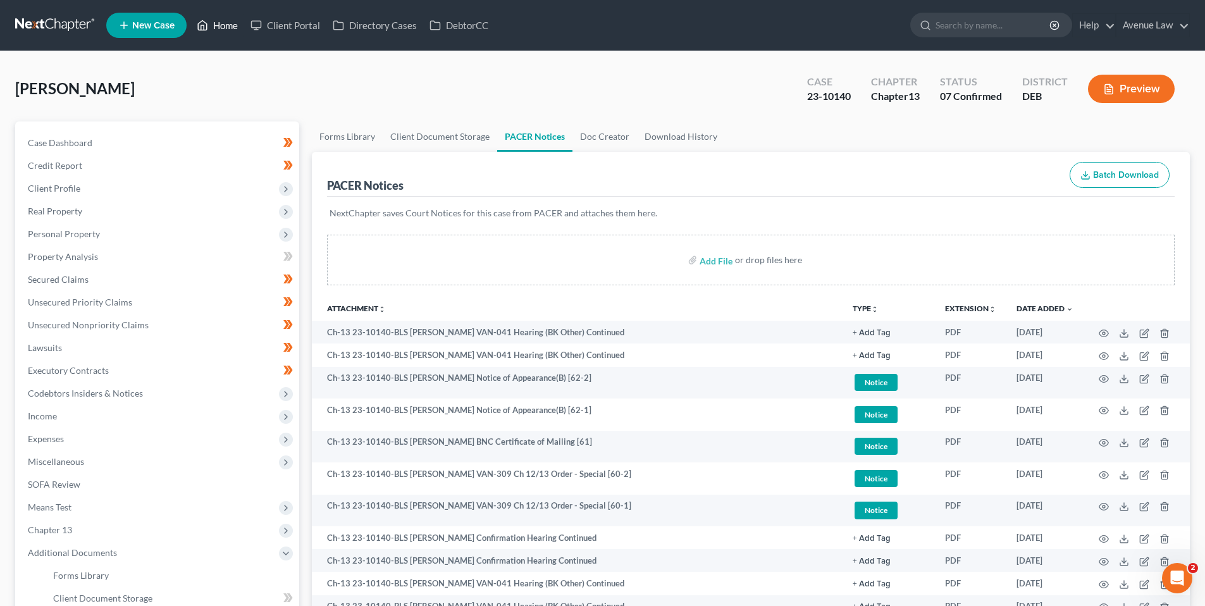
click at [224, 23] on link "Home" at bounding box center [217, 25] width 54 height 23
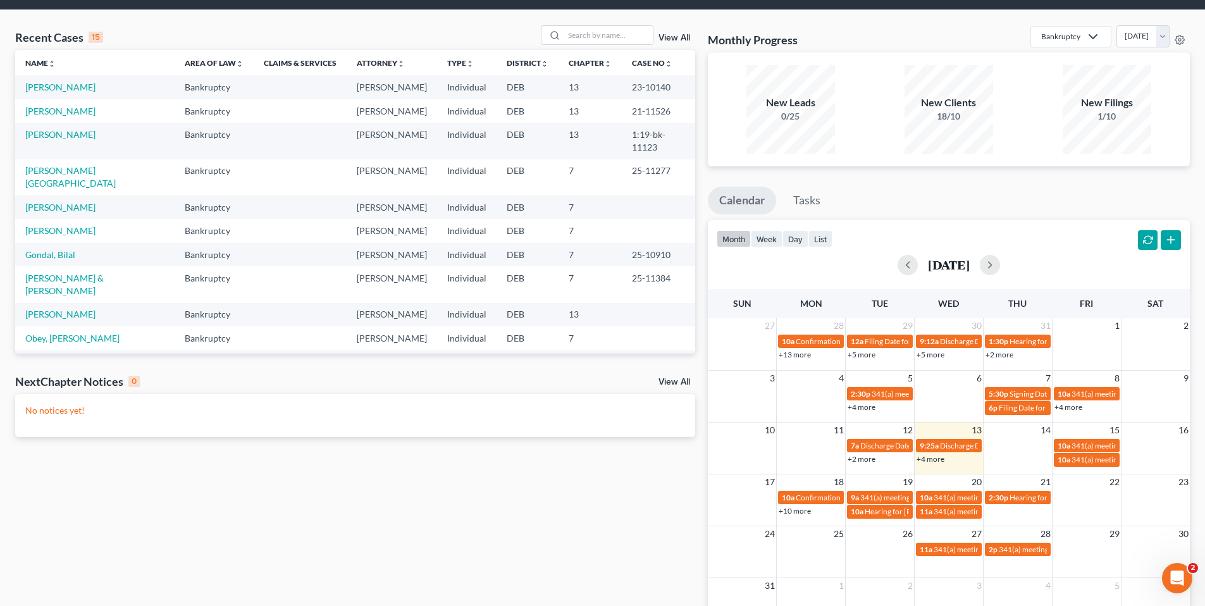
scroll to position [63, 0]
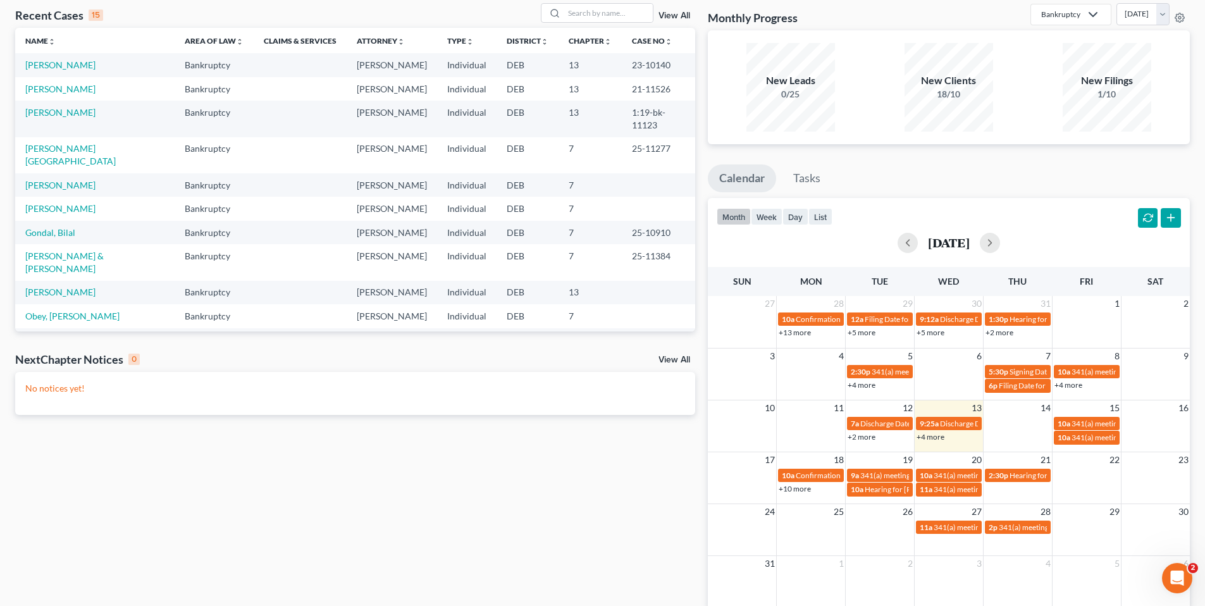
click at [792, 488] on link "+10 more" at bounding box center [795, 488] width 32 height 9
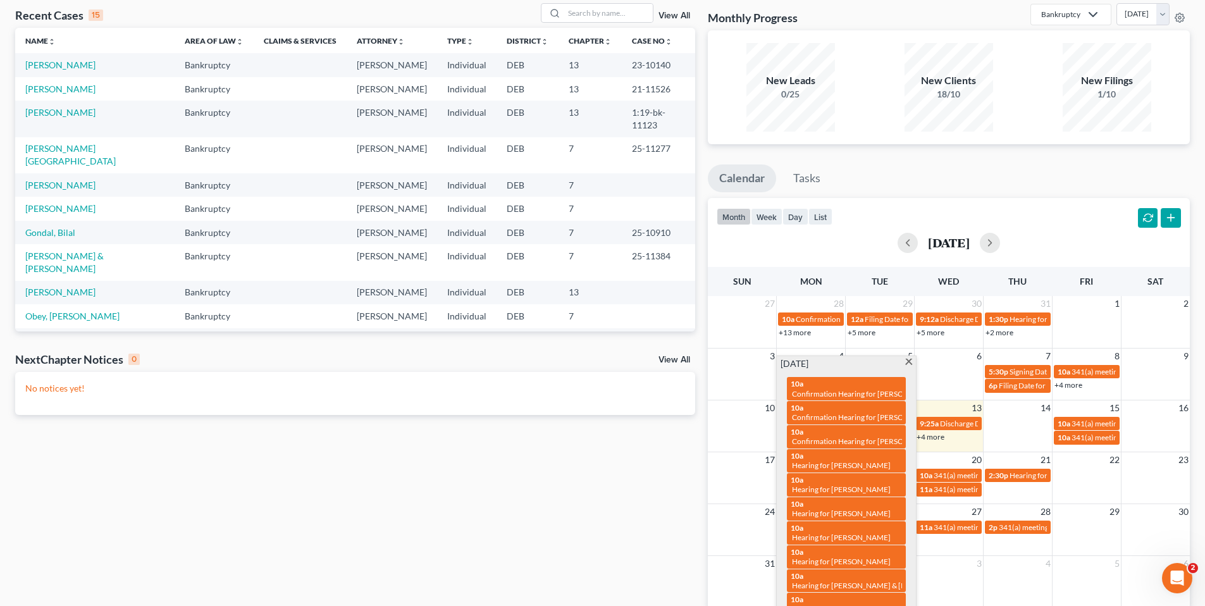
click at [588, 513] on div "Recent Cases 15 View All Name unfold_more expand_more expand_less Area of Law u…" at bounding box center [355, 316] width 693 height 626
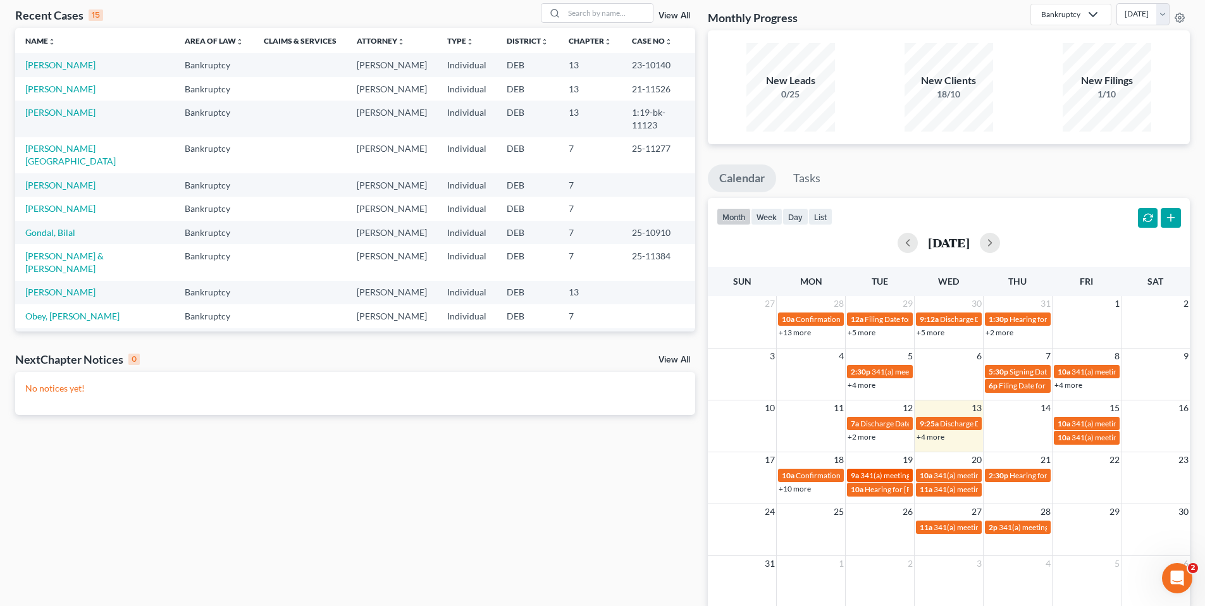
click at [877, 472] on span "341(a) meeting for Lizmary Oliveras & Omar Oliveras-Crespo" at bounding box center [954, 475] width 189 height 9
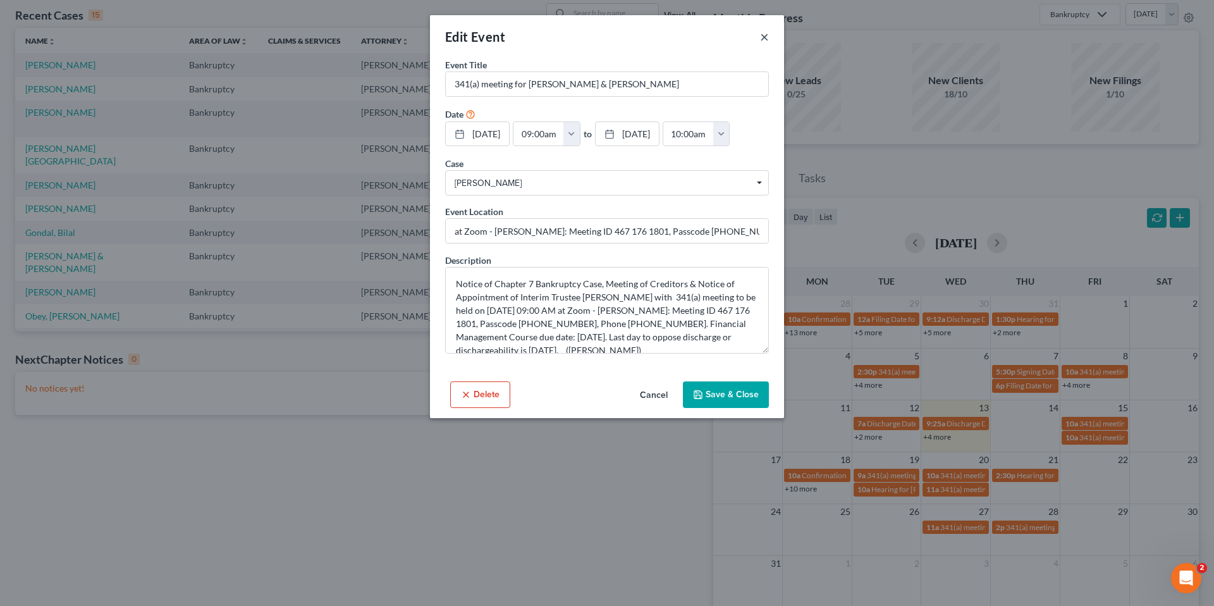
click at [766, 33] on button "×" at bounding box center [764, 36] width 9 height 15
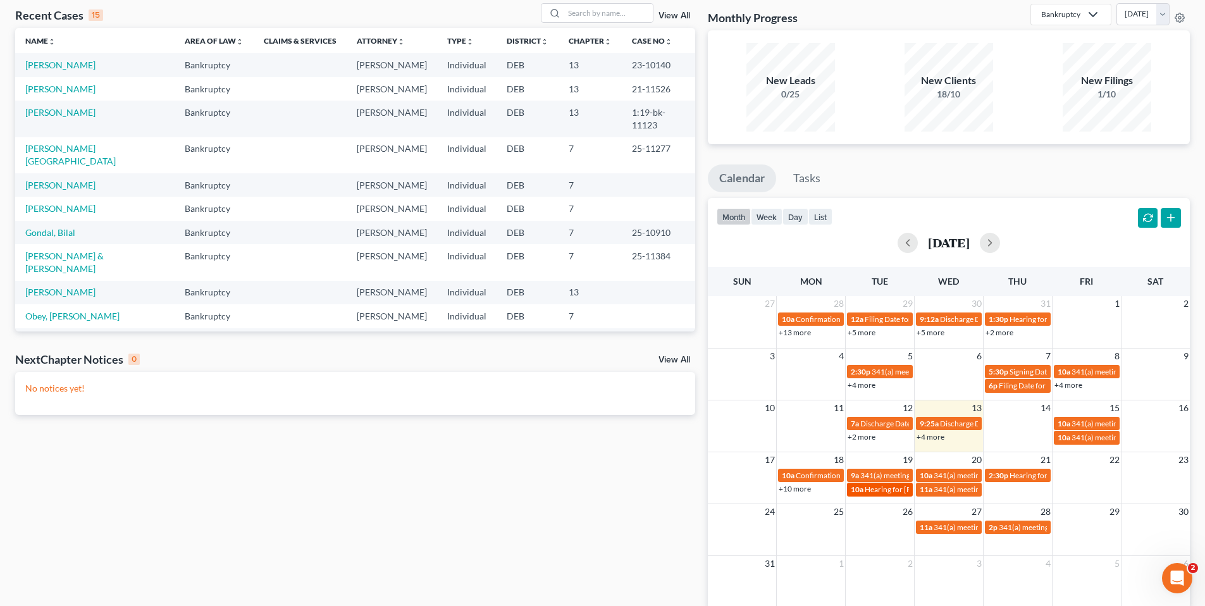
click at [887, 484] on link "10a Hearing for Erin Baer & Mark Baer Jr" at bounding box center [880, 489] width 66 height 13
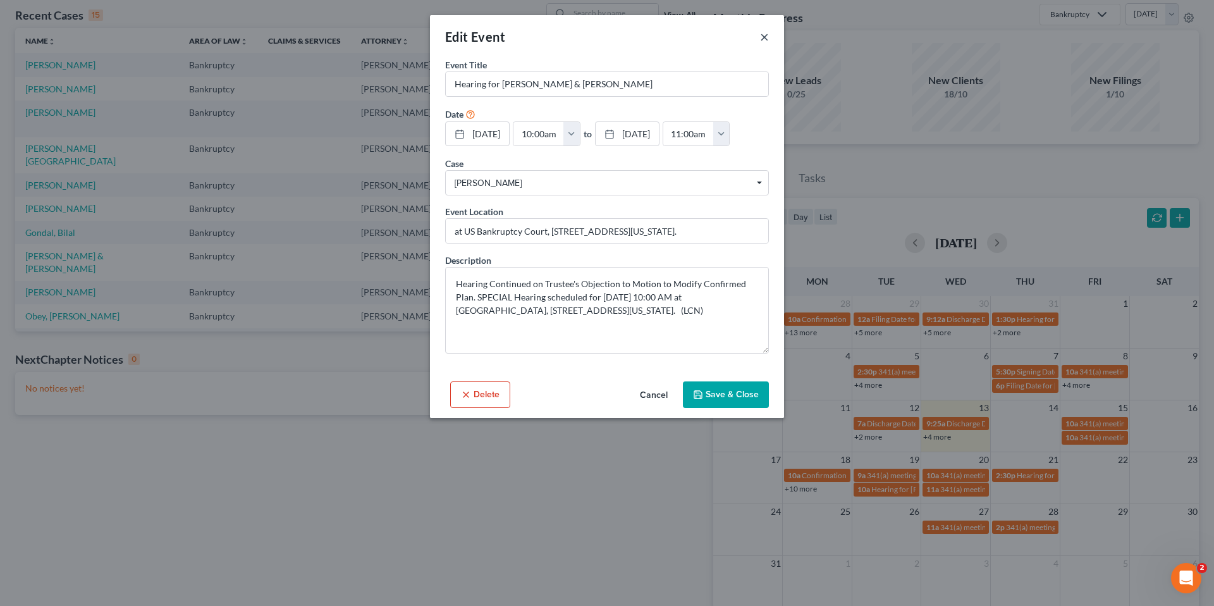
click at [761, 34] on button "×" at bounding box center [764, 36] width 9 height 15
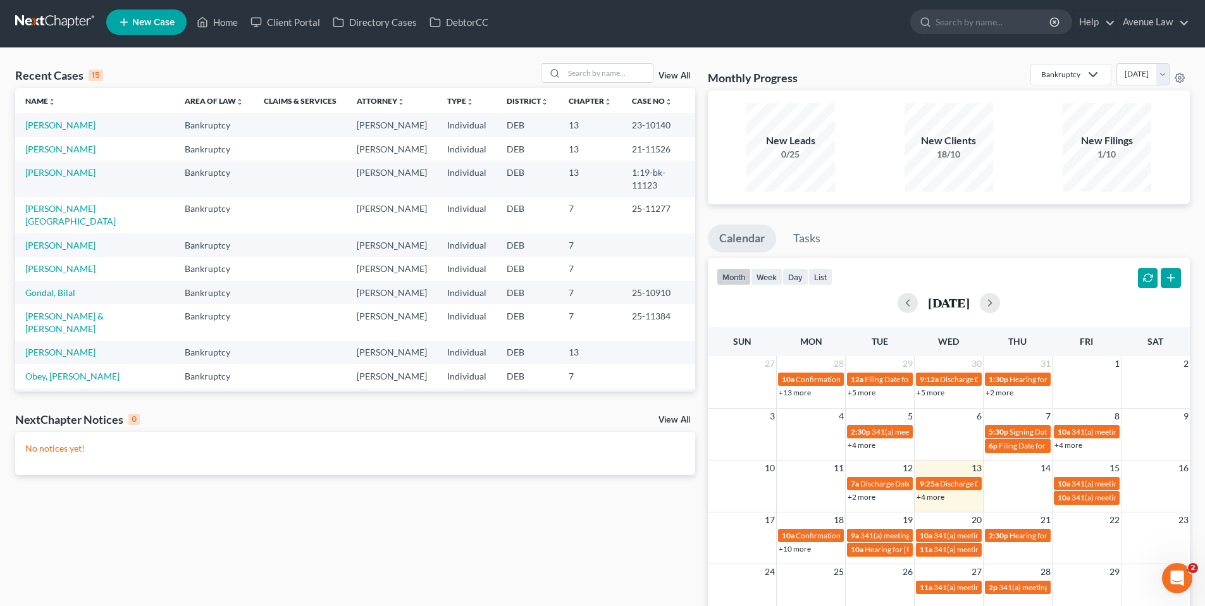
scroll to position [0, 0]
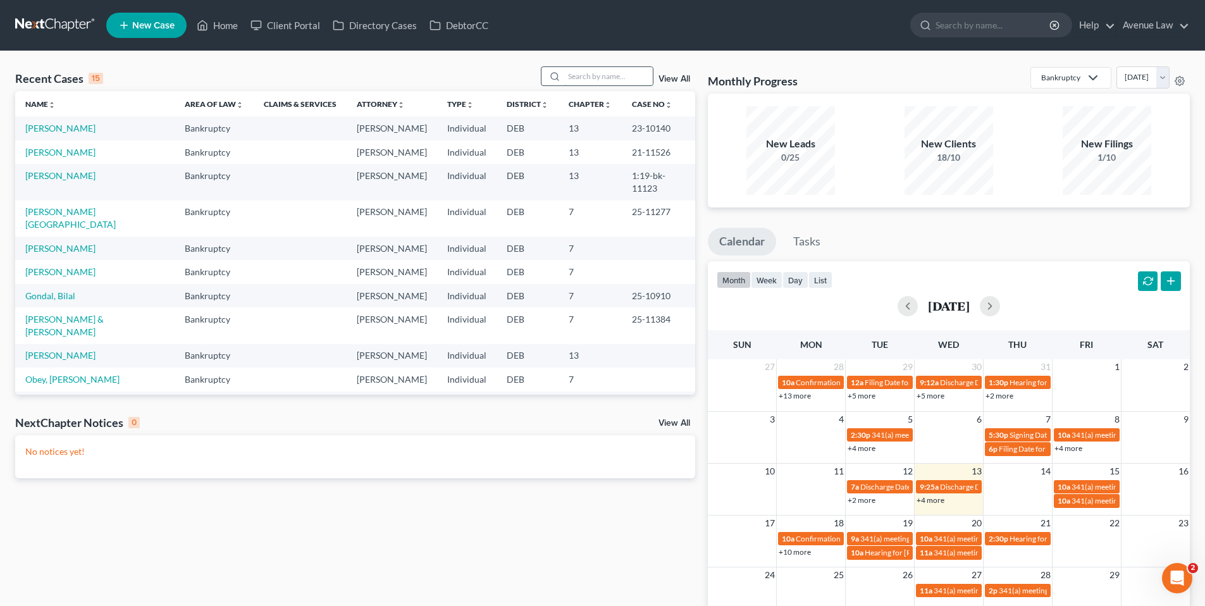
click at [578, 75] on input "search" at bounding box center [608, 76] width 89 height 18
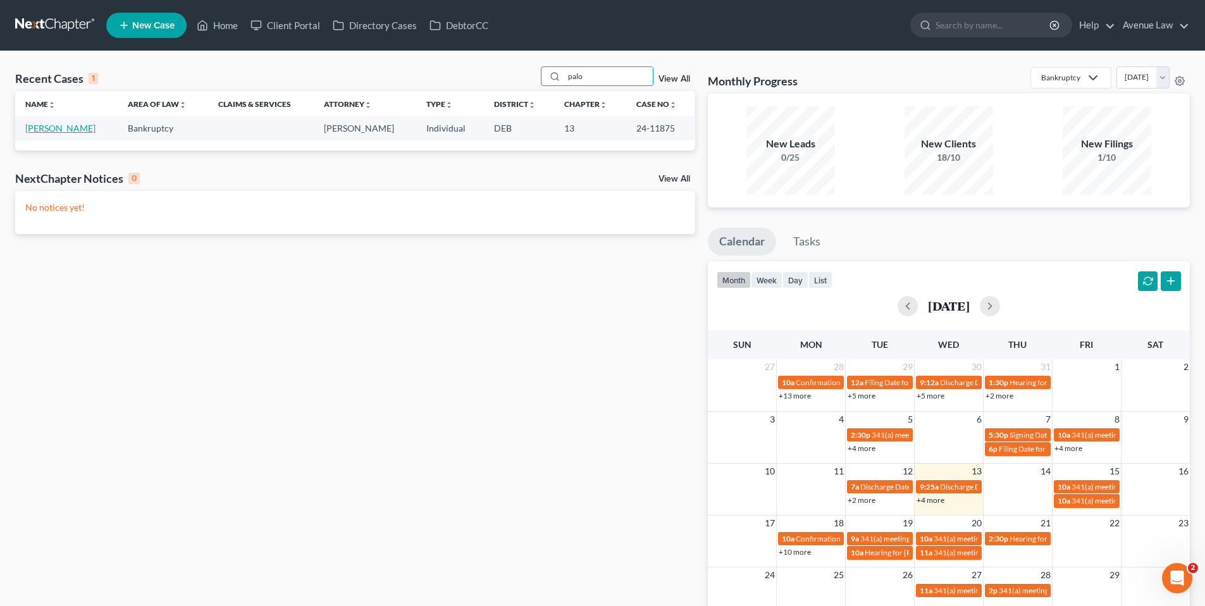
type input "palo"
click at [72, 128] on link "Palo, Anthony" at bounding box center [60, 128] width 70 height 11
select select "0"
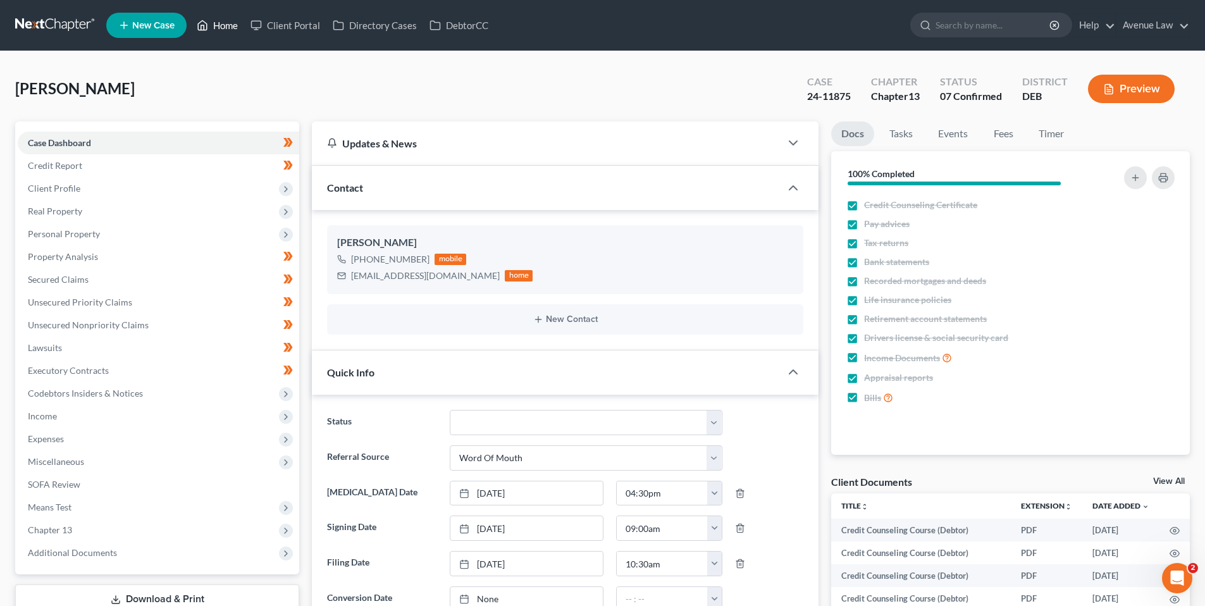
click at [222, 24] on link "Home" at bounding box center [217, 25] width 54 height 23
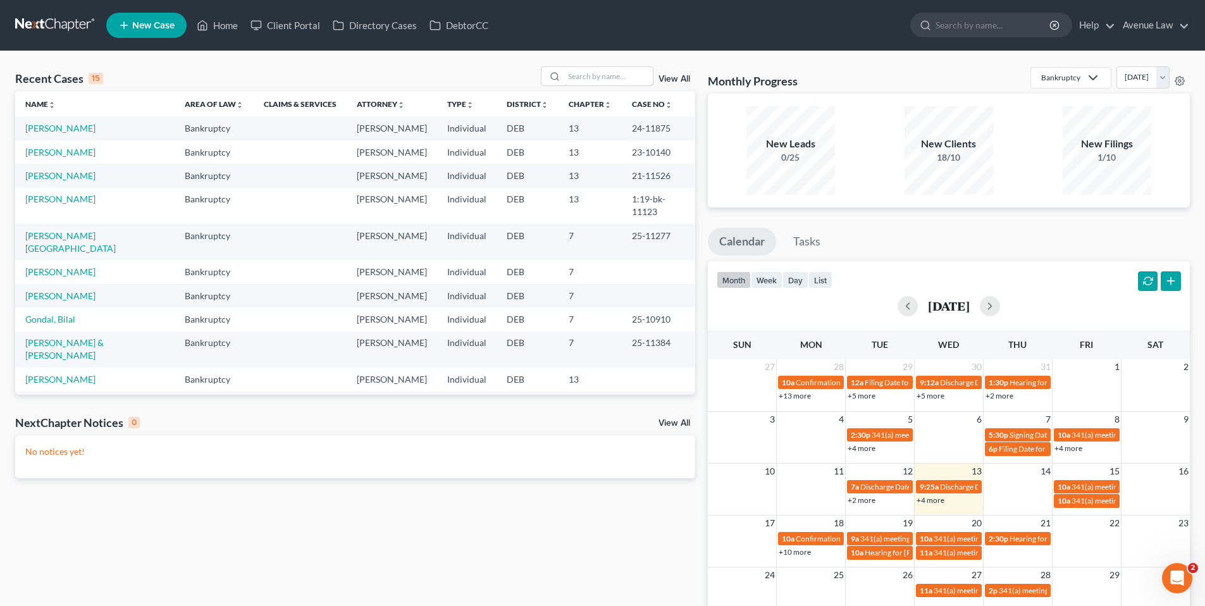
click at [572, 70] on input "search" at bounding box center [608, 76] width 89 height 18
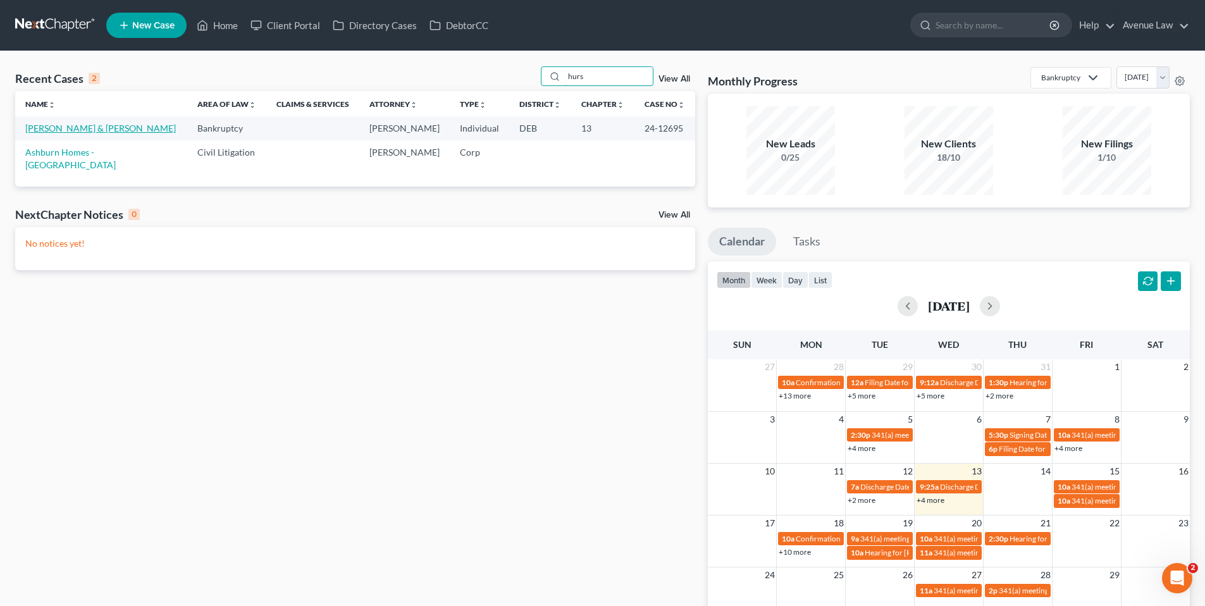
type input "hurs"
click at [82, 130] on link "Jones-Hursey, Jennifer & Hursey, Paul" at bounding box center [100, 128] width 151 height 11
select select "0"
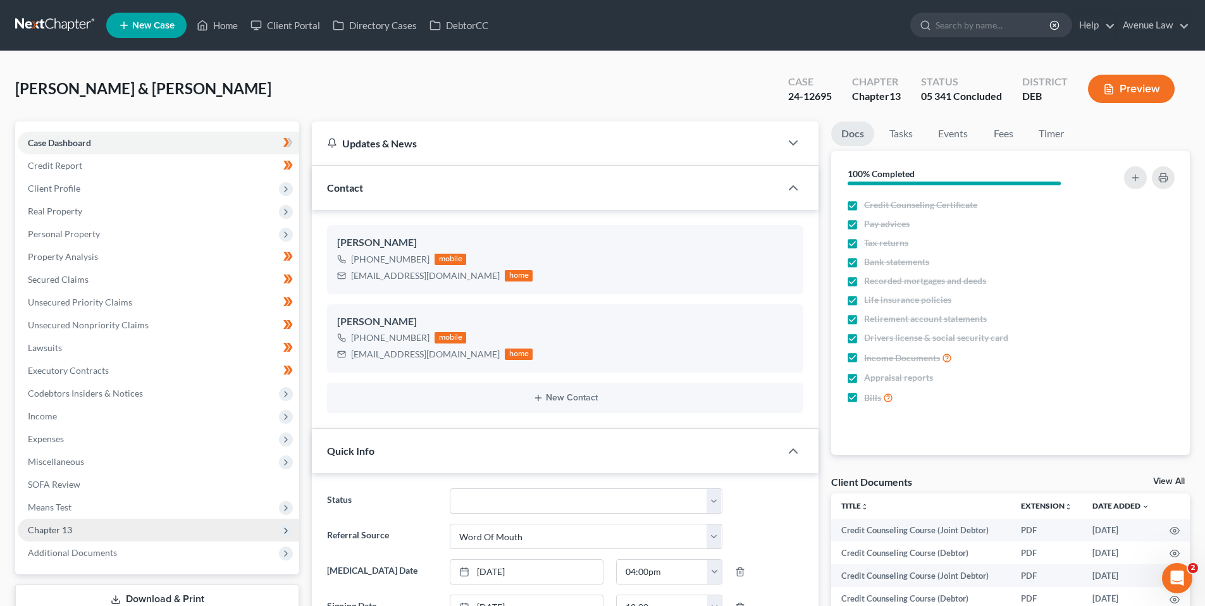
click at [59, 529] on span "Chapter 13" at bounding box center [50, 529] width 44 height 11
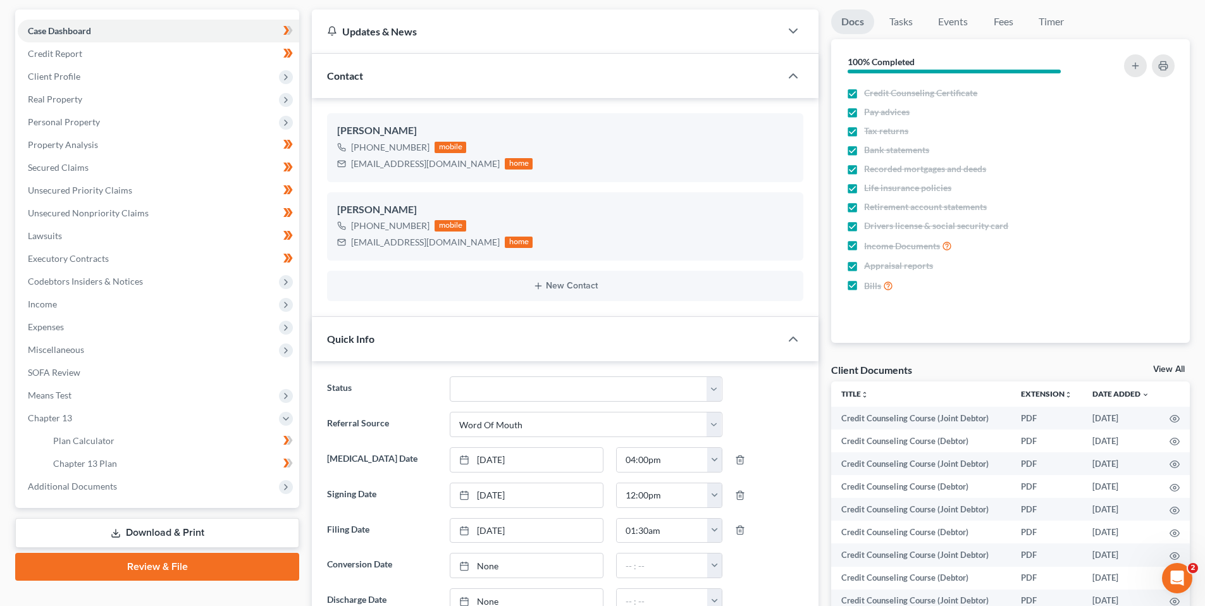
scroll to position [126, 0]
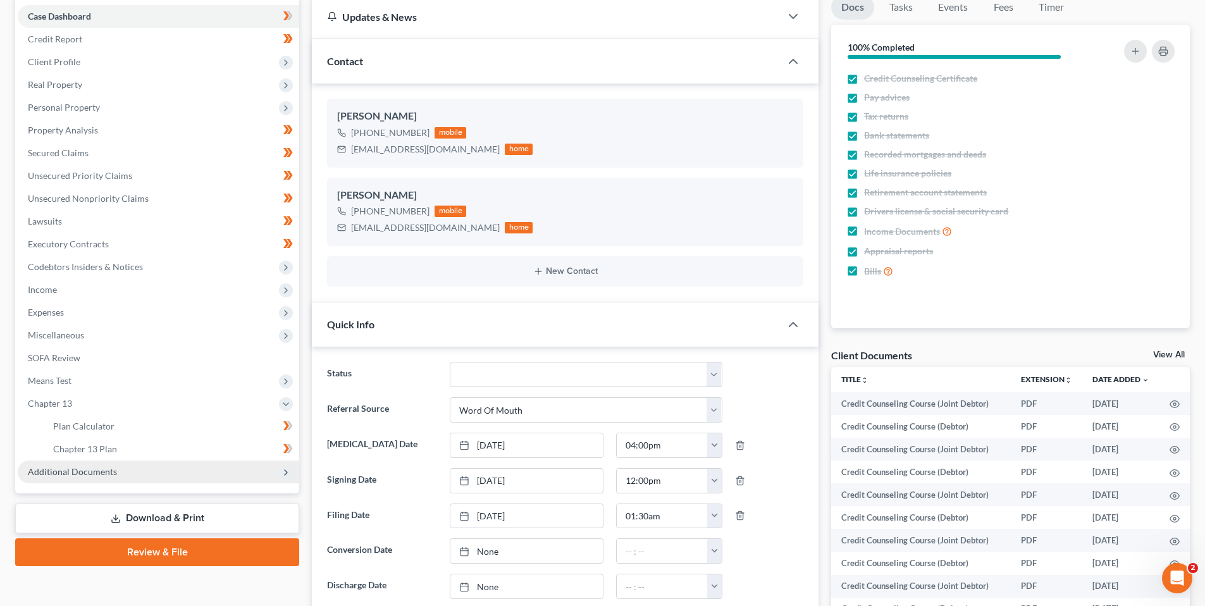
drag, startPoint x: 79, startPoint y: 471, endPoint x: 101, endPoint y: 481, distance: 24.0
click at [79, 471] on span "Additional Documents" at bounding box center [72, 471] width 89 height 11
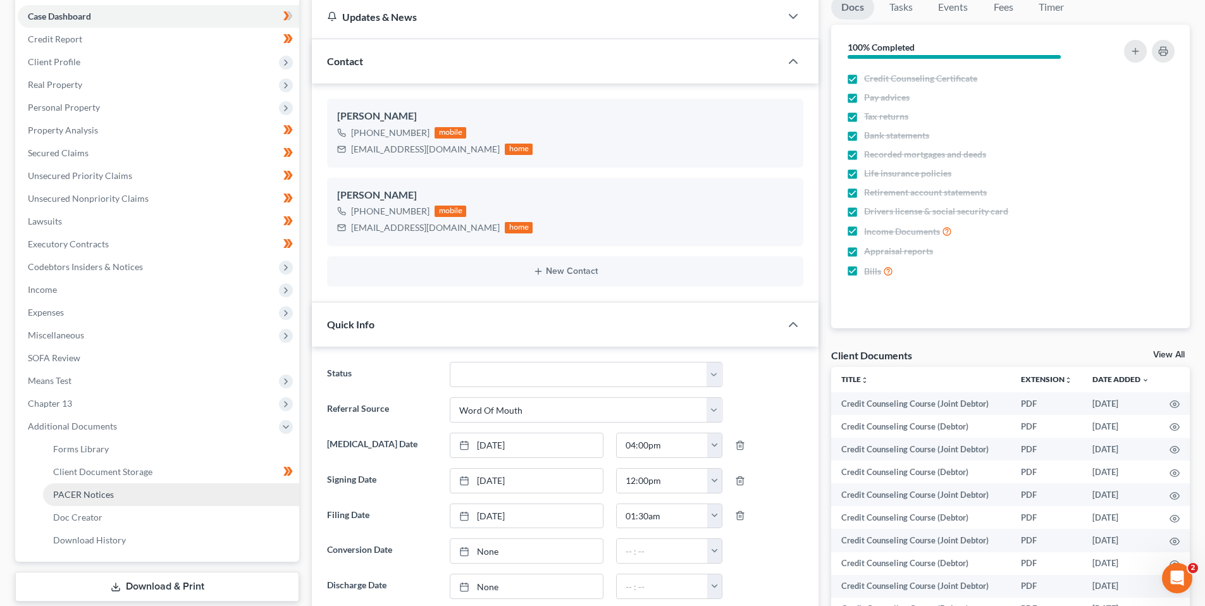
click at [95, 493] on span "PACER Notices" at bounding box center [83, 494] width 61 height 11
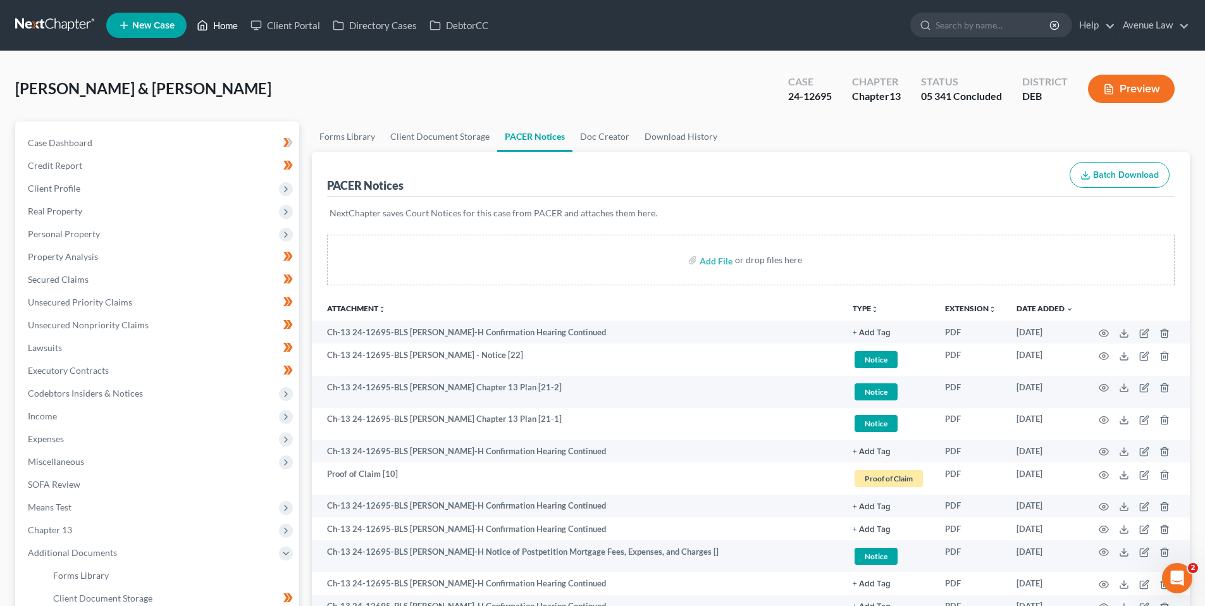
click at [227, 23] on link "Home" at bounding box center [217, 25] width 54 height 23
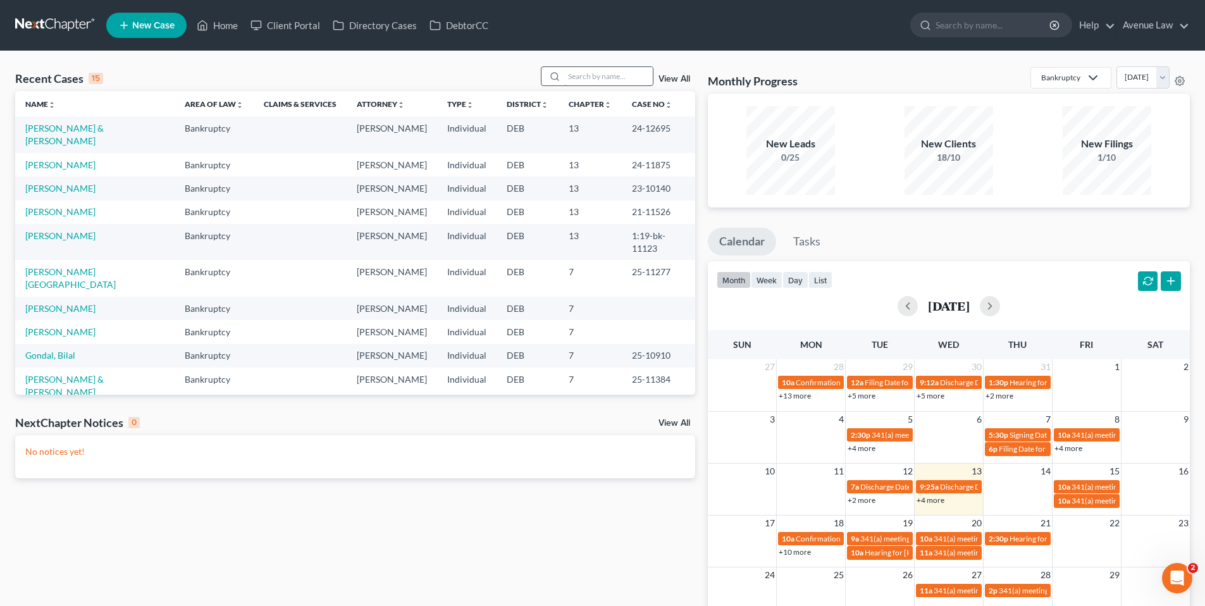
click at [580, 75] on input "search" at bounding box center [608, 76] width 89 height 18
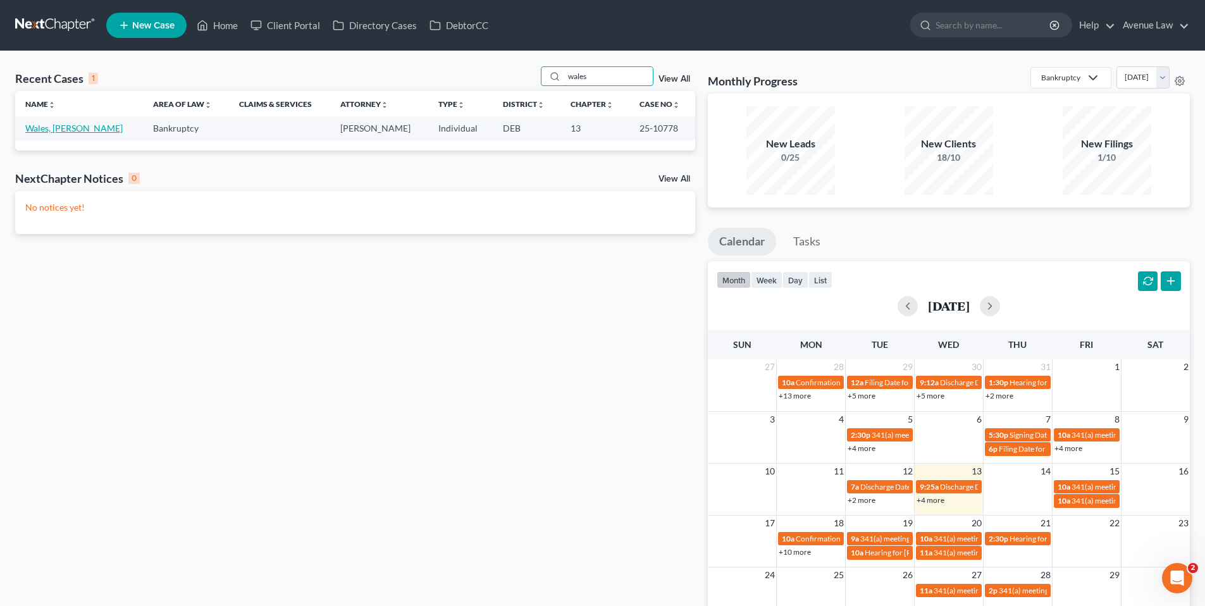
type input "wales"
click at [69, 128] on link "Wales, Esther" at bounding box center [73, 128] width 97 height 11
select select "0"
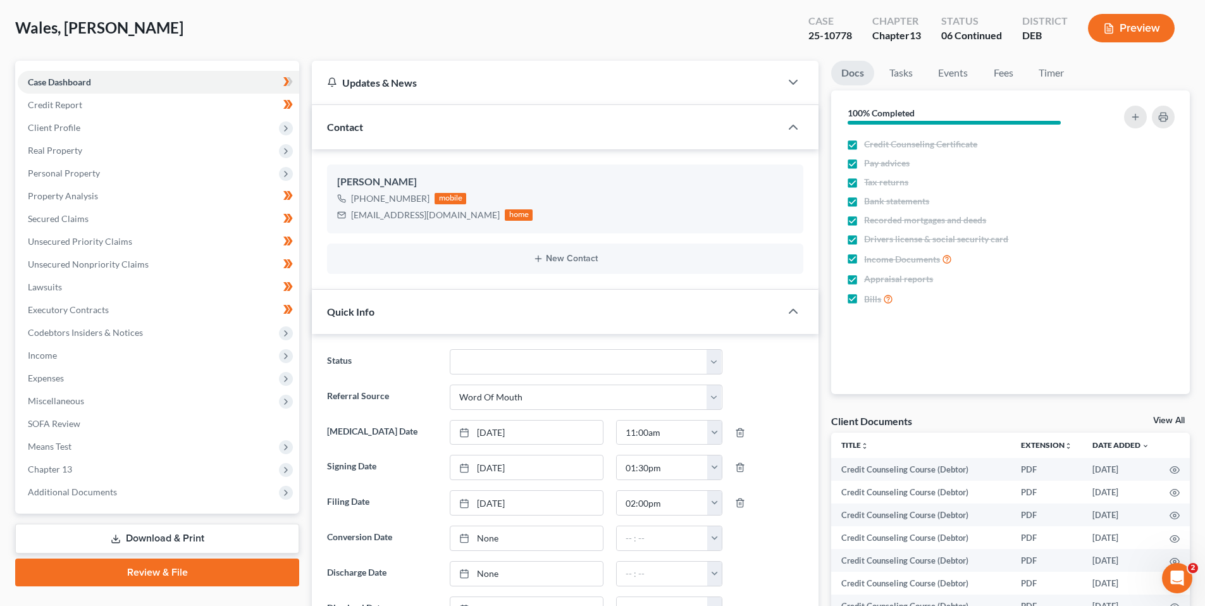
scroll to position [190, 0]
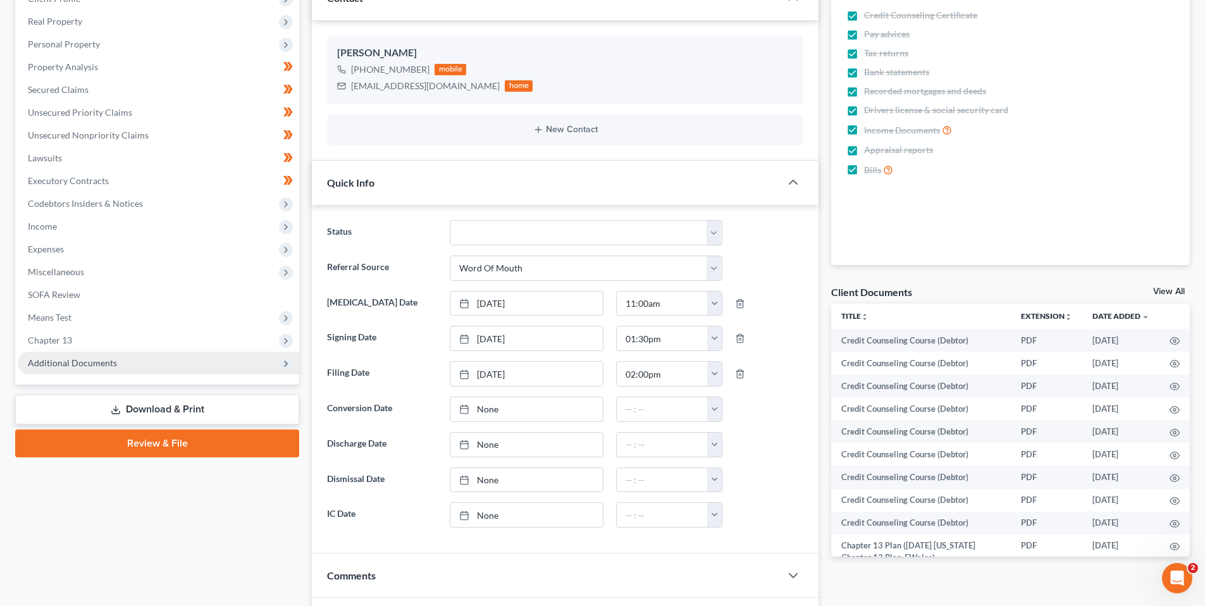
click at [67, 359] on span "Additional Documents" at bounding box center [72, 362] width 89 height 11
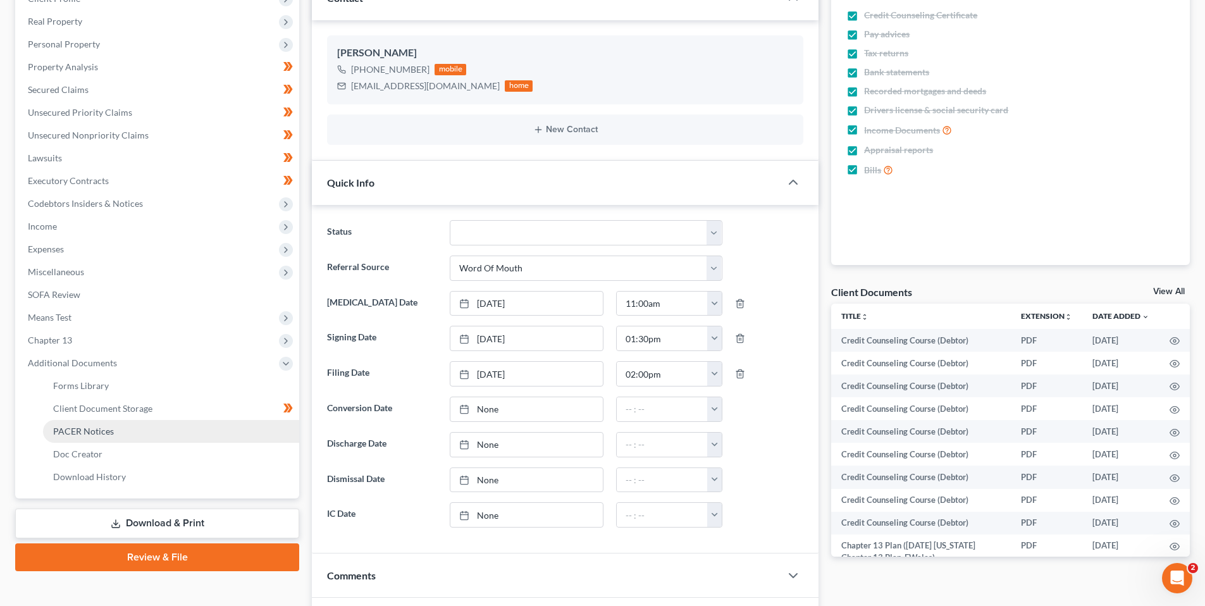
click at [90, 432] on span "PACER Notices" at bounding box center [83, 431] width 61 height 11
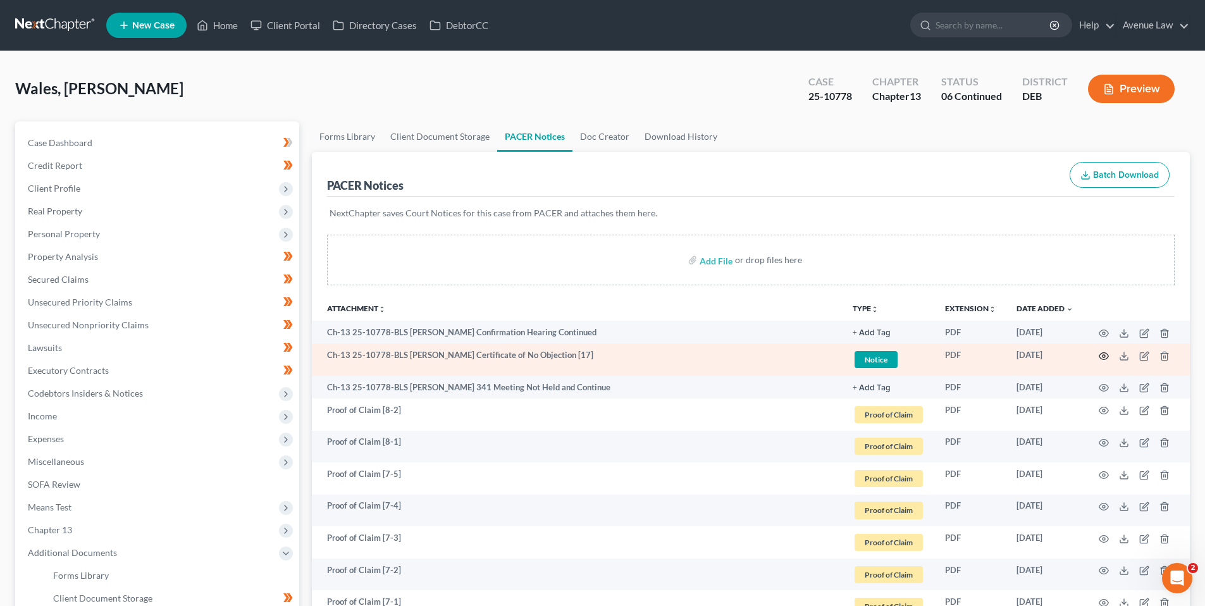
click at [1102, 355] on icon "button" at bounding box center [1104, 356] width 10 height 10
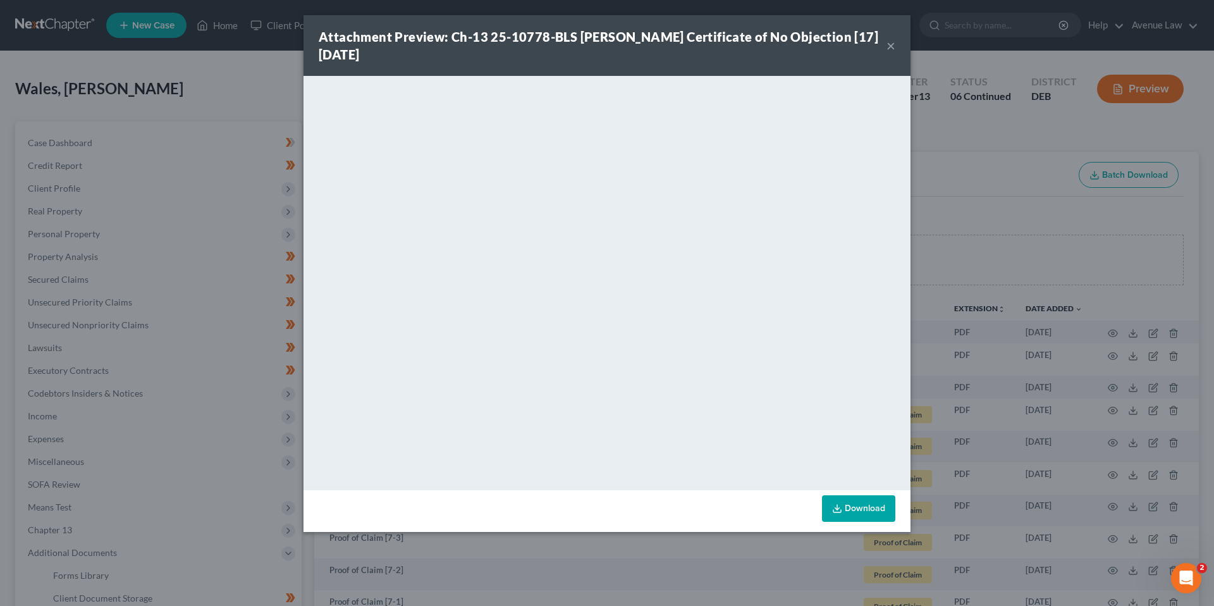
click at [890, 43] on button "×" at bounding box center [891, 45] width 9 height 15
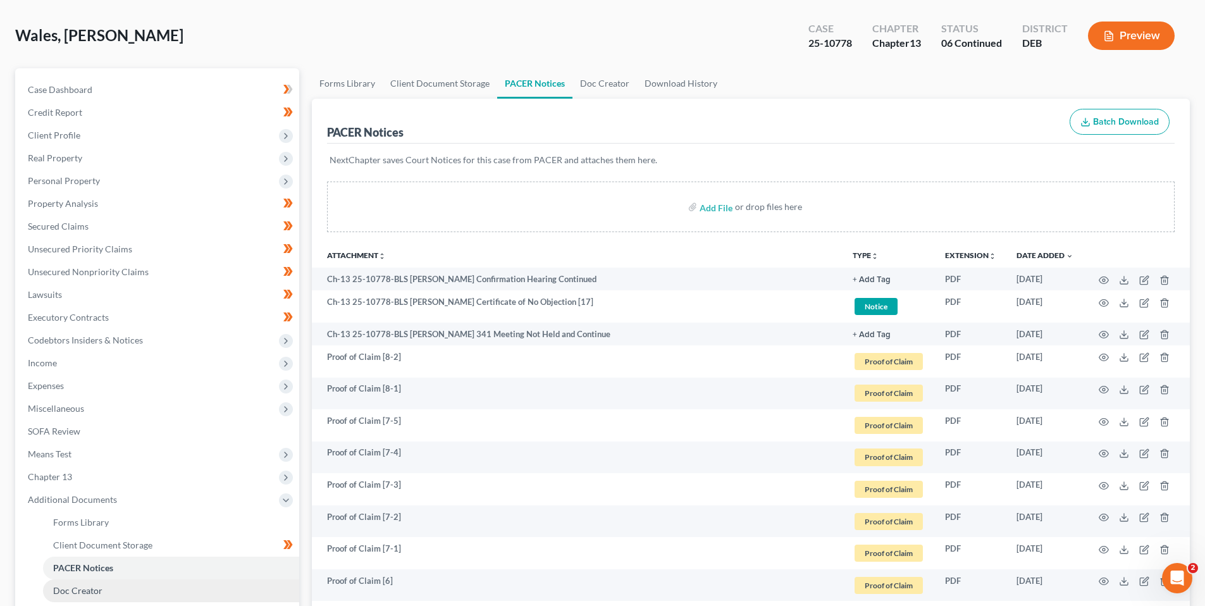
scroll to position [190, 0]
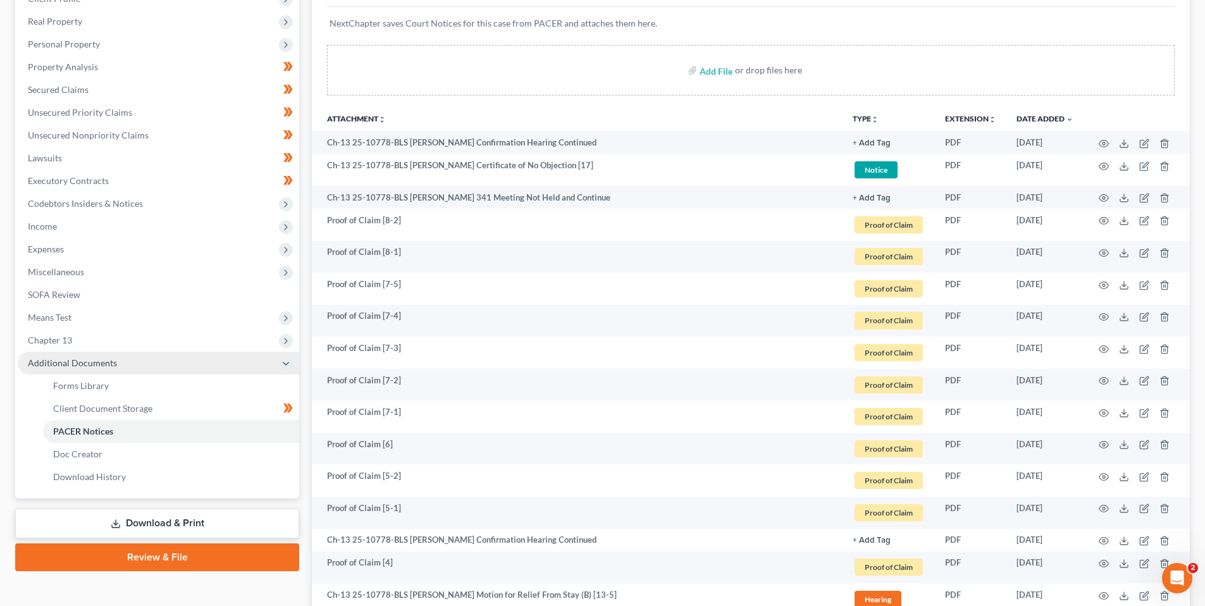
drag, startPoint x: 92, startPoint y: 360, endPoint x: 133, endPoint y: 359, distance: 41.2
click at [92, 360] on span "Additional Documents" at bounding box center [72, 362] width 89 height 11
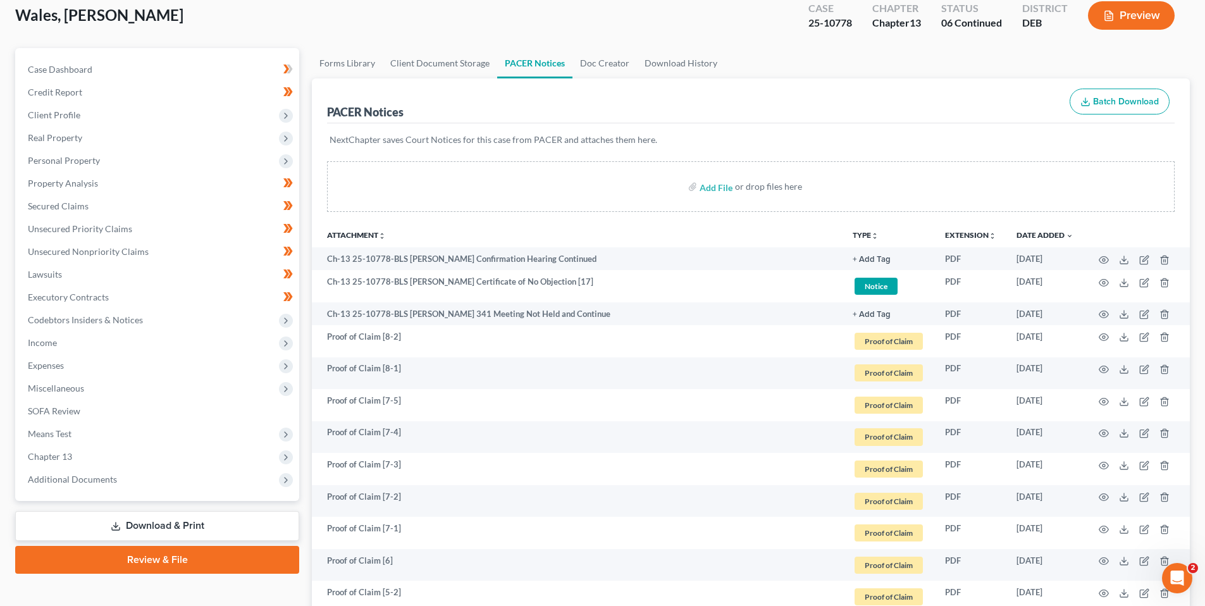
scroll to position [0, 0]
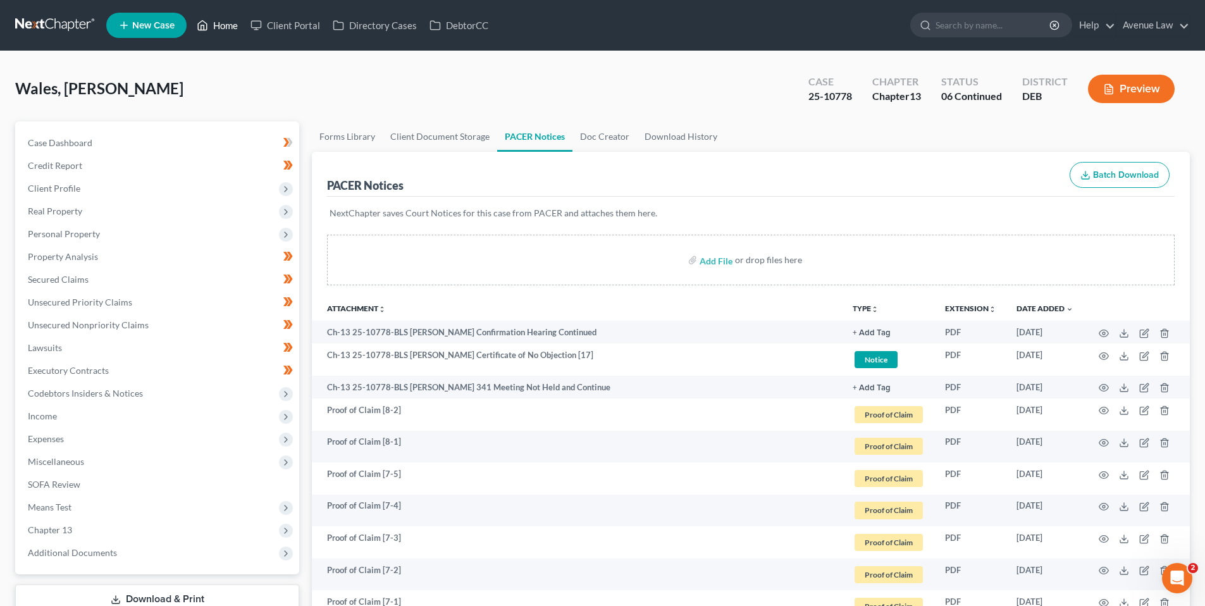
click at [231, 22] on link "Home" at bounding box center [217, 25] width 54 height 23
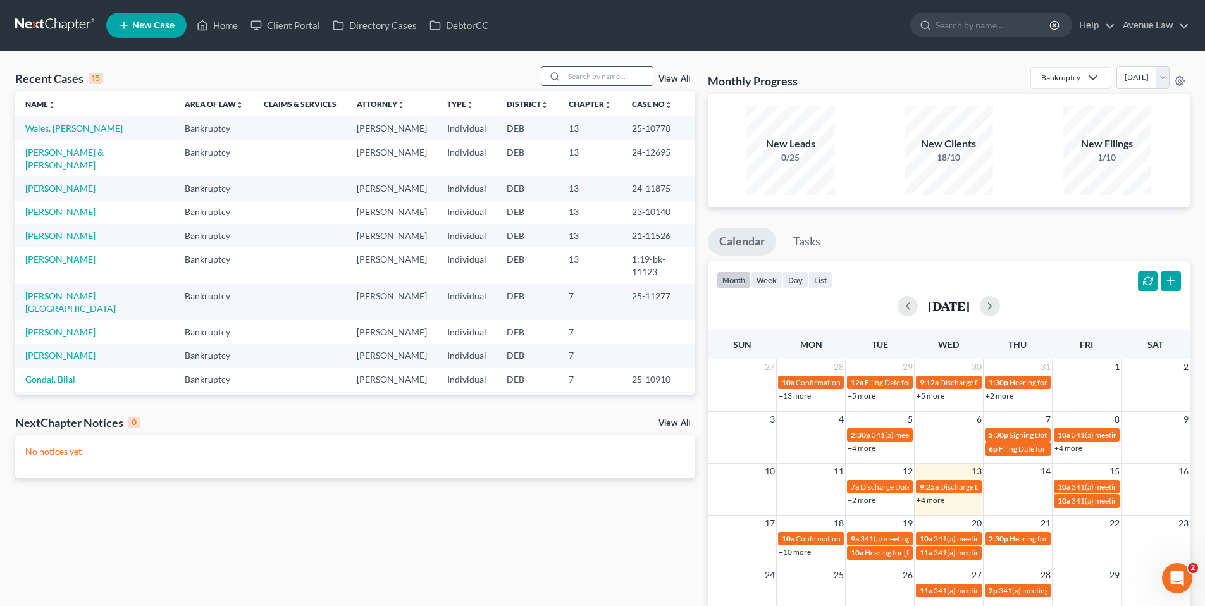
click at [581, 80] on input "search" at bounding box center [608, 76] width 89 height 18
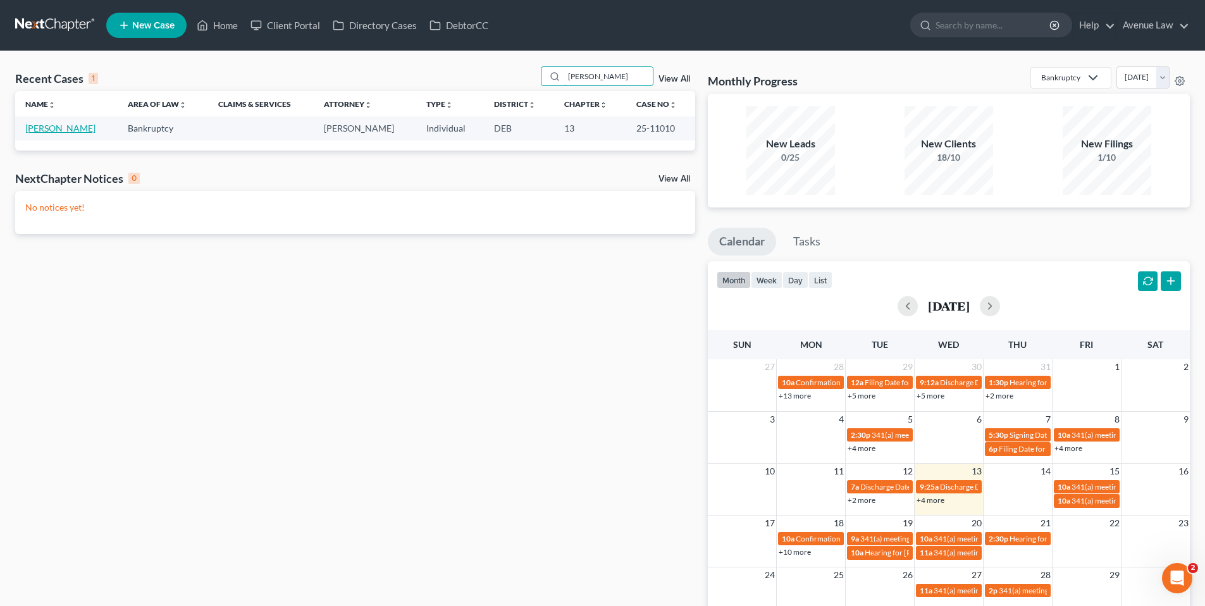
type input "cochran"
click at [63, 125] on link "Cochran, Callie" at bounding box center [60, 128] width 70 height 11
select select "0"
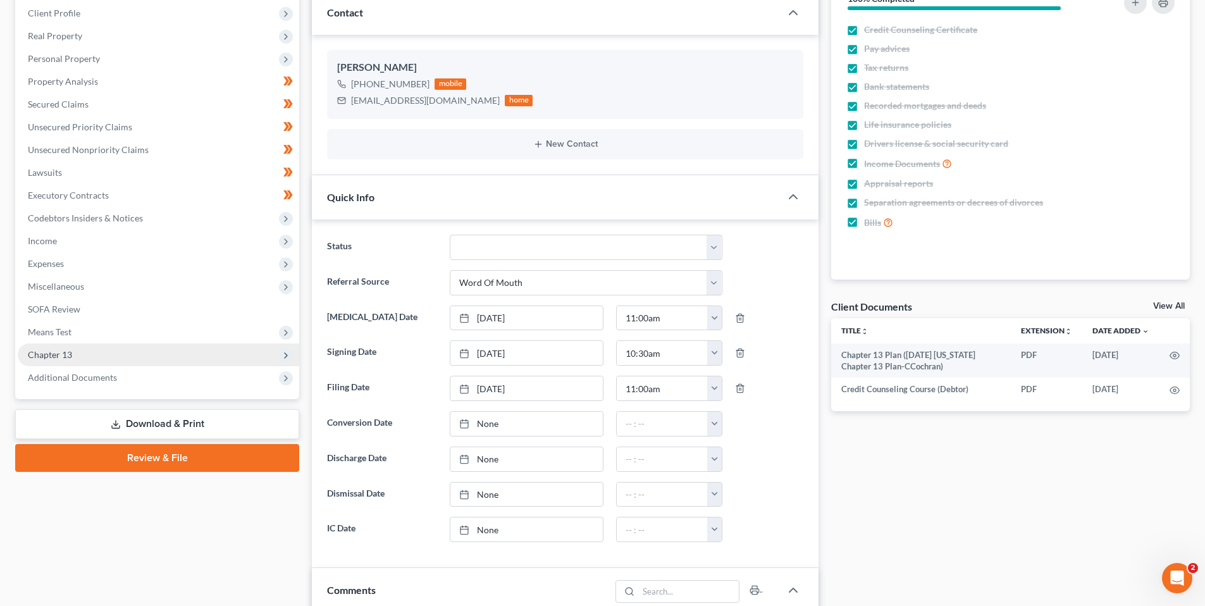
scroll to position [190, 0]
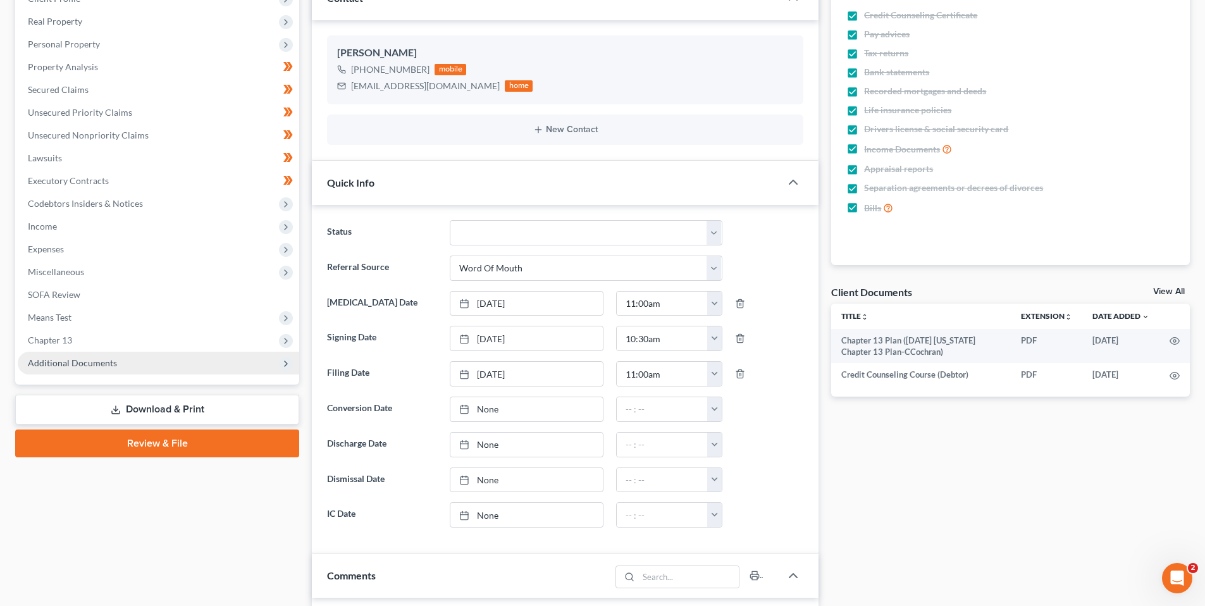
click at [61, 359] on span "Additional Documents" at bounding box center [72, 362] width 89 height 11
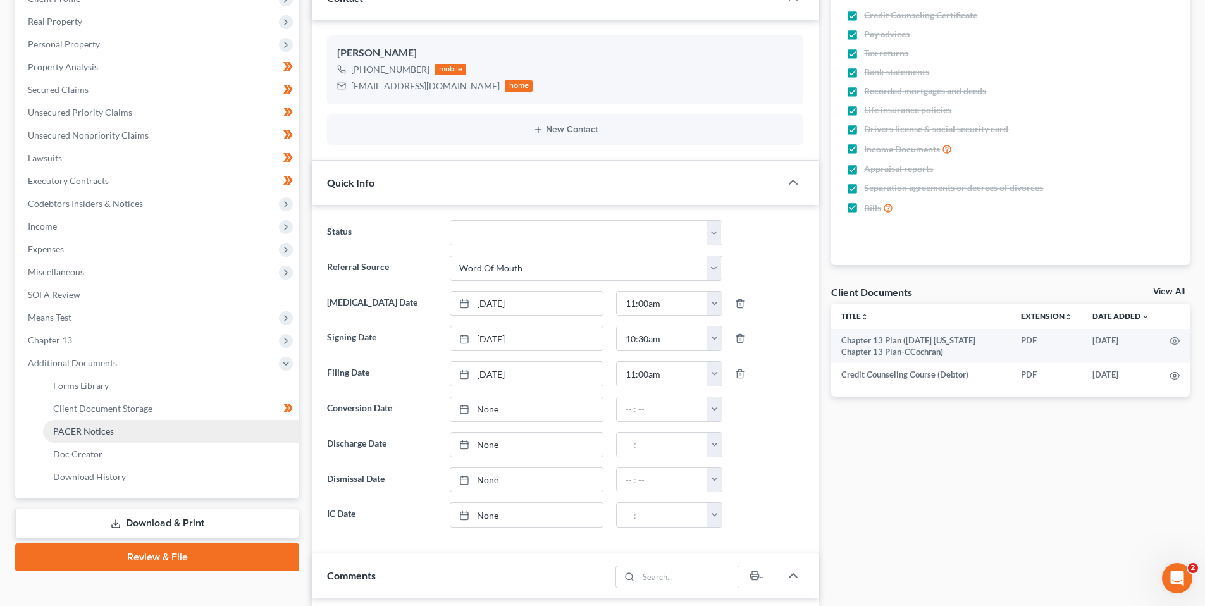
click at [91, 430] on span "PACER Notices" at bounding box center [83, 431] width 61 height 11
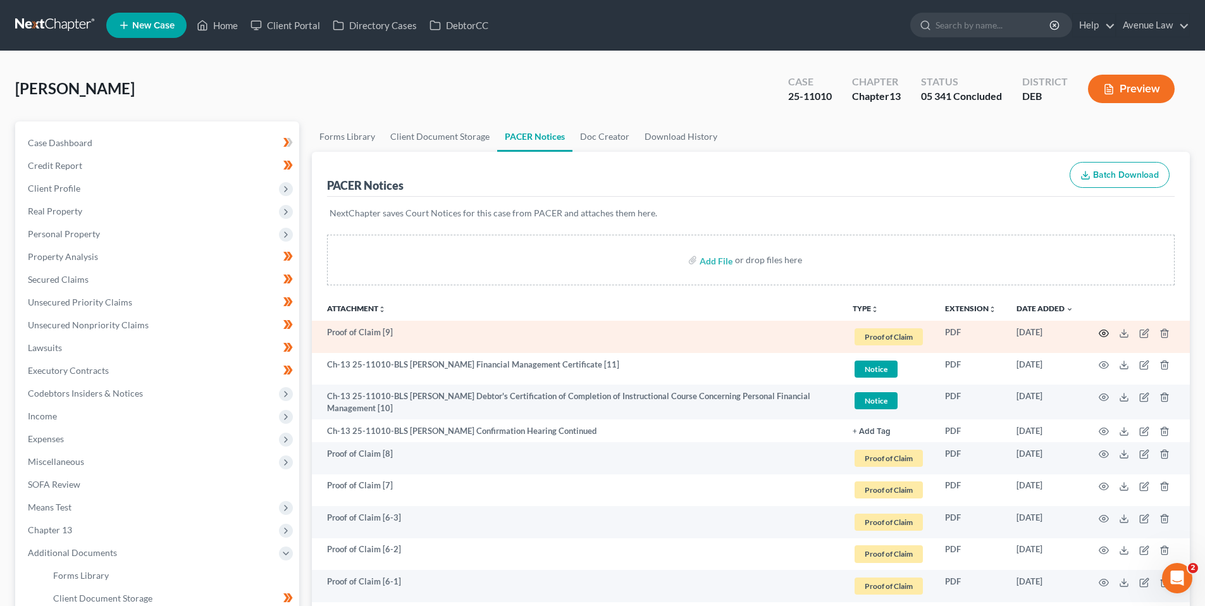
click at [1101, 333] on icon "button" at bounding box center [1104, 333] width 10 height 10
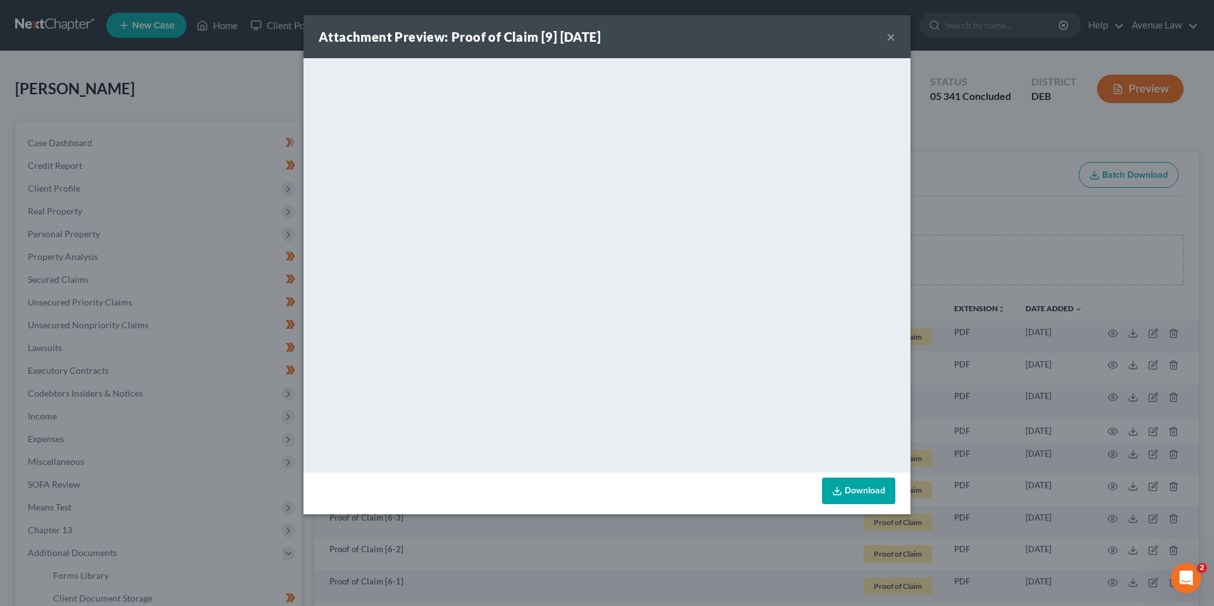
click at [892, 34] on button "×" at bounding box center [891, 36] width 9 height 15
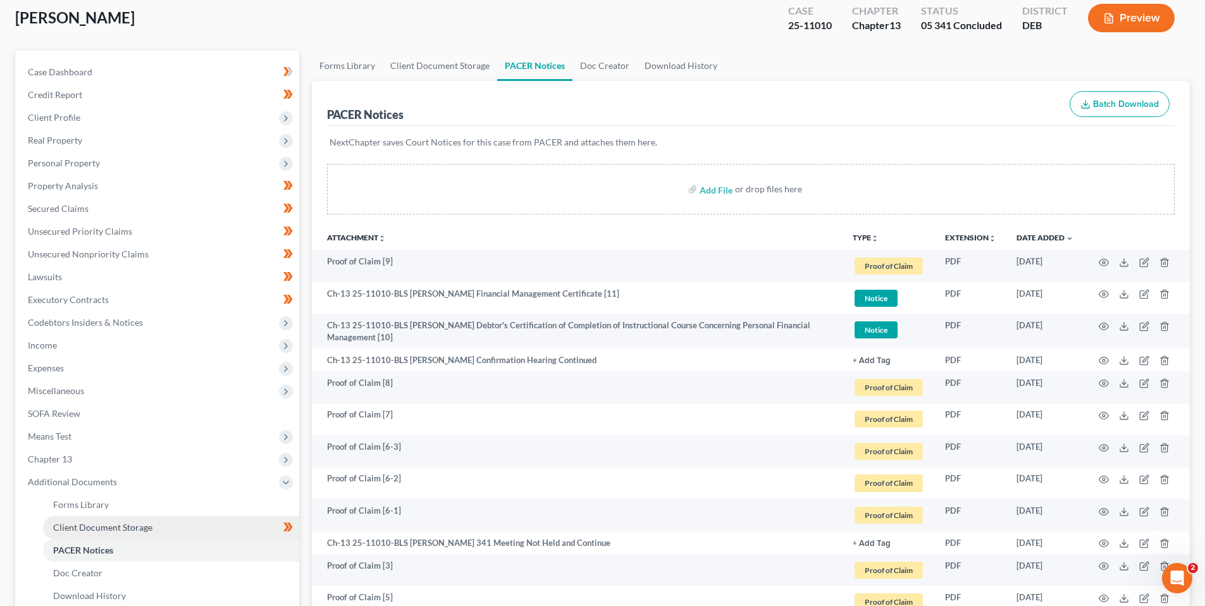
scroll to position [126, 0]
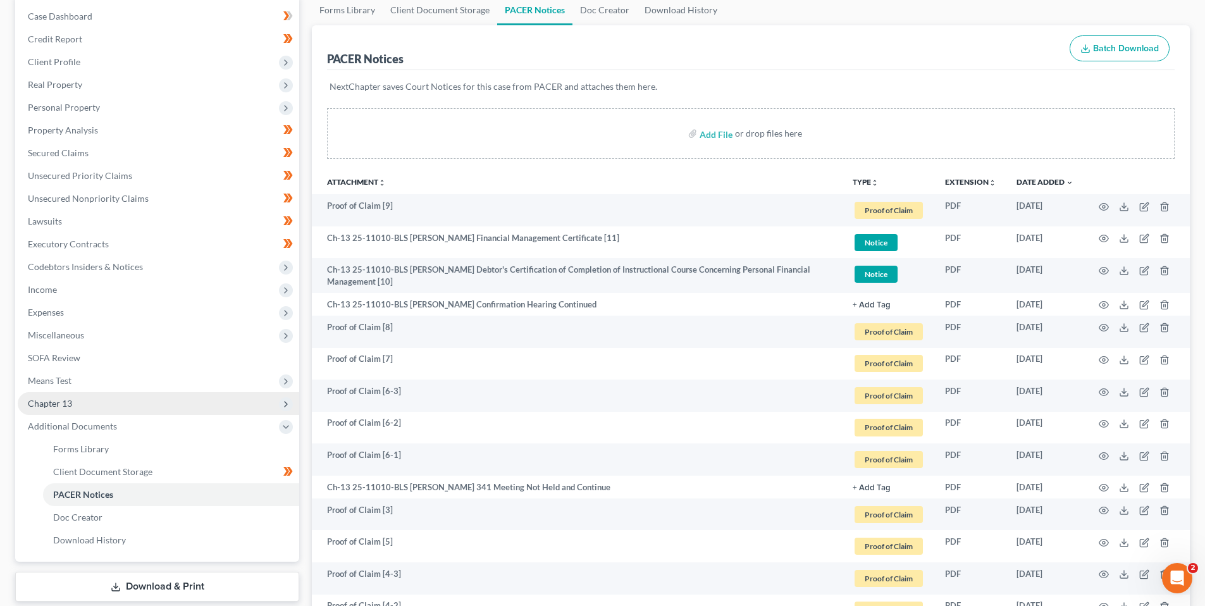
click at [71, 405] on span "Chapter 13" at bounding box center [50, 403] width 44 height 11
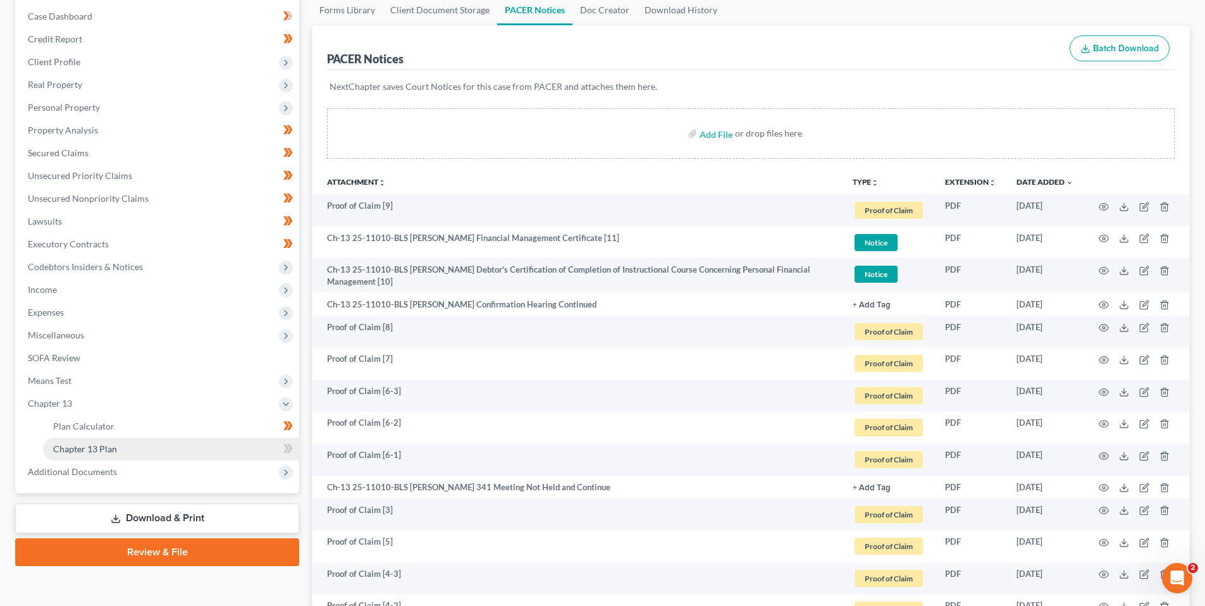
click at [80, 447] on span "Chapter 13 Plan" at bounding box center [85, 448] width 64 height 11
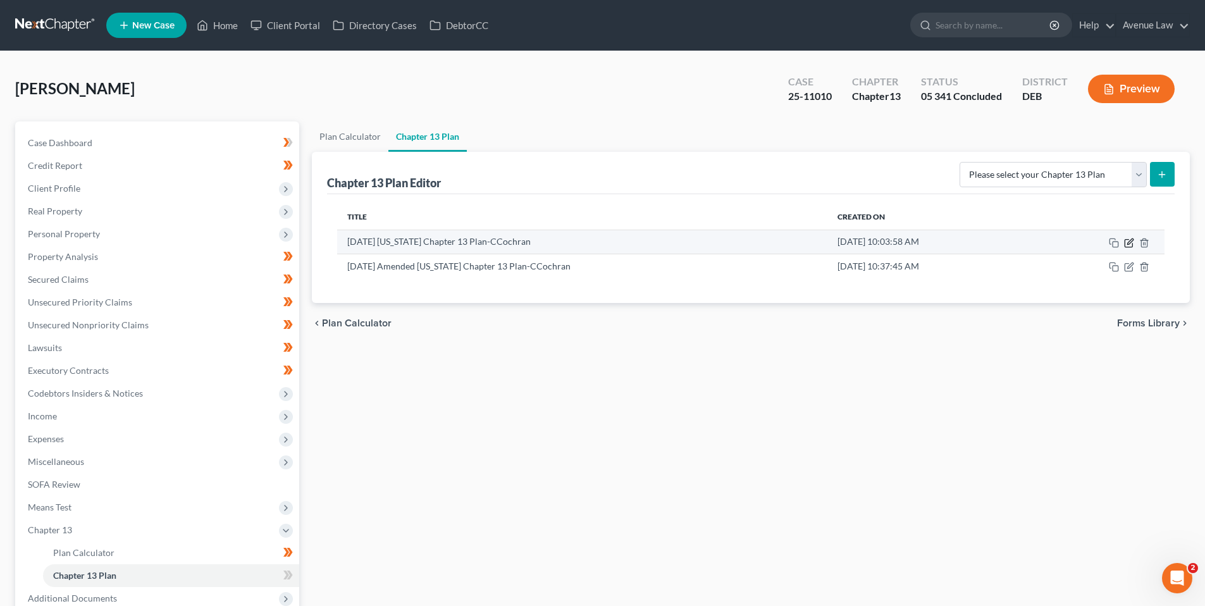
click at [1130, 240] on icon "button" at bounding box center [1130, 241] width 6 height 6
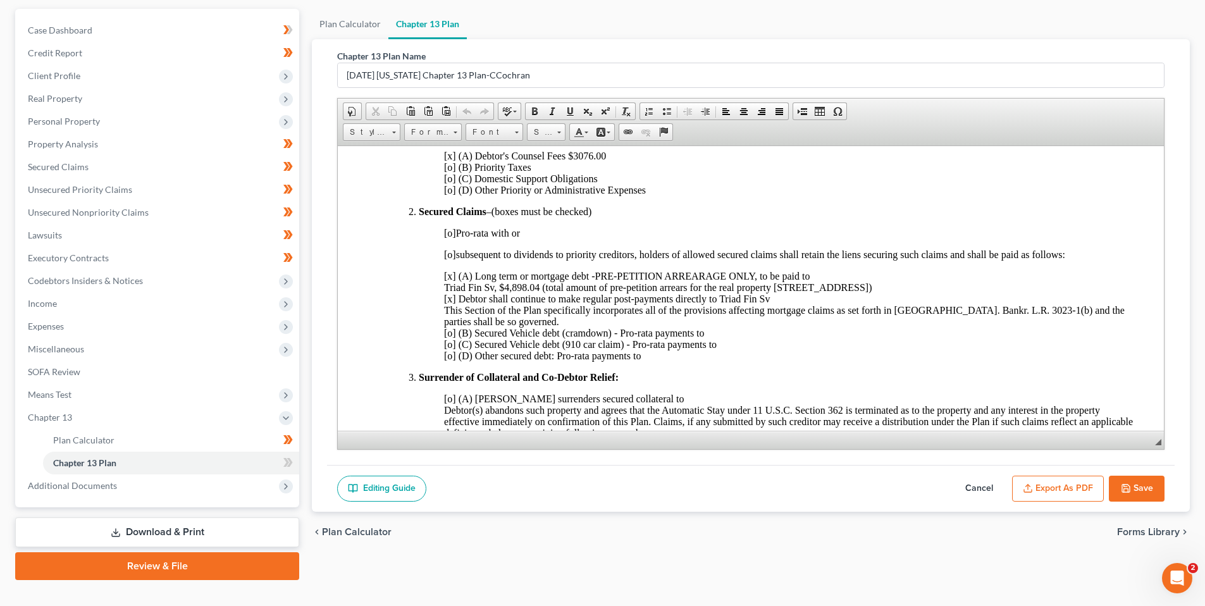
scroll to position [126, 0]
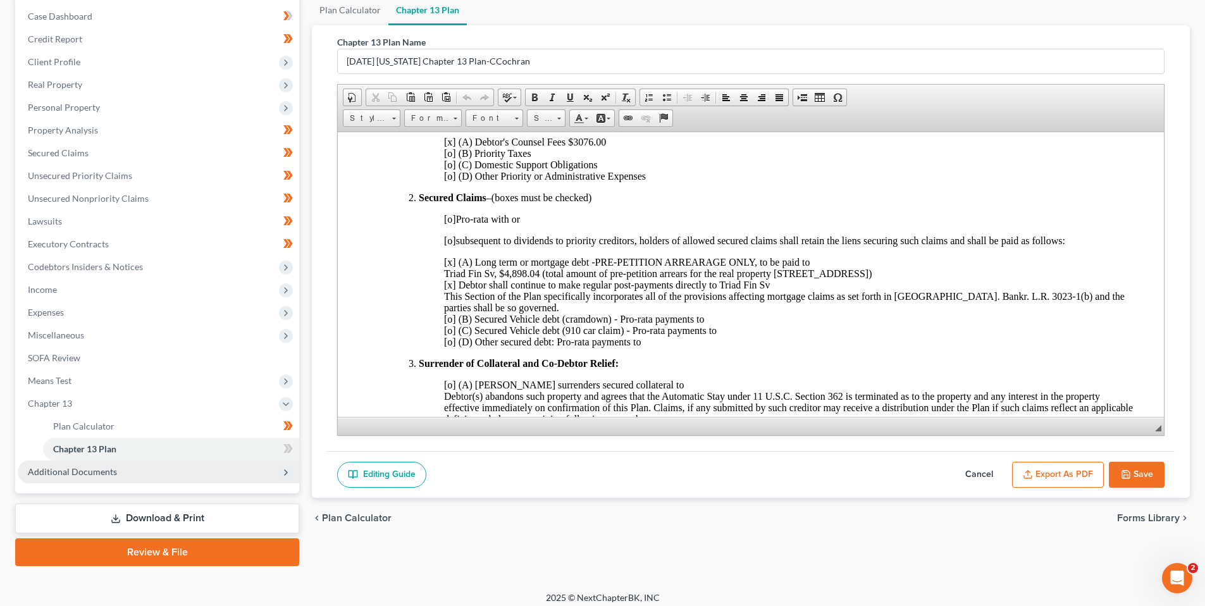
click at [79, 469] on span "Additional Documents" at bounding box center [72, 471] width 89 height 11
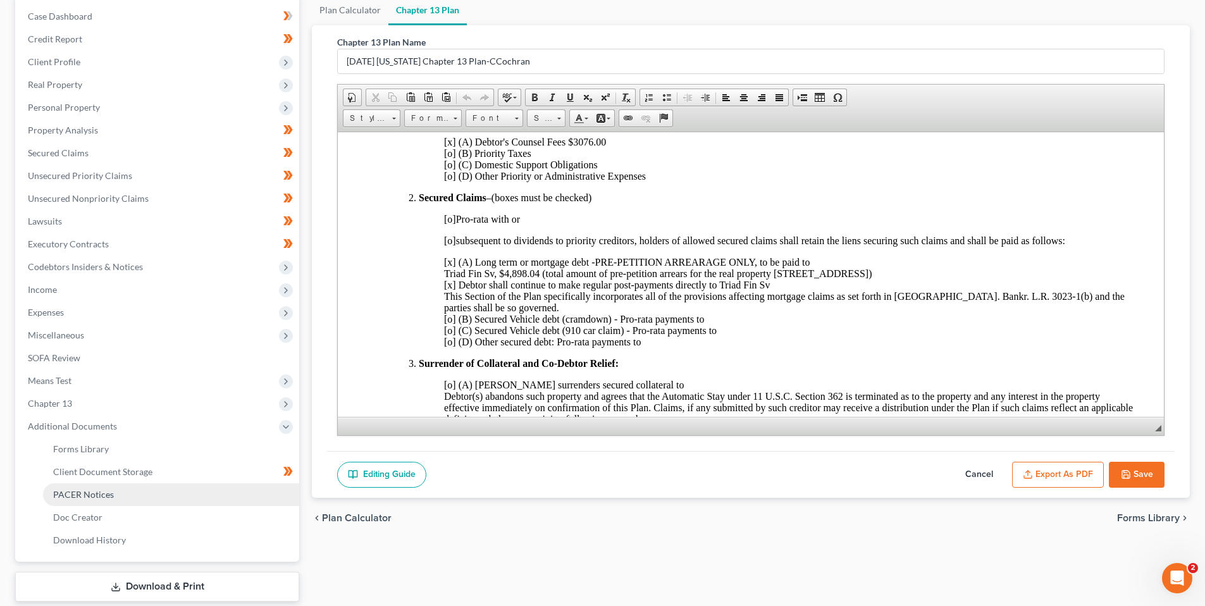
click at [97, 493] on span "PACER Notices" at bounding box center [83, 494] width 61 height 11
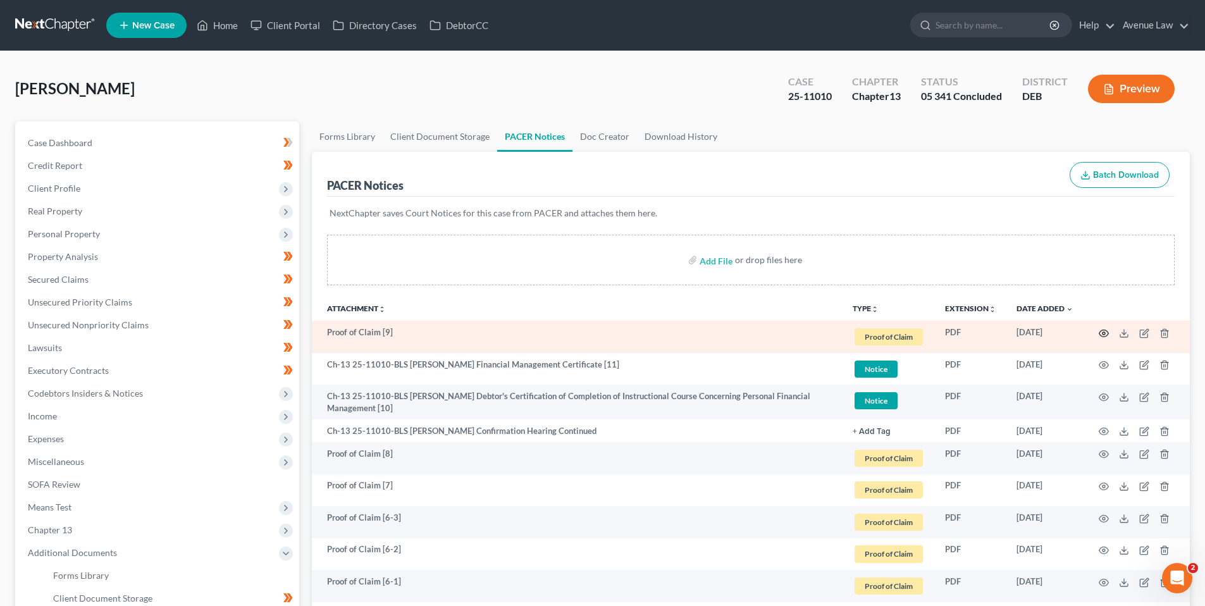
click at [1101, 331] on icon "button" at bounding box center [1104, 333] width 10 height 10
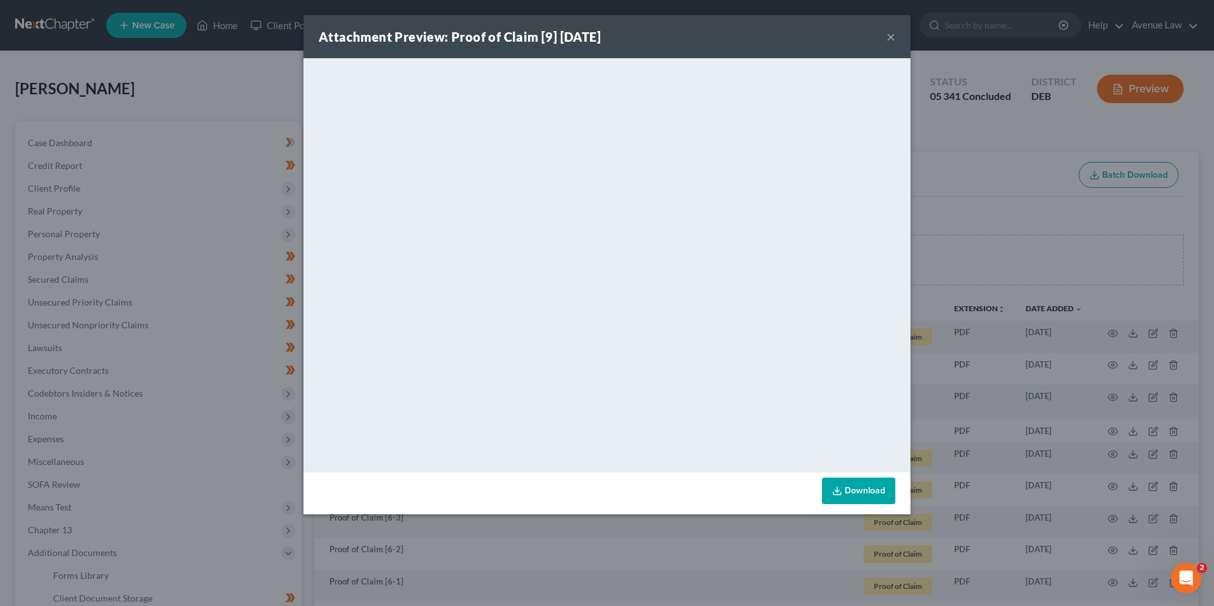
drag, startPoint x: 891, startPoint y: 32, endPoint x: 827, endPoint y: 61, distance: 70.8
click at [890, 32] on button "×" at bounding box center [891, 36] width 9 height 15
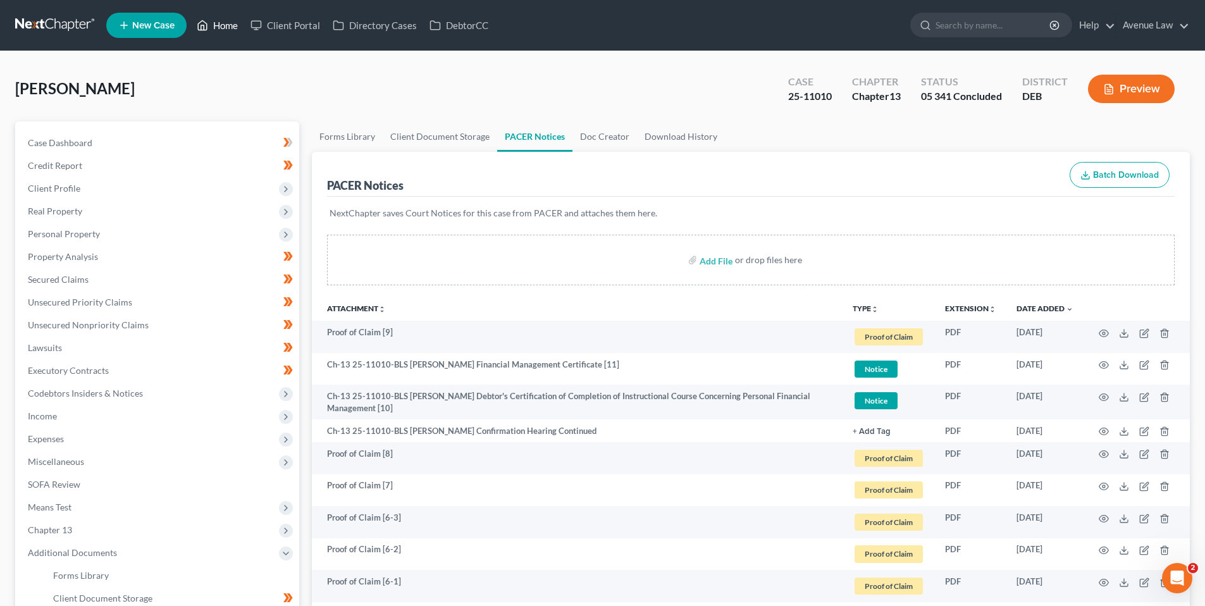
click at [226, 25] on link "Home" at bounding box center [217, 25] width 54 height 23
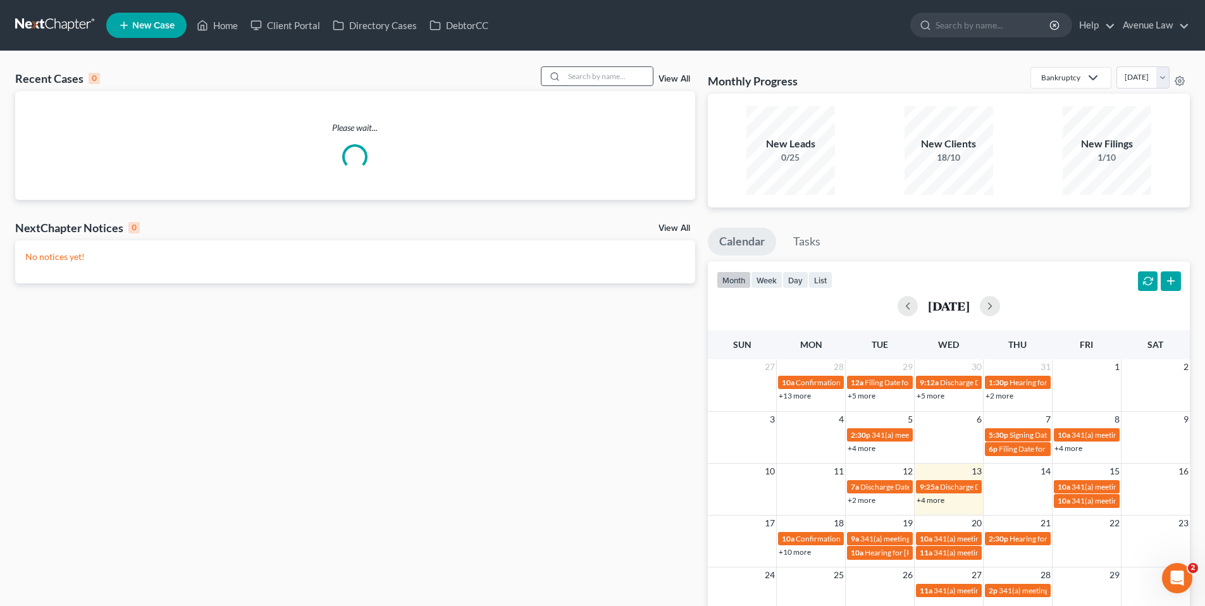
click at [585, 75] on input "search" at bounding box center [608, 76] width 89 height 18
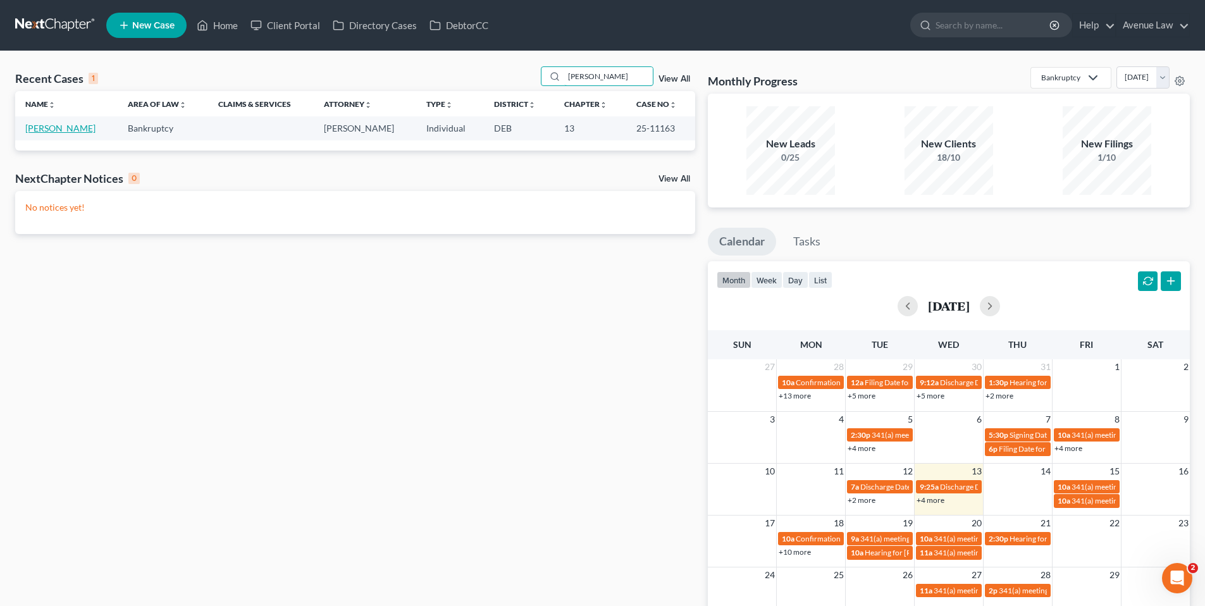
type input "hoyle"
click at [58, 126] on link "Hoyle, Jeffrey" at bounding box center [60, 128] width 70 height 11
select select "0"
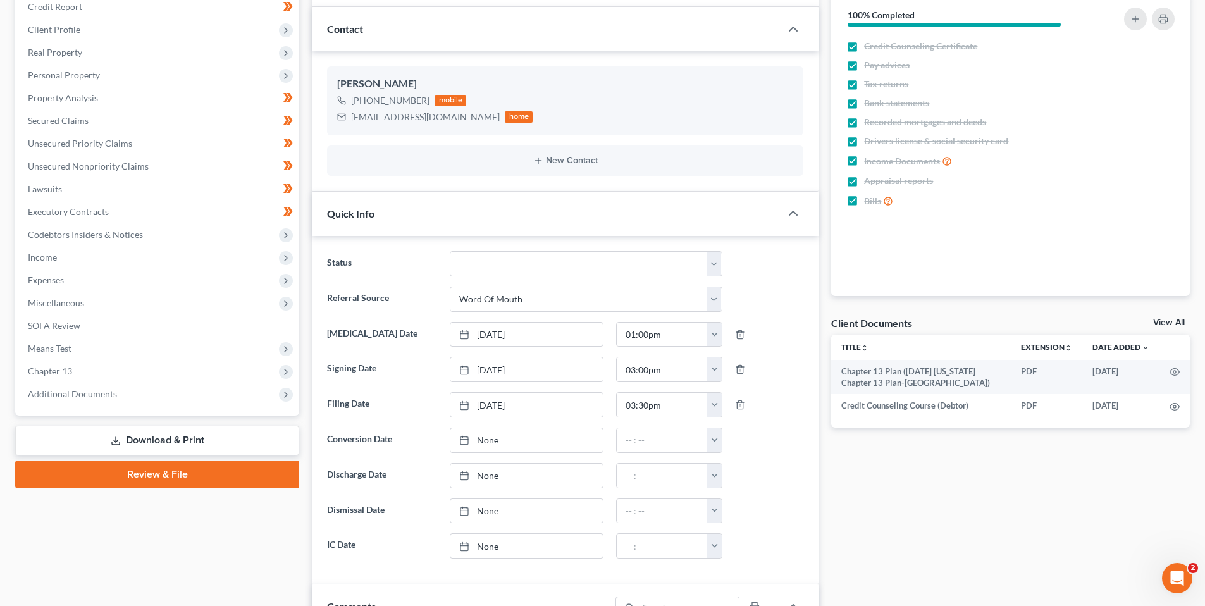
scroll to position [190, 0]
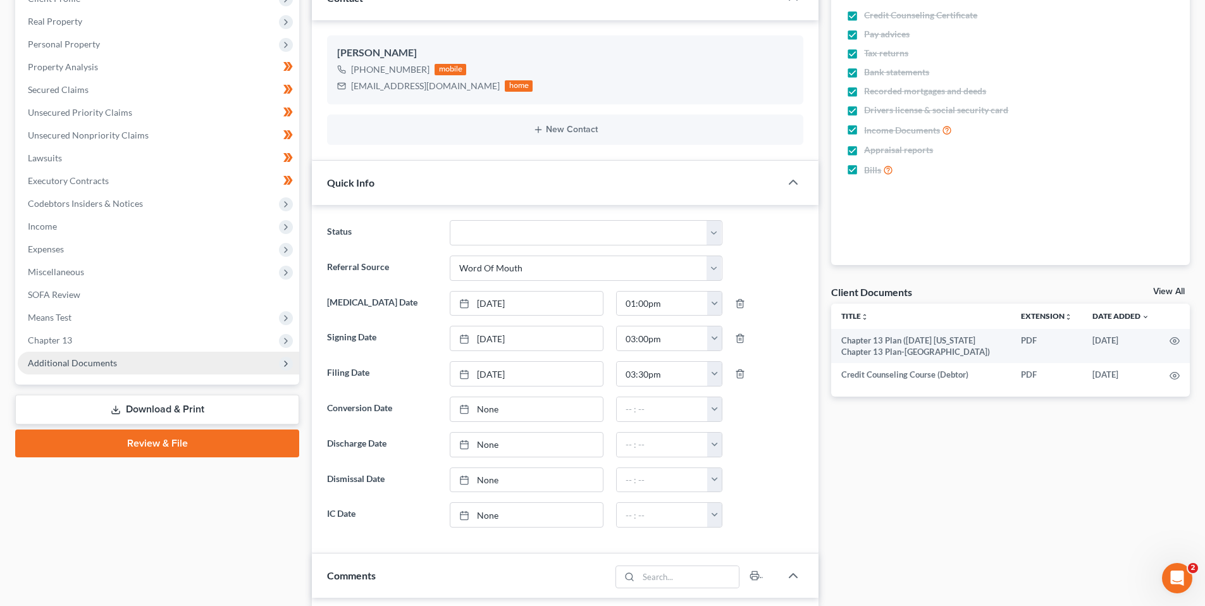
drag, startPoint x: 92, startPoint y: 362, endPoint x: 118, endPoint y: 390, distance: 37.6
click at [92, 362] on span "Additional Documents" at bounding box center [72, 362] width 89 height 11
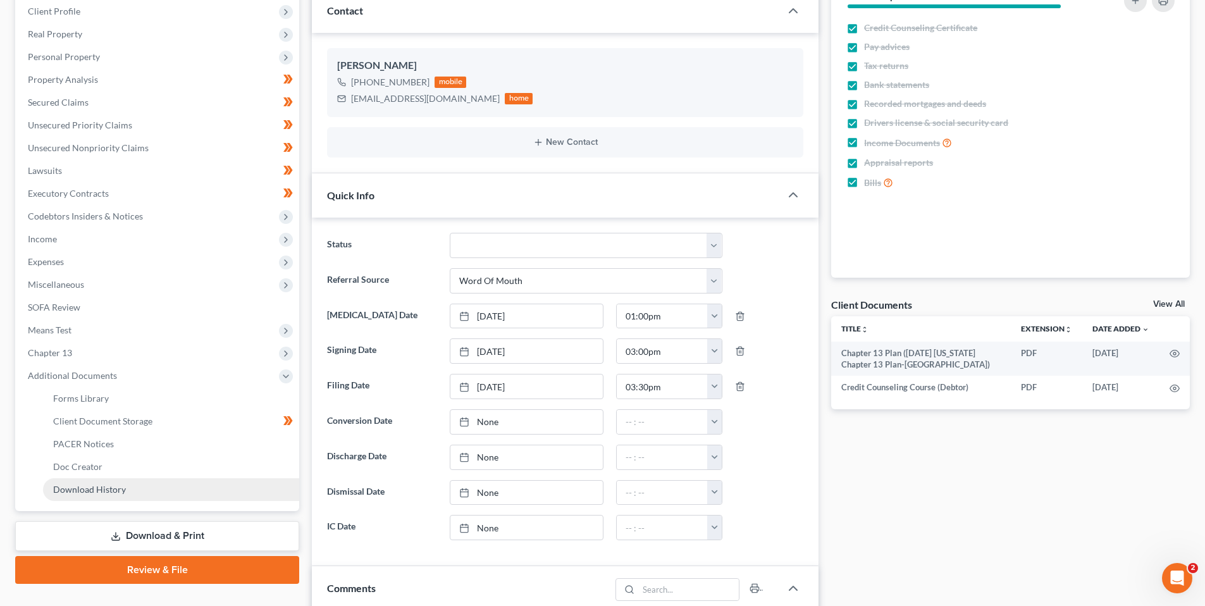
scroll to position [253, 0]
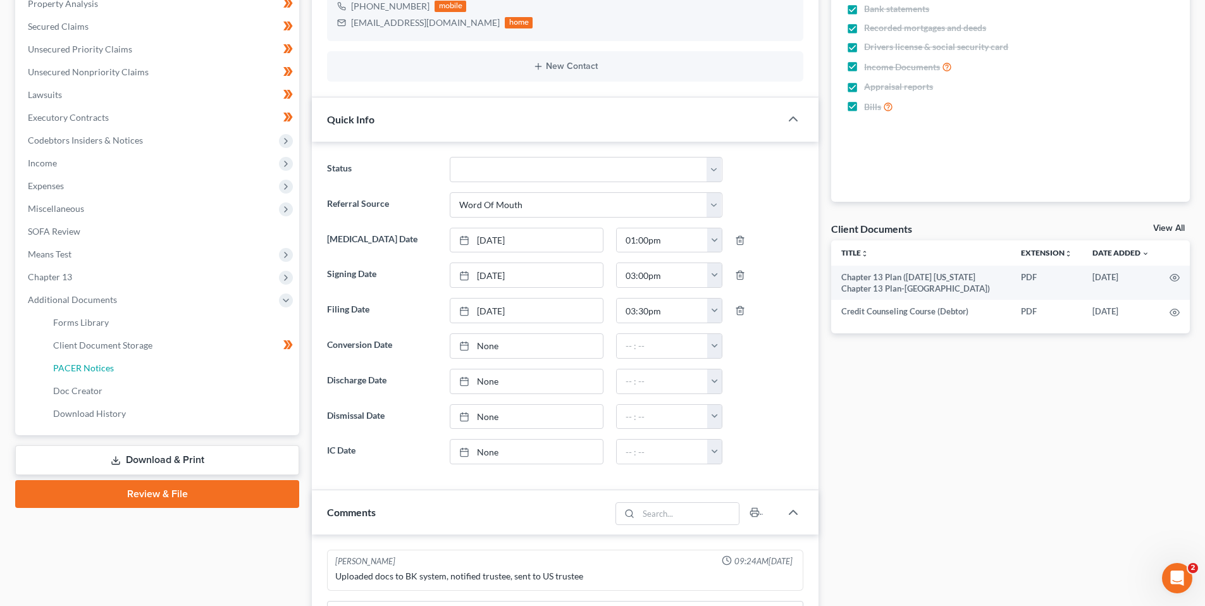
drag, startPoint x: 101, startPoint y: 367, endPoint x: 335, endPoint y: 355, distance: 234.3
click at [101, 367] on span "PACER Notices" at bounding box center [83, 367] width 61 height 11
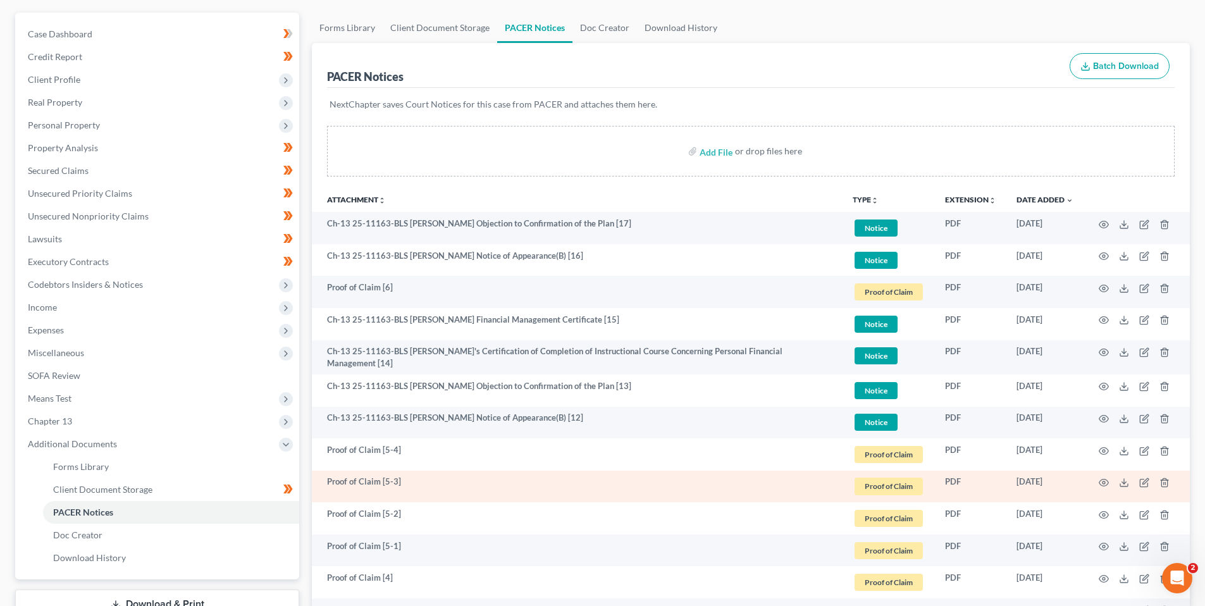
scroll to position [126, 0]
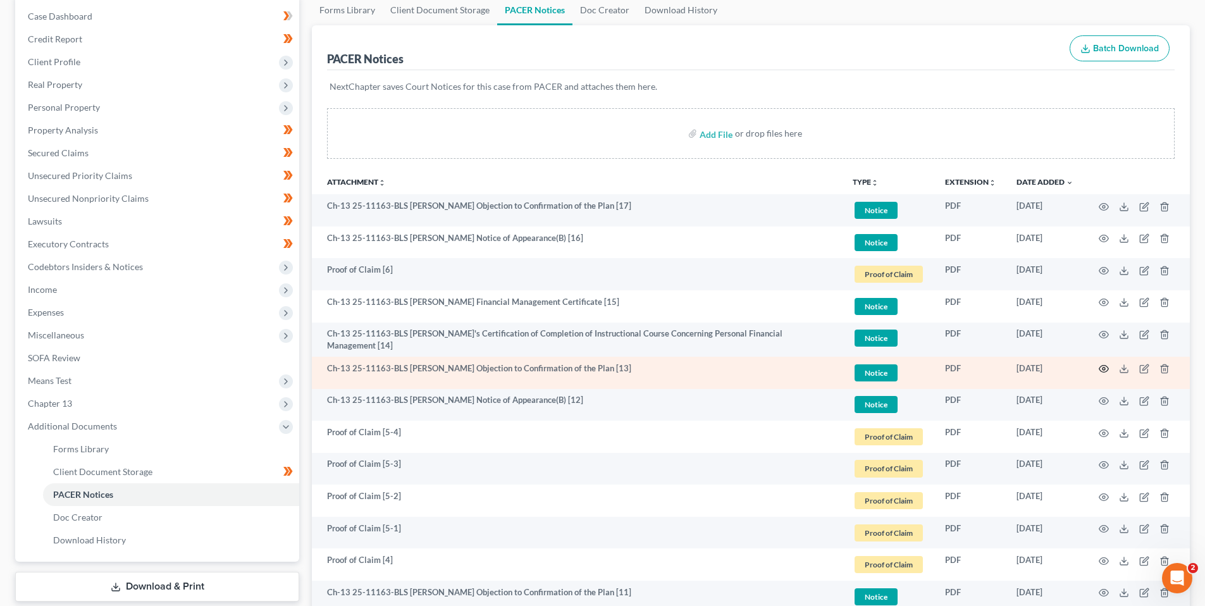
click at [1101, 365] on icon "button" at bounding box center [1104, 369] width 10 height 10
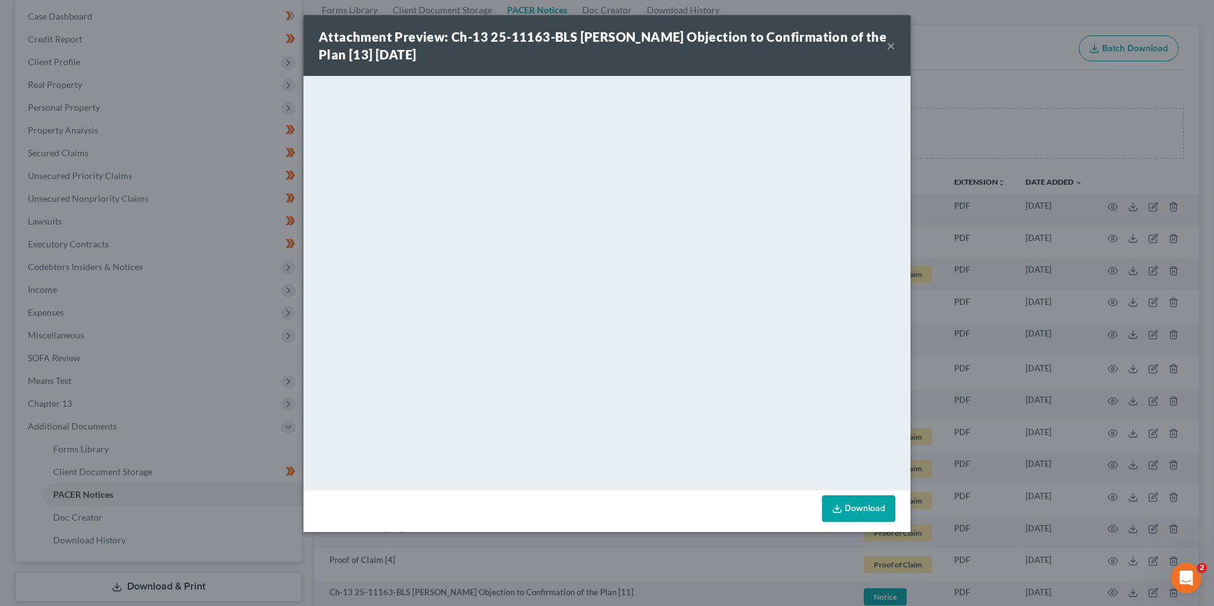
click at [891, 46] on button "×" at bounding box center [891, 45] width 9 height 15
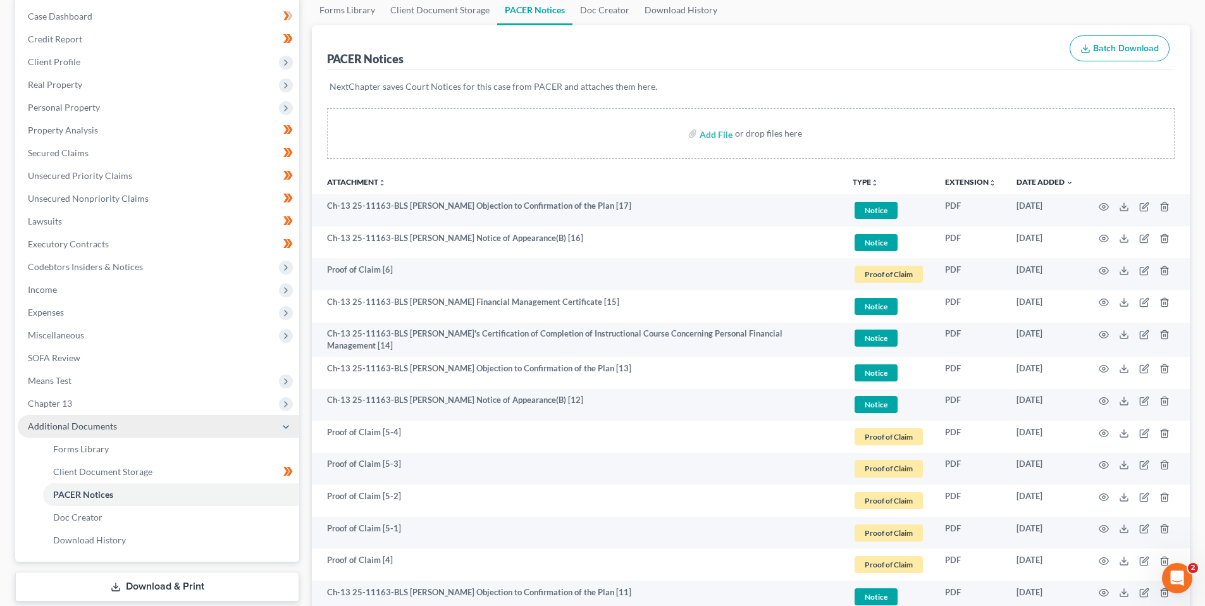
click at [73, 426] on span "Additional Documents" at bounding box center [72, 426] width 89 height 11
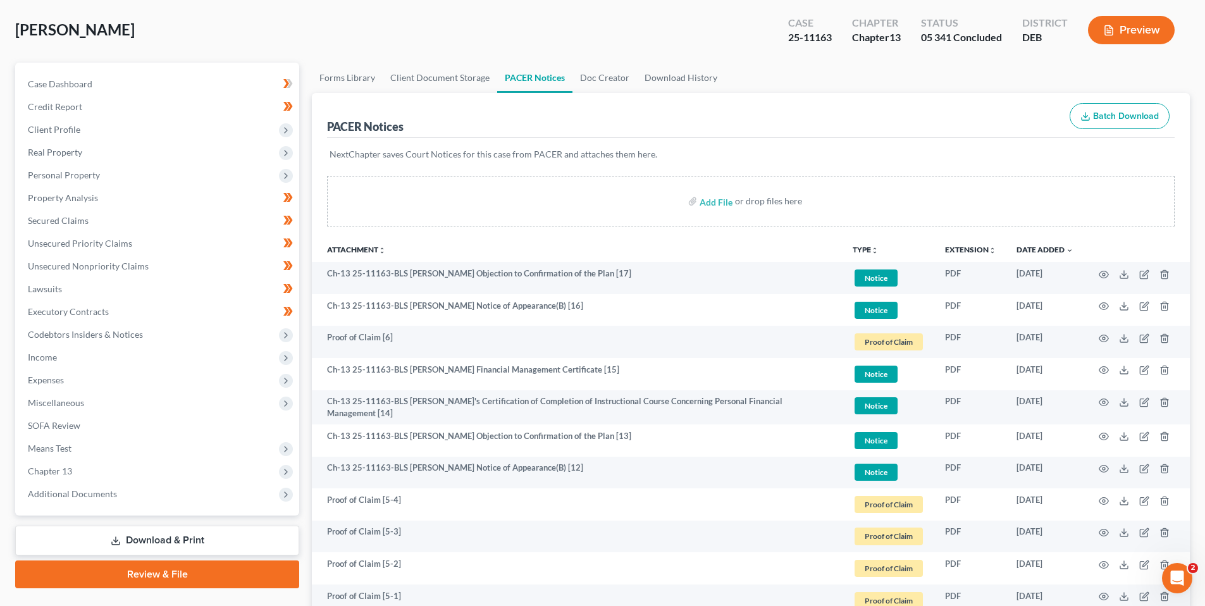
scroll to position [0, 0]
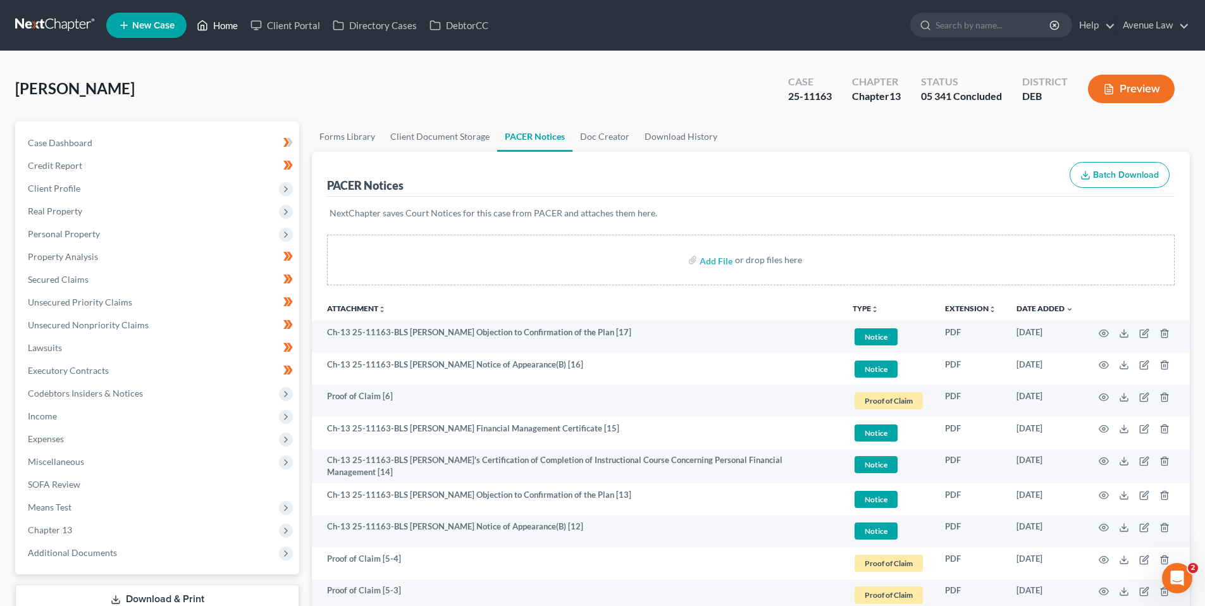
click at [231, 25] on link "Home" at bounding box center [217, 25] width 54 height 23
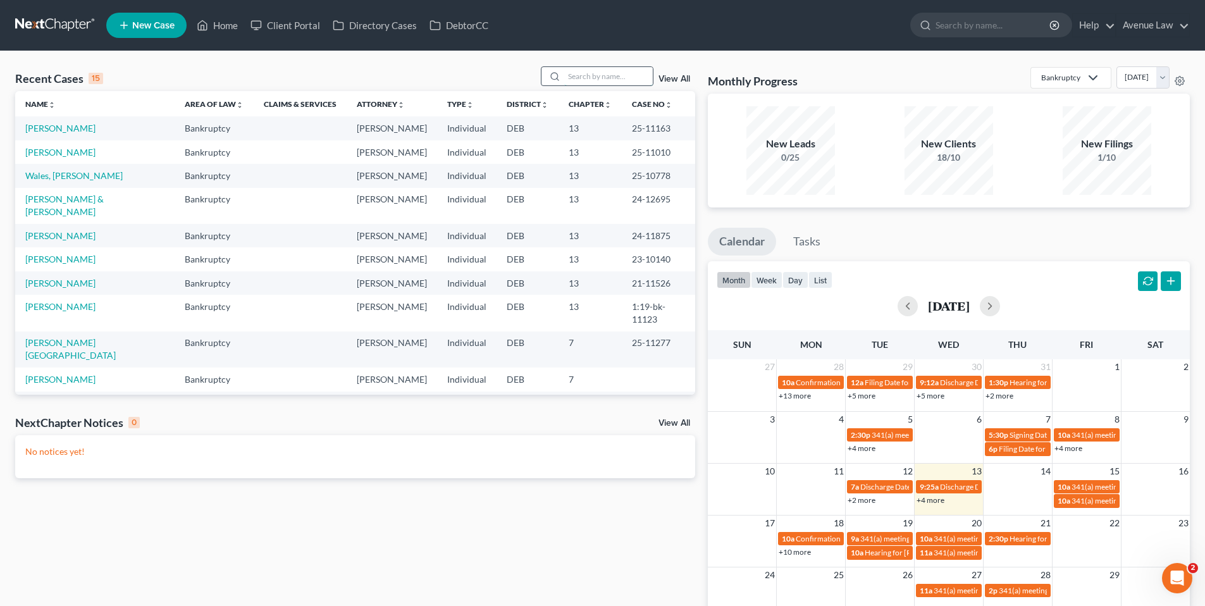
click at [584, 73] on input "search" at bounding box center [608, 76] width 89 height 18
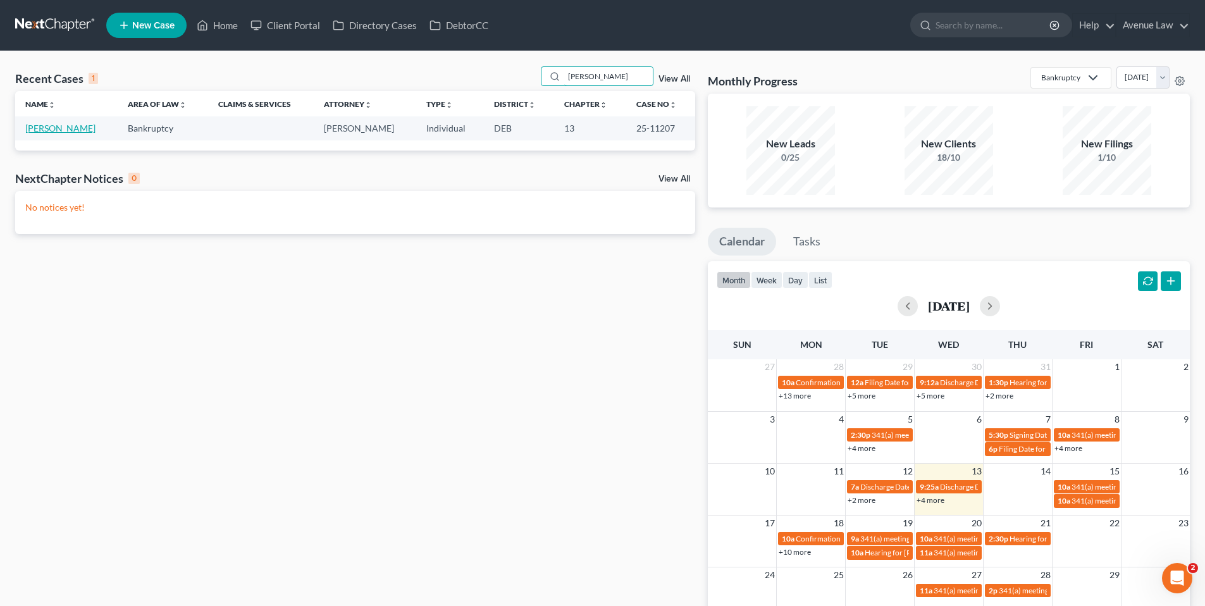
type input "lakins"
click at [38, 128] on link "Lakins, Sean" at bounding box center [60, 128] width 70 height 11
select select "0"
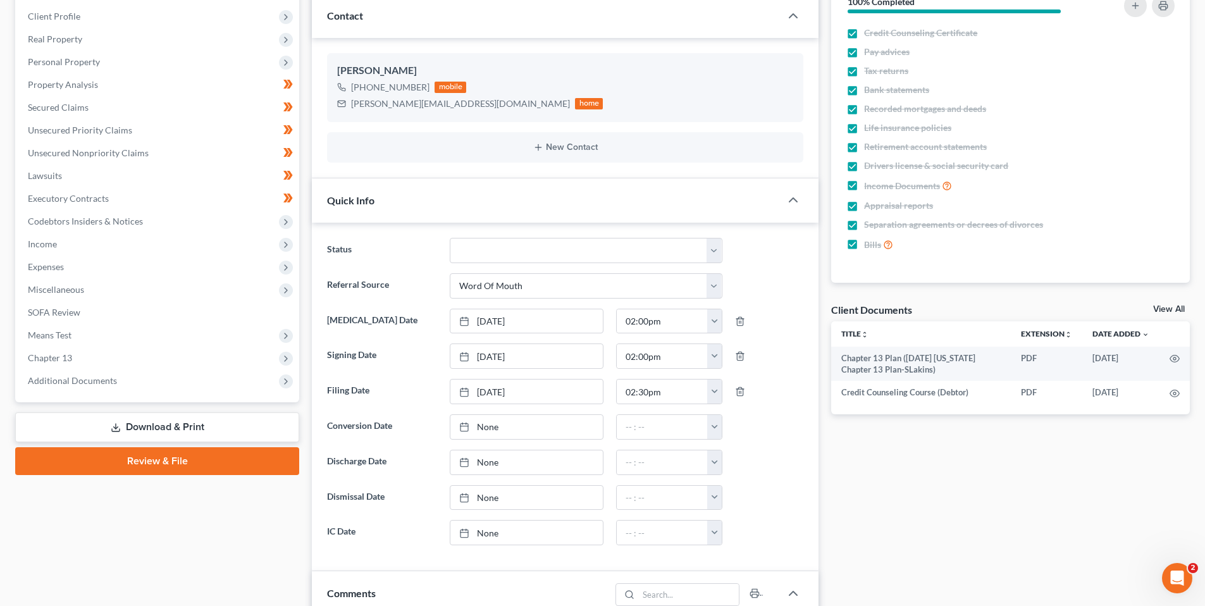
scroll to position [190, 0]
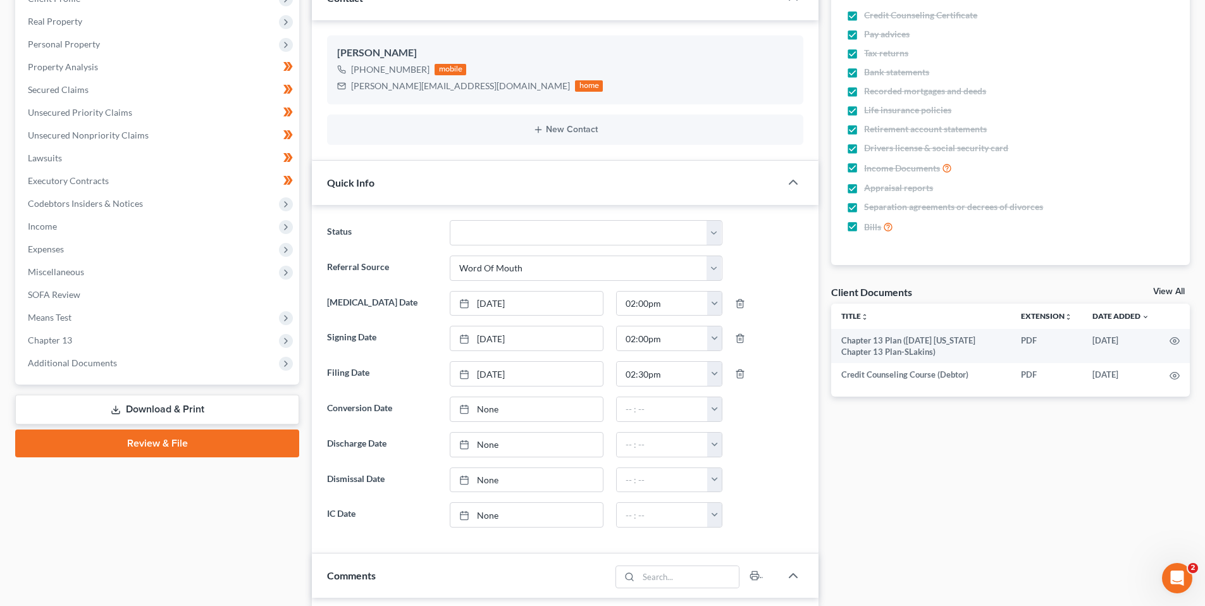
click at [61, 359] on span "Additional Documents" at bounding box center [72, 362] width 89 height 11
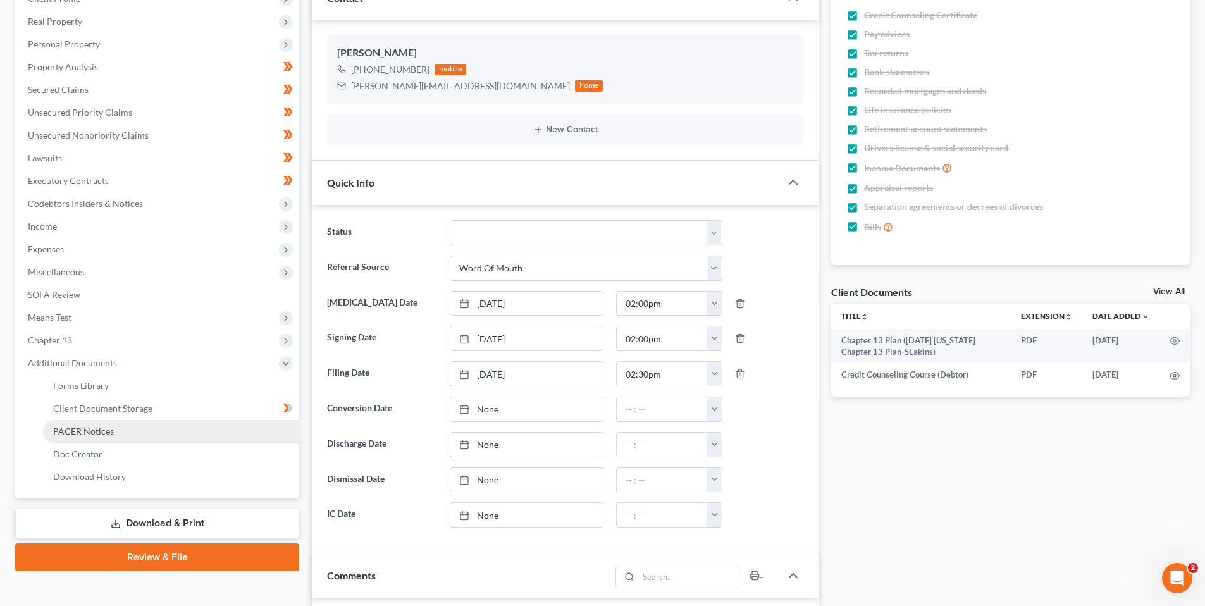
click at [92, 431] on span "PACER Notices" at bounding box center [83, 431] width 61 height 11
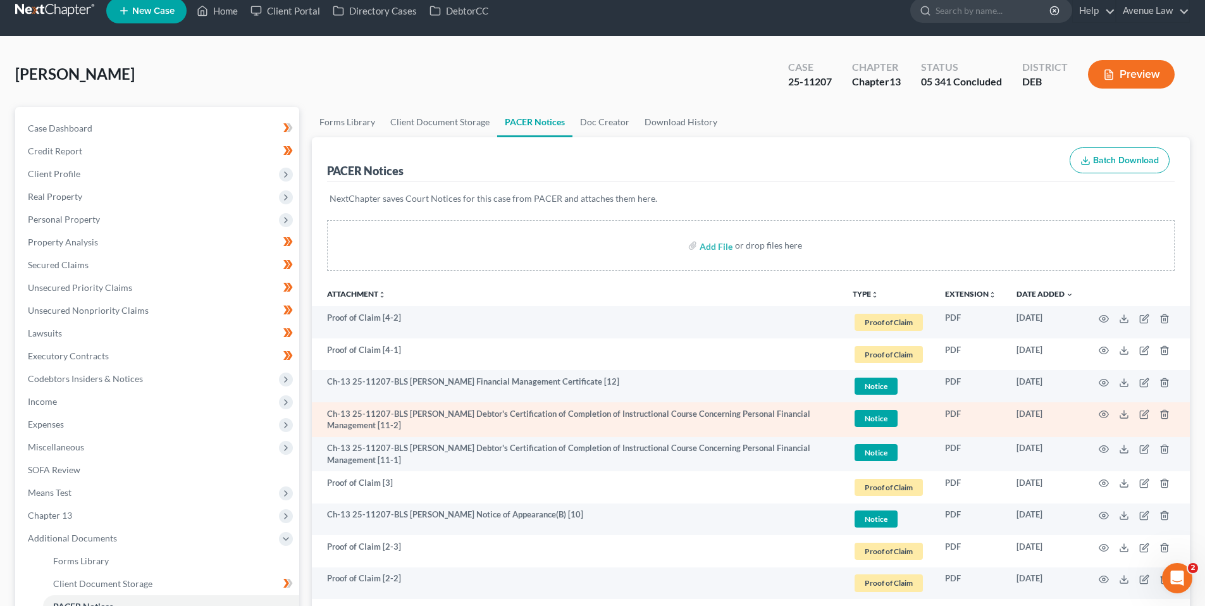
scroll to position [11, 0]
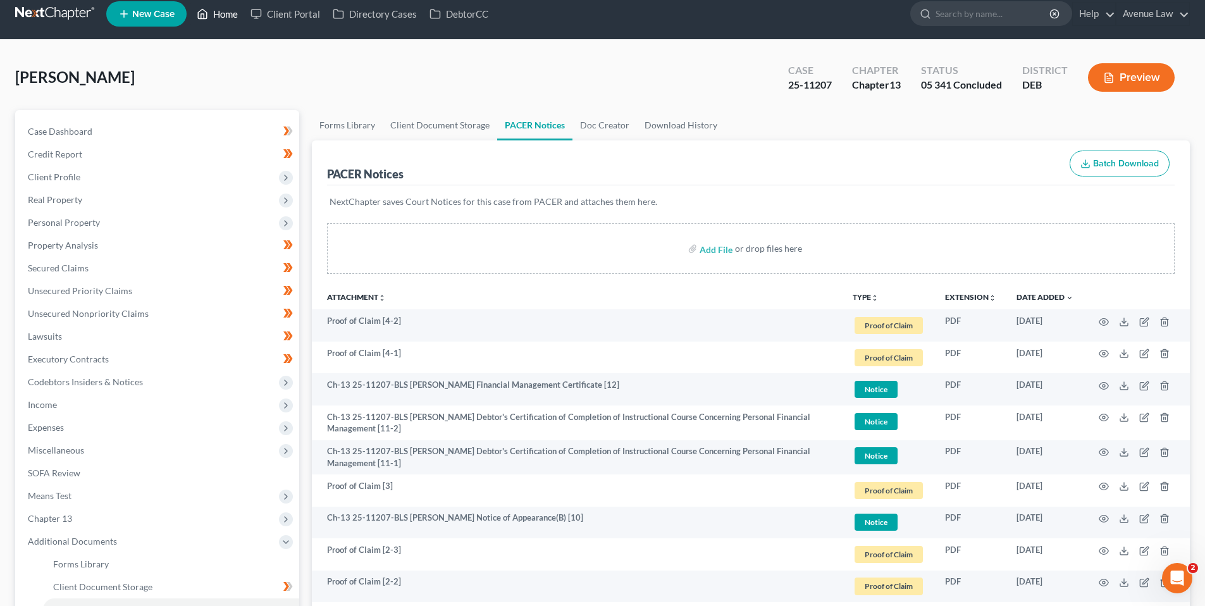
click at [230, 11] on link "Home" at bounding box center [217, 14] width 54 height 23
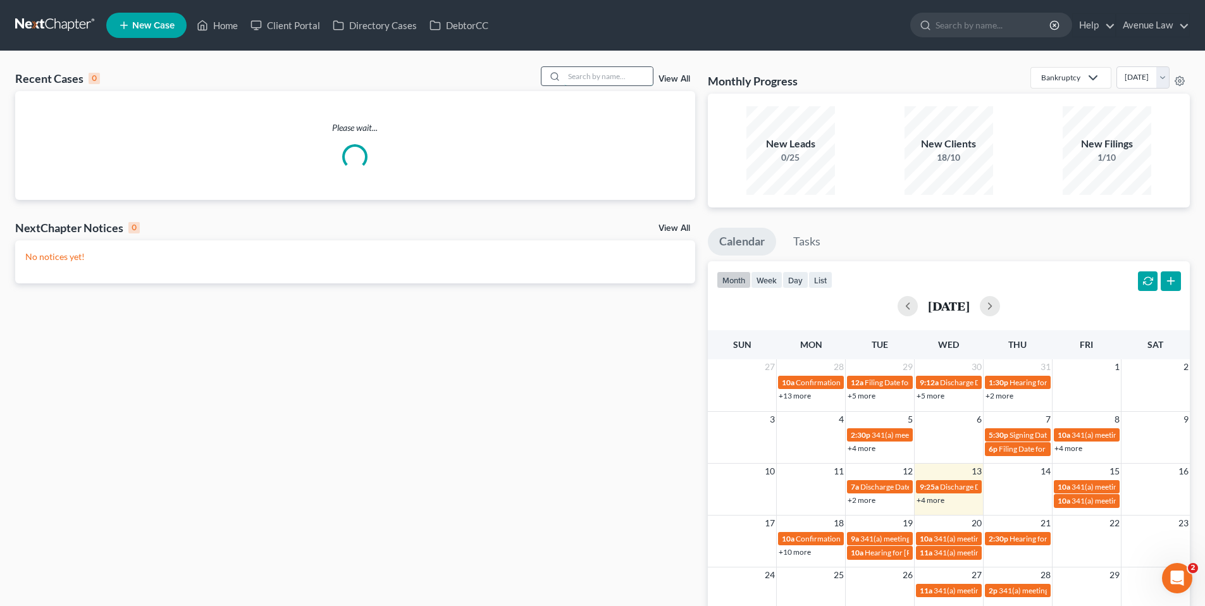
click at [586, 75] on input "search" at bounding box center [608, 76] width 89 height 18
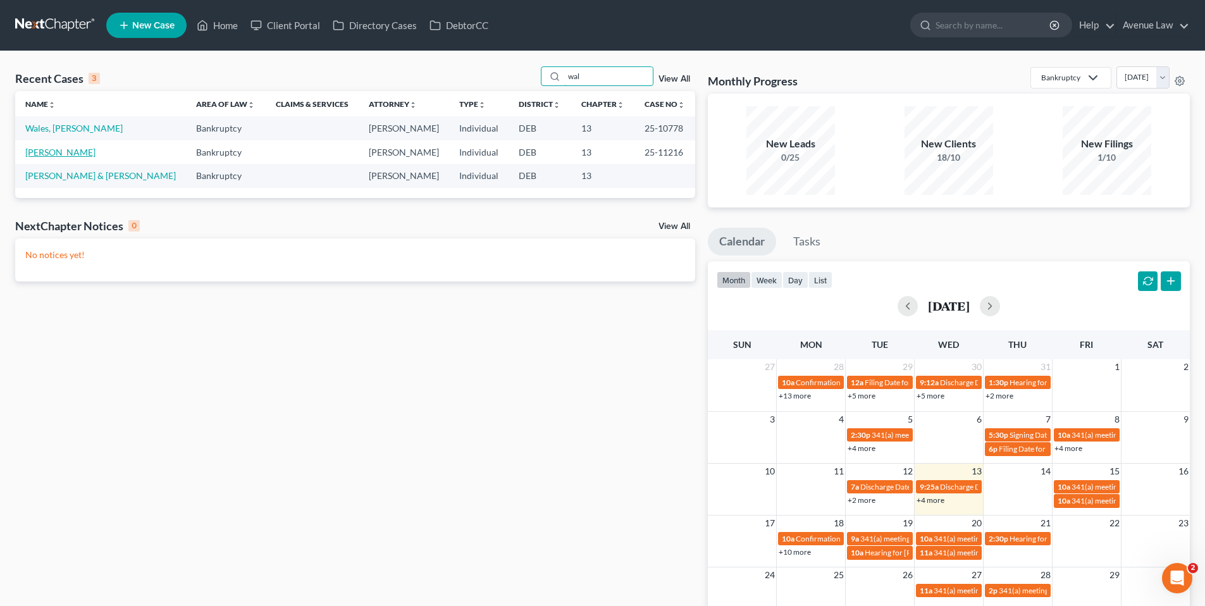
type input "wal"
click at [73, 151] on link "Walrath, Kathryn" at bounding box center [60, 152] width 70 height 11
select select "0"
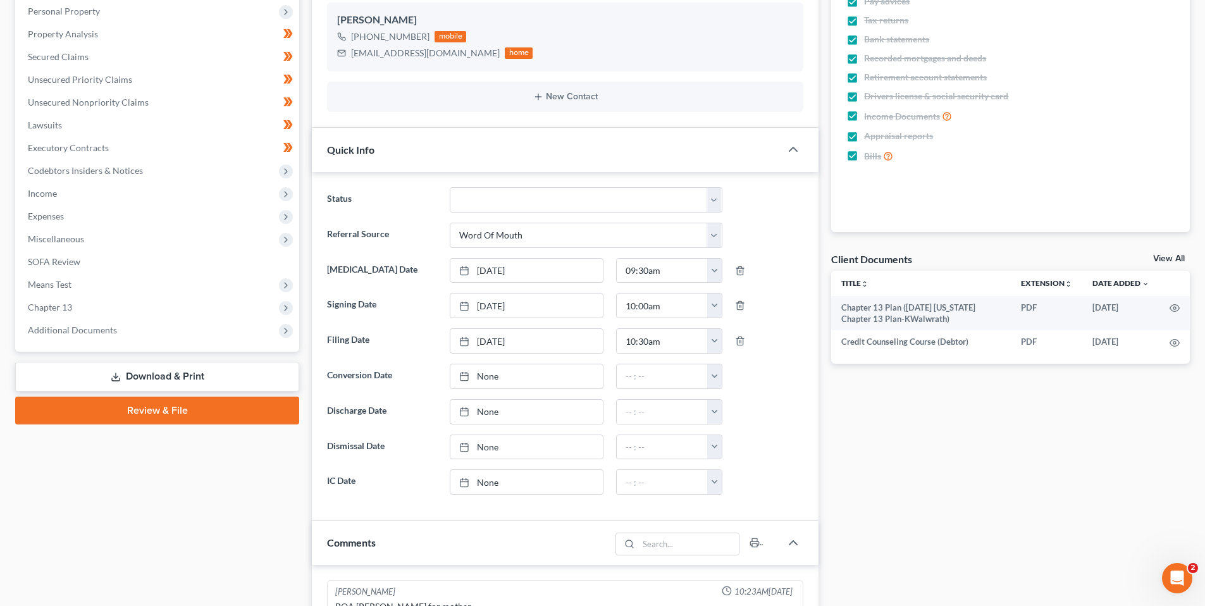
scroll to position [253, 0]
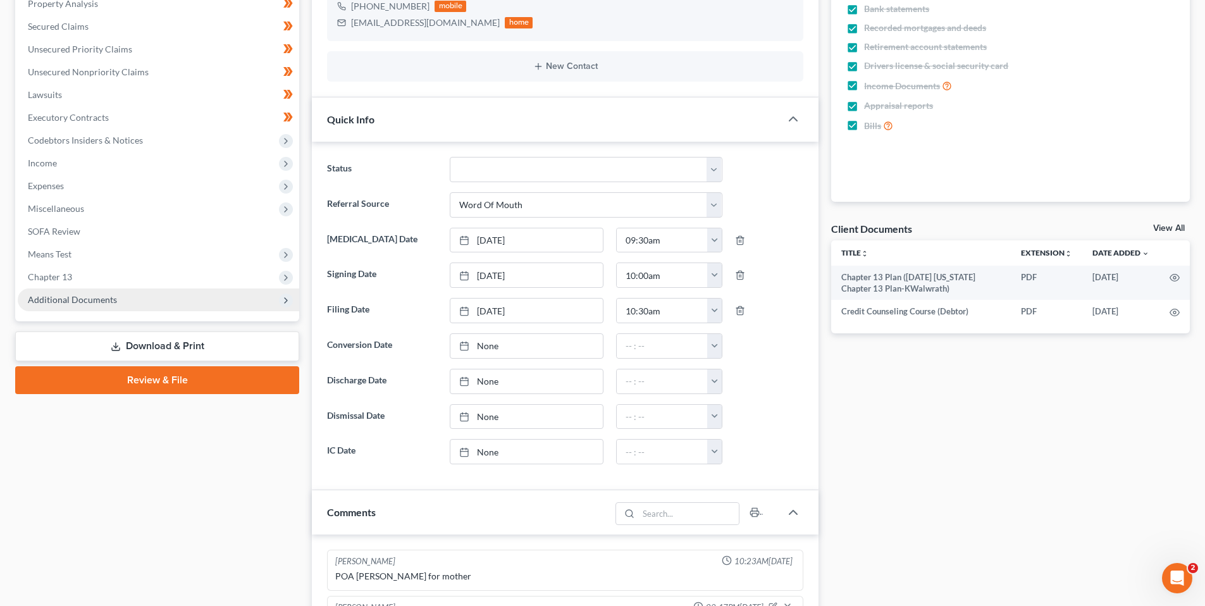
click at [68, 297] on span "Additional Documents" at bounding box center [72, 299] width 89 height 11
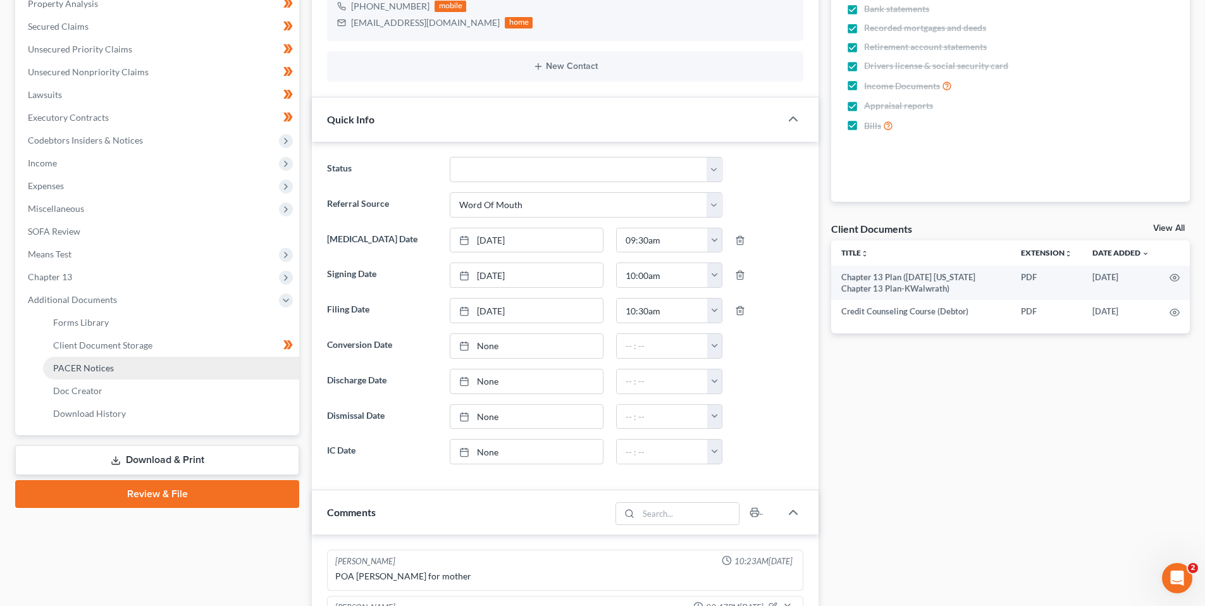
click at [89, 364] on span "PACER Notices" at bounding box center [83, 367] width 61 height 11
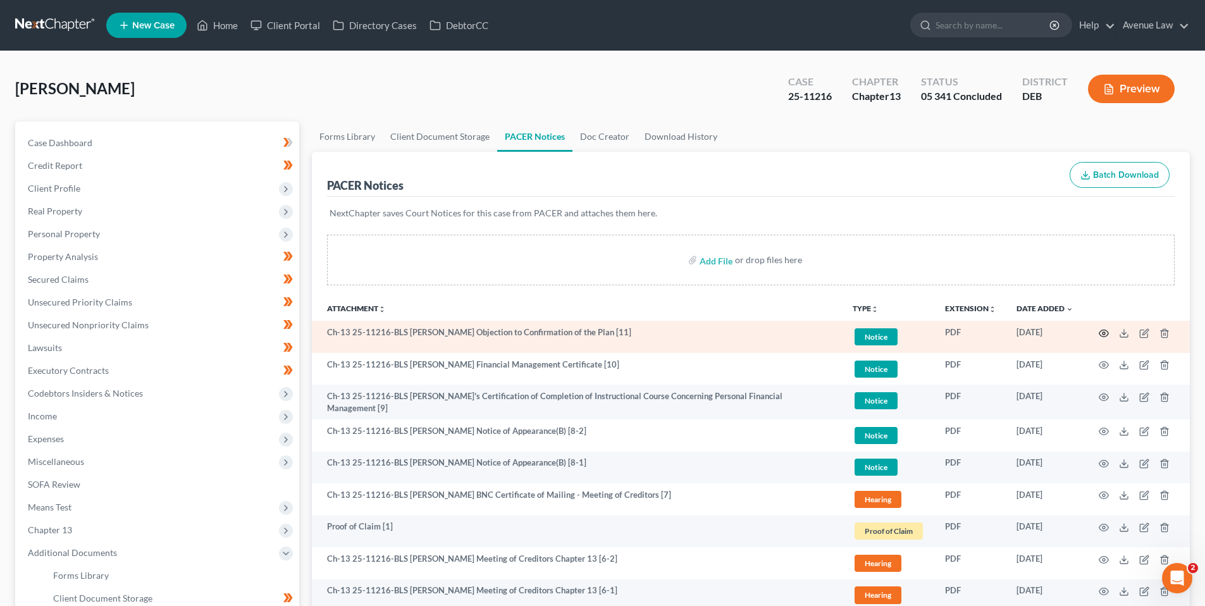
click at [1106, 330] on icon "button" at bounding box center [1103, 332] width 9 height 7
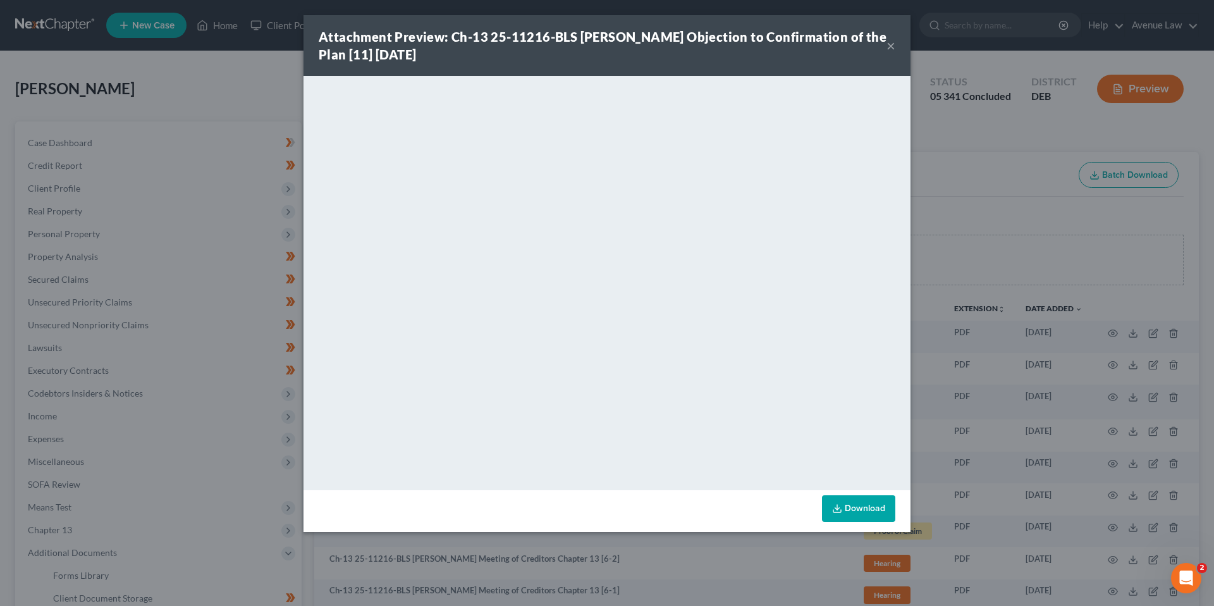
click at [892, 42] on button "×" at bounding box center [891, 45] width 9 height 15
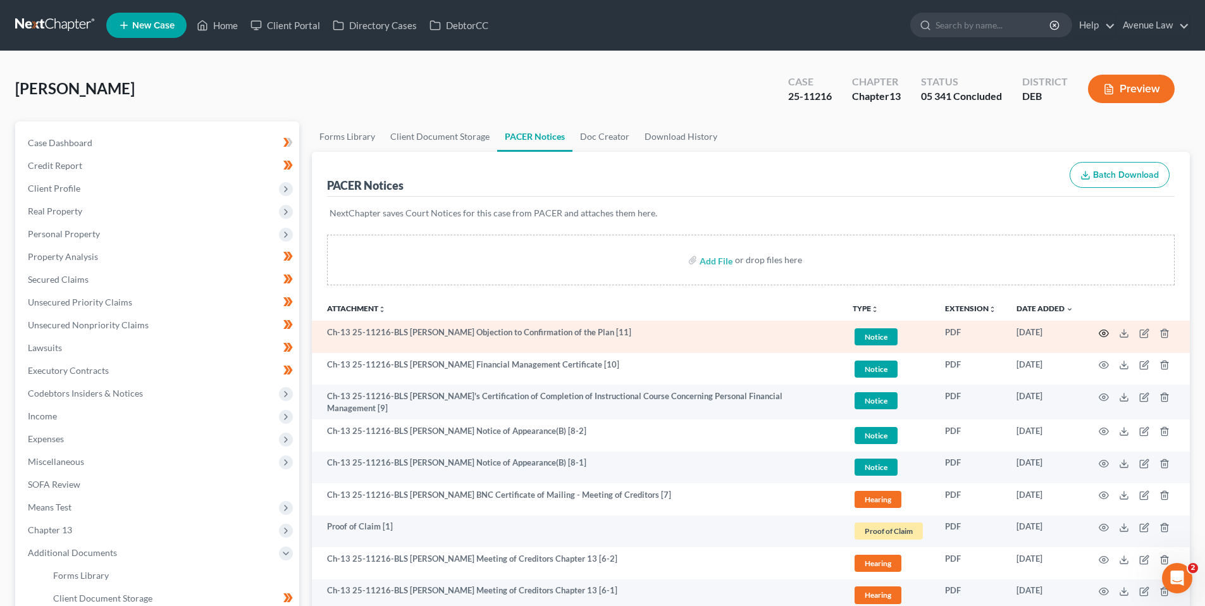
click at [1105, 332] on icon "button" at bounding box center [1104, 333] width 10 height 10
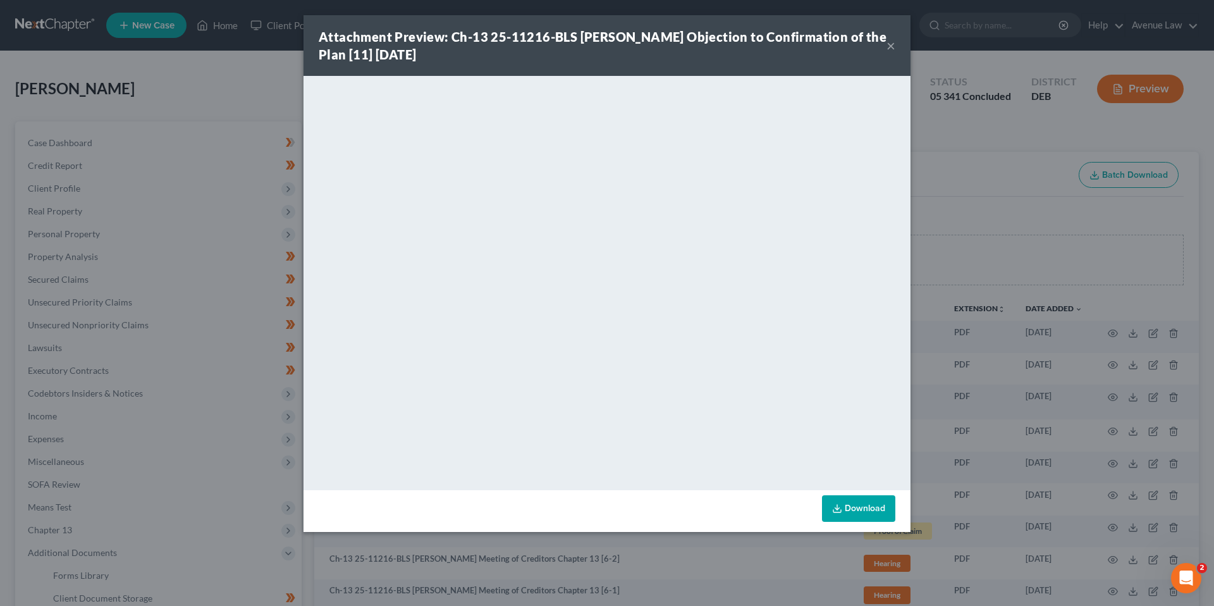
click at [889, 45] on button "×" at bounding box center [891, 45] width 9 height 15
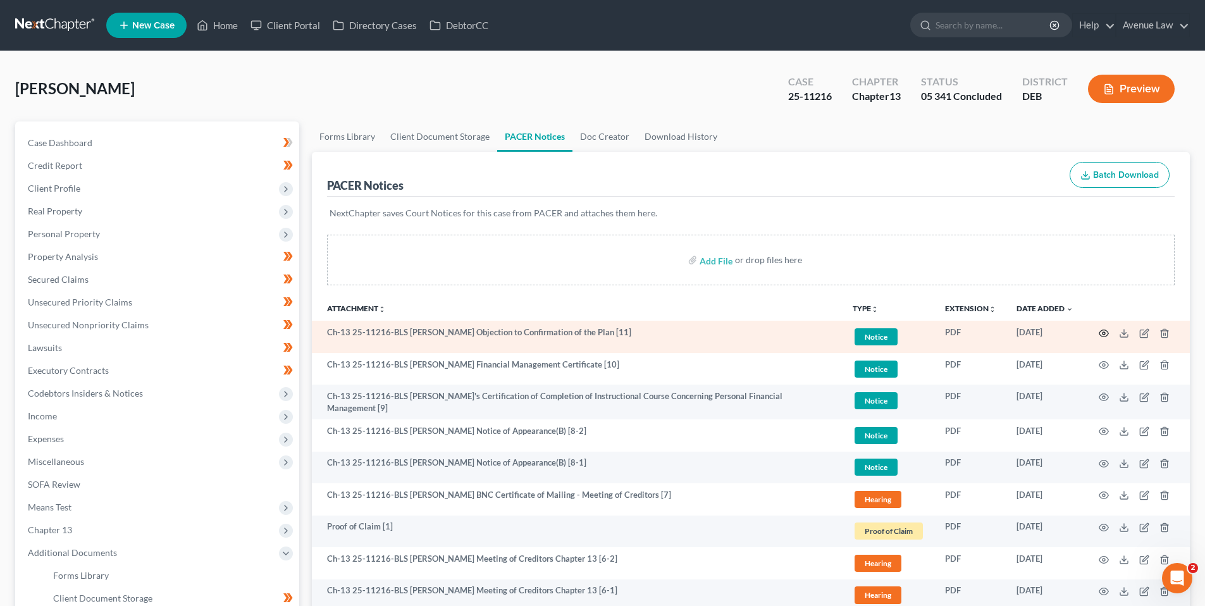
click at [1103, 331] on icon "button" at bounding box center [1104, 333] width 10 height 10
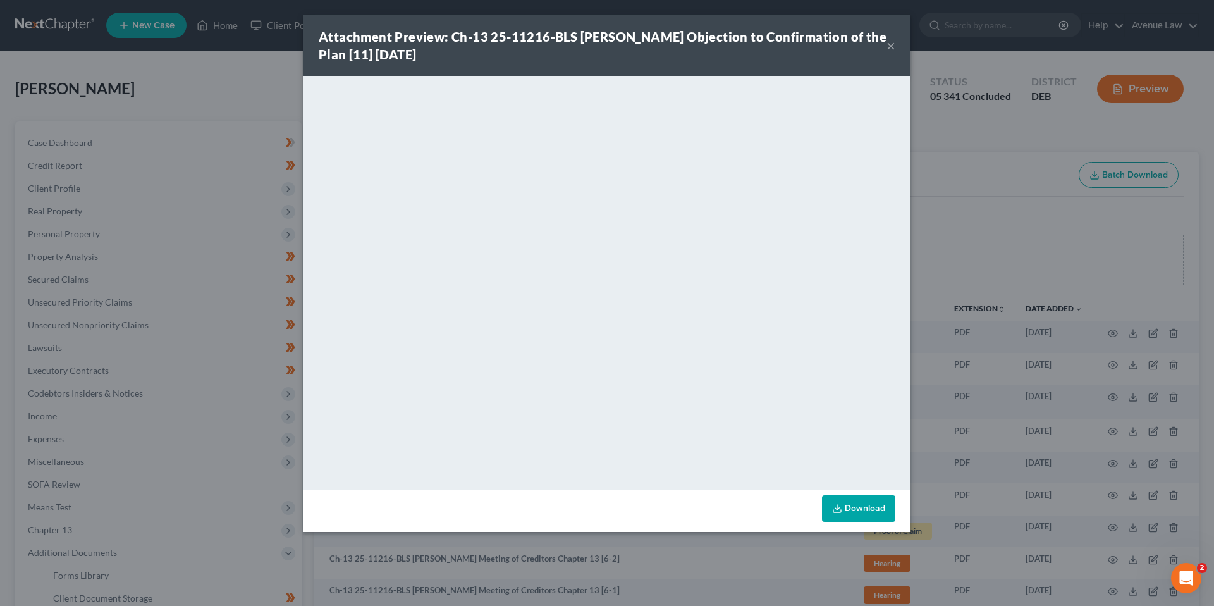
click at [892, 44] on button "×" at bounding box center [891, 45] width 9 height 15
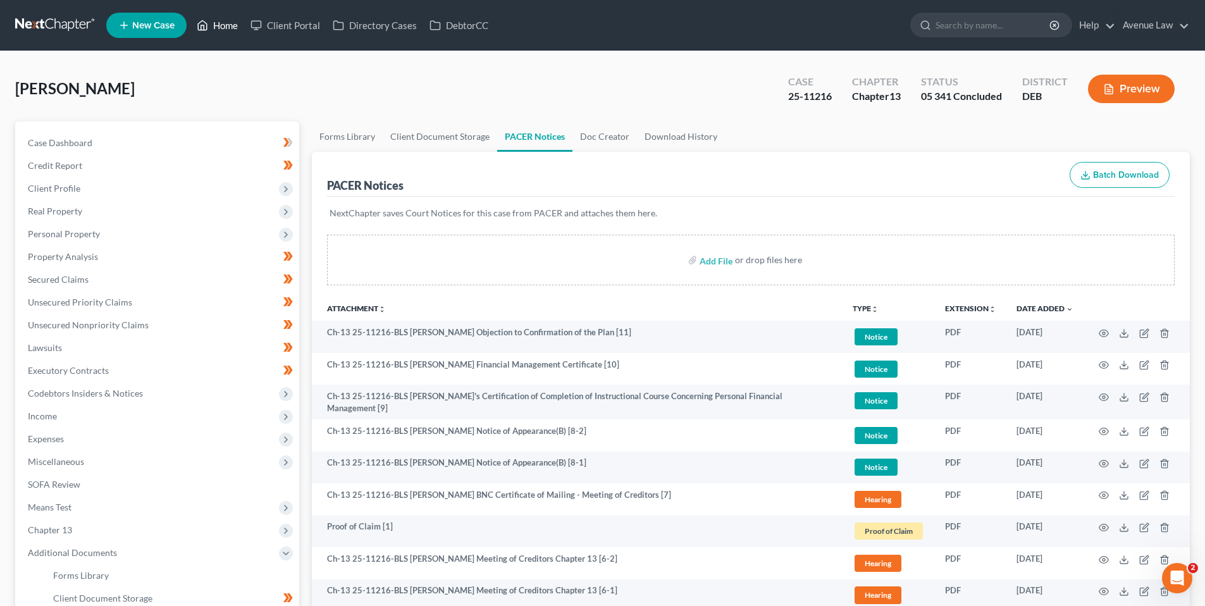
click at [227, 22] on link "Home" at bounding box center [217, 25] width 54 height 23
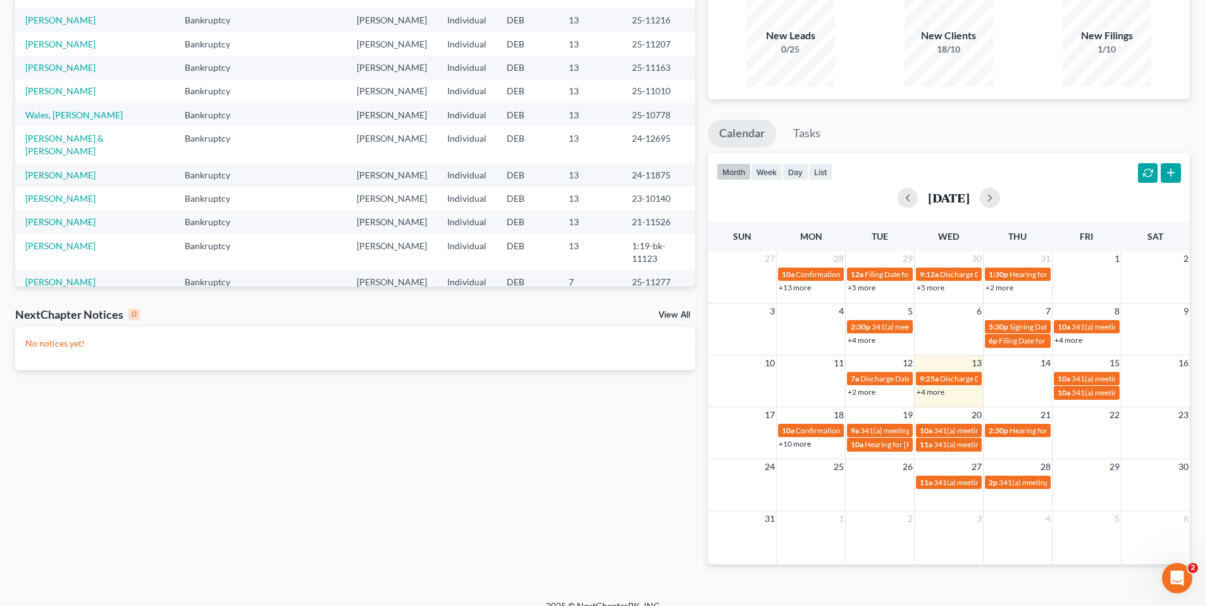
scroll to position [125, 0]
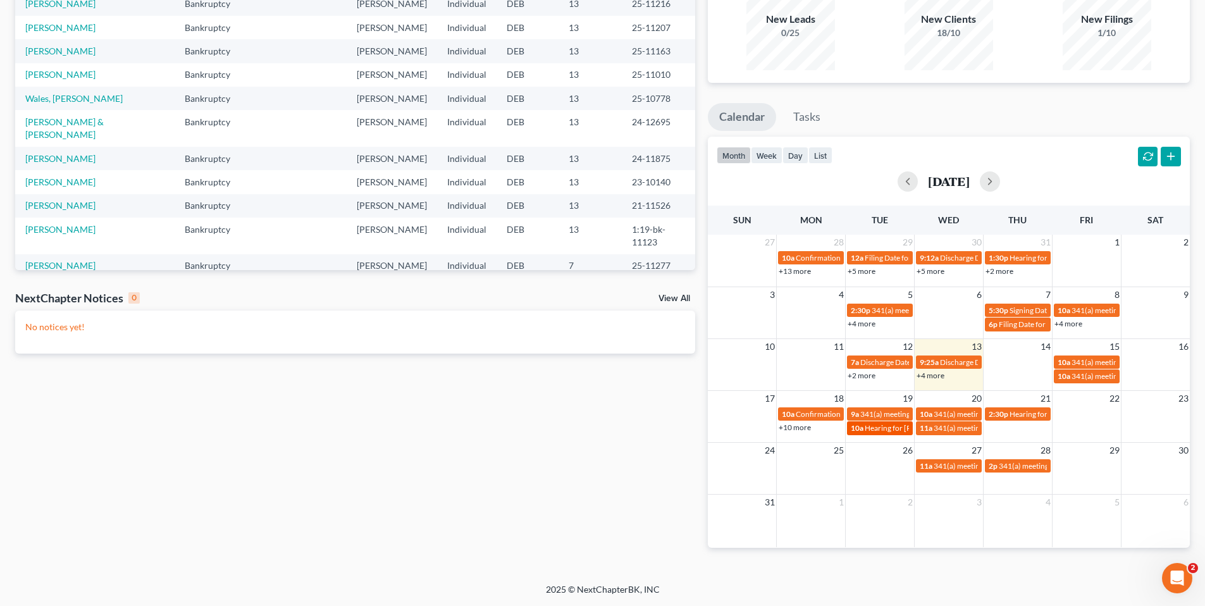
click at [882, 424] on span "Hearing for Erin Baer & Mark Baer Jr" at bounding box center [948, 427] width 166 height 9
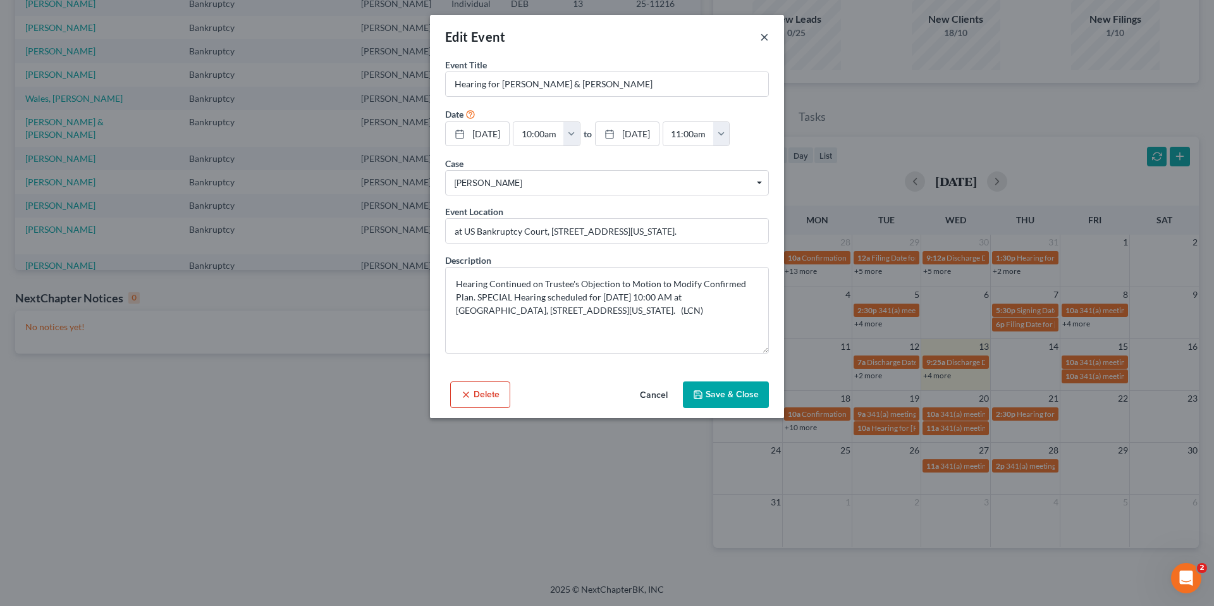
click at [764, 36] on button "×" at bounding box center [764, 36] width 9 height 15
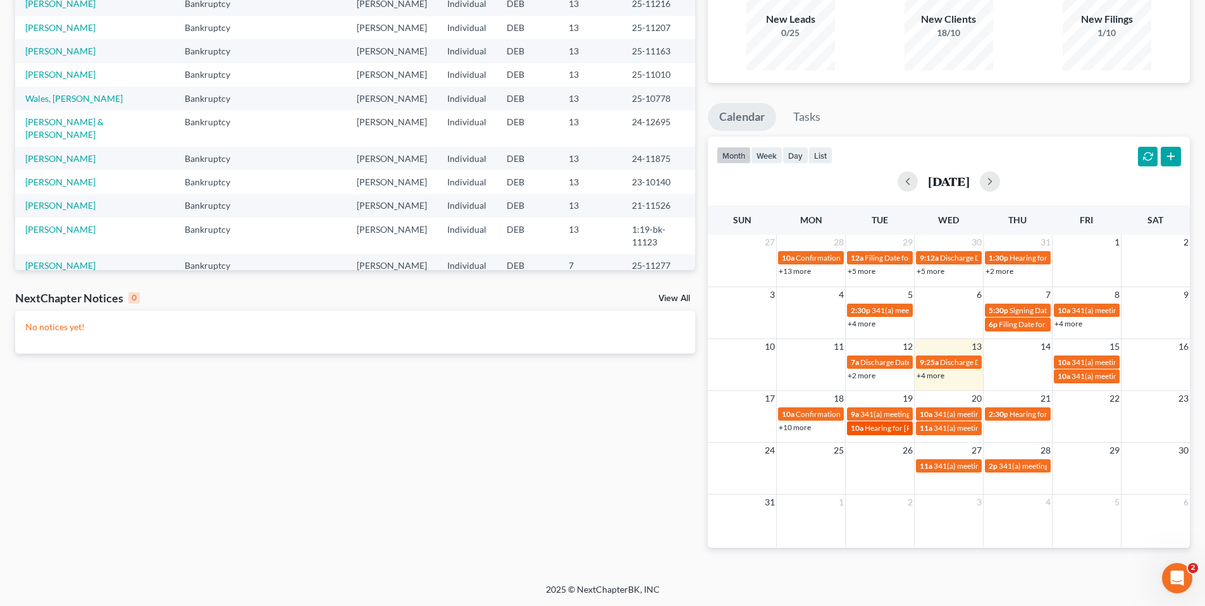
click at [884, 426] on span "Hearing for Erin Baer & Mark Baer Jr" at bounding box center [948, 427] width 166 height 9
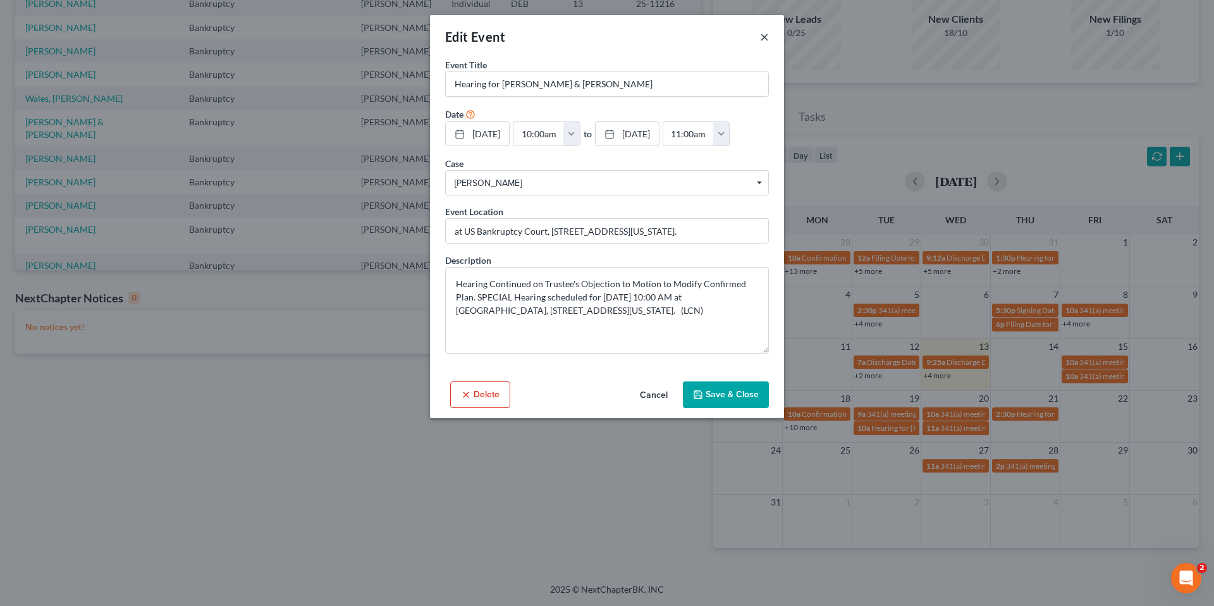
click at [765, 33] on button "×" at bounding box center [764, 36] width 9 height 15
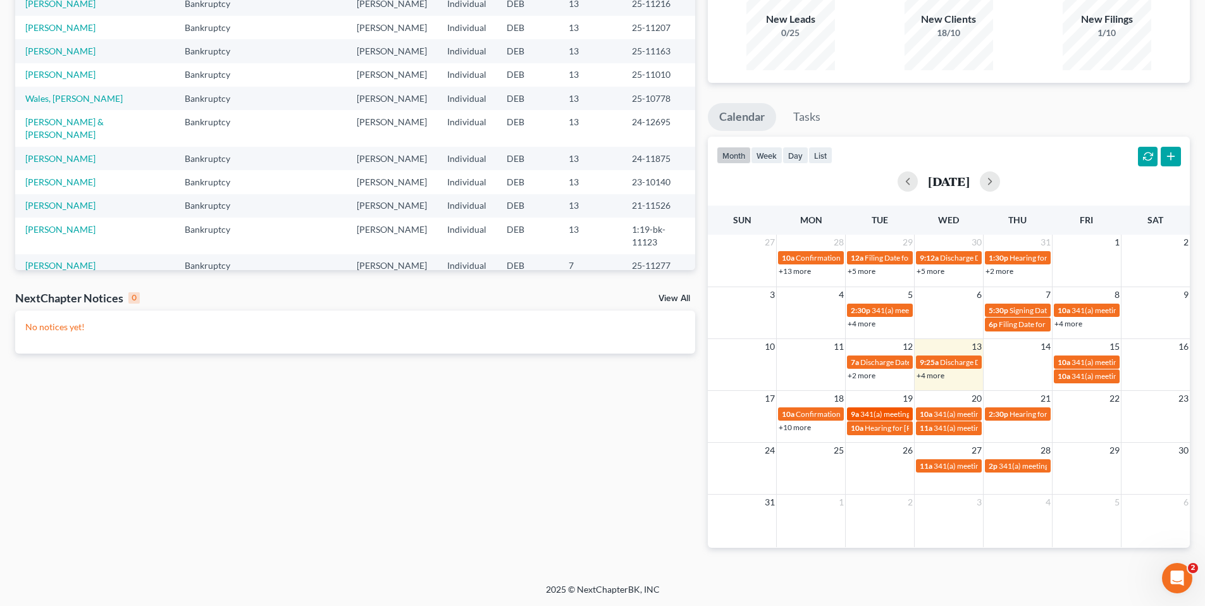
click at [877, 411] on span "341(a) meeting for Lizmary Oliveras & Omar Oliveras-Crespo" at bounding box center [954, 413] width 189 height 9
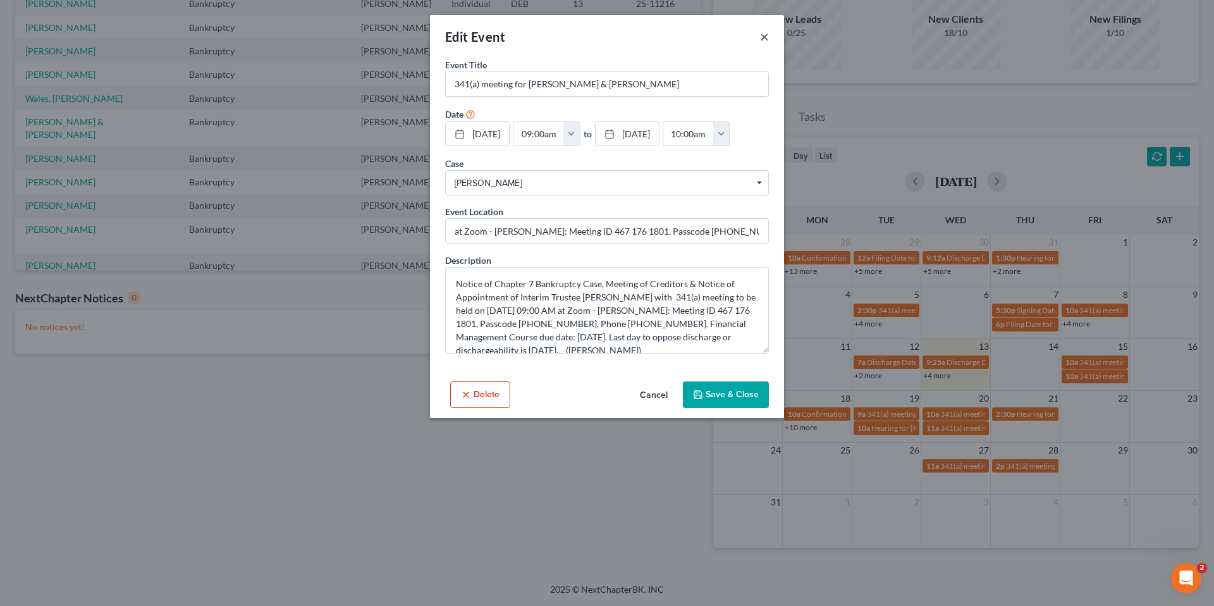
click at [767, 34] on button "×" at bounding box center [764, 36] width 9 height 15
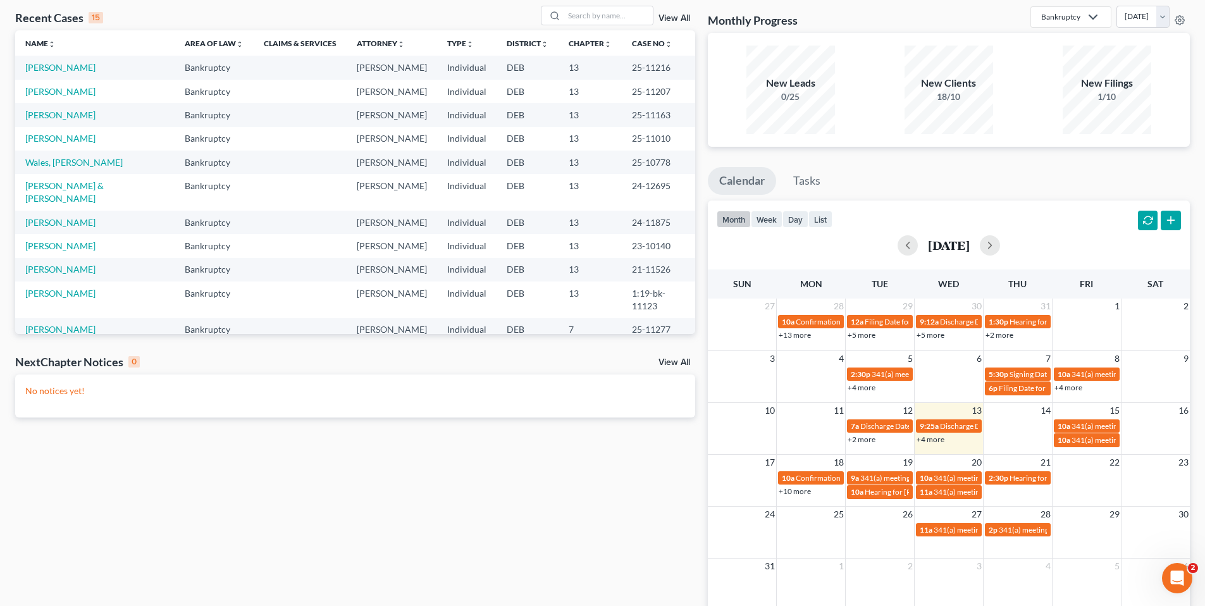
scroll to position [0, 0]
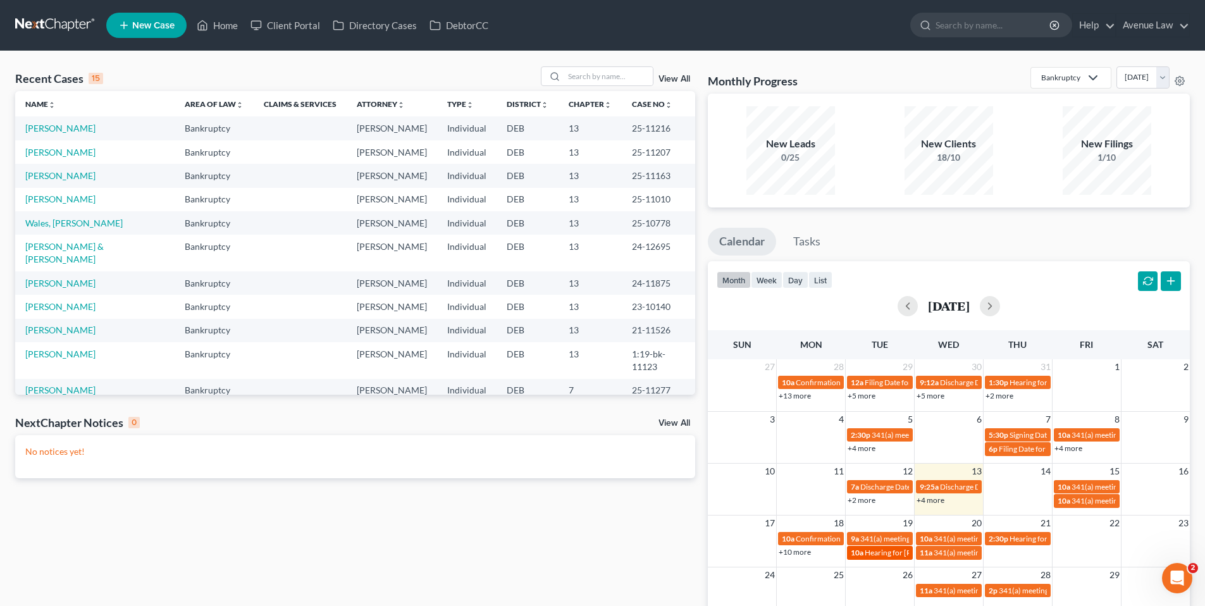
click at [887, 553] on span "Hearing for Erin Baer & Mark Baer Jr" at bounding box center [948, 552] width 166 height 9
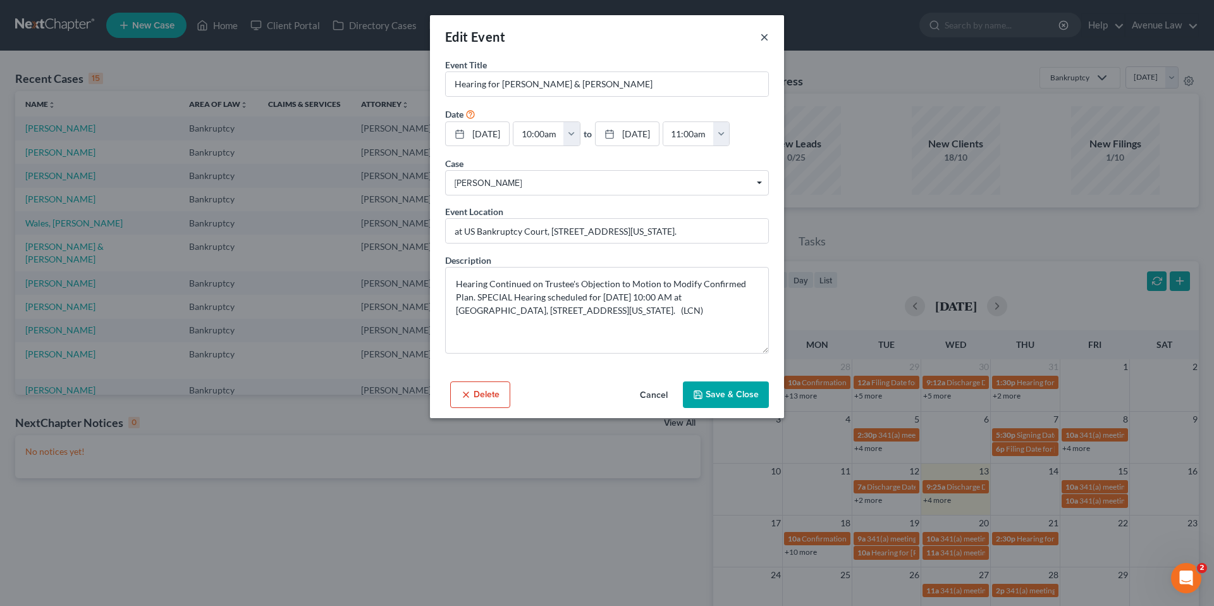
click at [763, 36] on button "×" at bounding box center [764, 36] width 9 height 15
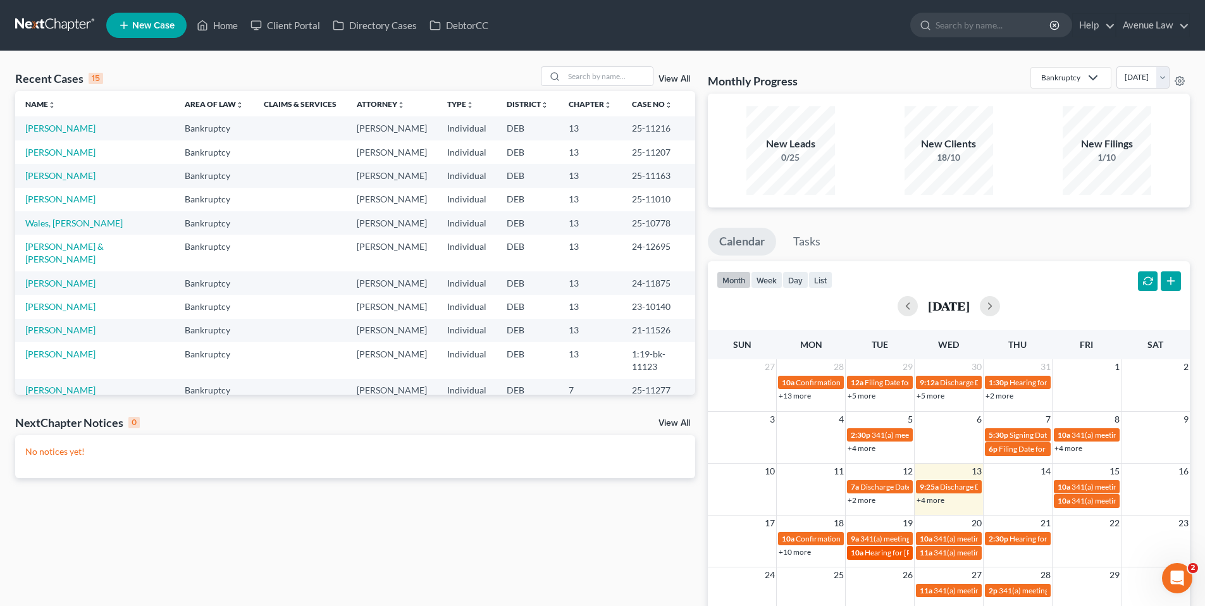
click at [890, 556] on span "Hearing for Erin Baer & Mark Baer Jr" at bounding box center [948, 552] width 166 height 9
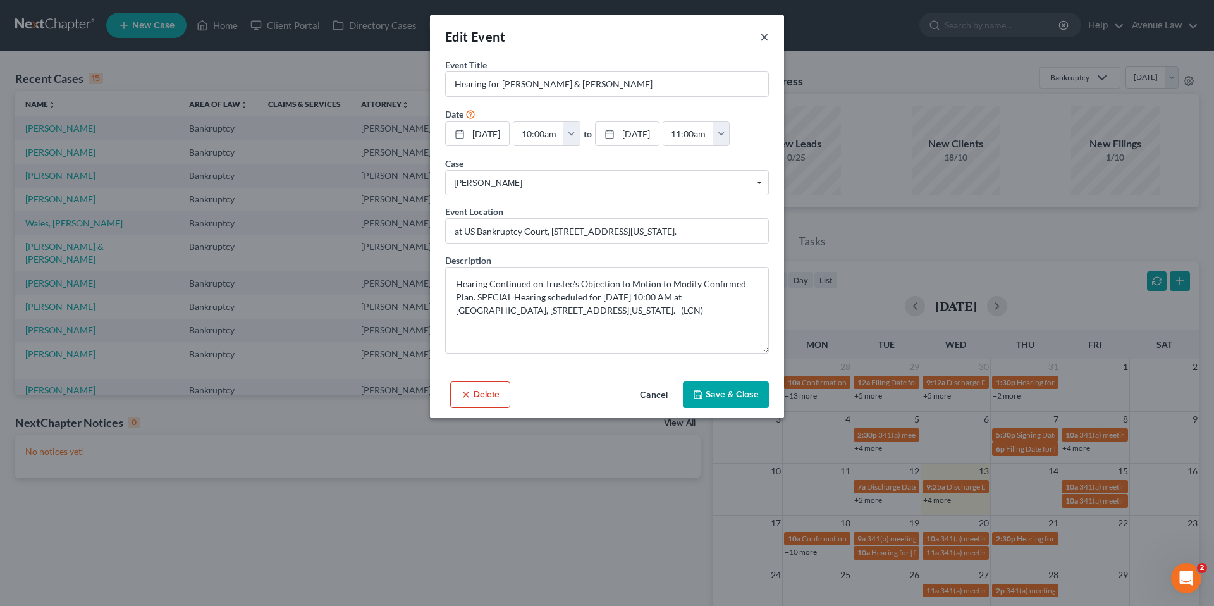
click at [767, 39] on button "×" at bounding box center [764, 36] width 9 height 15
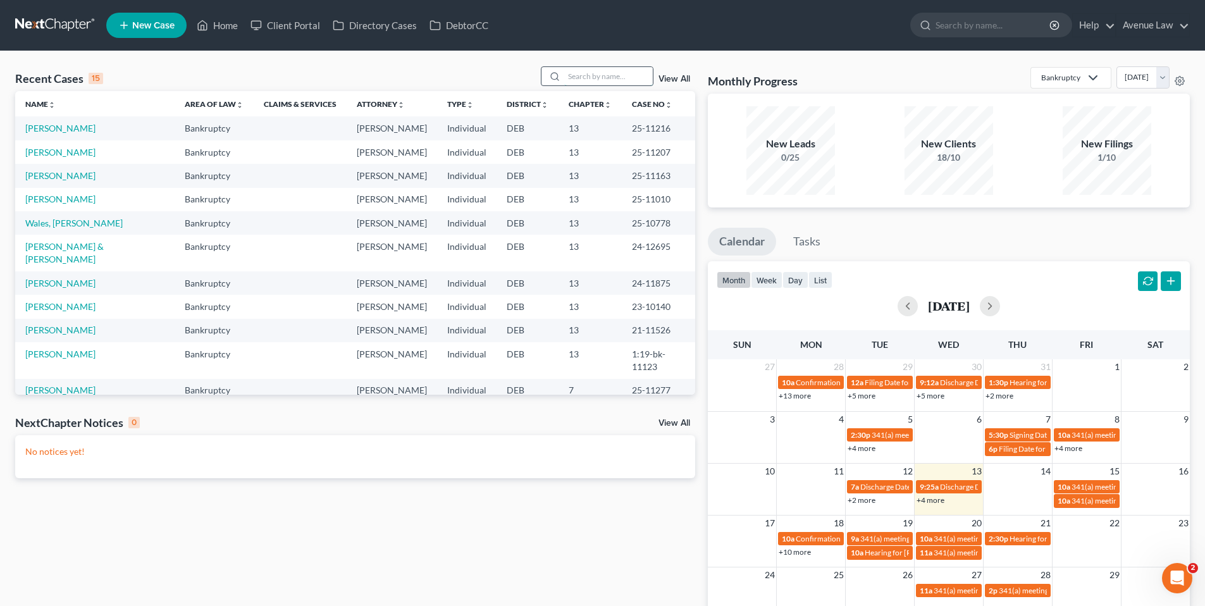
click at [612, 81] on input "search" at bounding box center [608, 76] width 89 height 18
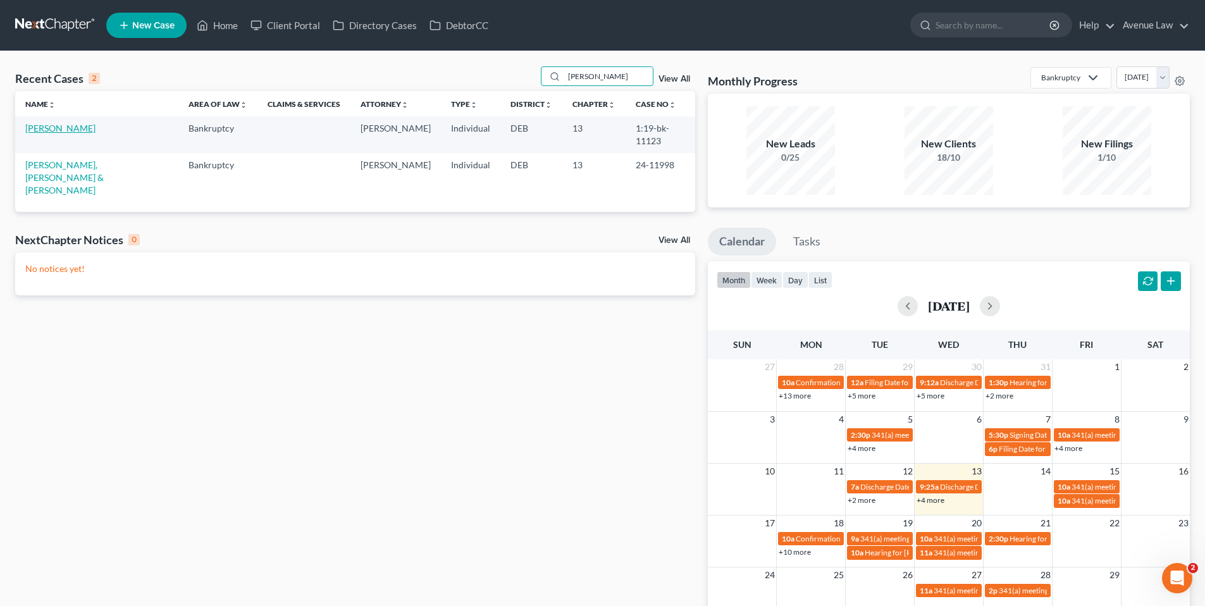
type input "garr"
click at [58, 128] on link "Garrett, Herschel" at bounding box center [60, 128] width 70 height 11
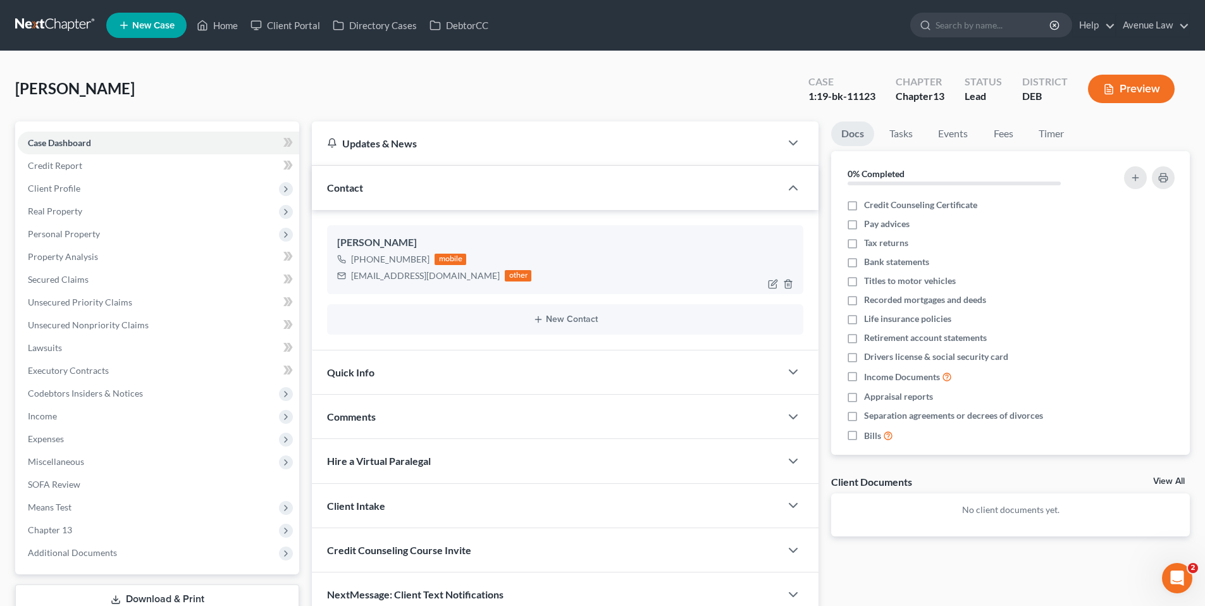
drag, startPoint x: 426, startPoint y: 259, endPoint x: 363, endPoint y: 261, distance: 63.3
click at [363, 261] on div "+1 (302) 420-3299 mobile" at bounding box center [434, 259] width 194 height 16
copy div "(302) 420-3299"
click at [221, 21] on link "Home" at bounding box center [217, 25] width 54 height 23
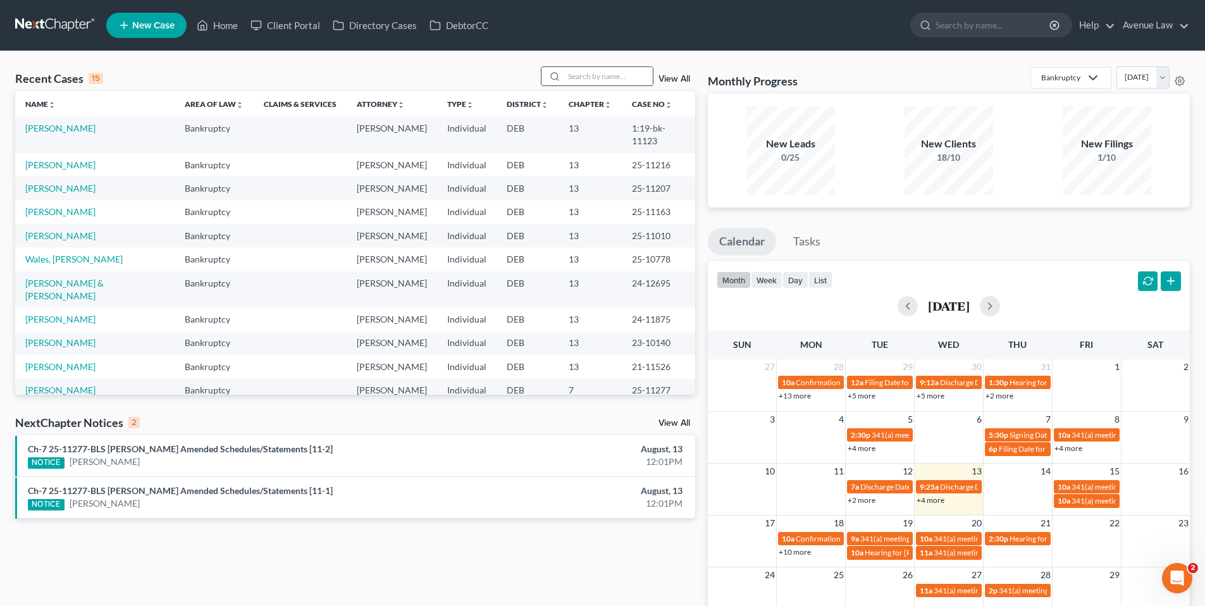
click at [612, 76] on input "search" at bounding box center [608, 76] width 89 height 18
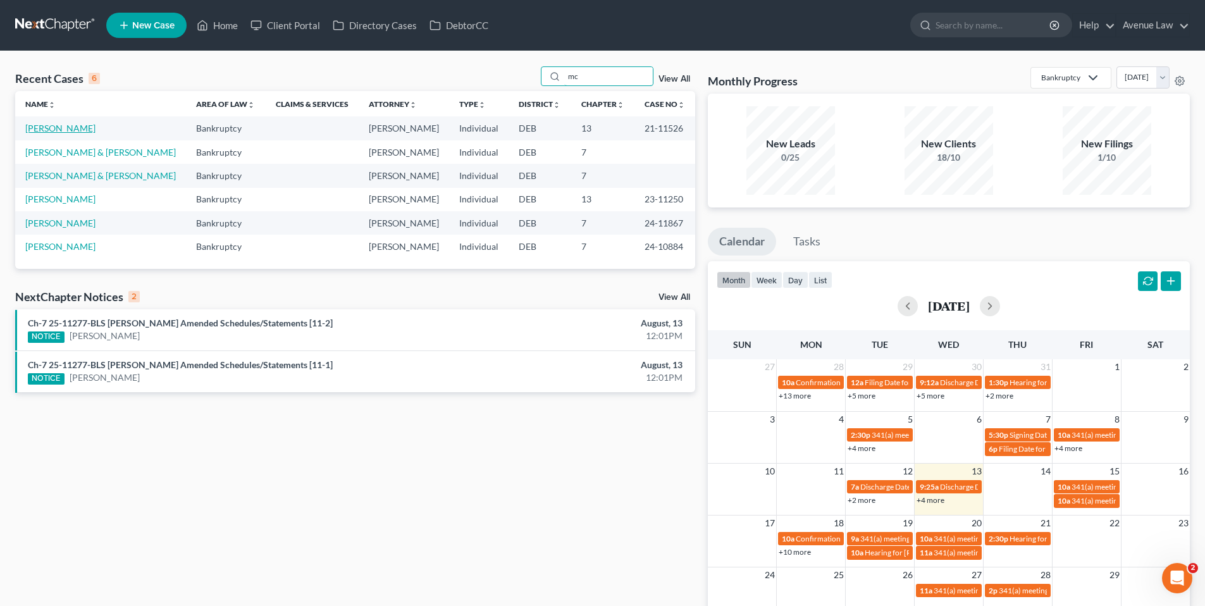
type input "mc"
click at [72, 125] on link "McLaughlin, Kevin" at bounding box center [60, 128] width 70 height 11
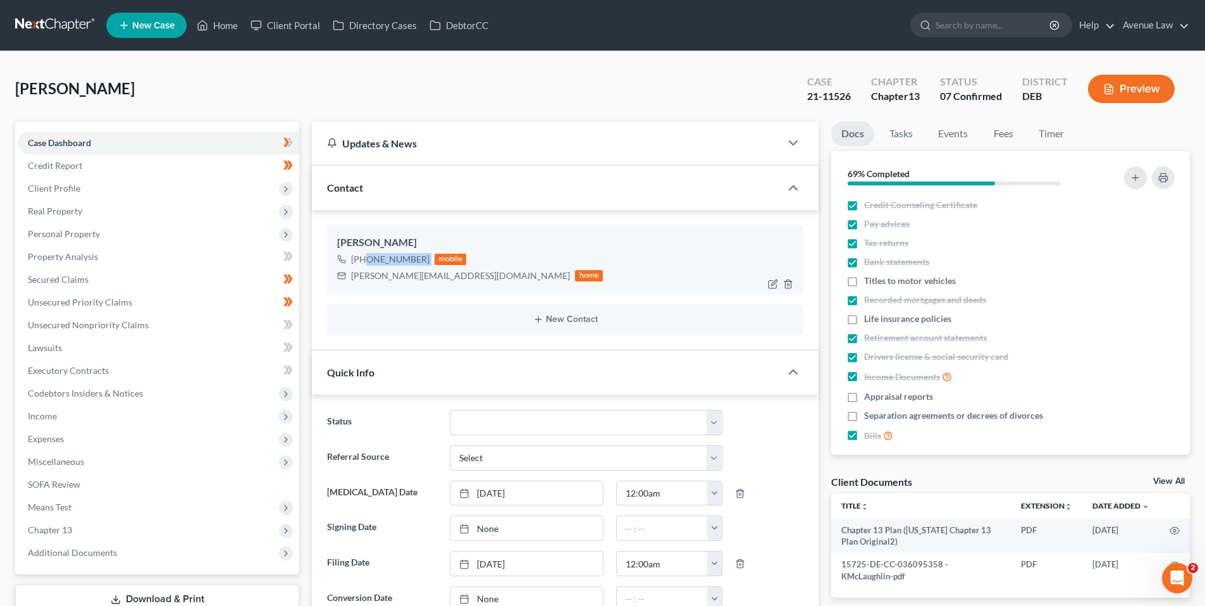
drag, startPoint x: 427, startPoint y: 258, endPoint x: 364, endPoint y: 263, distance: 63.4
click at [364, 263] on div "+1 (302) 399-6337 mobile" at bounding box center [470, 259] width 266 height 16
copy div "(302) 399-6337"
drag, startPoint x: 854, startPoint y: 281, endPoint x: 881, endPoint y: 327, distance: 53.6
click at [864, 281] on label "Titles to motor vehicles" at bounding box center [910, 280] width 92 height 13
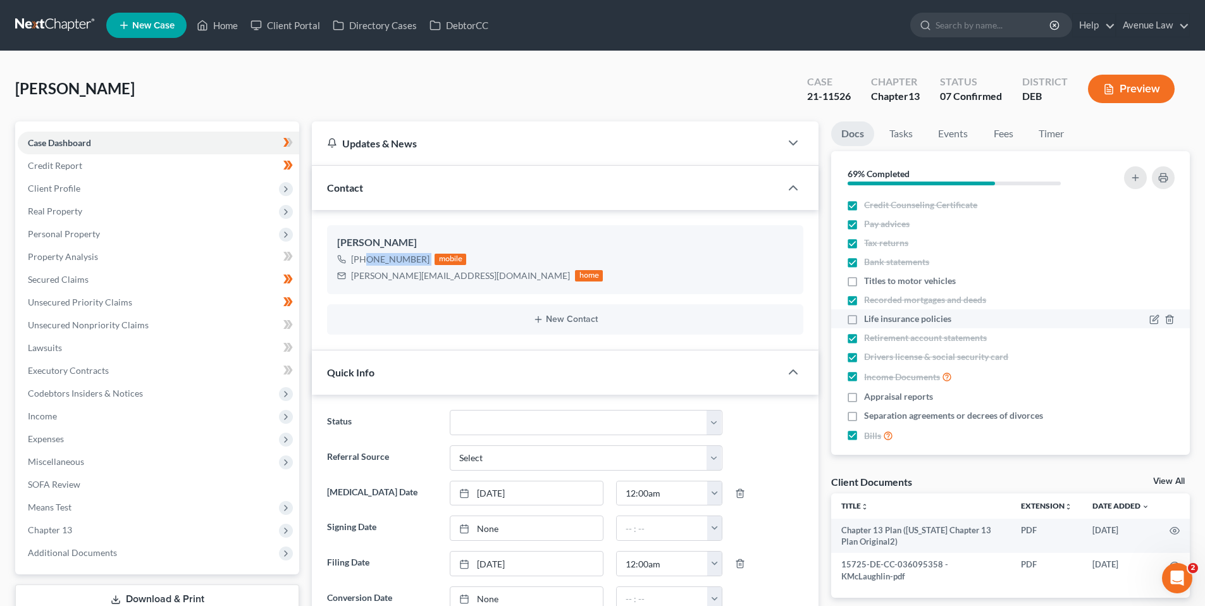
click at [869, 281] on input "Titles to motor vehicles" at bounding box center [873, 278] width 8 height 8
checkbox input "true"
click at [223, 24] on link "Home" at bounding box center [217, 25] width 54 height 23
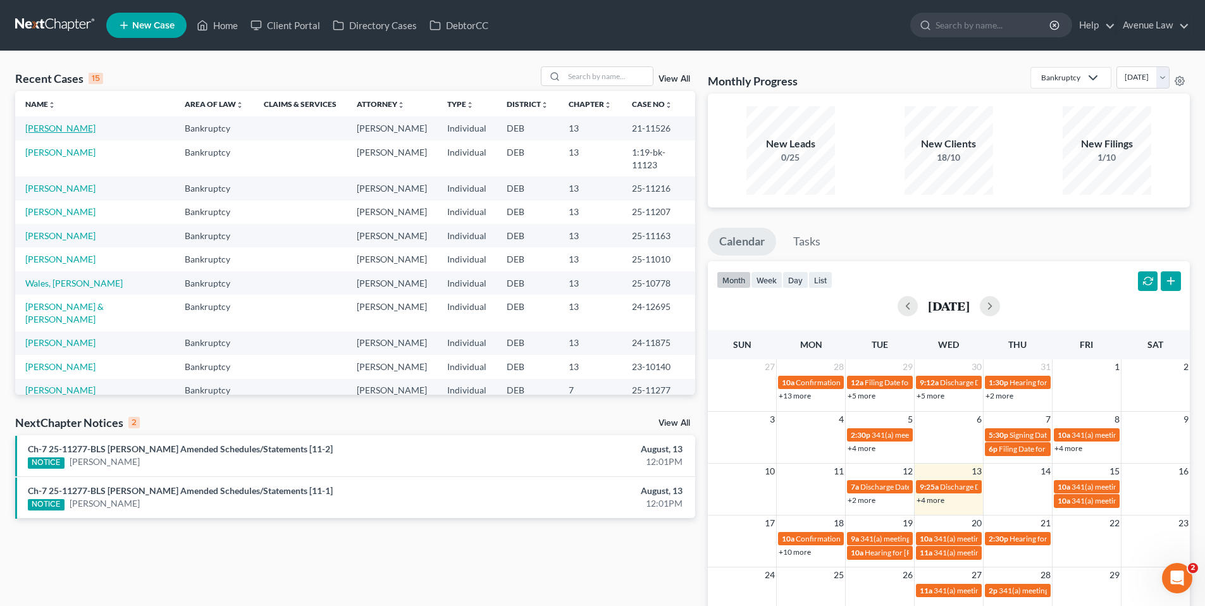
click at [54, 128] on link "McLaughlin, Kevin" at bounding box center [60, 128] width 70 height 11
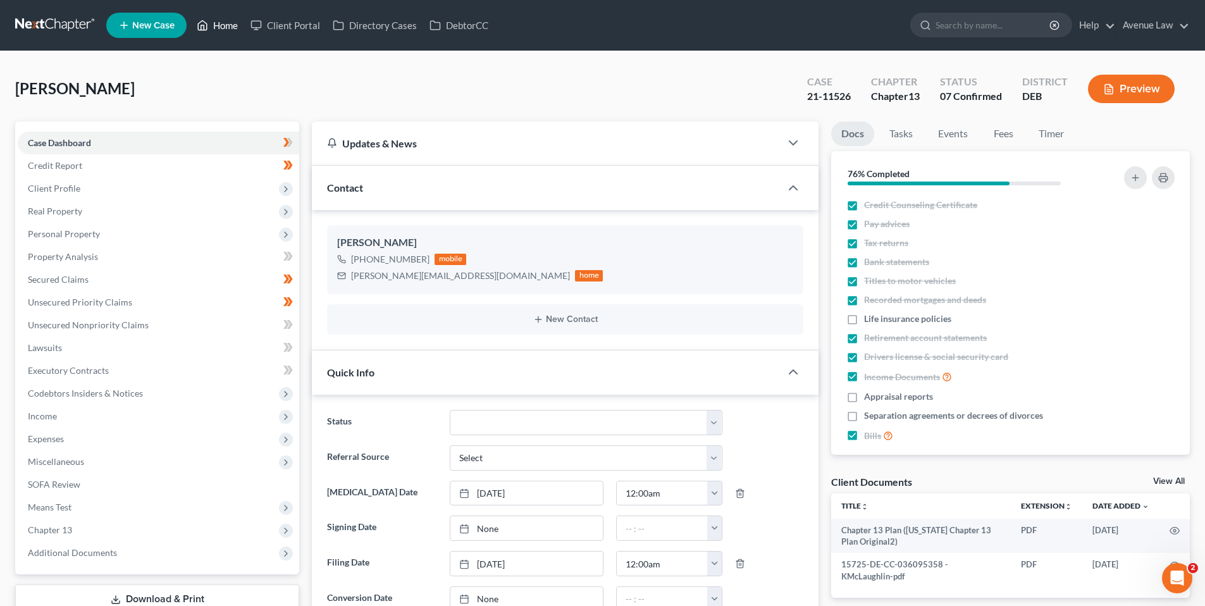
drag, startPoint x: 225, startPoint y: 23, endPoint x: 6, endPoint y: 0, distance: 220.6
click at [225, 22] on link "Home" at bounding box center [217, 25] width 54 height 23
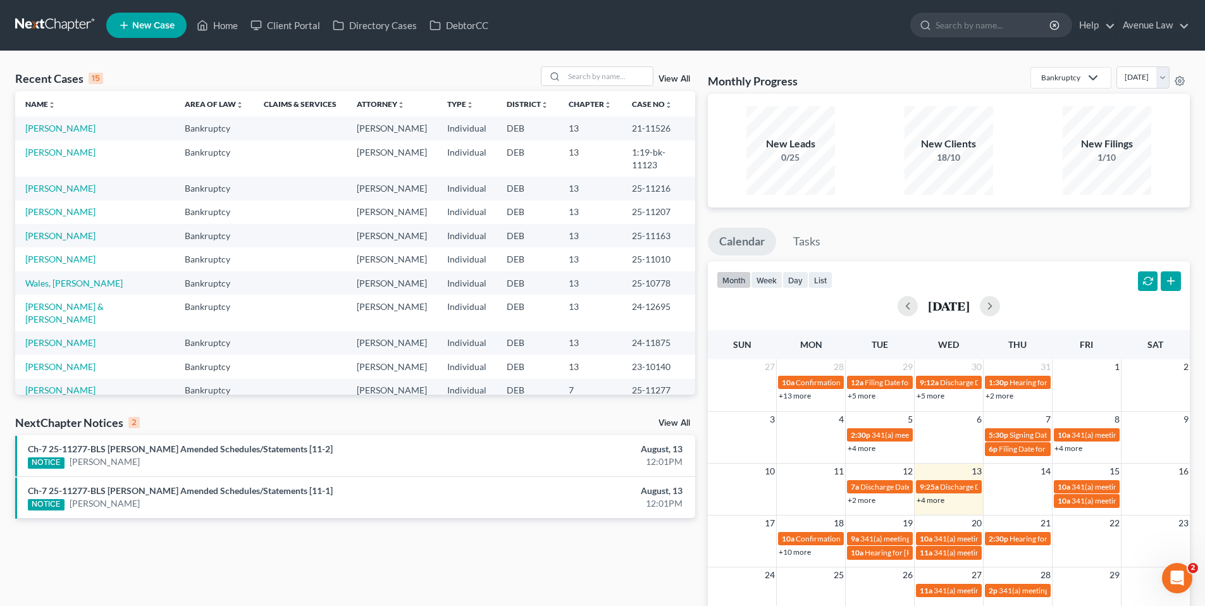
click at [681, 422] on link "View All" at bounding box center [674, 423] width 32 height 9
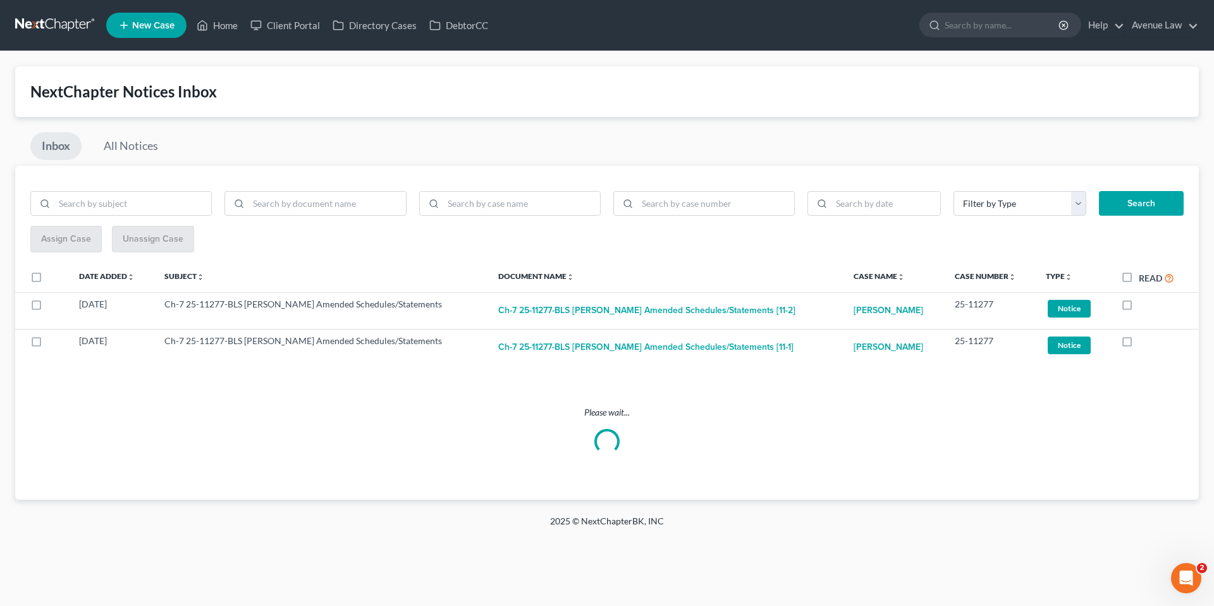
click at [1139, 277] on label "Read" at bounding box center [1156, 278] width 35 height 15
click at [1144, 277] on input "Read" at bounding box center [1148, 275] width 8 height 8
checkbox input "true"
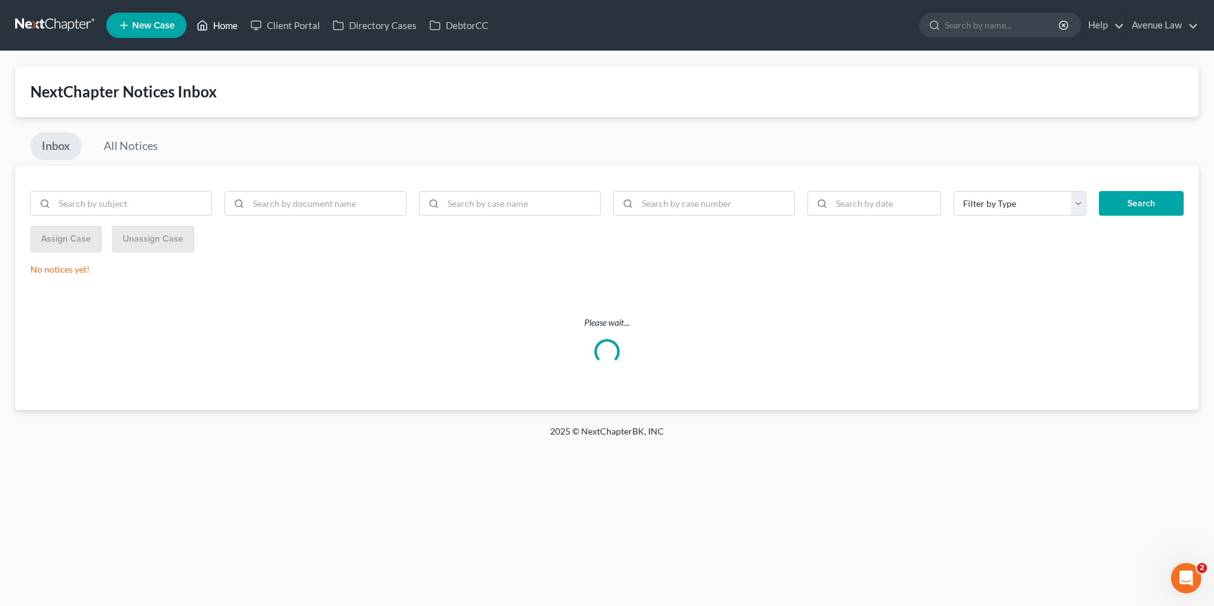
click at [228, 25] on link "Home" at bounding box center [217, 25] width 54 height 23
